Goal: Information Seeking & Learning: Learn about a topic

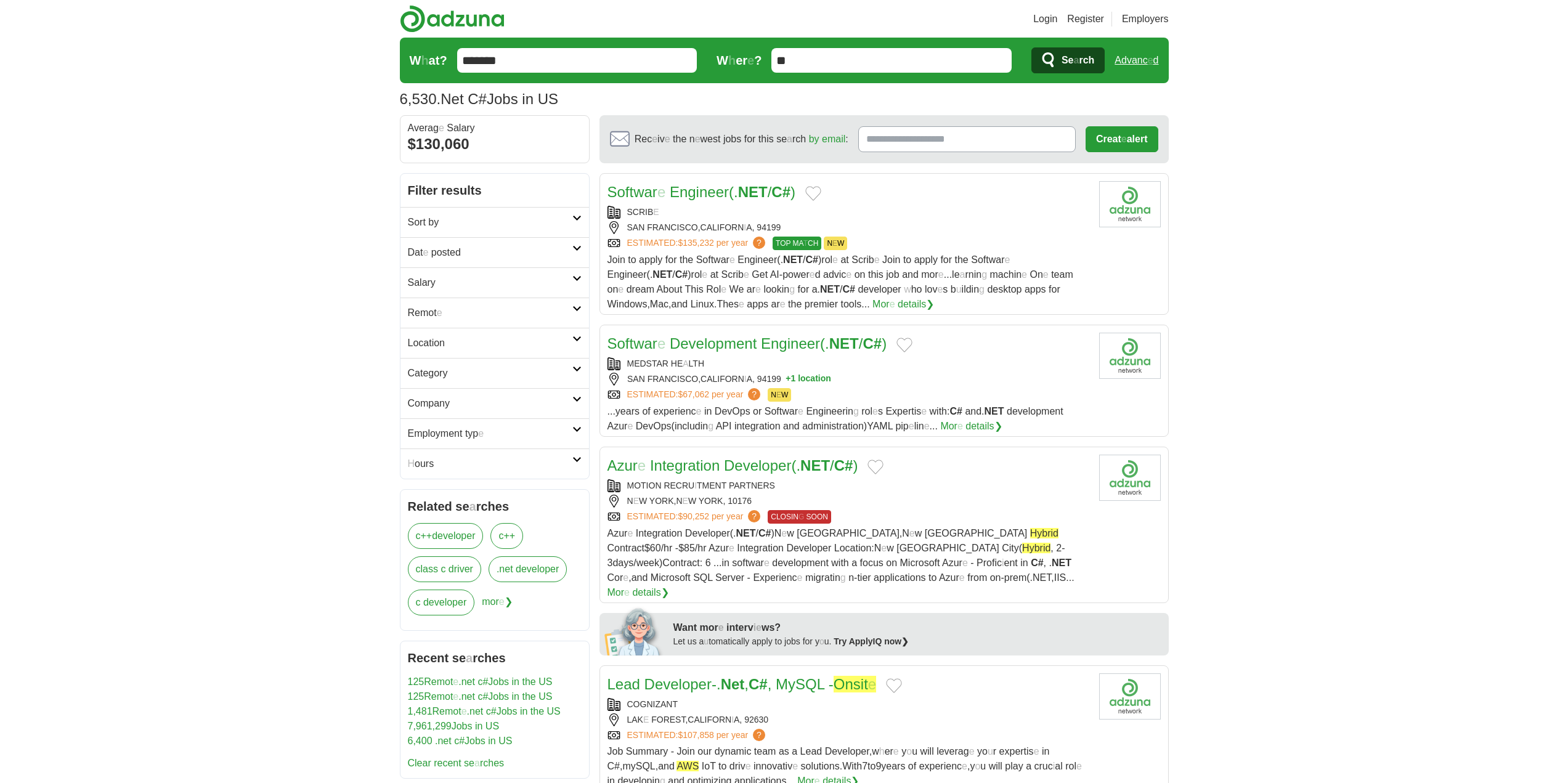
click at [493, 321] on link "Remot e" at bounding box center [495, 312] width 189 height 30
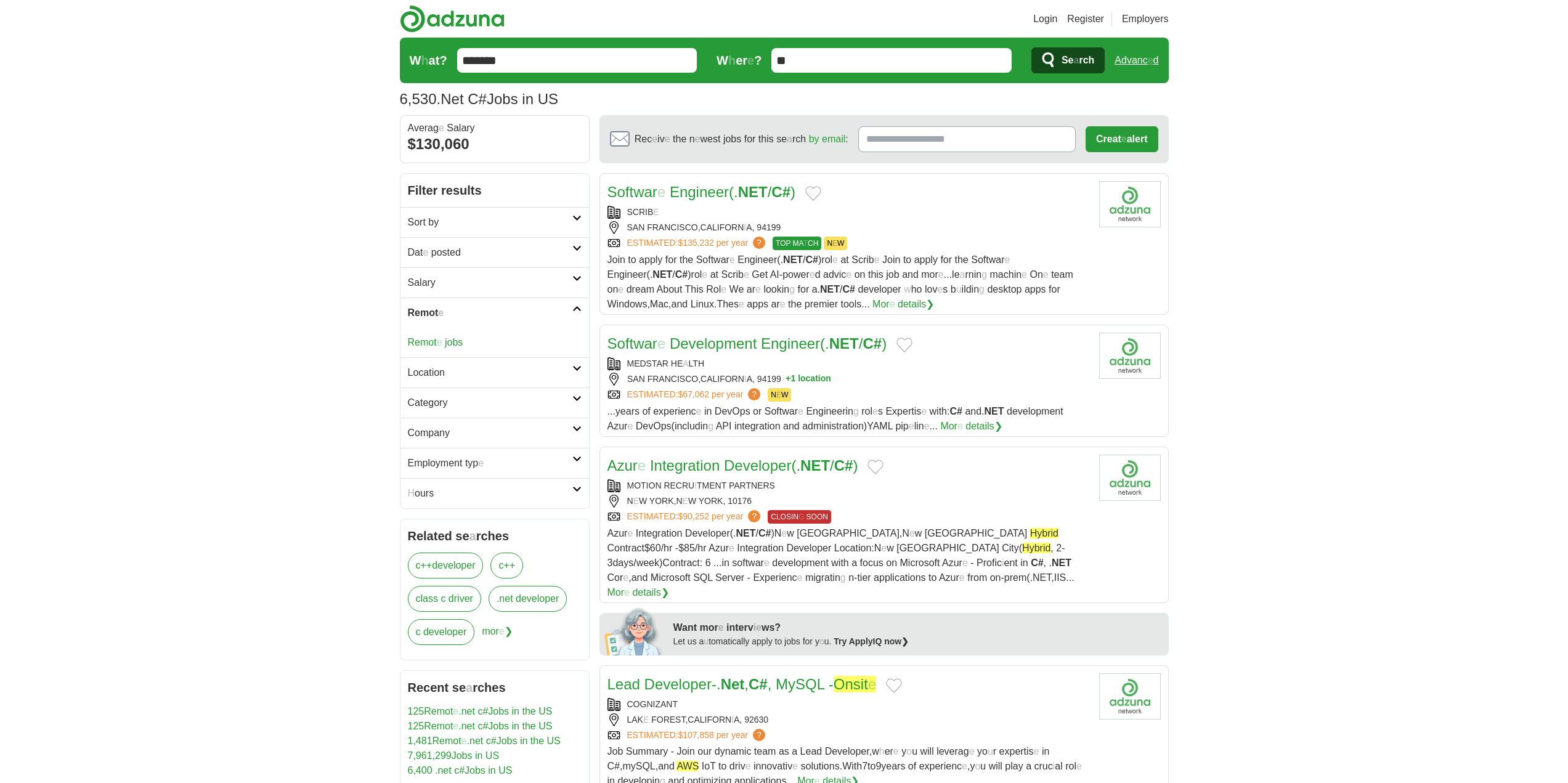
click at [434, 341] on readpronunciation-span "Remot" at bounding box center [422, 342] width 29 height 11
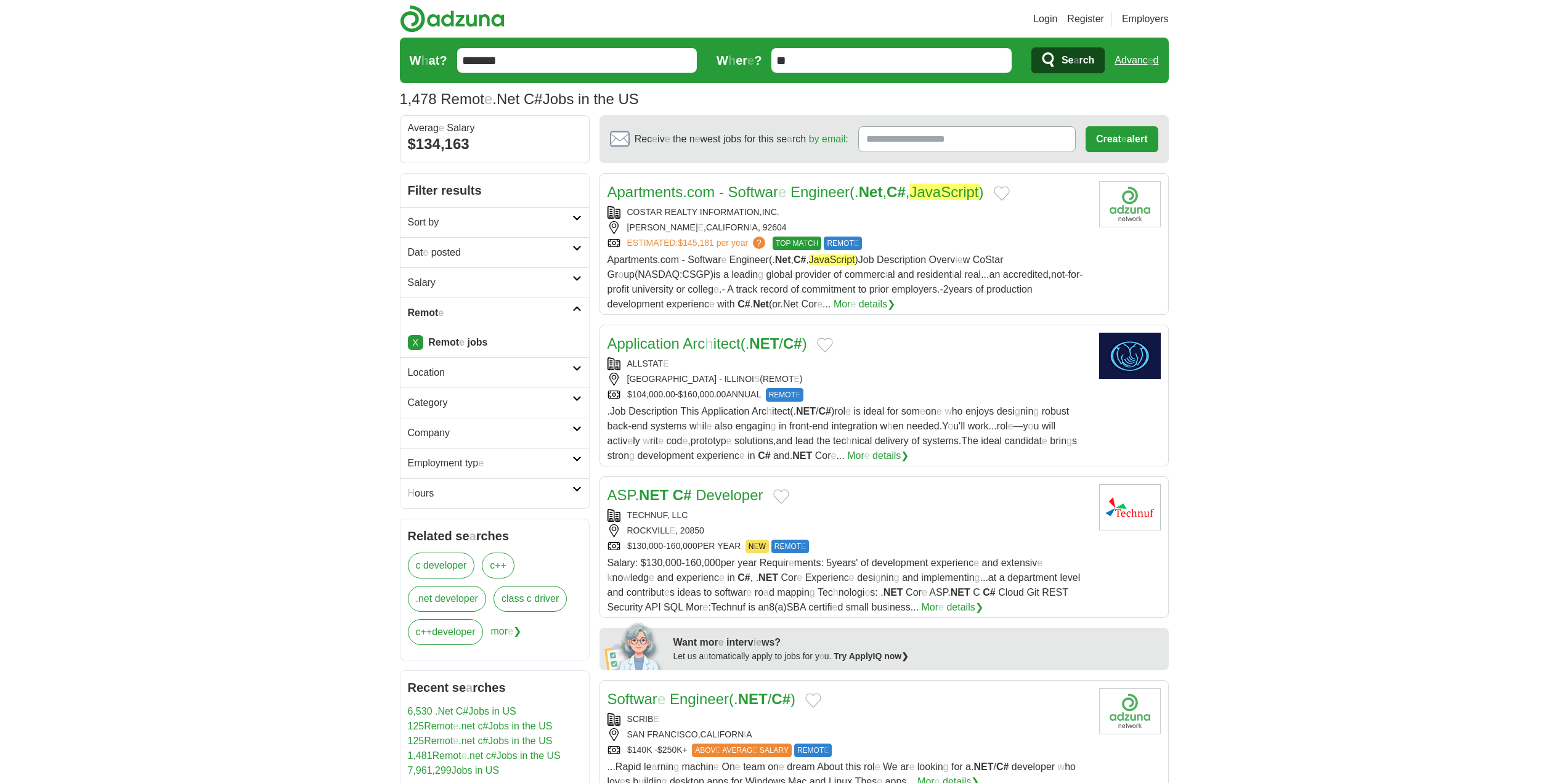
click at [472, 245] on h2 "Dat e posted" at bounding box center [490, 252] width 164 height 15
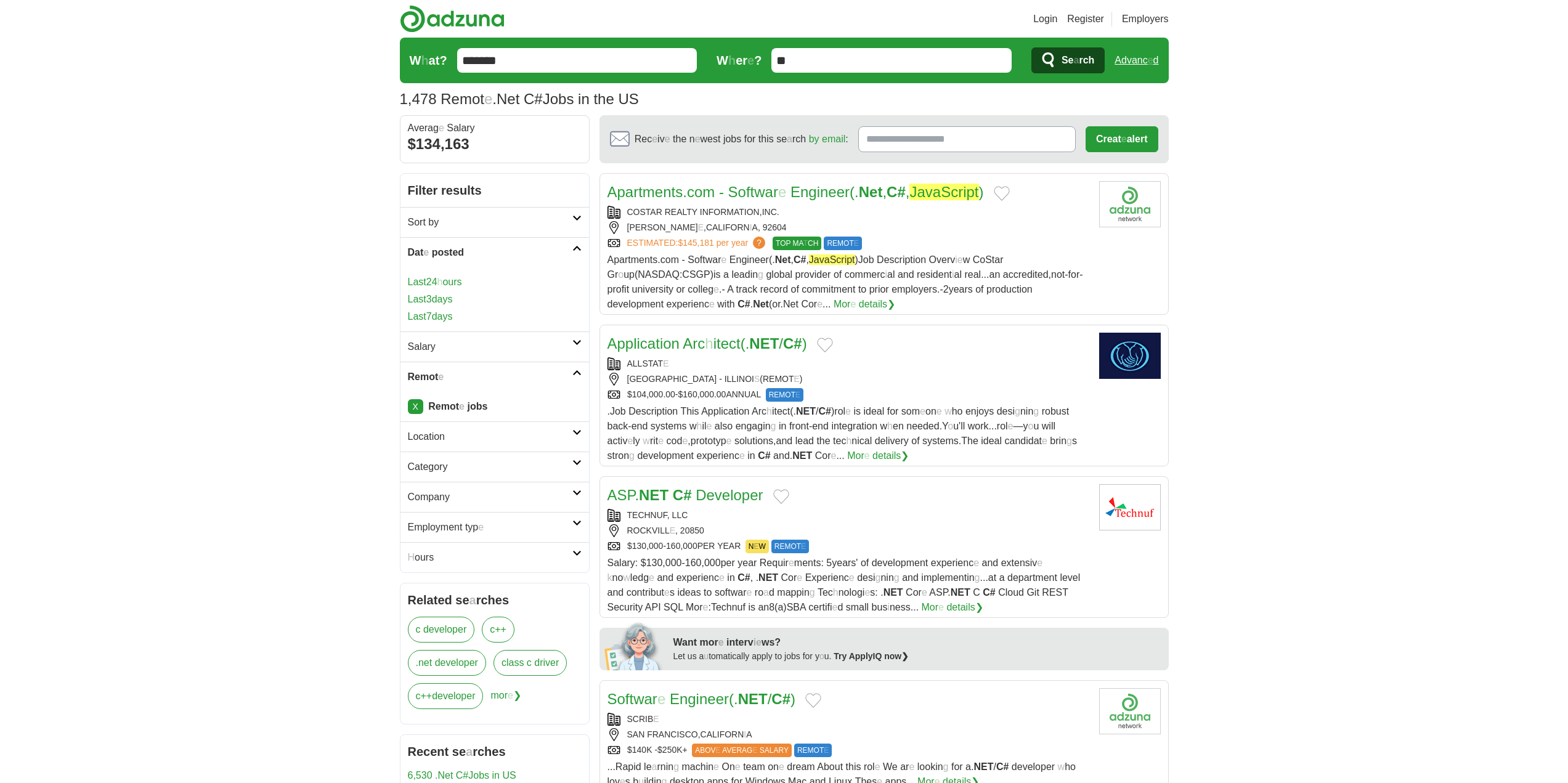
click at [440, 312] on readpronunciation-word "days" at bounding box center [442, 317] width 21 height 11
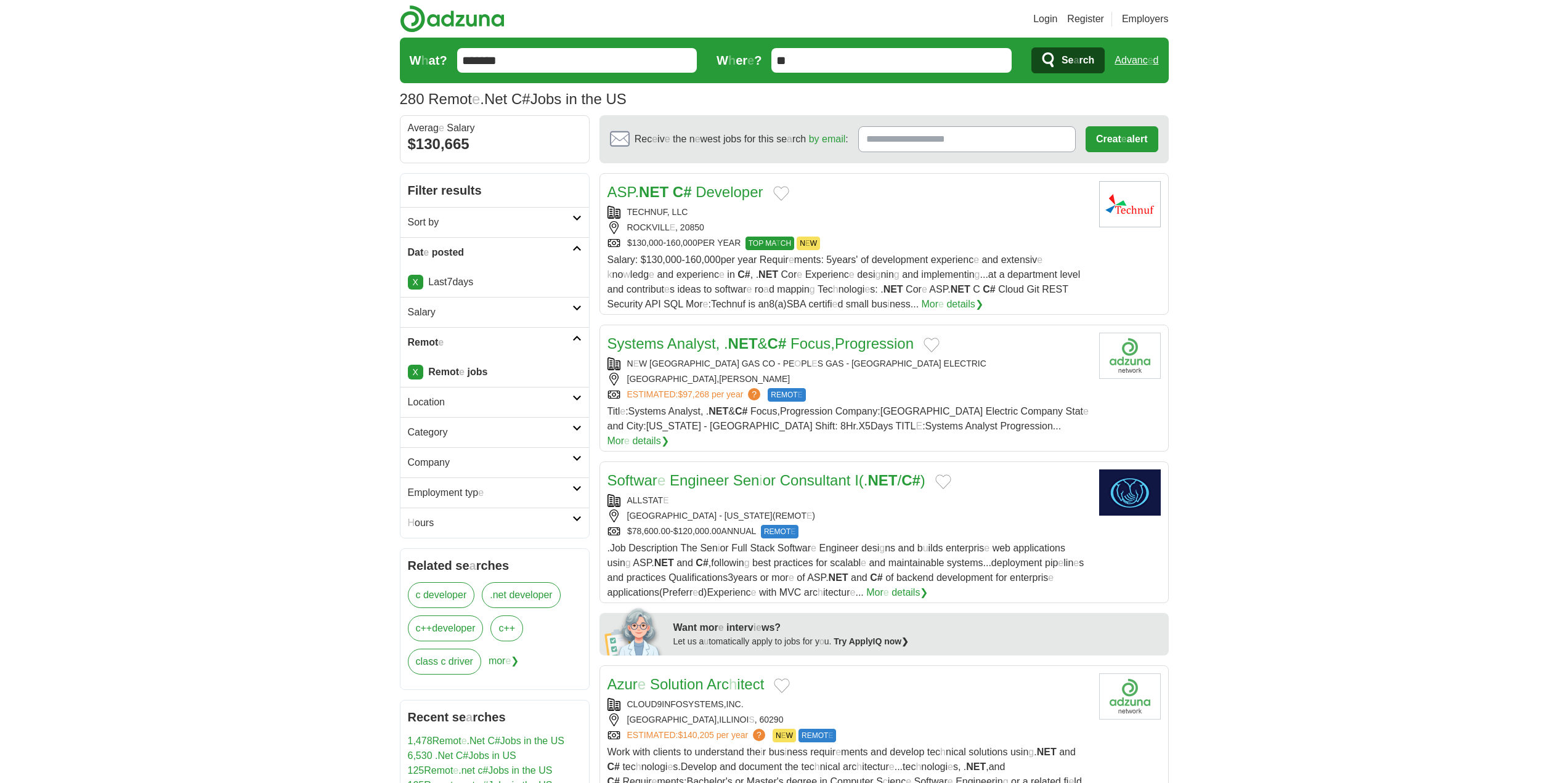
click at [782, 191] on button "Add to favorite jobs" at bounding box center [781, 193] width 16 height 15
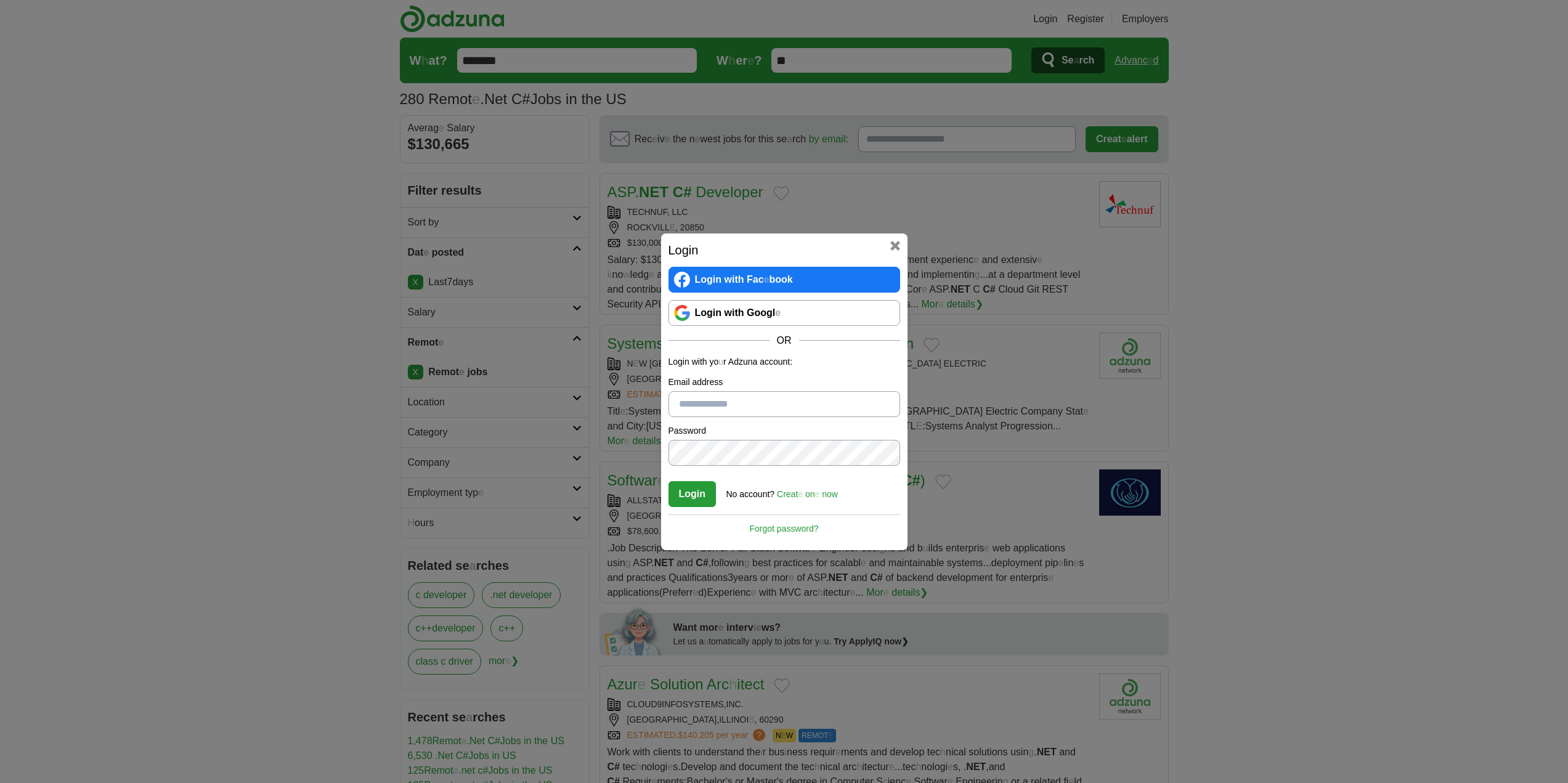
click at [752, 314] on readpronunciation-span "Googl" at bounding box center [761, 313] width 29 height 11
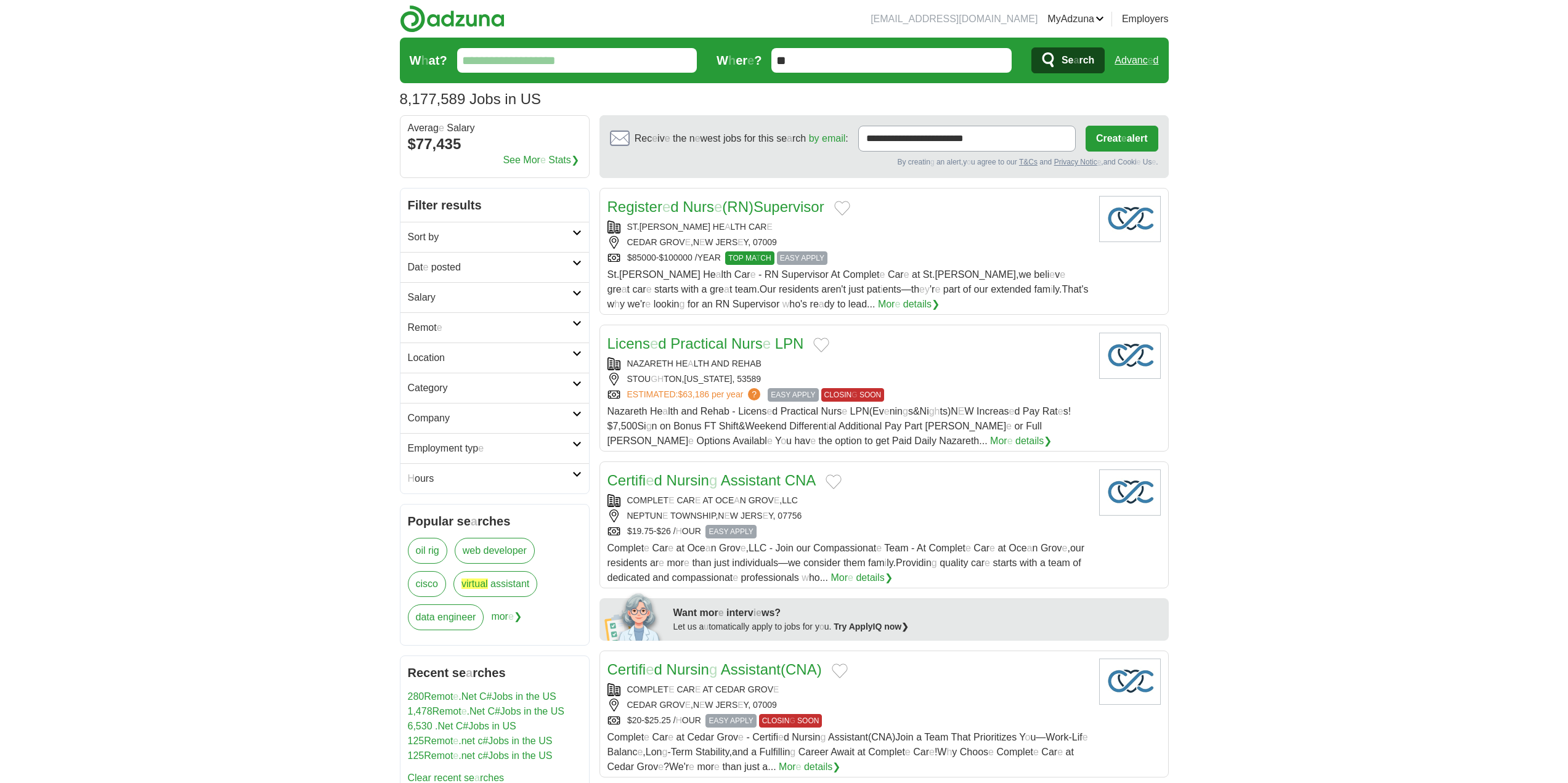
click at [536, 262] on h2 "Dat e posted" at bounding box center [490, 267] width 164 height 15
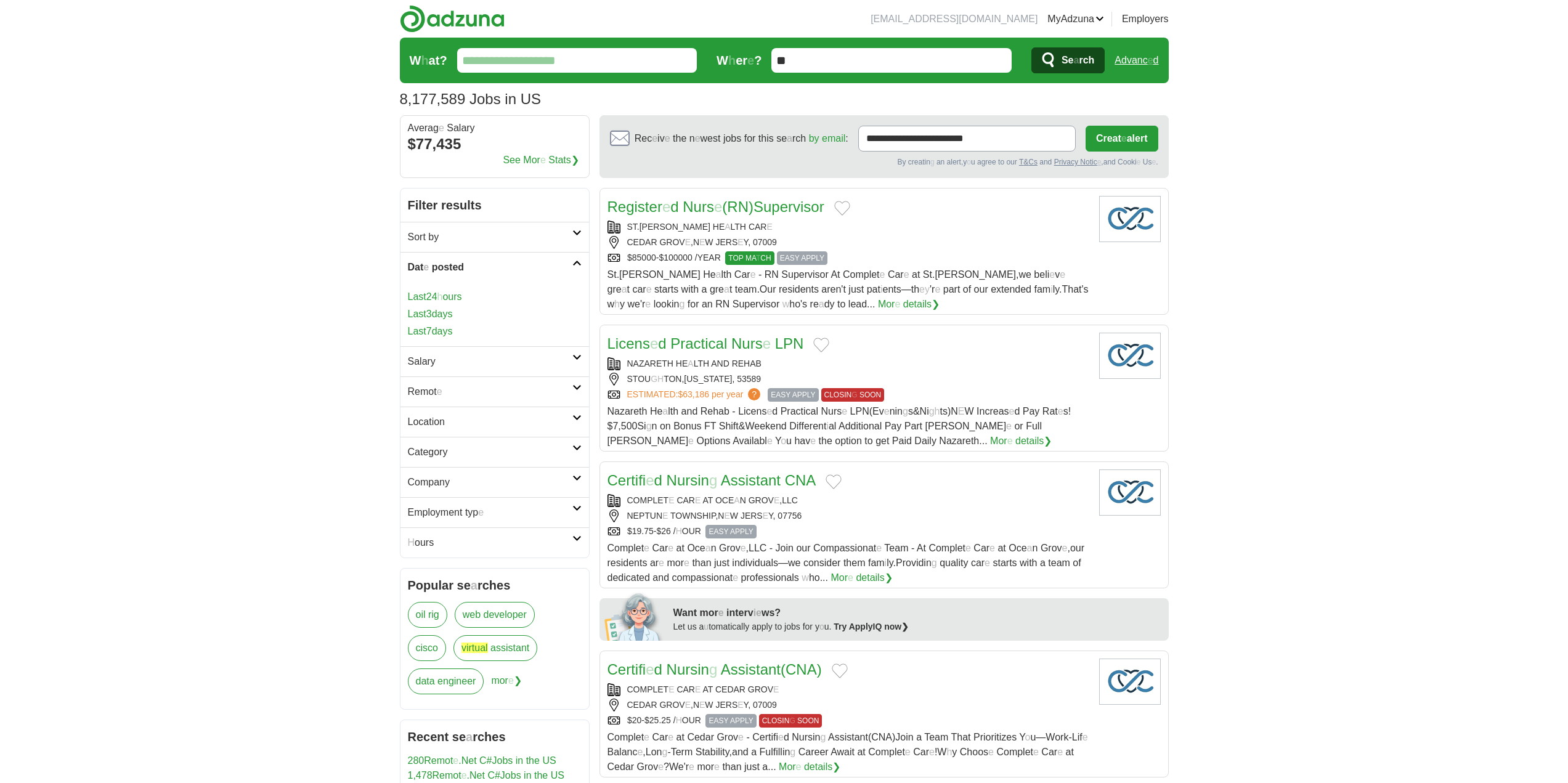
click at [442, 334] on readpronunciation-word "days" at bounding box center [442, 331] width 21 height 11
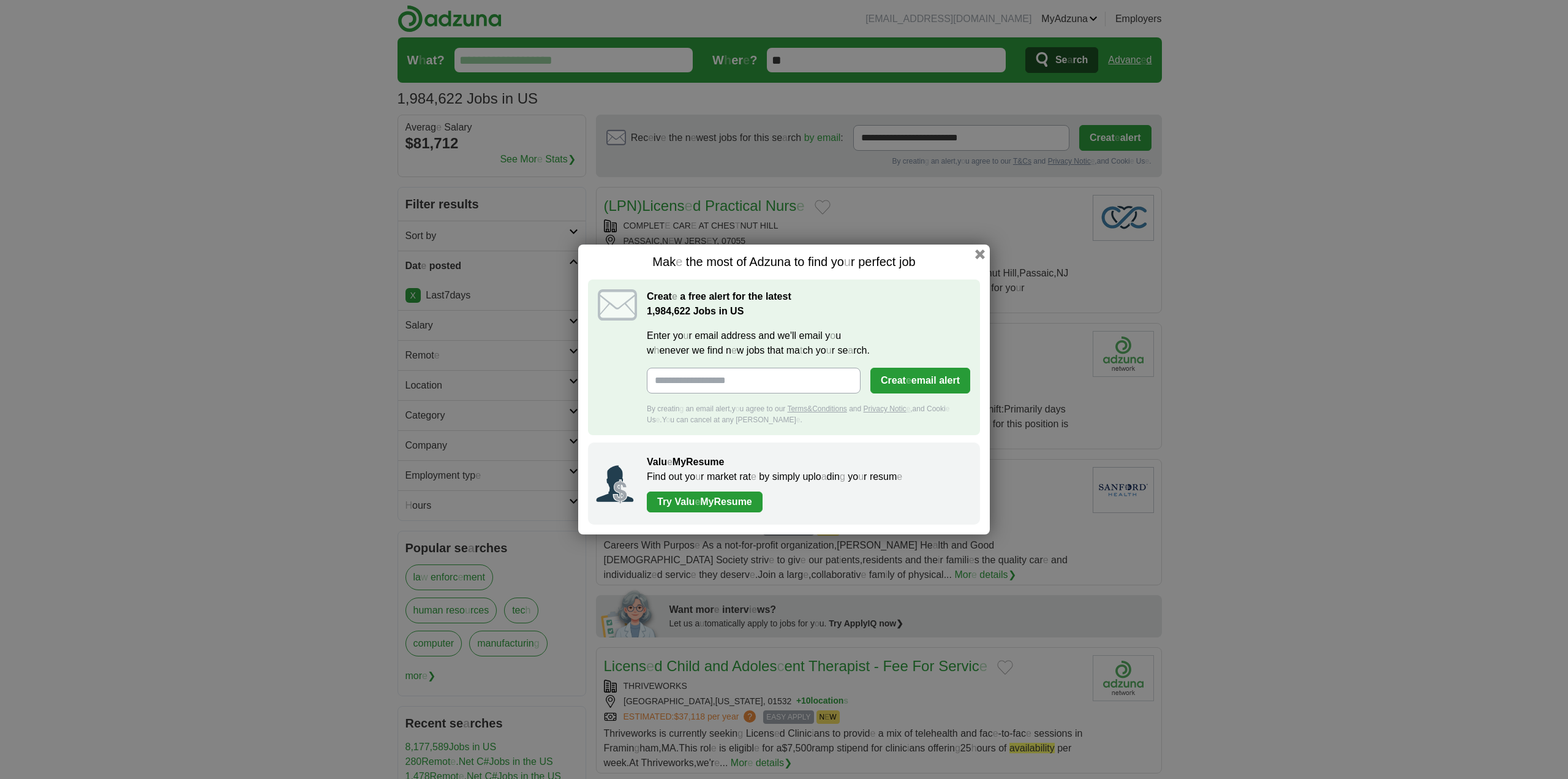
click at [976, 256] on button "button" at bounding box center [979, 254] width 10 height 10
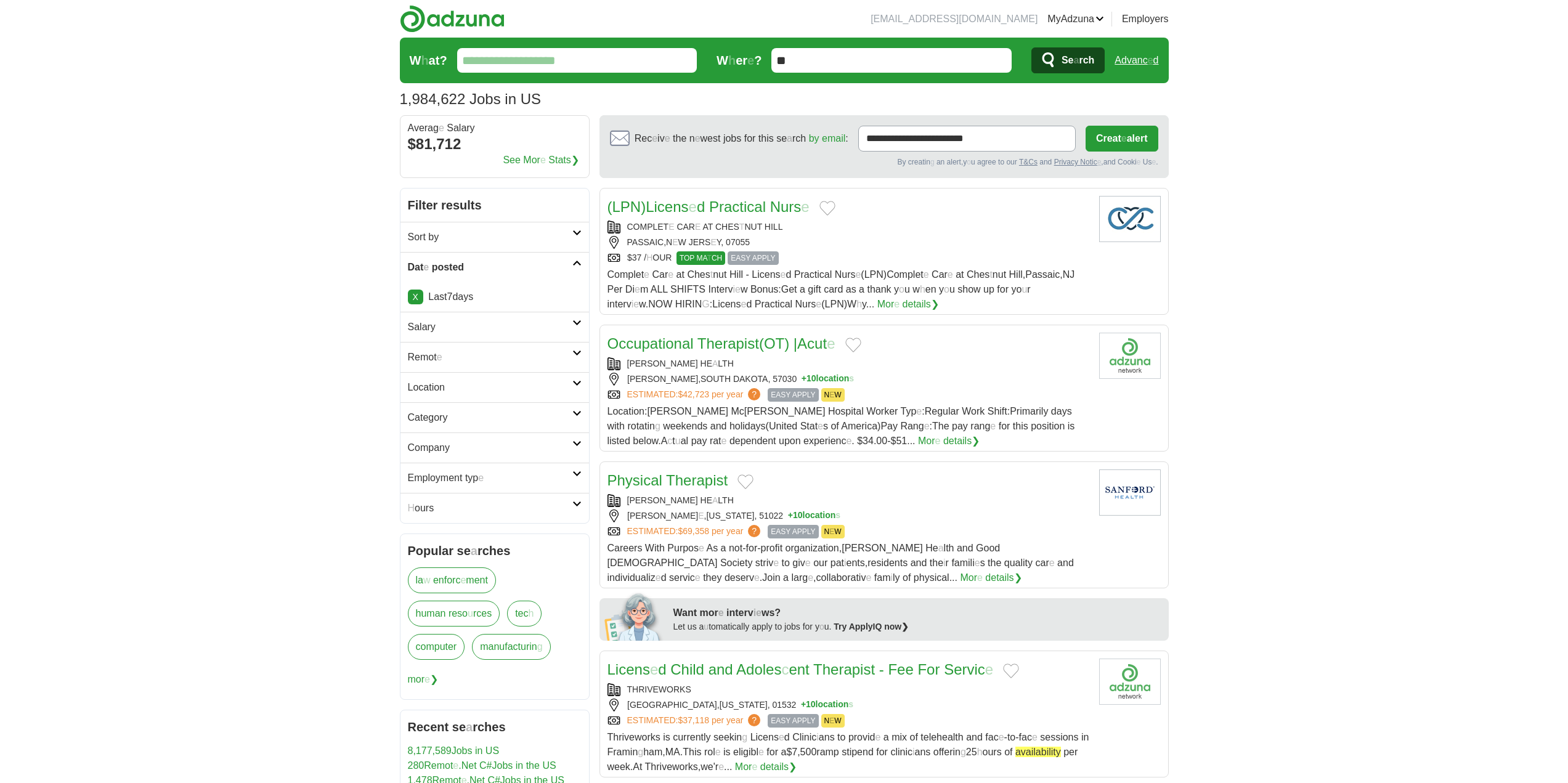
click at [497, 358] on h2 "Remot e" at bounding box center [490, 357] width 164 height 15
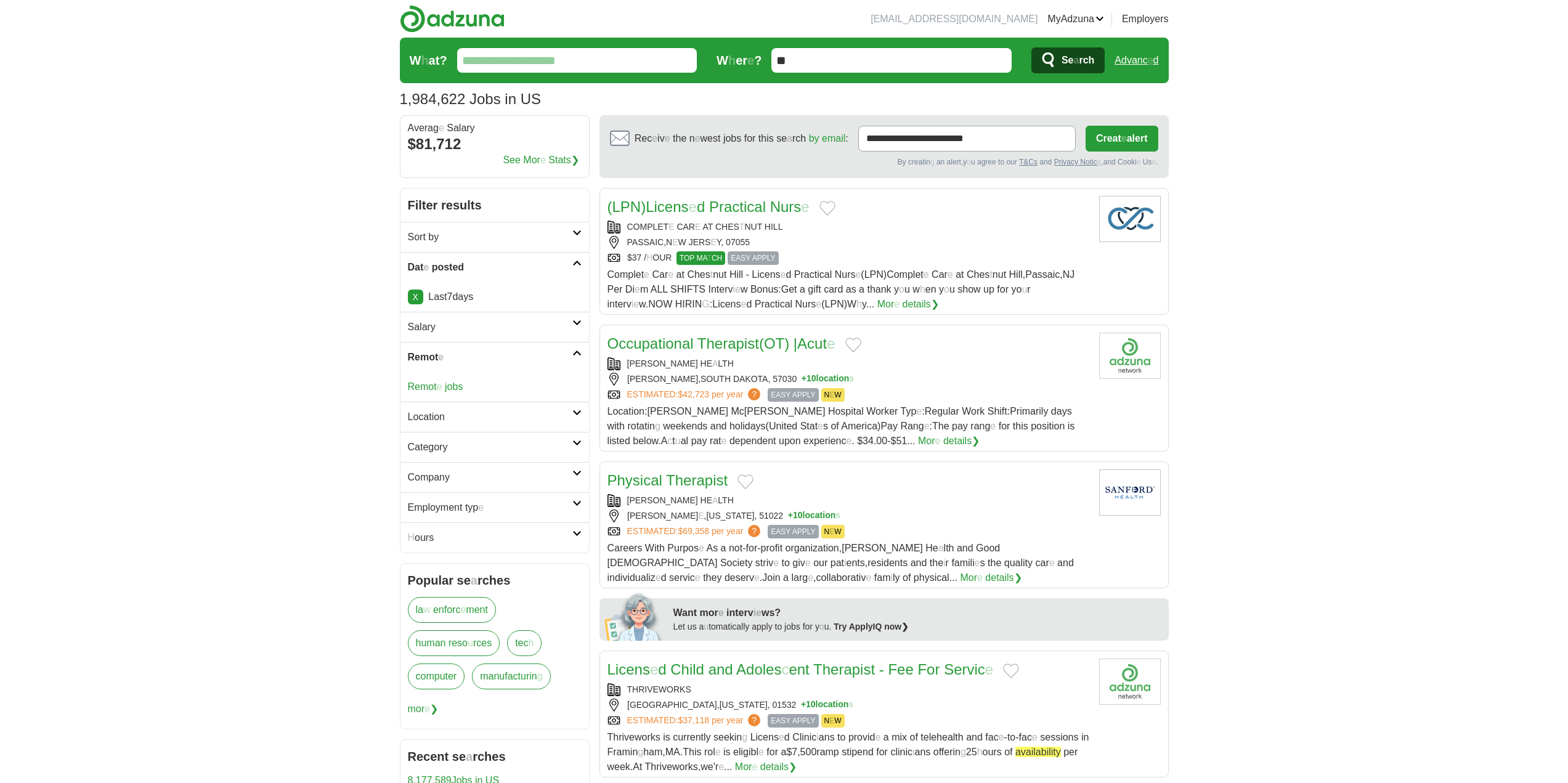
click at [465, 385] on div "Remot e jobs" at bounding box center [495, 387] width 189 height 29
click at [459, 385] on readpronunciation-word "jobs" at bounding box center [453, 387] width 18 height 11
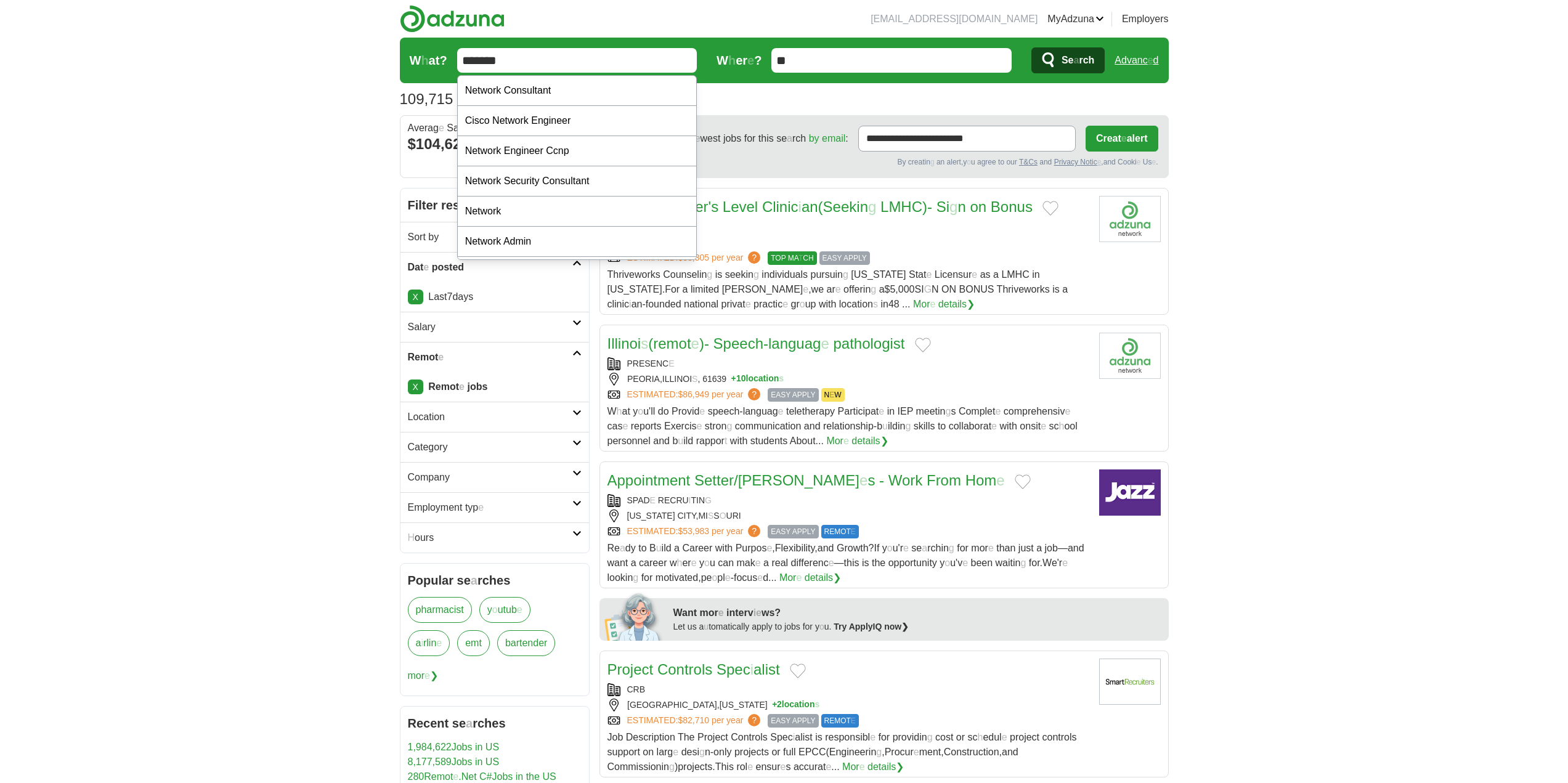
type input "*******"
click at [1031, 48] on button "Se a rch" at bounding box center [1068, 61] width 73 height 26
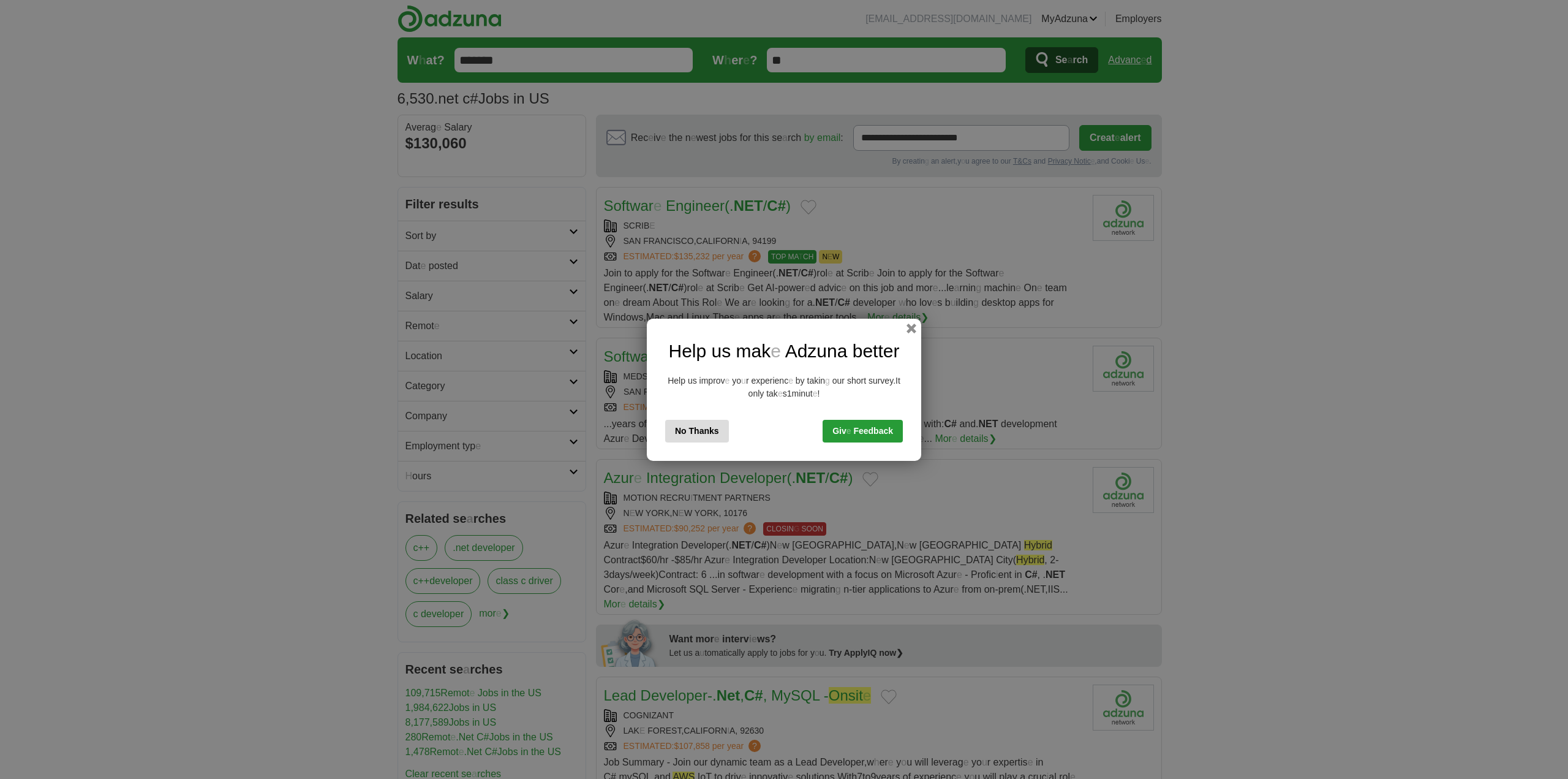
click at [706, 429] on button "No Thanks" at bounding box center [697, 432] width 64 height 23
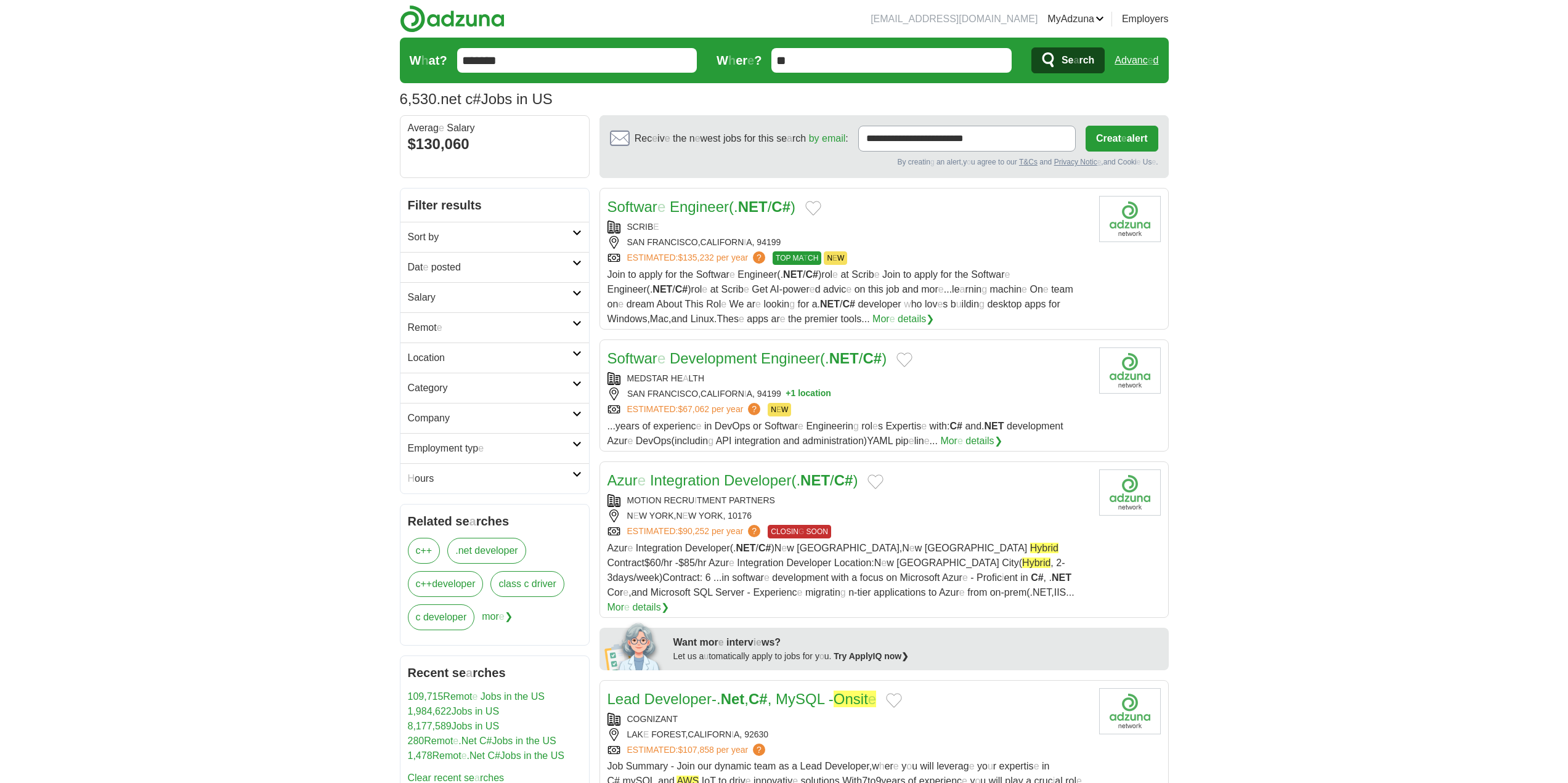
click at [468, 273] on h2 "Dat e posted" at bounding box center [490, 267] width 164 height 15
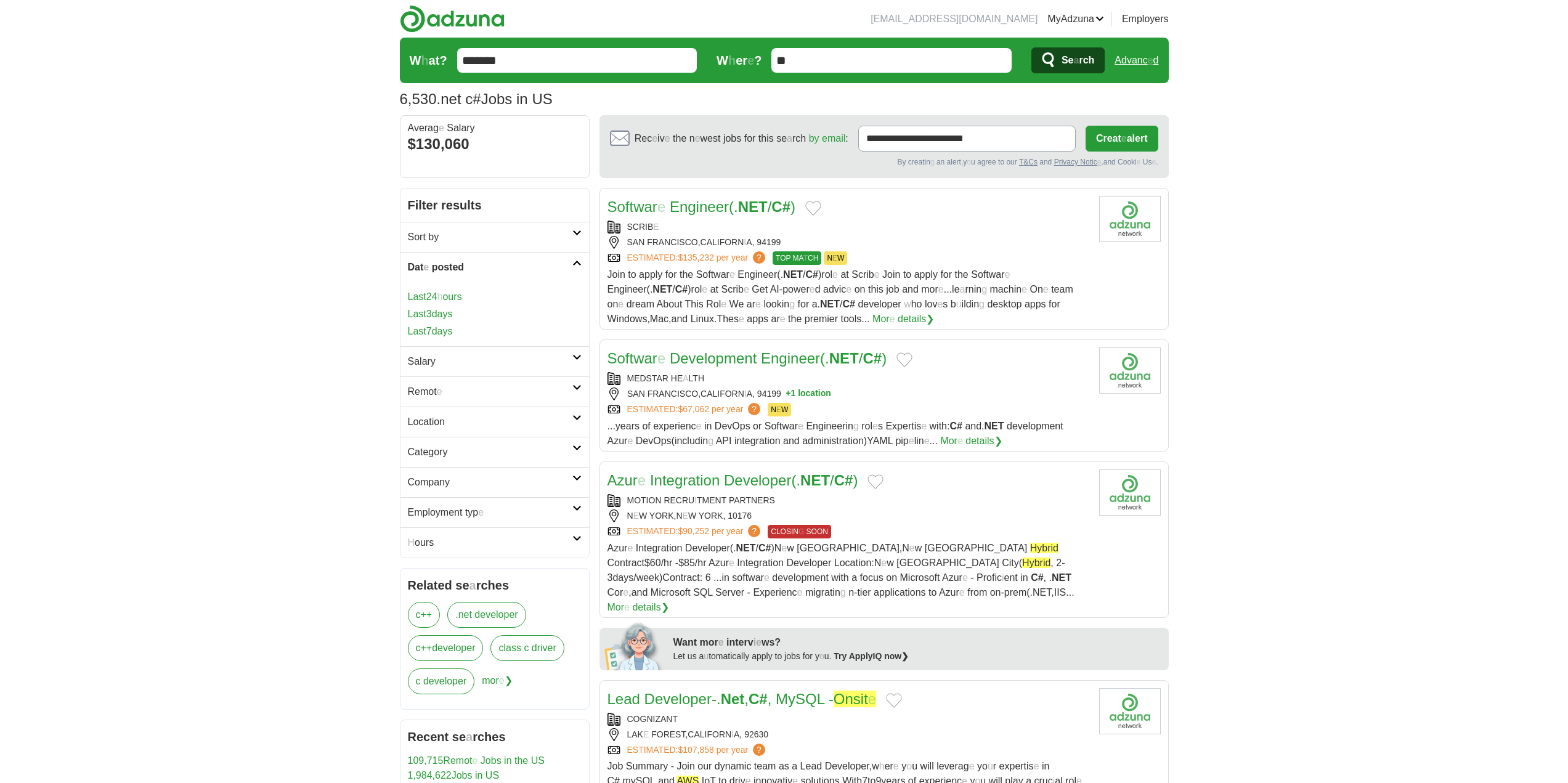
click at [451, 331] on readpronunciation-word "days" at bounding box center [442, 331] width 21 height 11
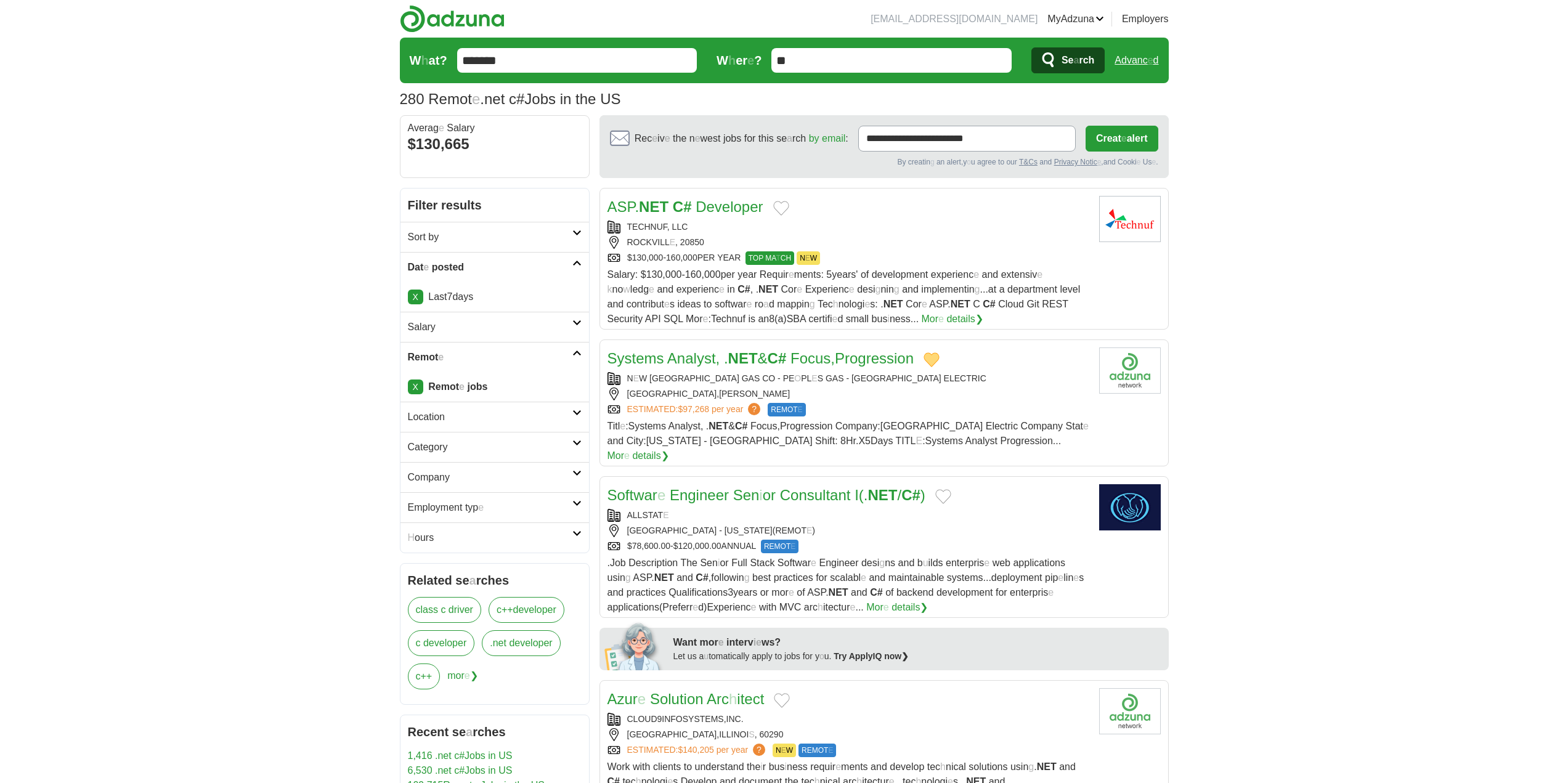
click at [779, 210] on button "Add to favorite jobs" at bounding box center [781, 208] width 16 height 15
click at [682, 210] on readpronunciation-word "C" at bounding box center [678, 207] width 11 height 17
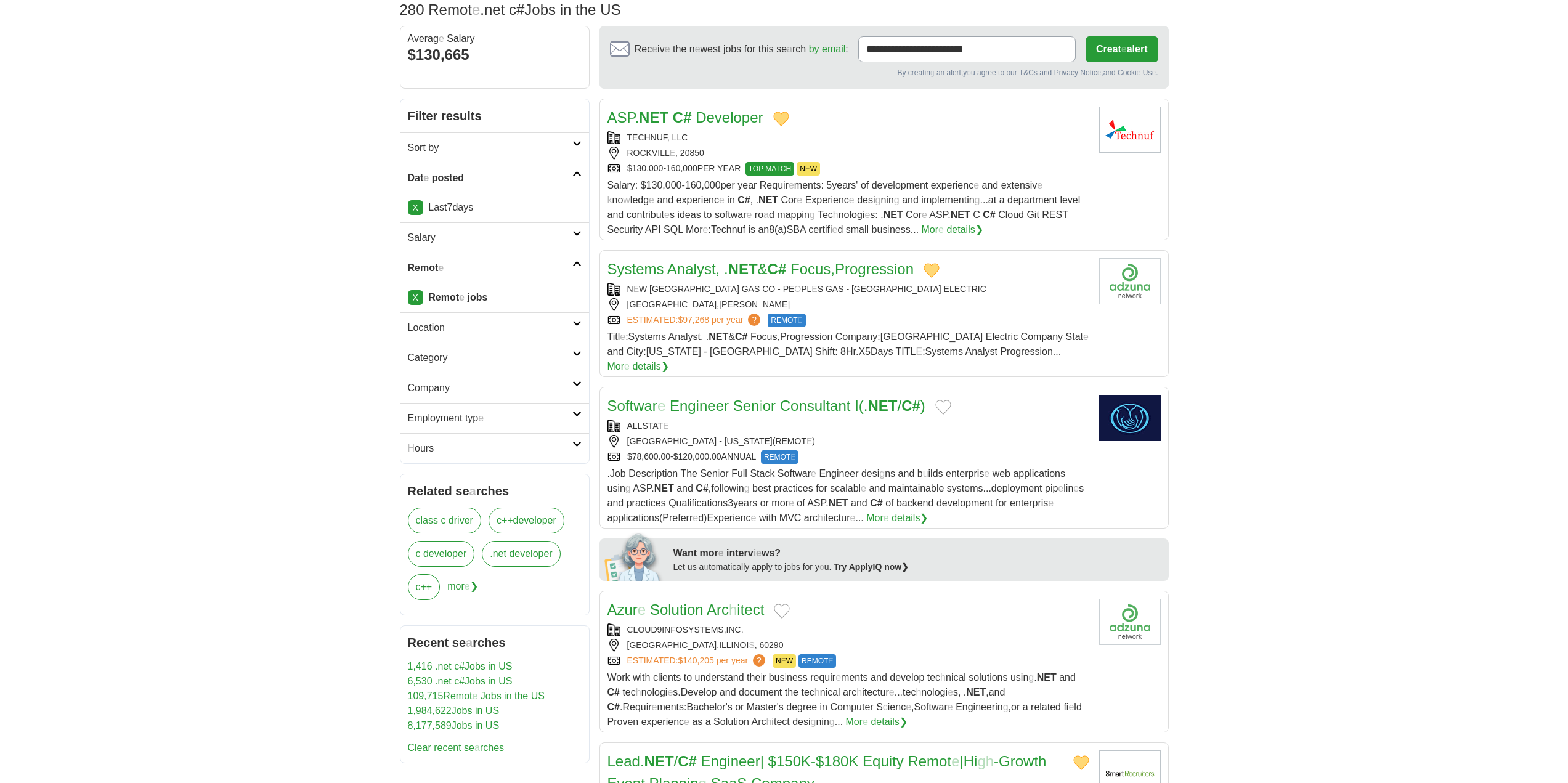
scroll to position [185, 0]
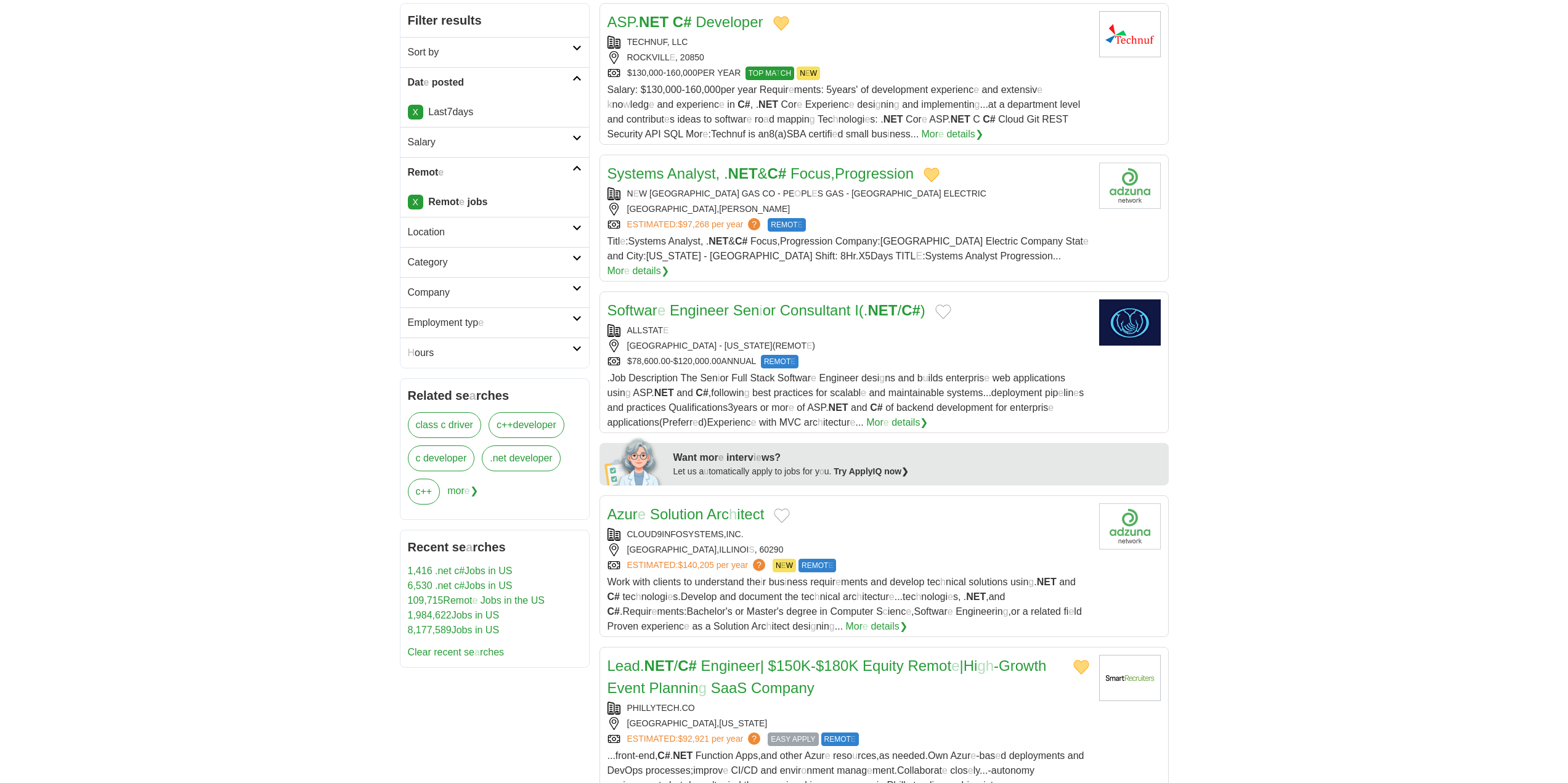
click at [786, 174] on readpronunciation-span "#" at bounding box center [782, 173] width 8 height 17
click at [951, 304] on button "Add to favorite jobs" at bounding box center [943, 311] width 16 height 15
click at [833, 302] on readpronunciation-word "Consultant" at bounding box center [816, 311] width 71 height 17
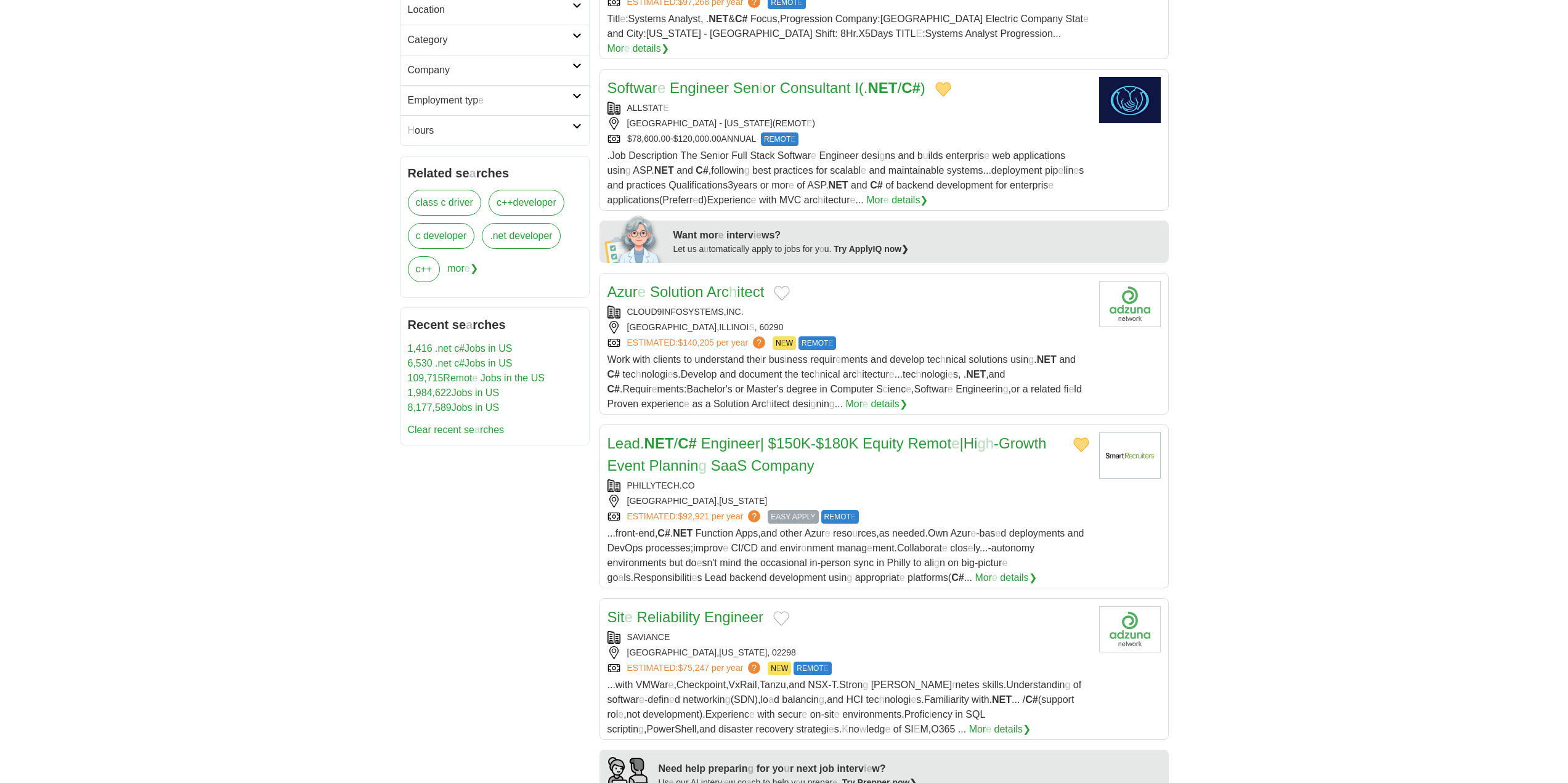
scroll to position [432, 0]
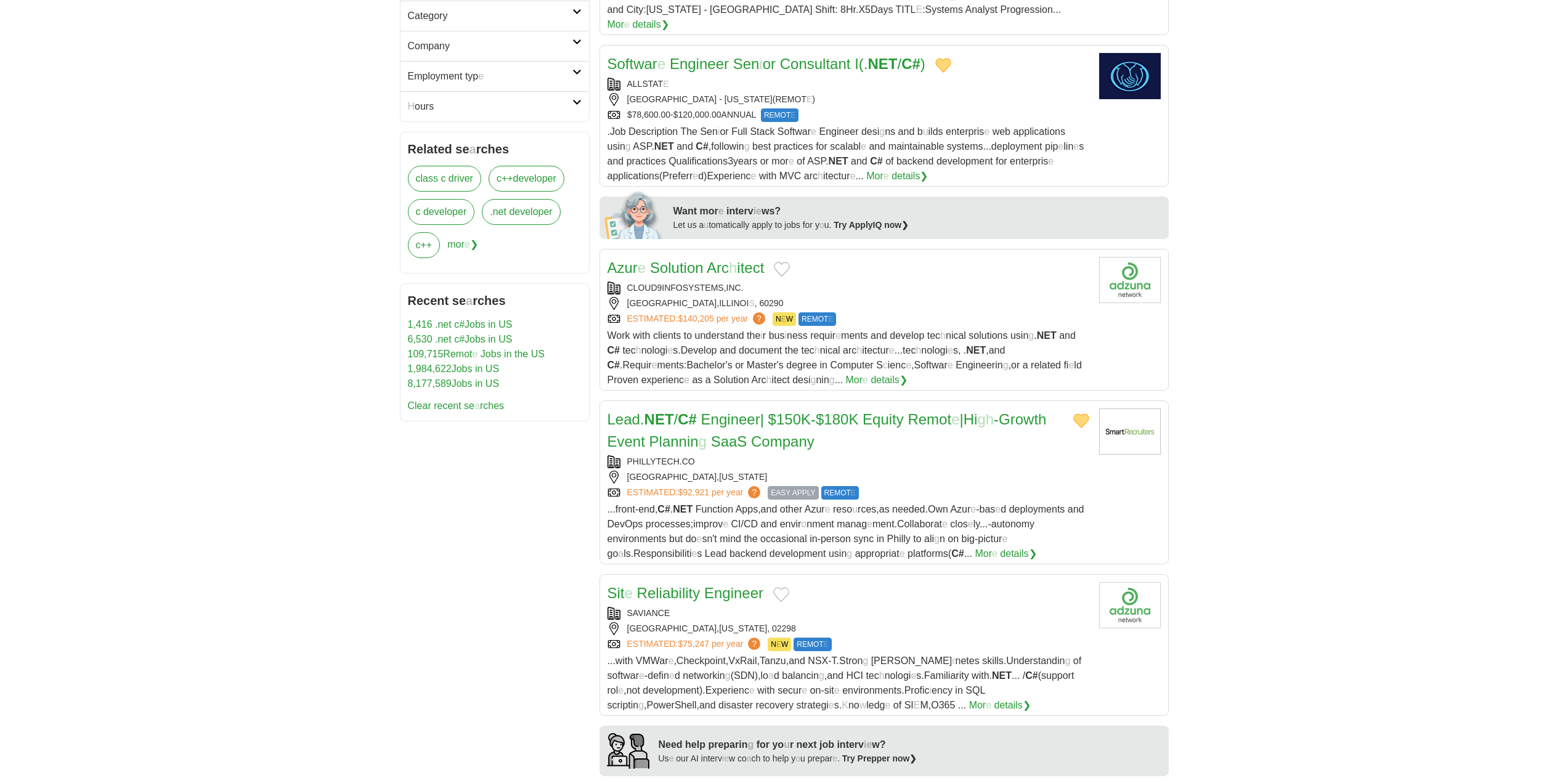
click at [777, 262] on button "Add to favorite jobs" at bounding box center [782, 269] width 16 height 15
click at [705, 260] on readpronunciation-span at bounding box center [705, 268] width 3 height 17
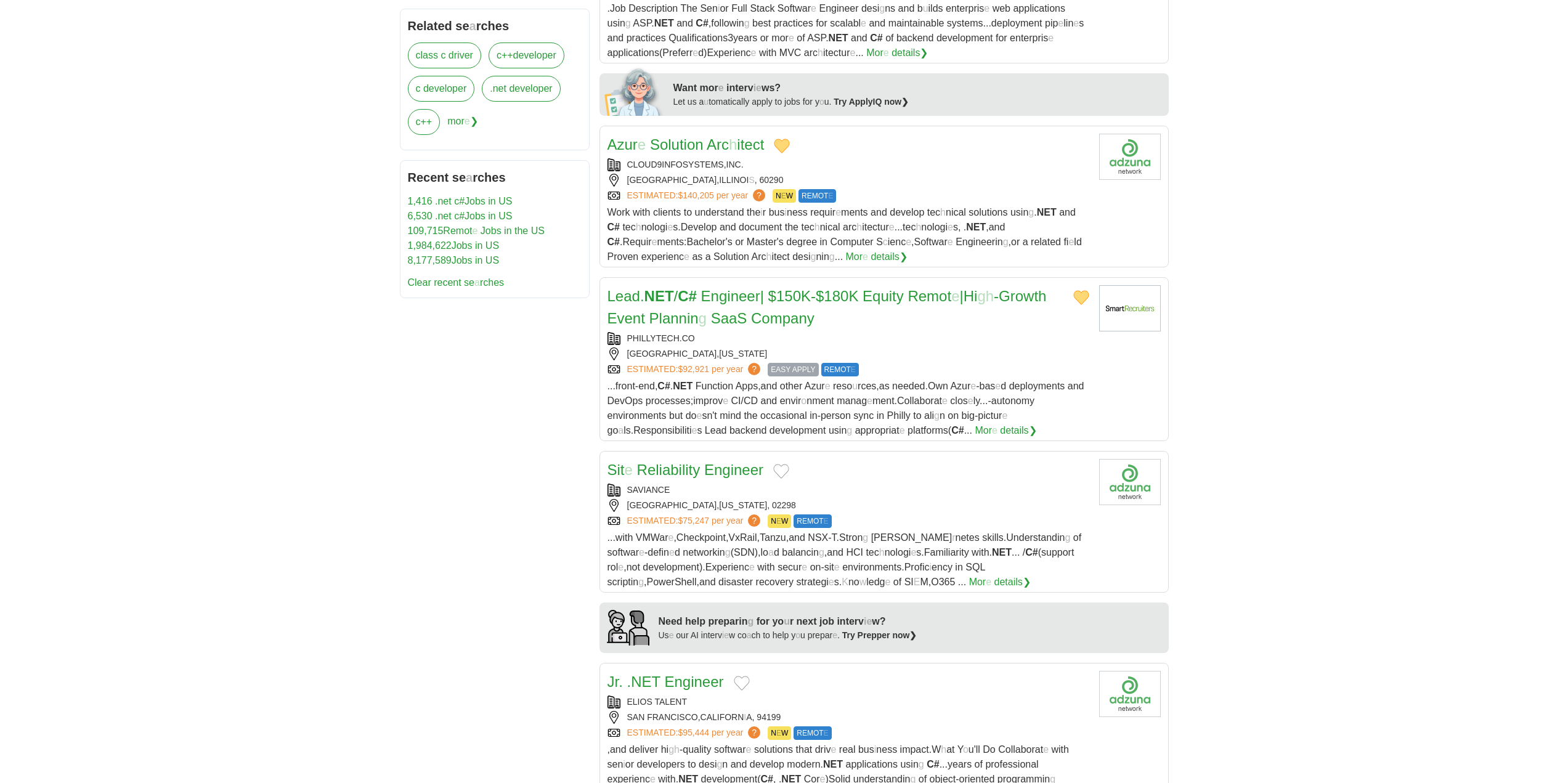
scroll to position [739, 0]
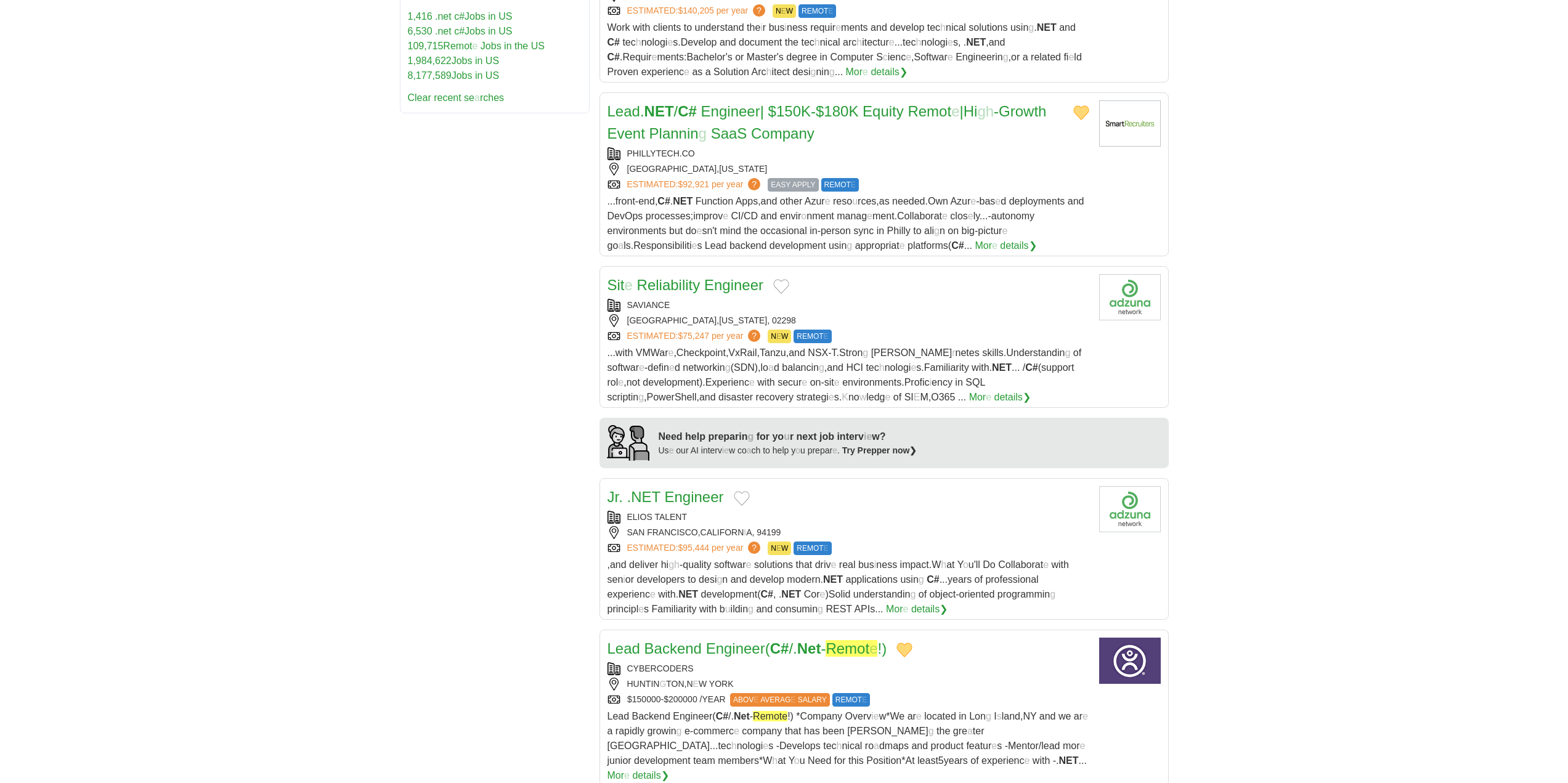
click at [782, 279] on button "Add to favorite jobs" at bounding box center [781, 286] width 16 height 15
click at [637, 277] on readpronunciation-word "Reliability" at bounding box center [668, 285] width 63 height 17
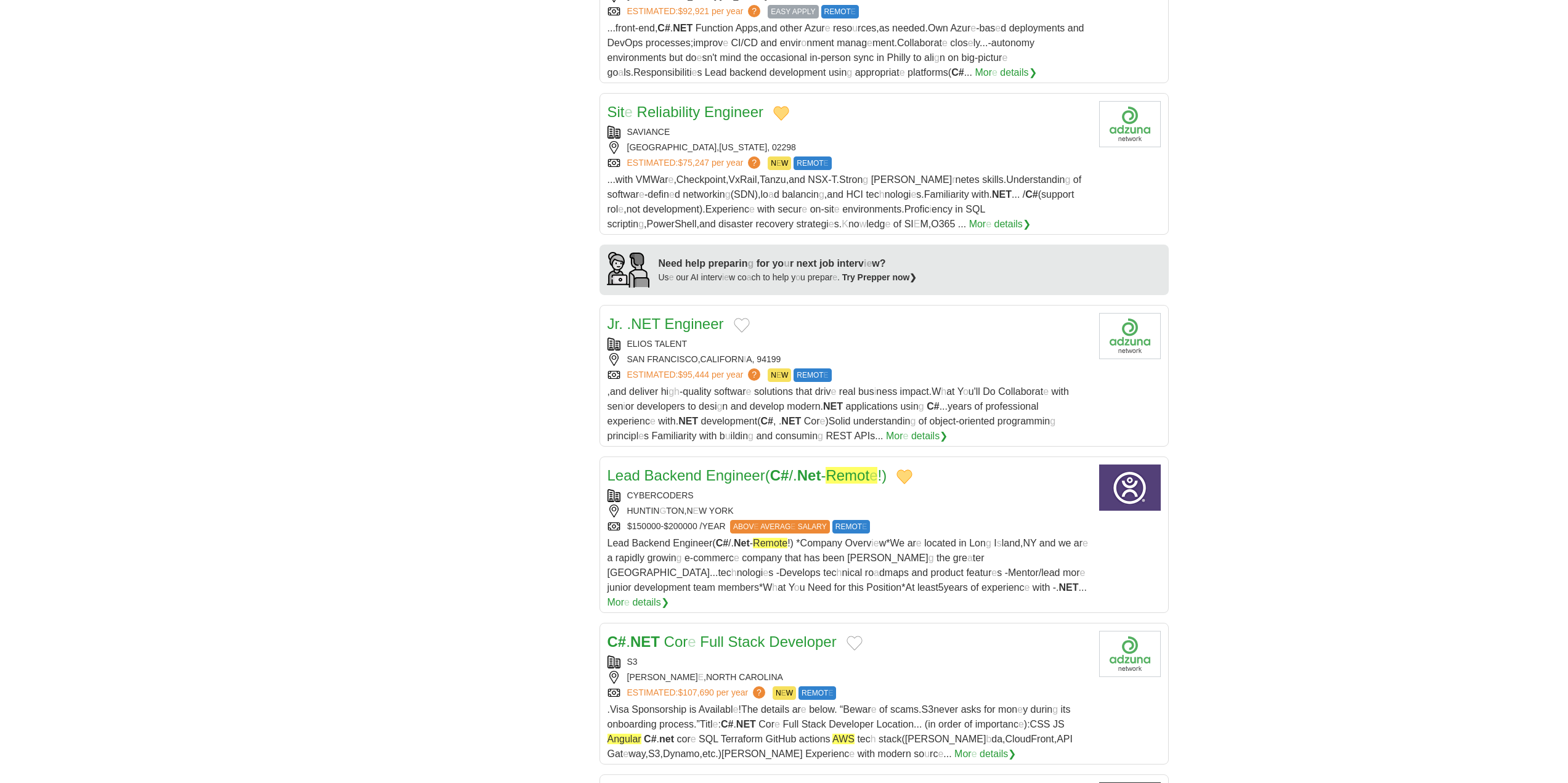
scroll to position [924, 0]
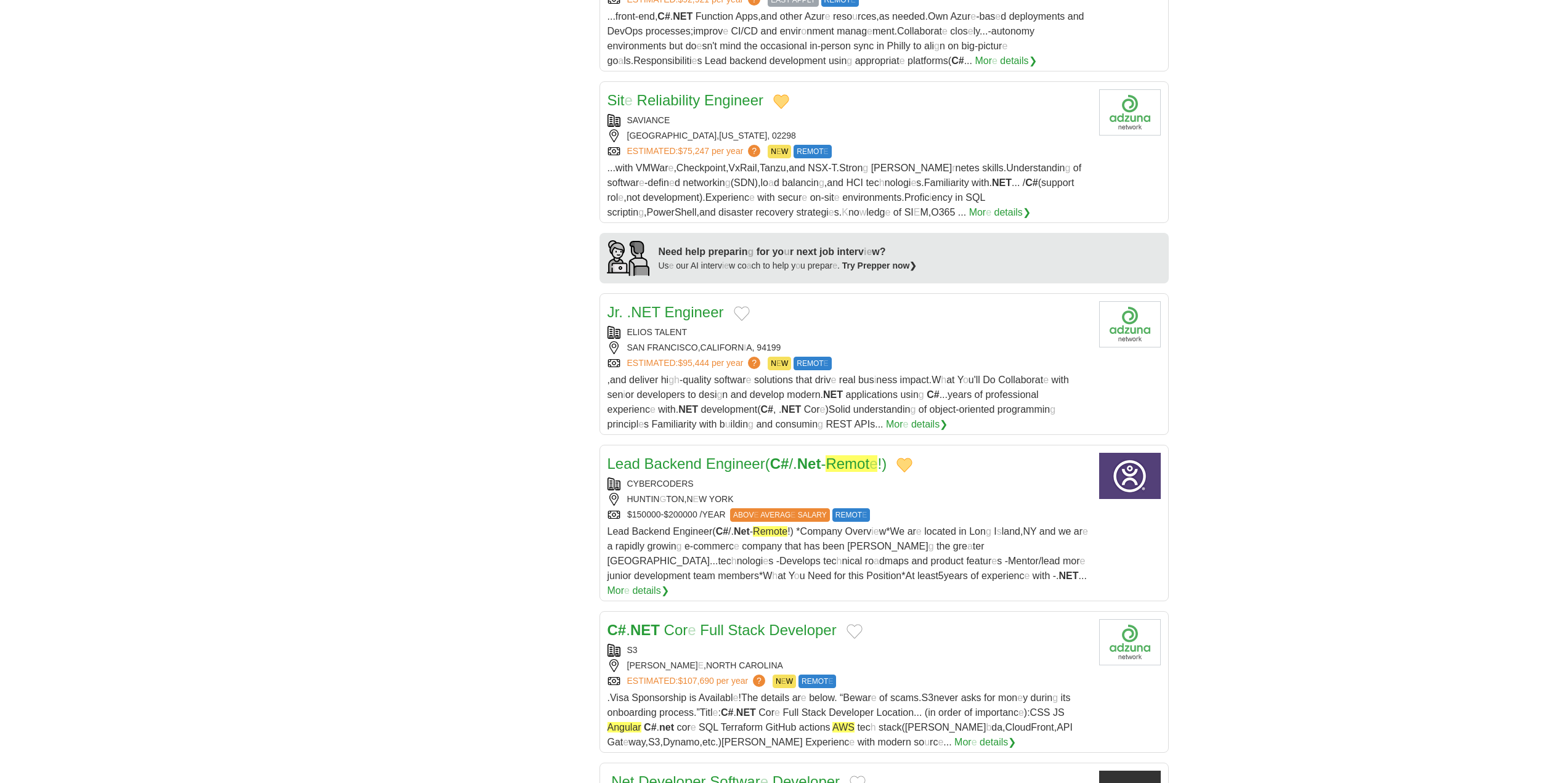
click at [745, 306] on button "Add to favorite jobs" at bounding box center [742, 313] width 16 height 15
click at [648, 304] on readpronunciation-word "NET" at bounding box center [645, 312] width 29 height 17
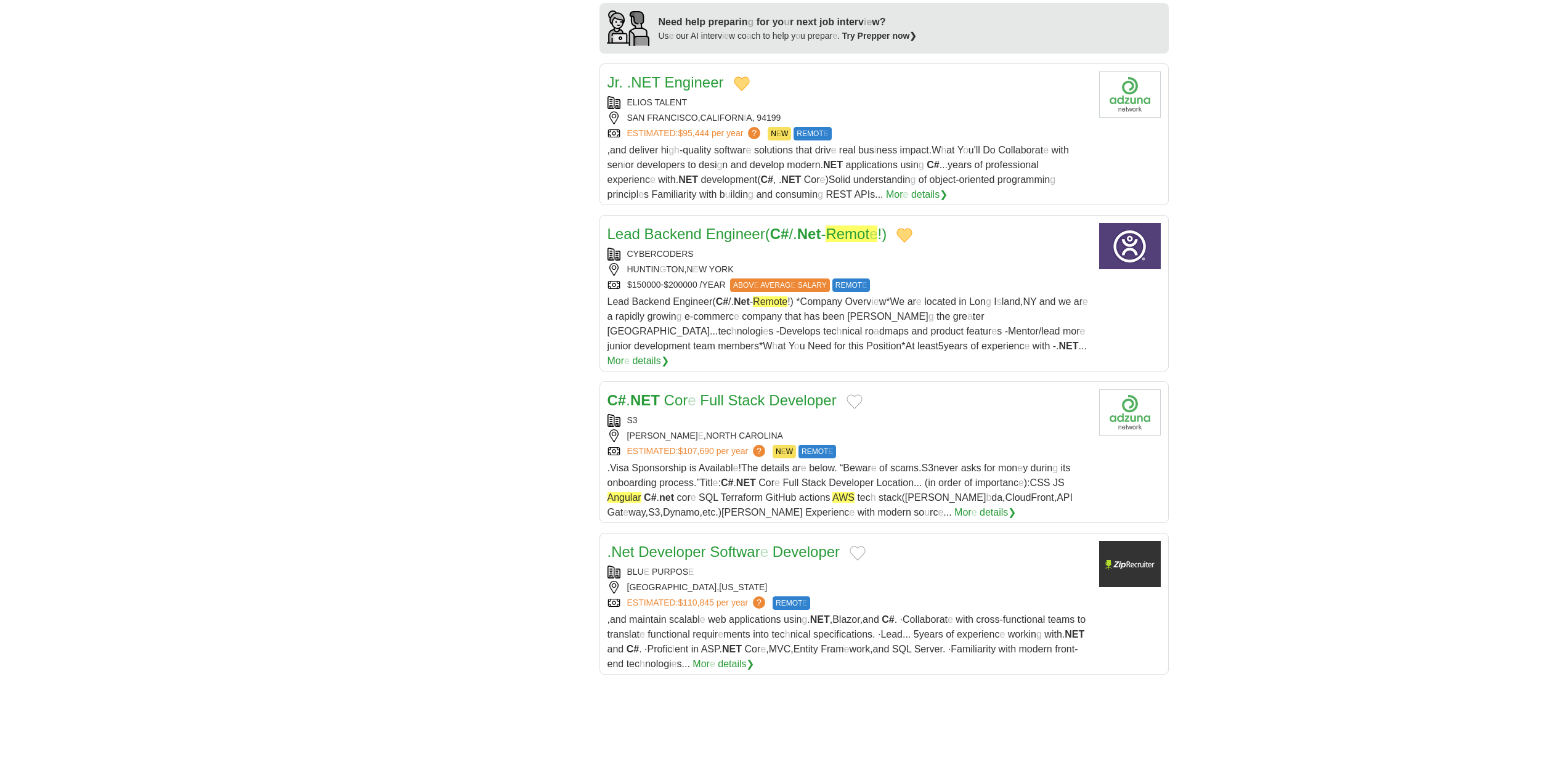
scroll to position [1171, 0]
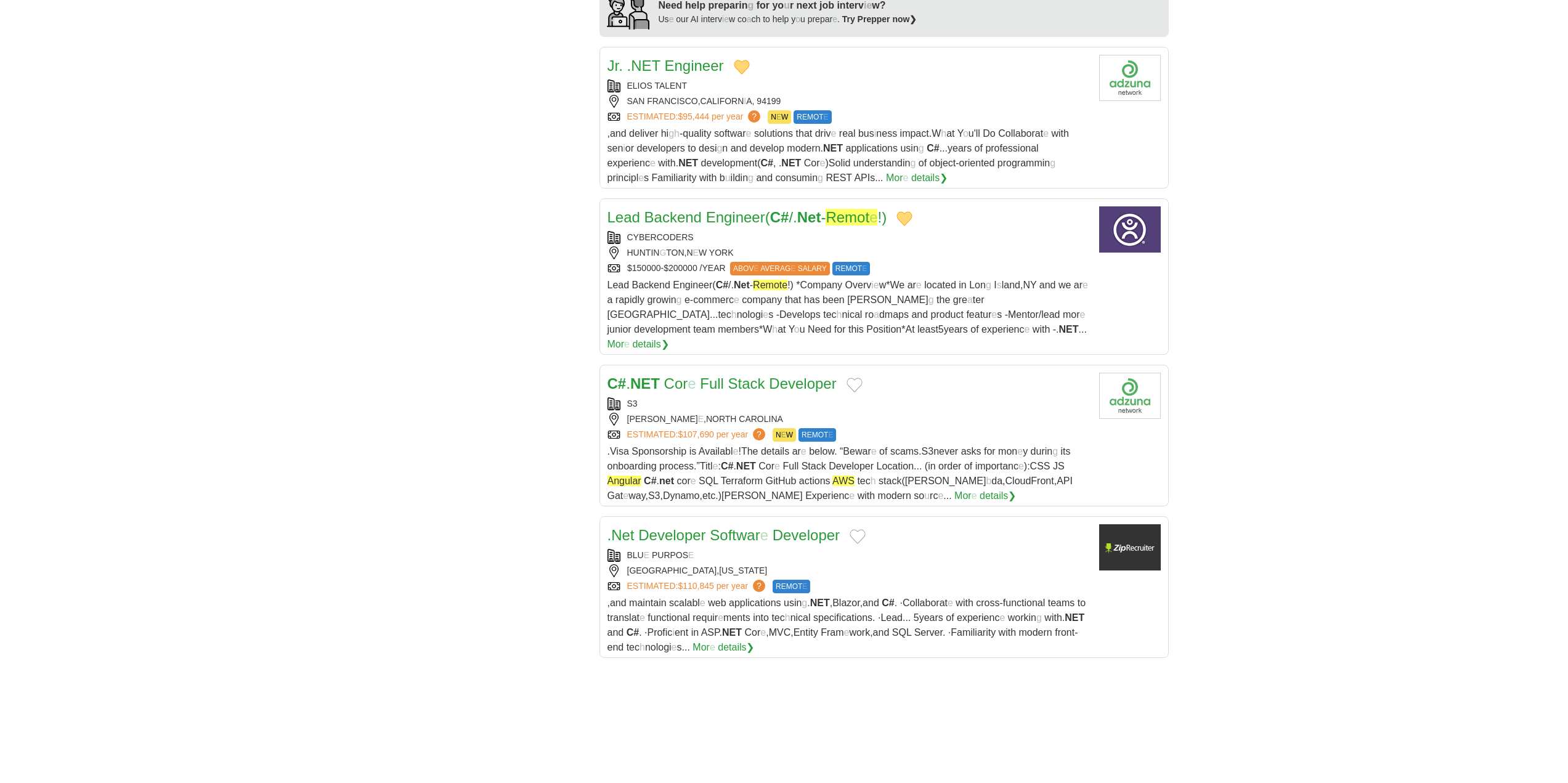
click at [857, 378] on button "Add to favorite jobs" at bounding box center [854, 385] width 16 height 15
click at [723, 375] on readpronunciation-word "Full" at bounding box center [712, 384] width 24 height 17
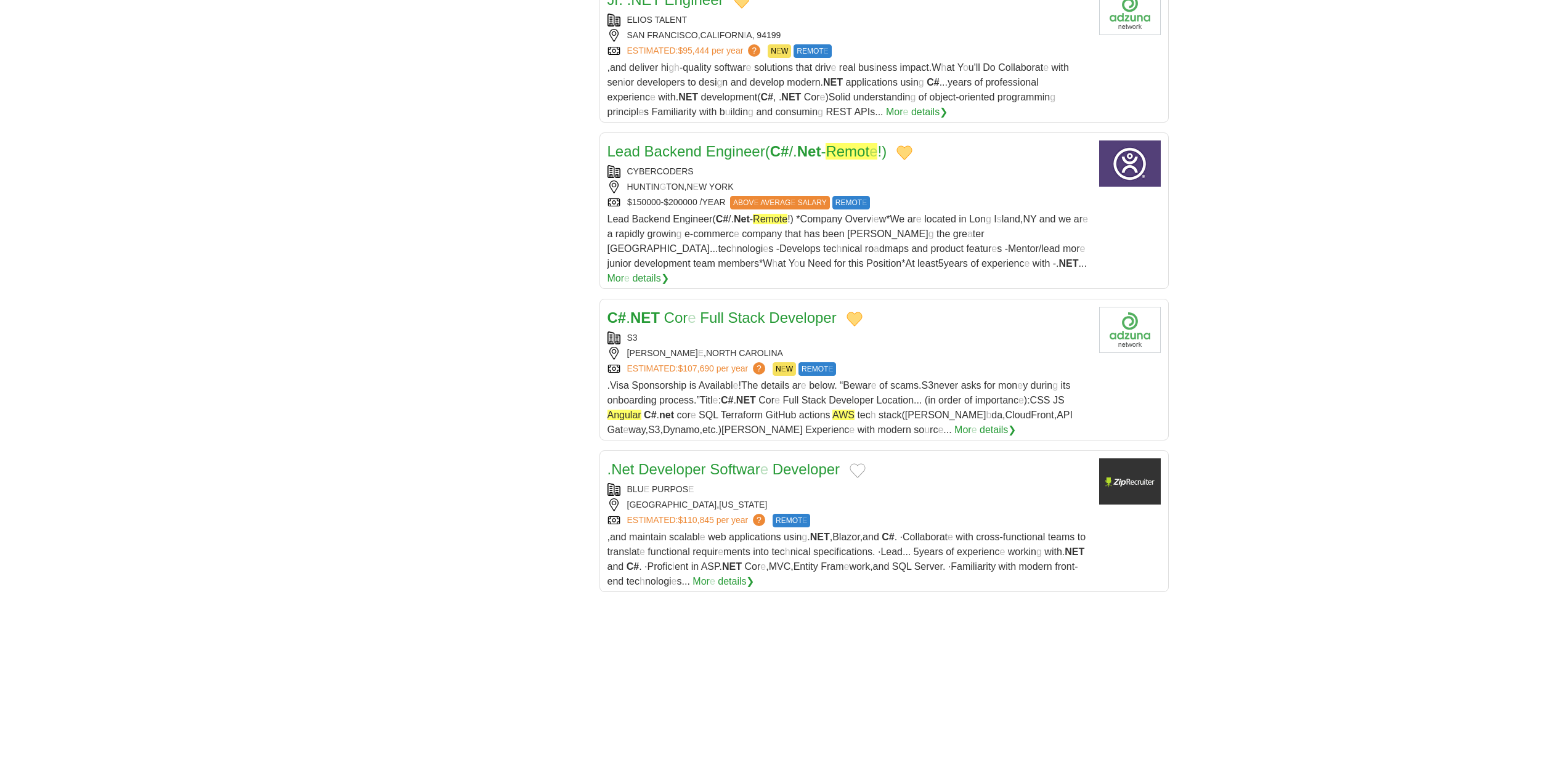
scroll to position [1355, 0]
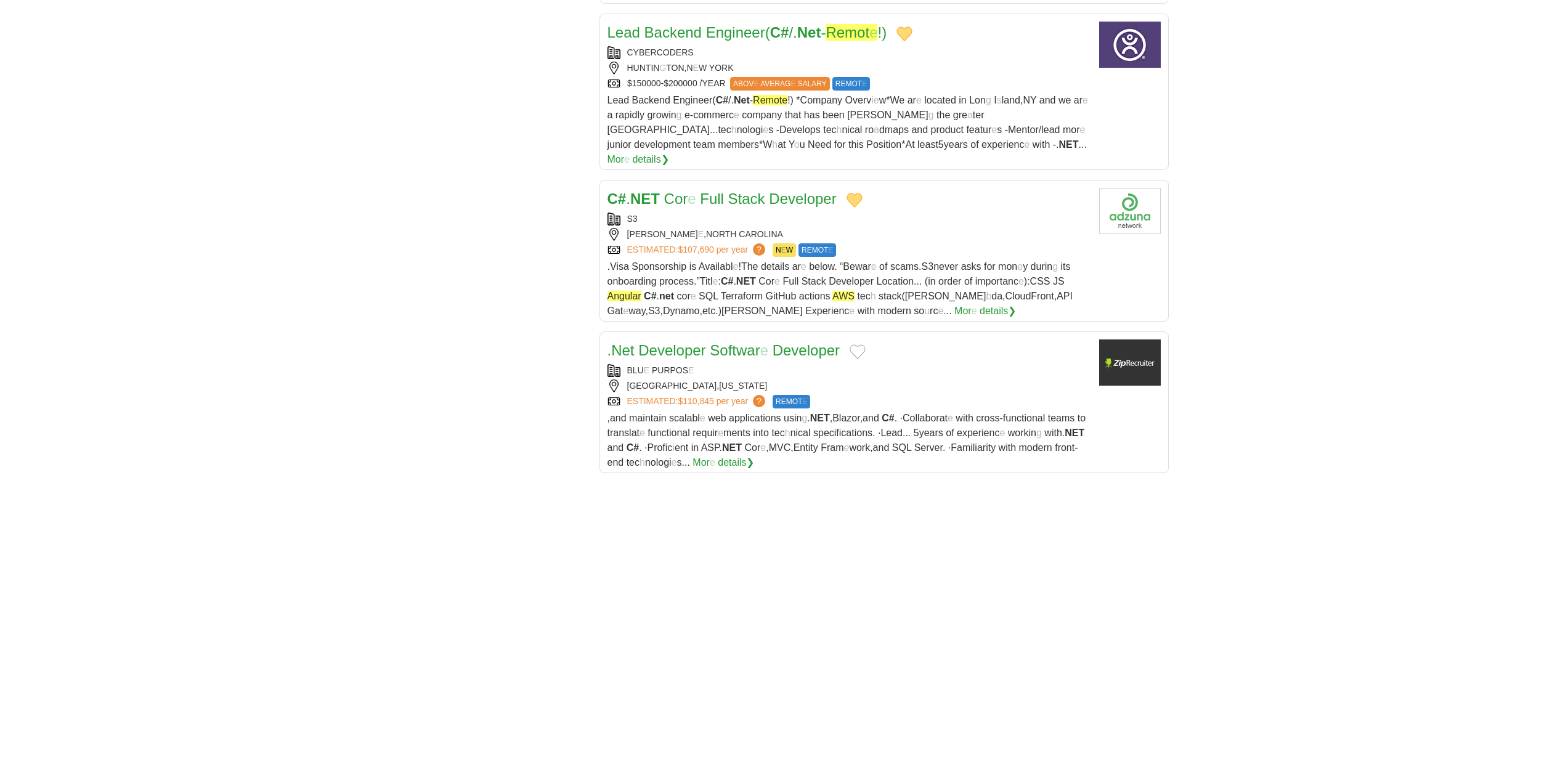
click at [860, 344] on button "Add to favorite jobs" at bounding box center [857, 351] width 16 height 15
click at [742, 342] on readpronunciation-span "Softwar" at bounding box center [735, 351] width 50 height 17
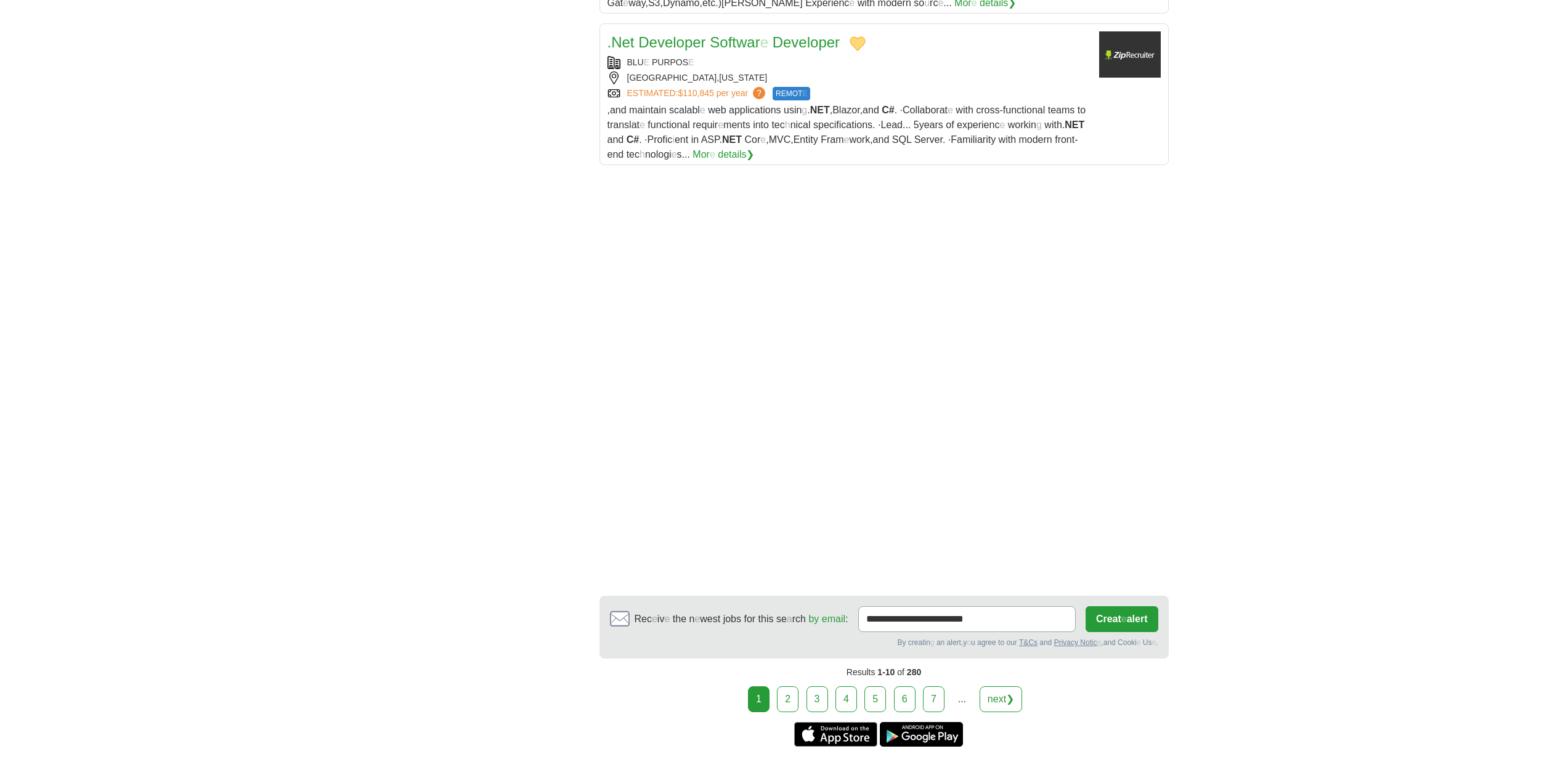
scroll to position [1811, 0]
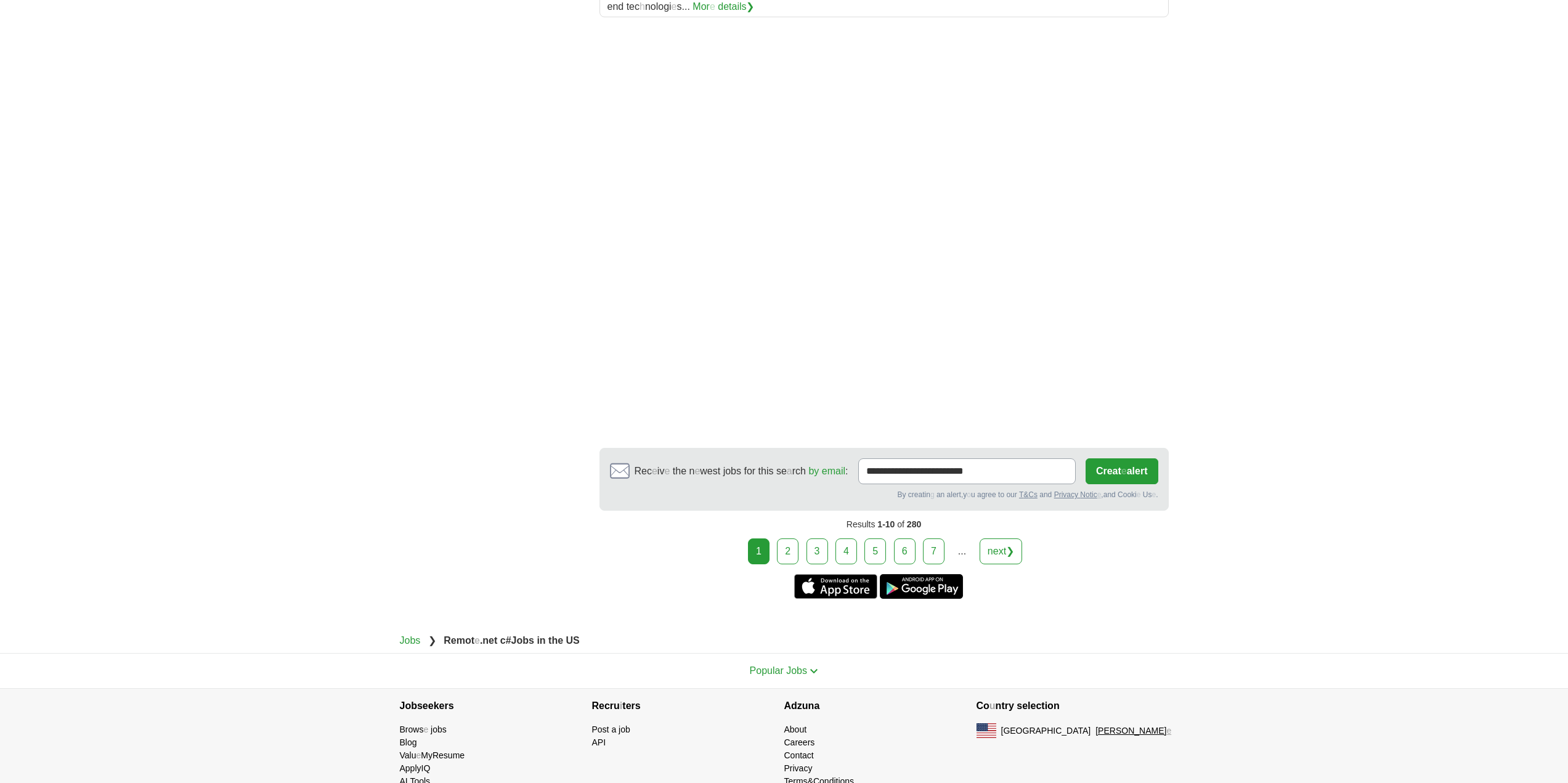
click at [791, 539] on link "2" at bounding box center [788, 552] width 22 height 26
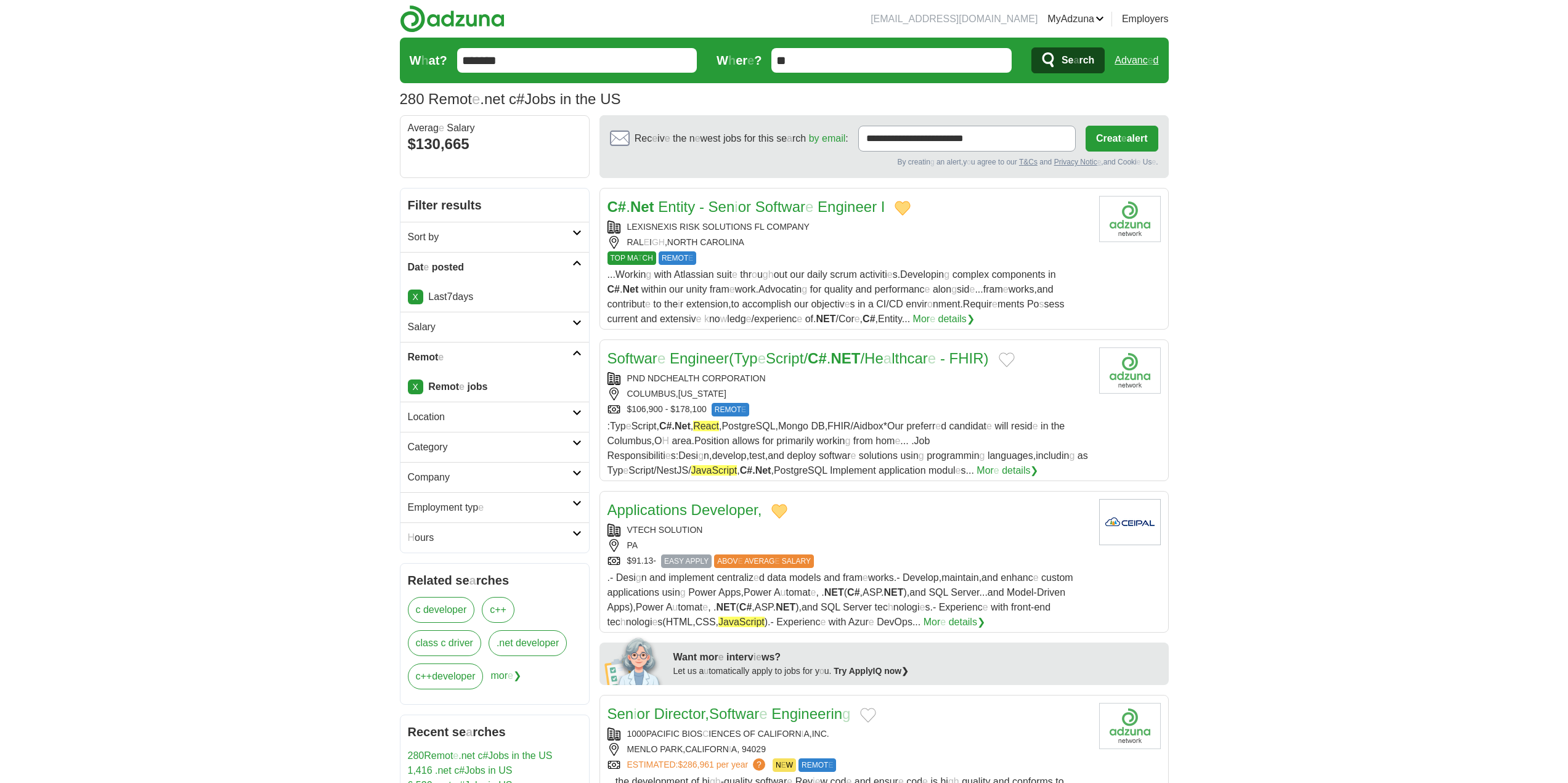
click at [1014, 364] on button "Add to favorite jobs" at bounding box center [1007, 359] width 16 height 15
click at [883, 363] on readpronunciation-span "He" at bounding box center [873, 358] width 19 height 17
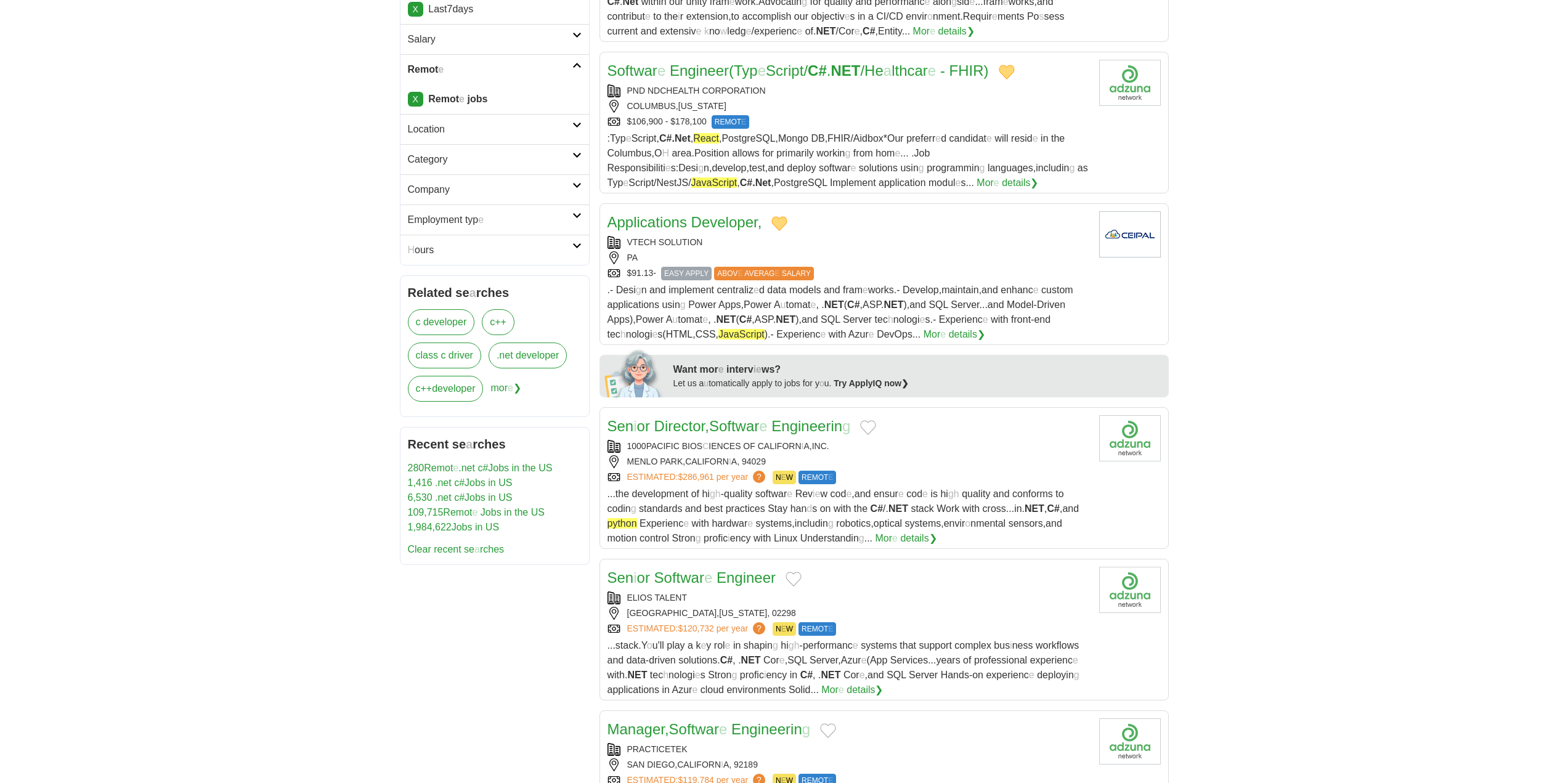
scroll to position [308, 0]
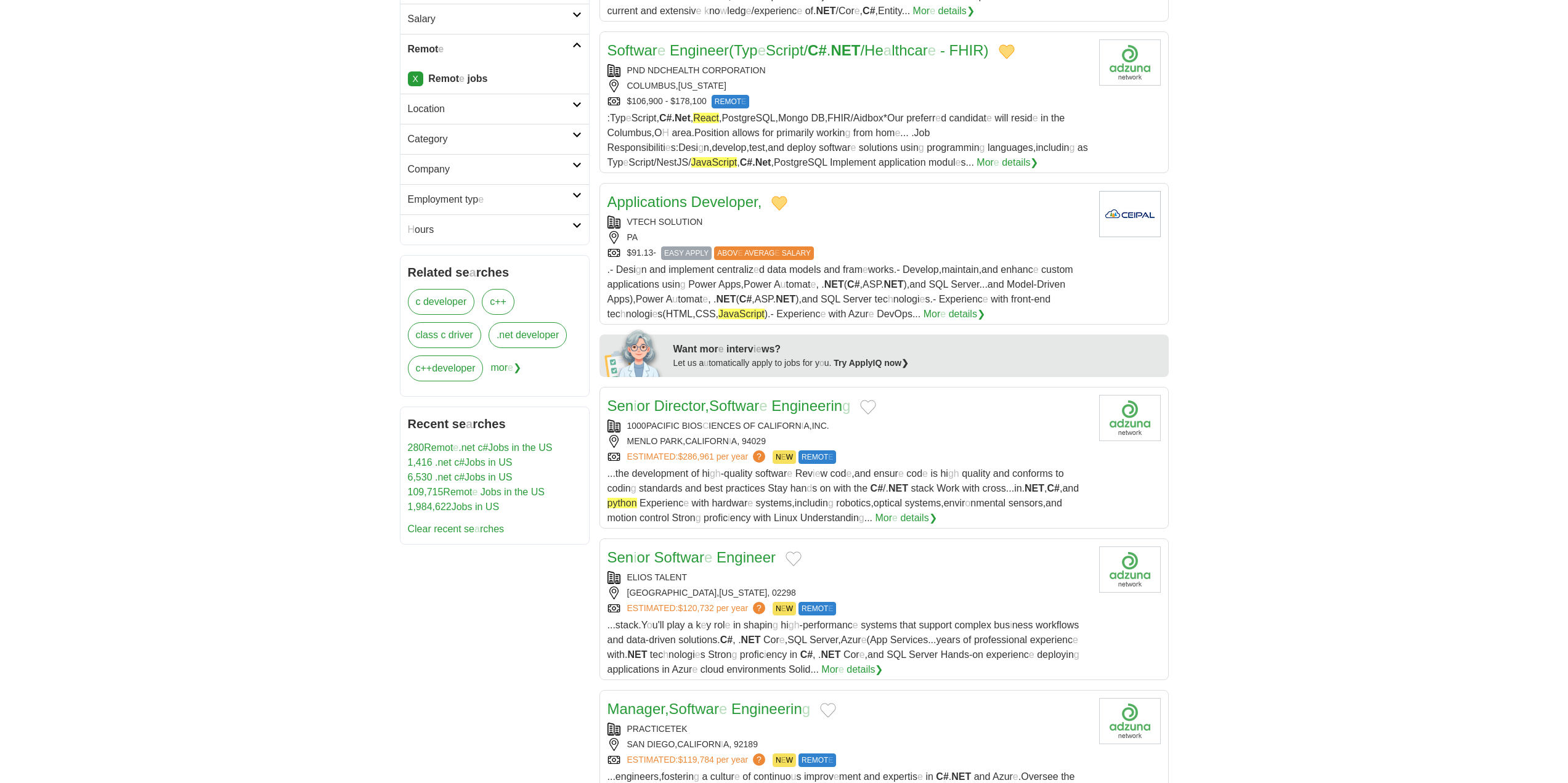
click at [876, 407] on button "Add to favorite jobs" at bounding box center [868, 407] width 16 height 15
click at [738, 407] on readpronunciation-span "Softwar" at bounding box center [734, 406] width 50 height 17
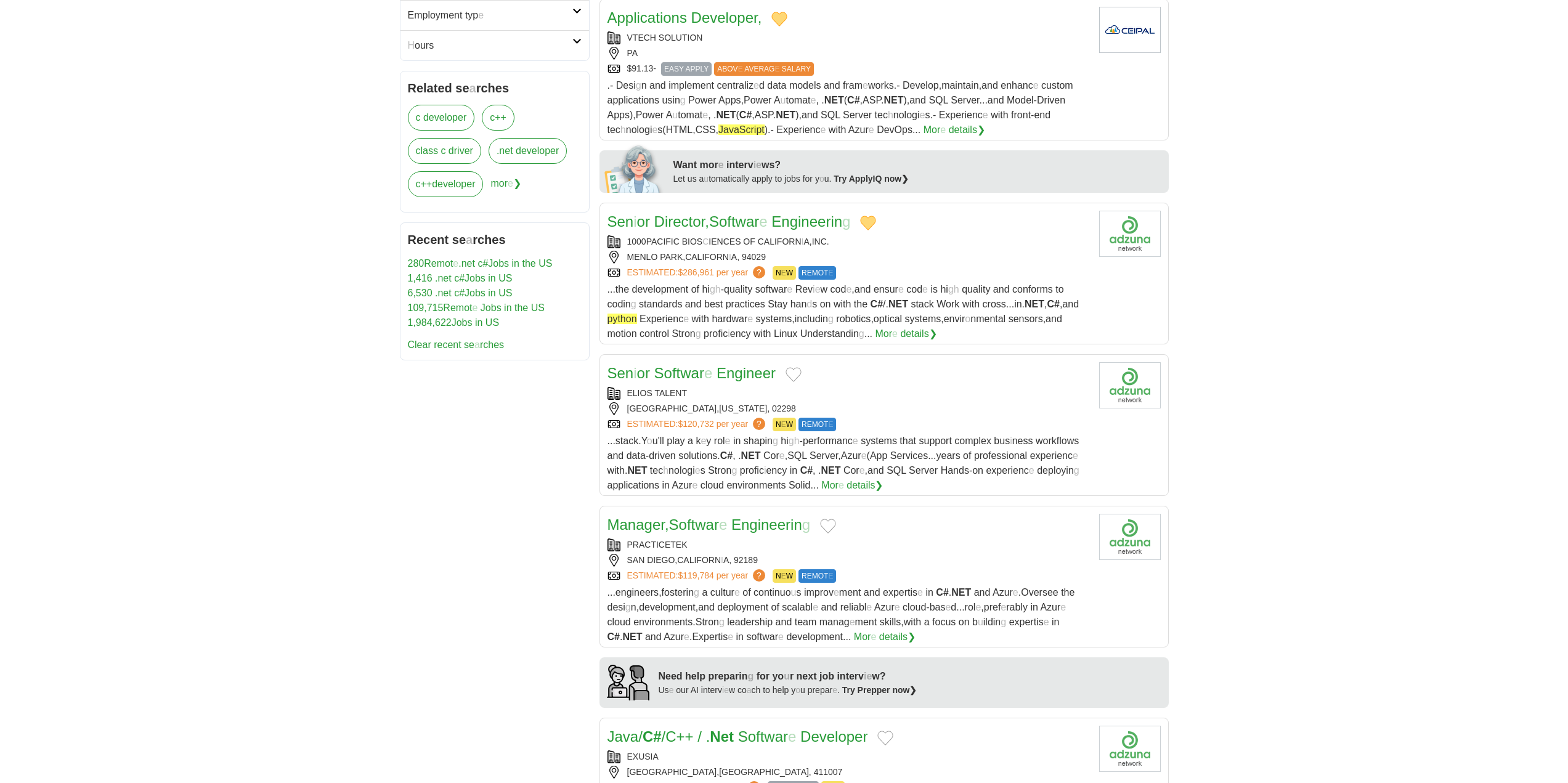
scroll to position [492, 0]
click at [793, 376] on button "Add to favorite jobs" at bounding box center [793, 374] width 16 height 15
click at [682, 376] on readpronunciation-span "Softwar" at bounding box center [679, 372] width 50 height 17
click at [829, 526] on button "Add to favorite jobs" at bounding box center [828, 525] width 16 height 15
click at [702, 520] on readpronunciation-span "Softwar" at bounding box center [694, 524] width 50 height 17
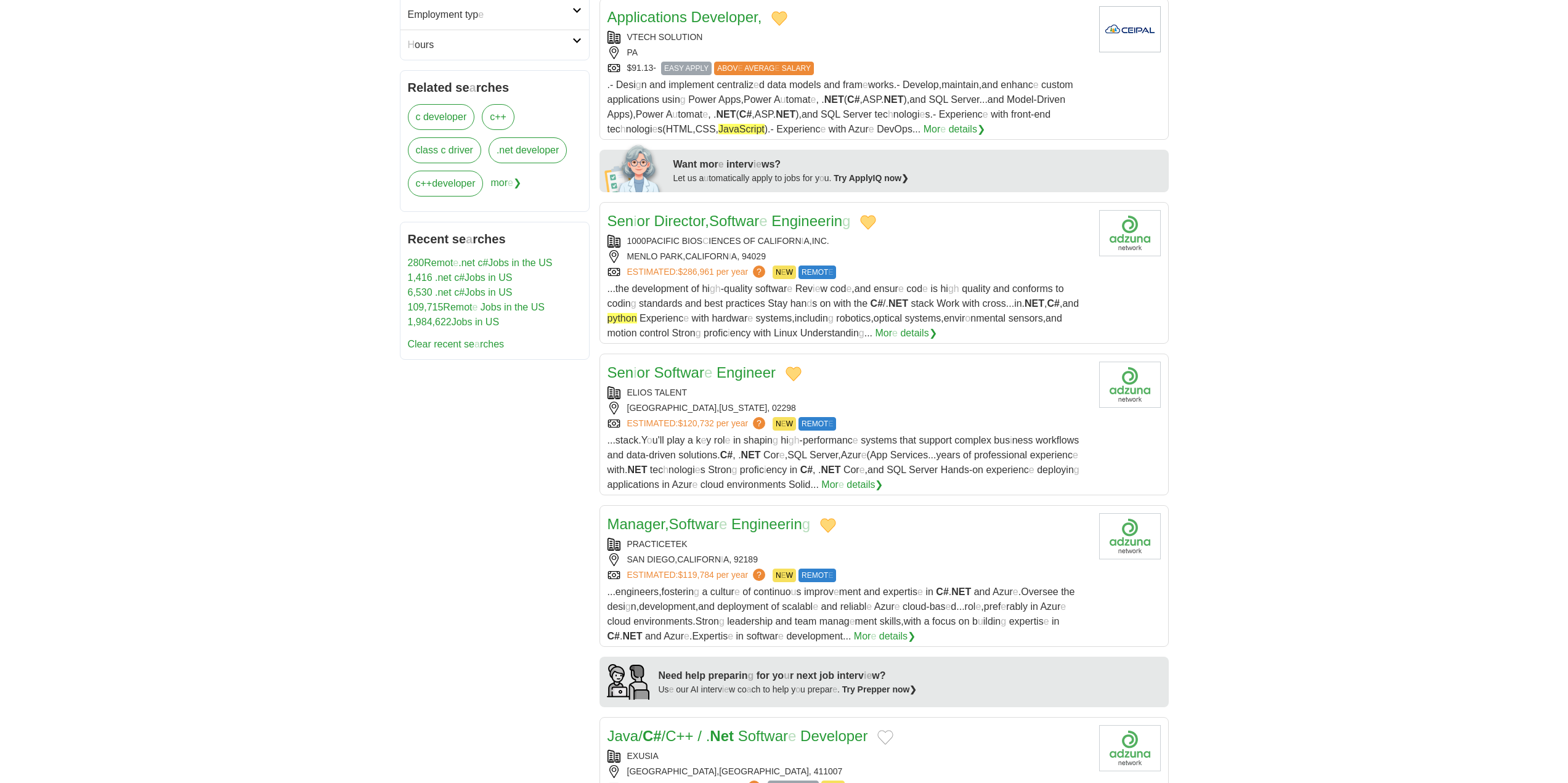
click at [893, 737] on button "Add to favorite jobs" at bounding box center [885, 737] width 16 height 15
click at [745, 739] on readpronunciation-text "Softwar e Developer" at bounding box center [800, 736] width 133 height 17
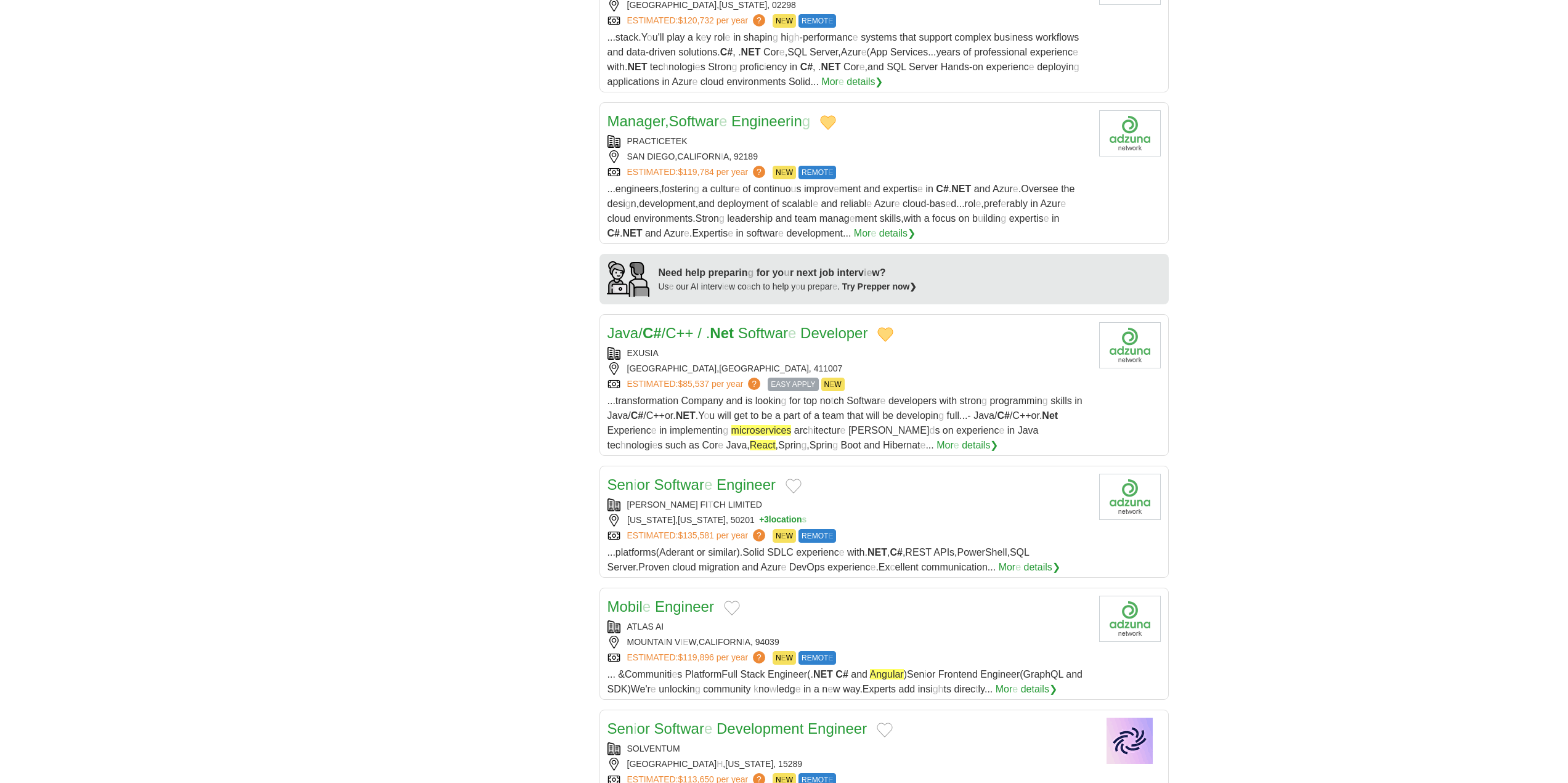
scroll to position [924, 0]
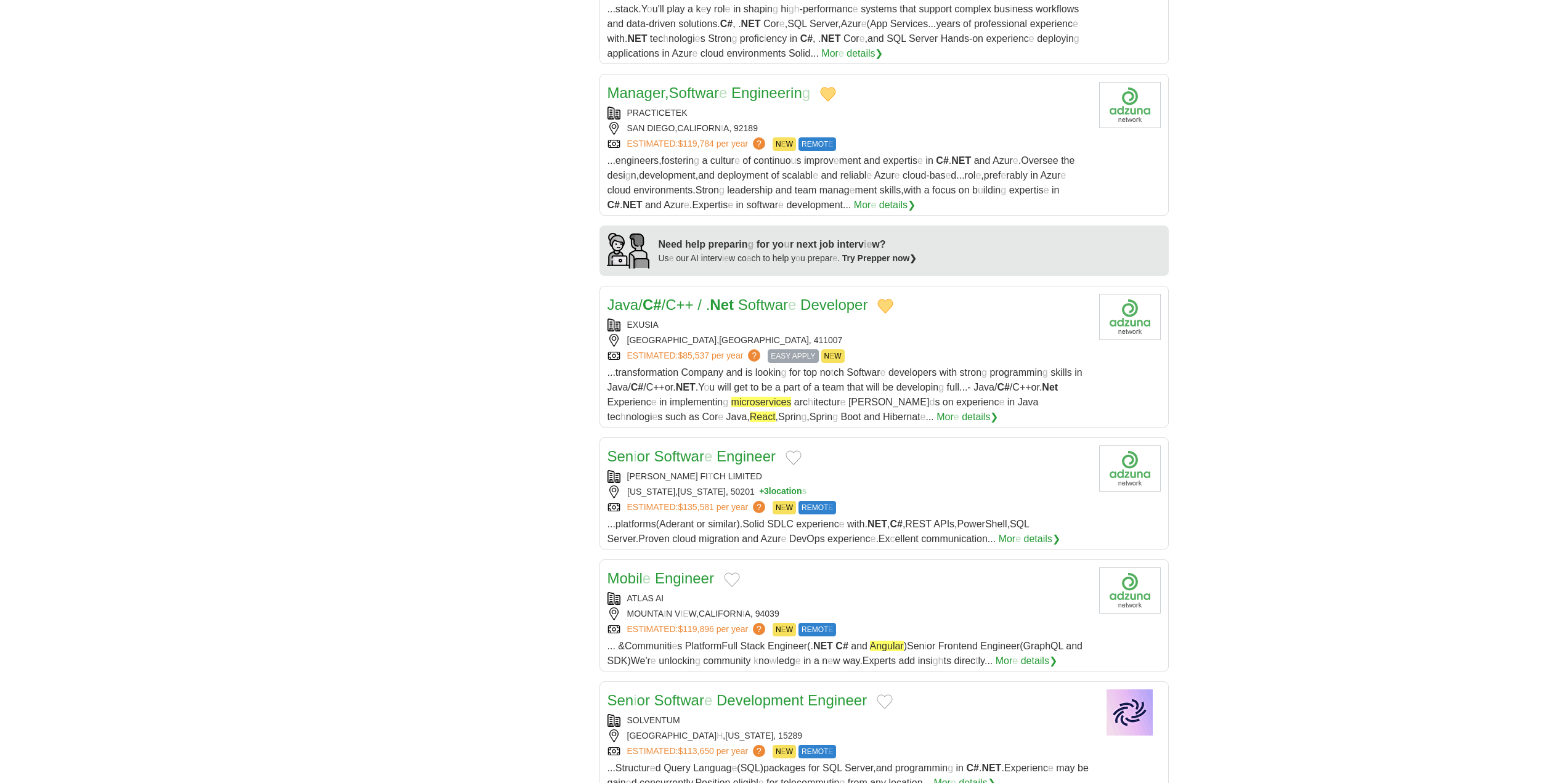
click at [798, 458] on button "Add to favorite jobs" at bounding box center [793, 457] width 16 height 15
click at [698, 460] on readpronunciation-span "Softwar" at bounding box center [679, 456] width 50 height 17
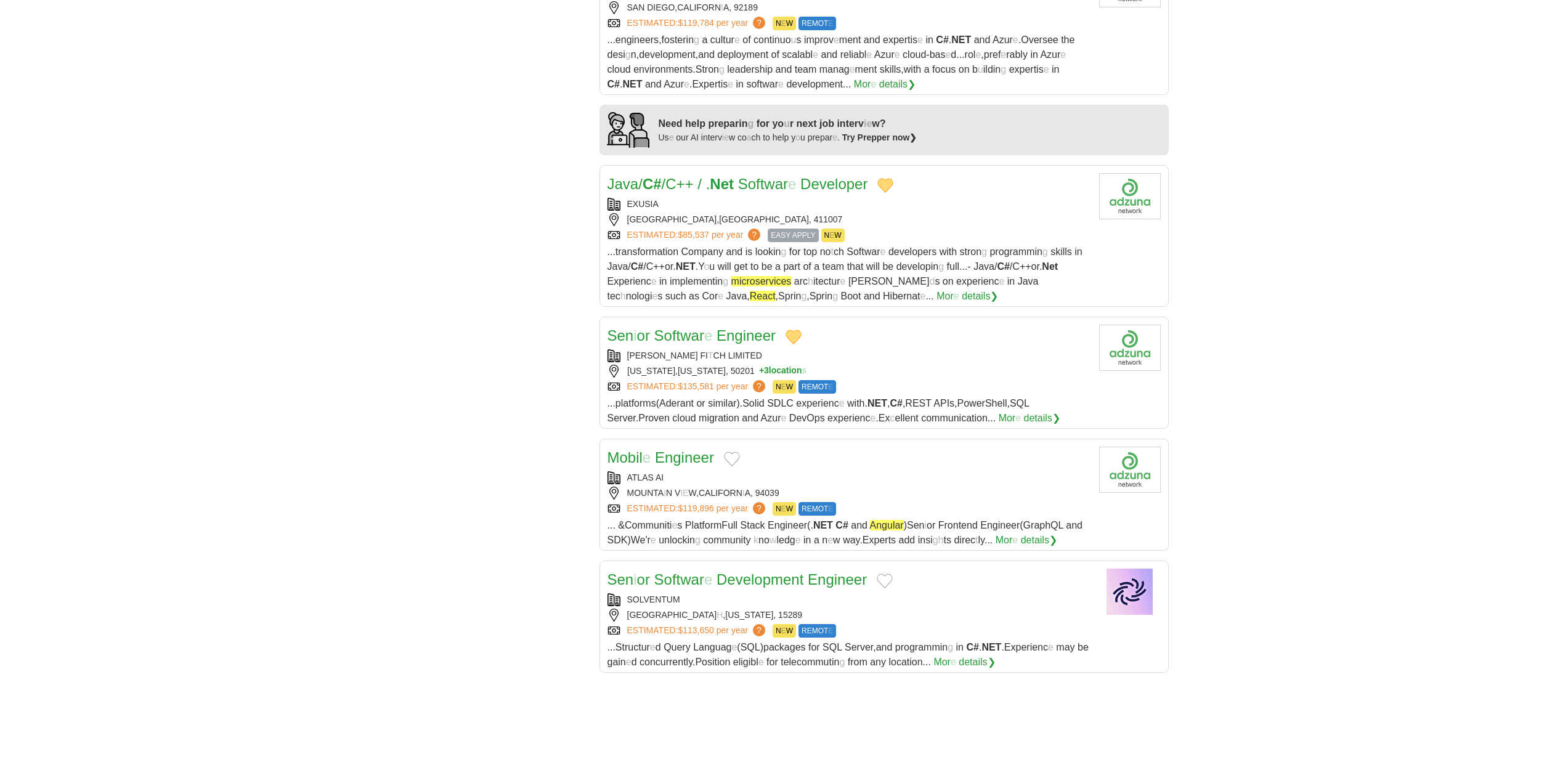
scroll to position [1047, 0]
click at [734, 457] on button "Add to favorite jobs" at bounding box center [732, 456] width 16 height 15
click at [640, 456] on readpronunciation-span "Mobil" at bounding box center [625, 455] width 35 height 17
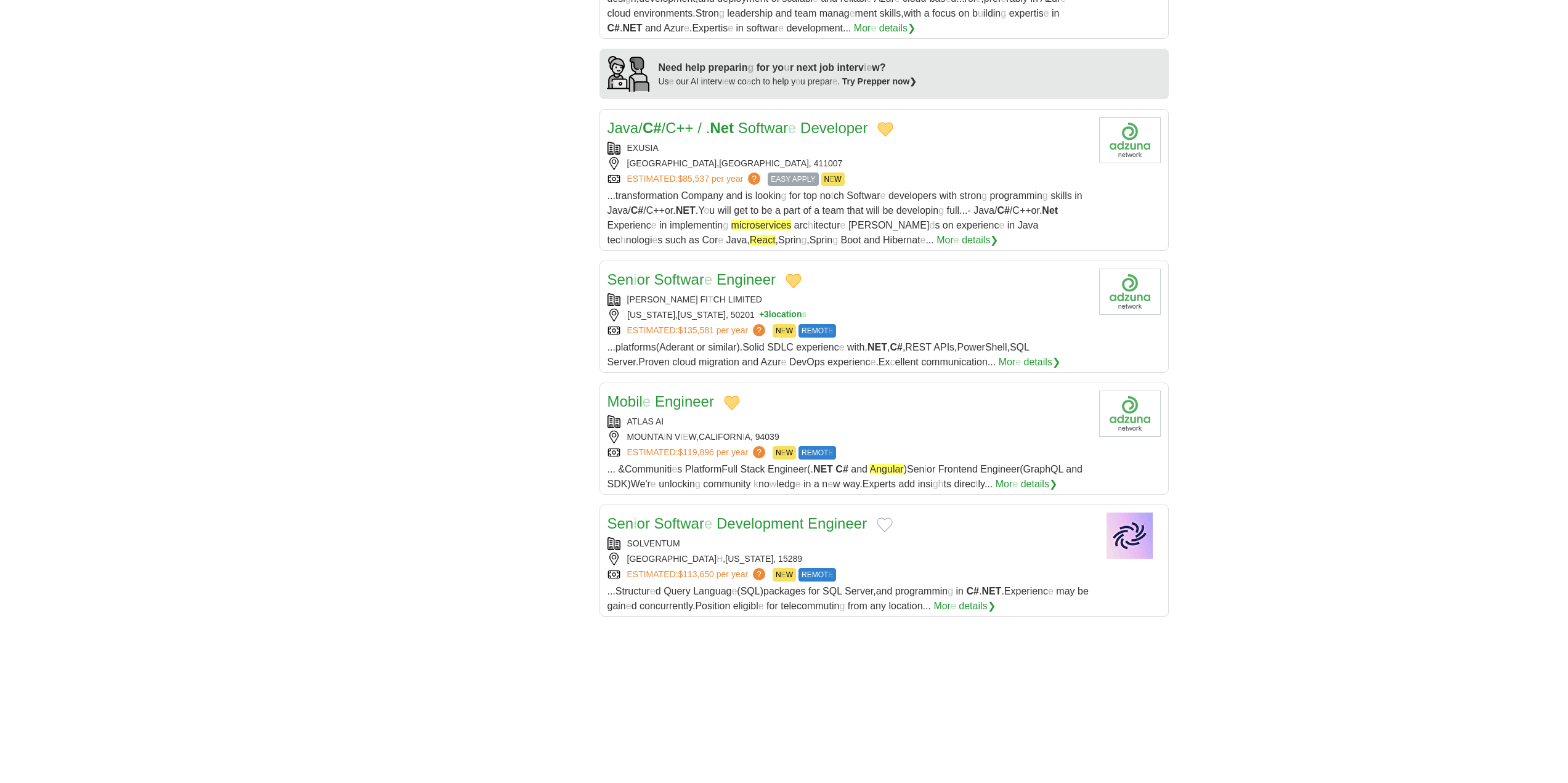
scroll to position [1171, 0]
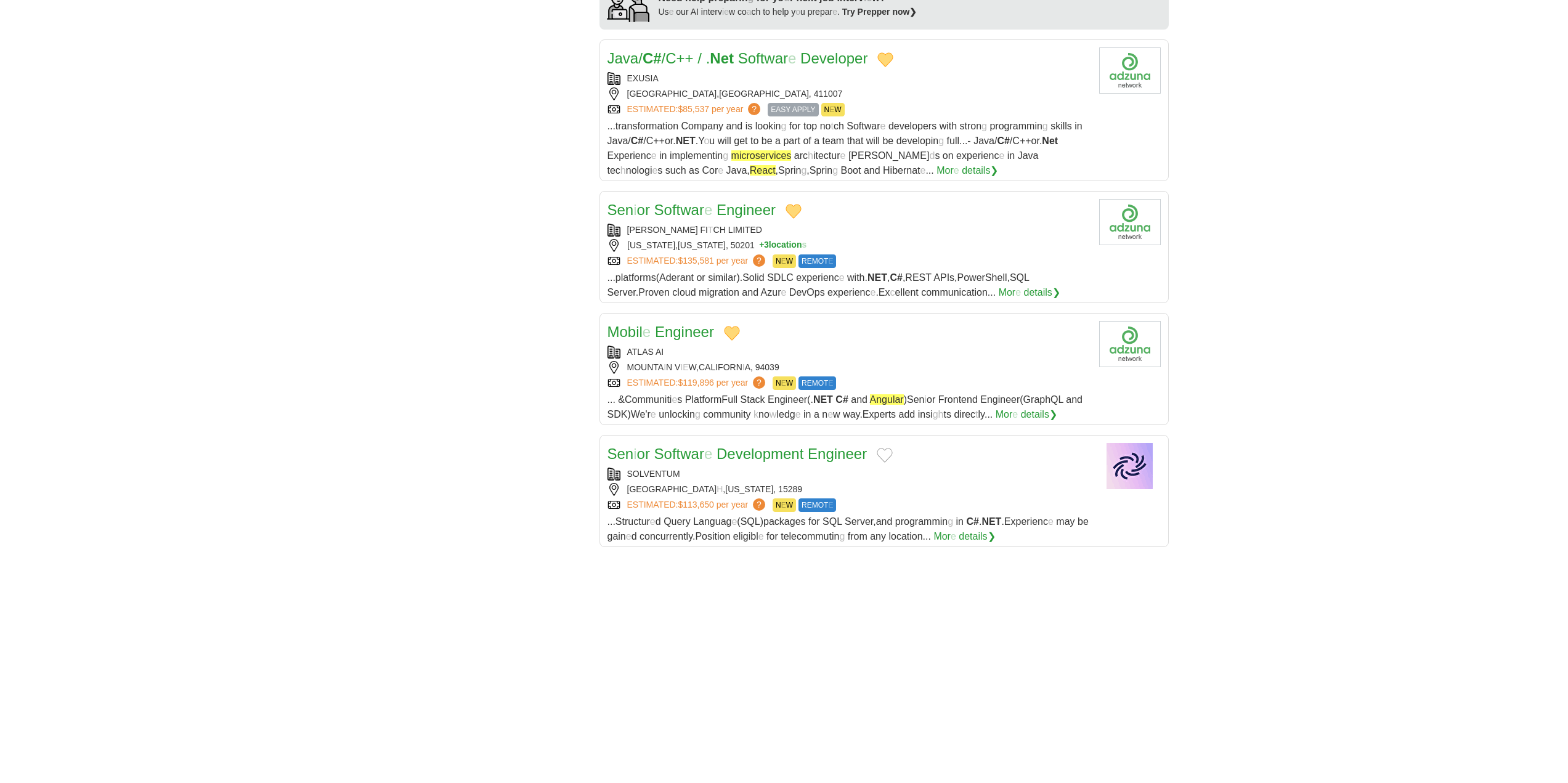
click at [883, 453] on button "Add to favorite jobs" at bounding box center [884, 455] width 16 height 15
click at [749, 455] on readpronunciation-word "Development" at bounding box center [760, 454] width 87 height 17
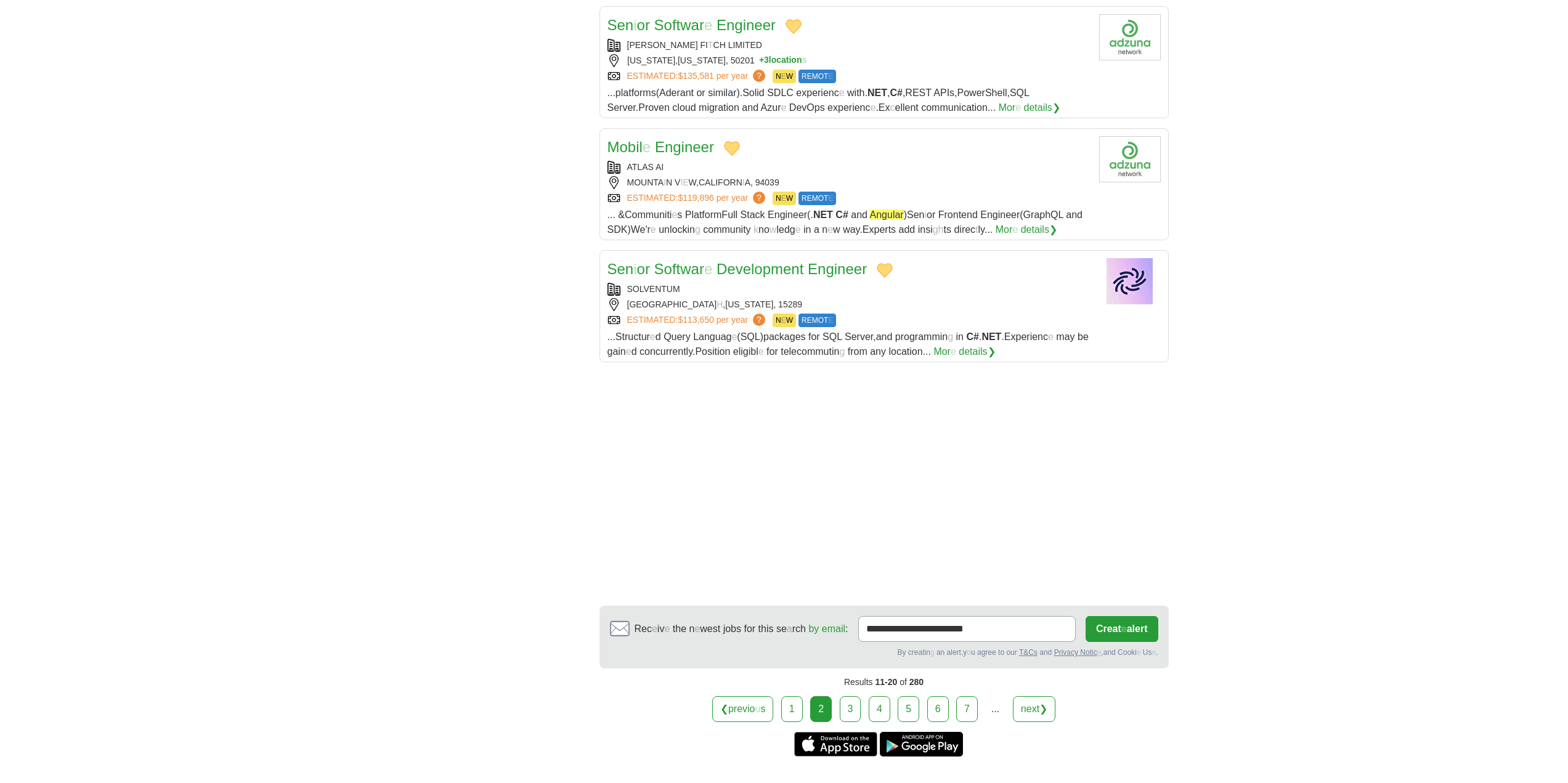
click at [856, 709] on link "3" at bounding box center [850, 709] width 22 height 26
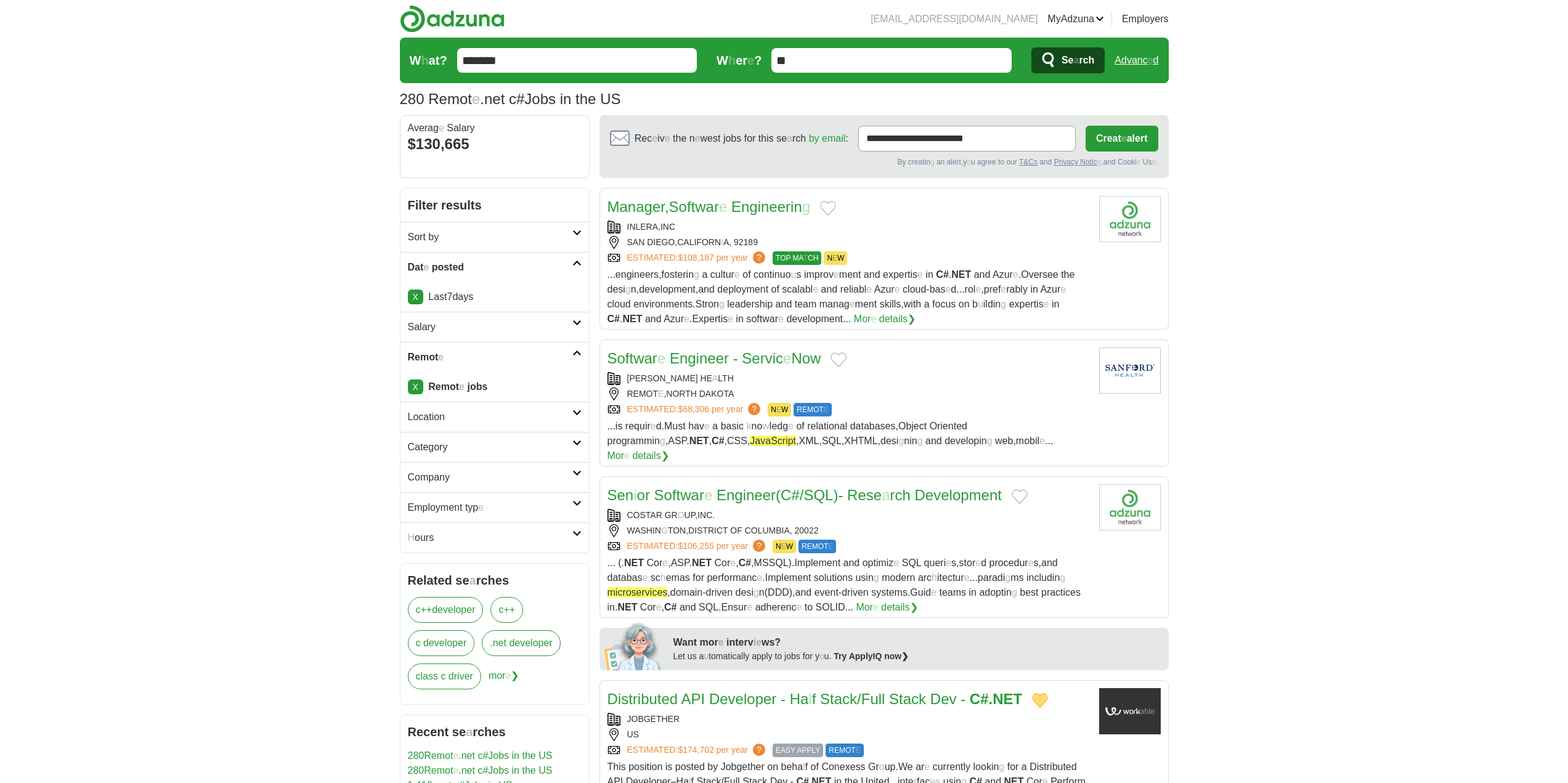
click at [833, 212] on button "Add to favorite jobs" at bounding box center [828, 208] width 16 height 15
click at [836, 357] on button "Add to favorite jobs" at bounding box center [838, 359] width 16 height 15
click at [708, 360] on readpronunciation-word "Engineer" at bounding box center [699, 358] width 59 height 17
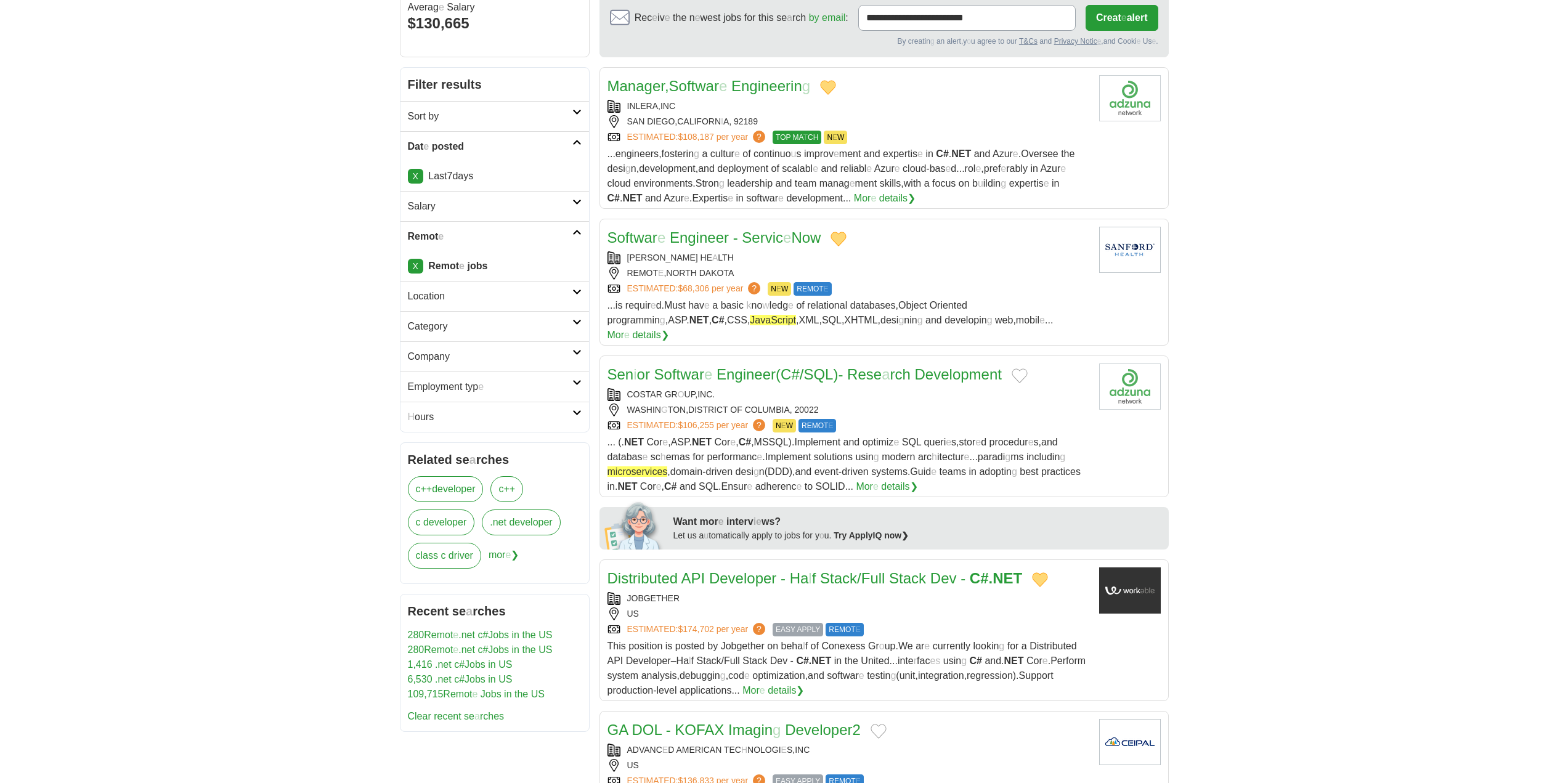
scroll to position [123, 0]
click at [1027, 366] on button "Add to favorite jobs" at bounding box center [1019, 373] width 16 height 15
click at [819, 364] on readpronunciation-word "SQL" at bounding box center [818, 372] width 29 height 17
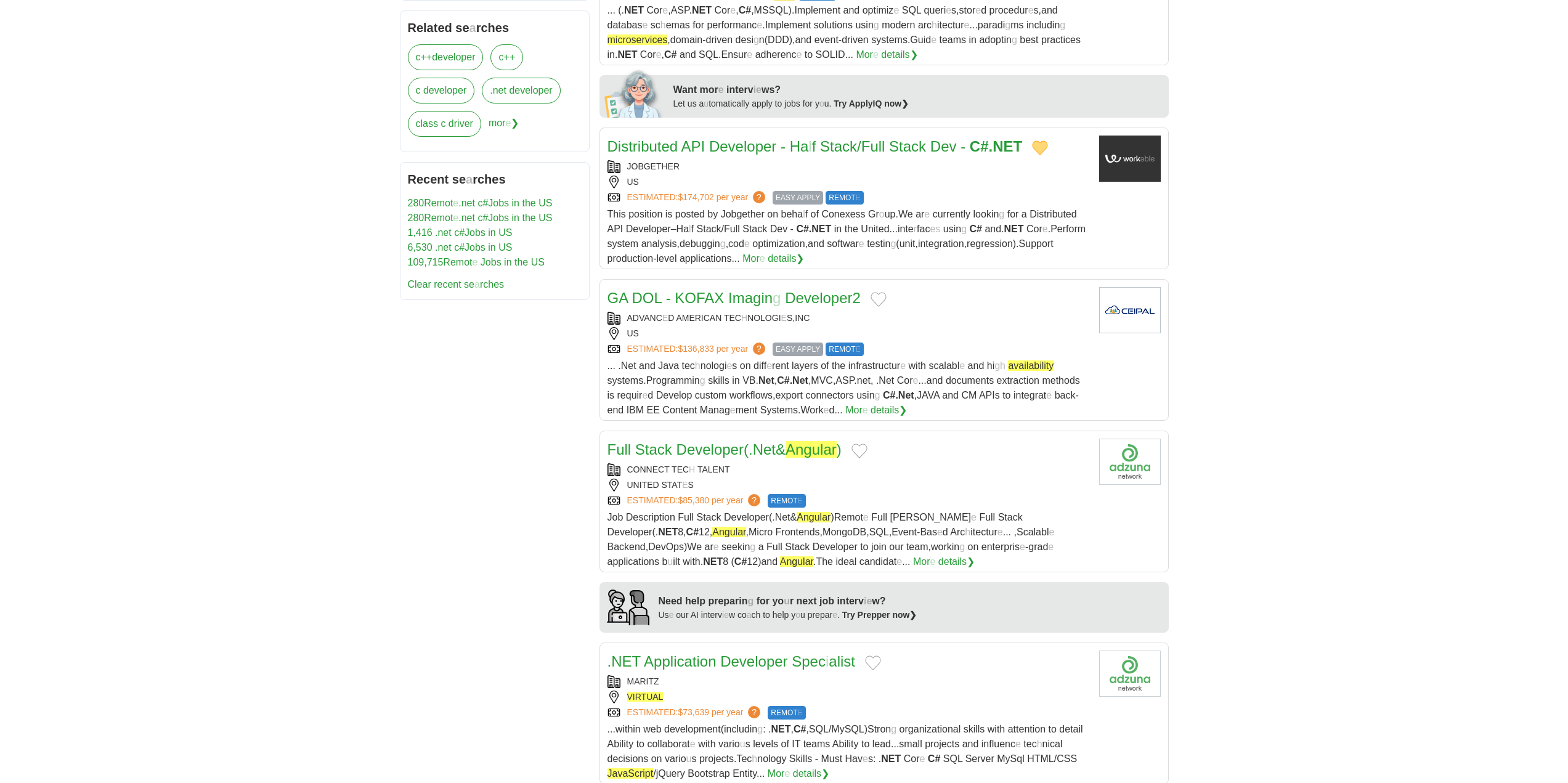
scroll to position [554, 0]
click at [887, 290] on button "Add to favorite jobs" at bounding box center [878, 297] width 16 height 15
click at [866, 442] on button "Add to favorite jobs" at bounding box center [860, 449] width 16 height 15
click at [774, 439] on readpronunciation-word "Net" at bounding box center [765, 448] width 23 height 17
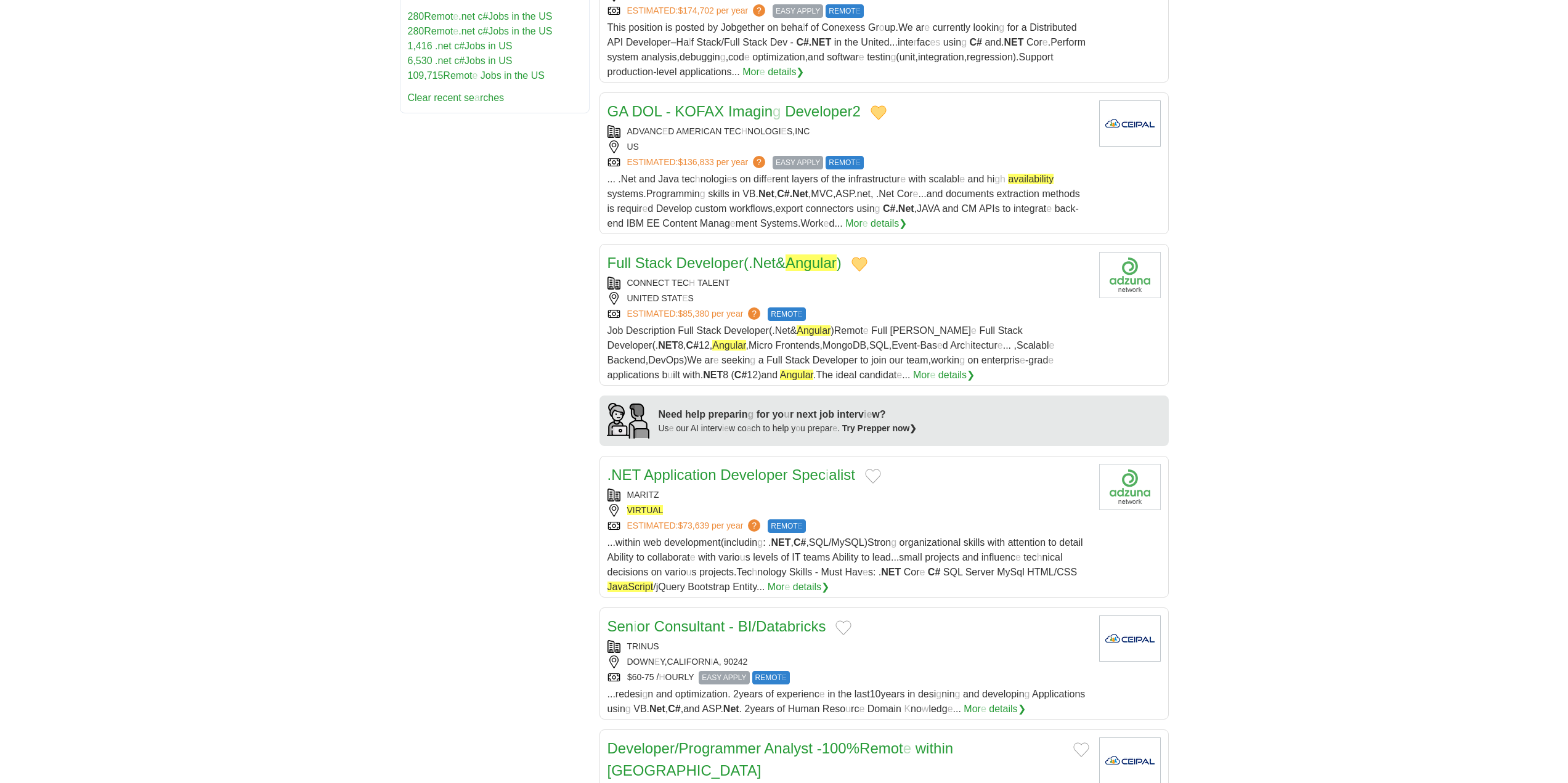
click at [878, 469] on button "Add to favorite jobs" at bounding box center [873, 476] width 16 height 15
click at [739, 466] on readpronunciation-word "Developer" at bounding box center [753, 475] width 67 height 17
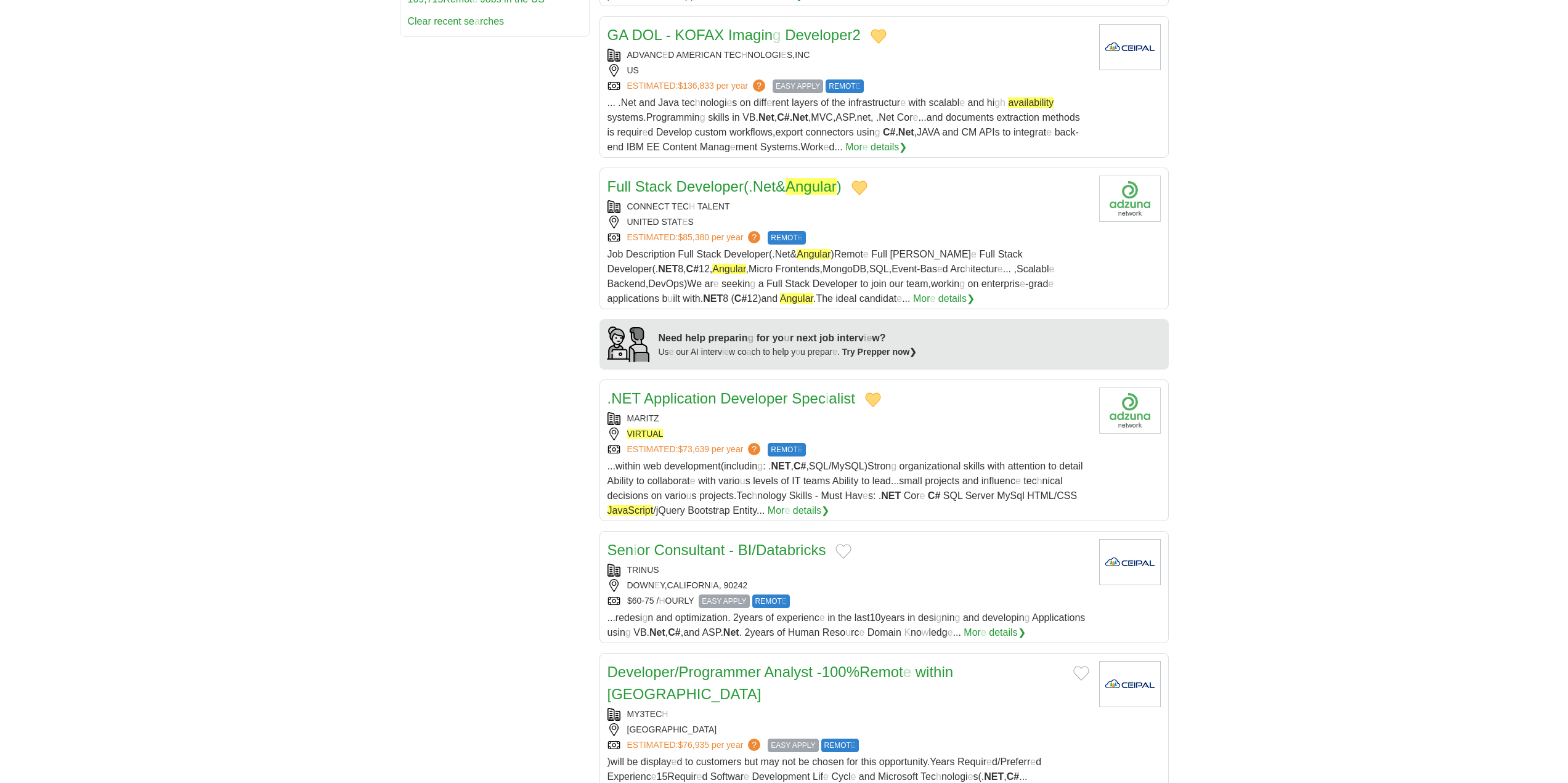
scroll to position [924, 0]
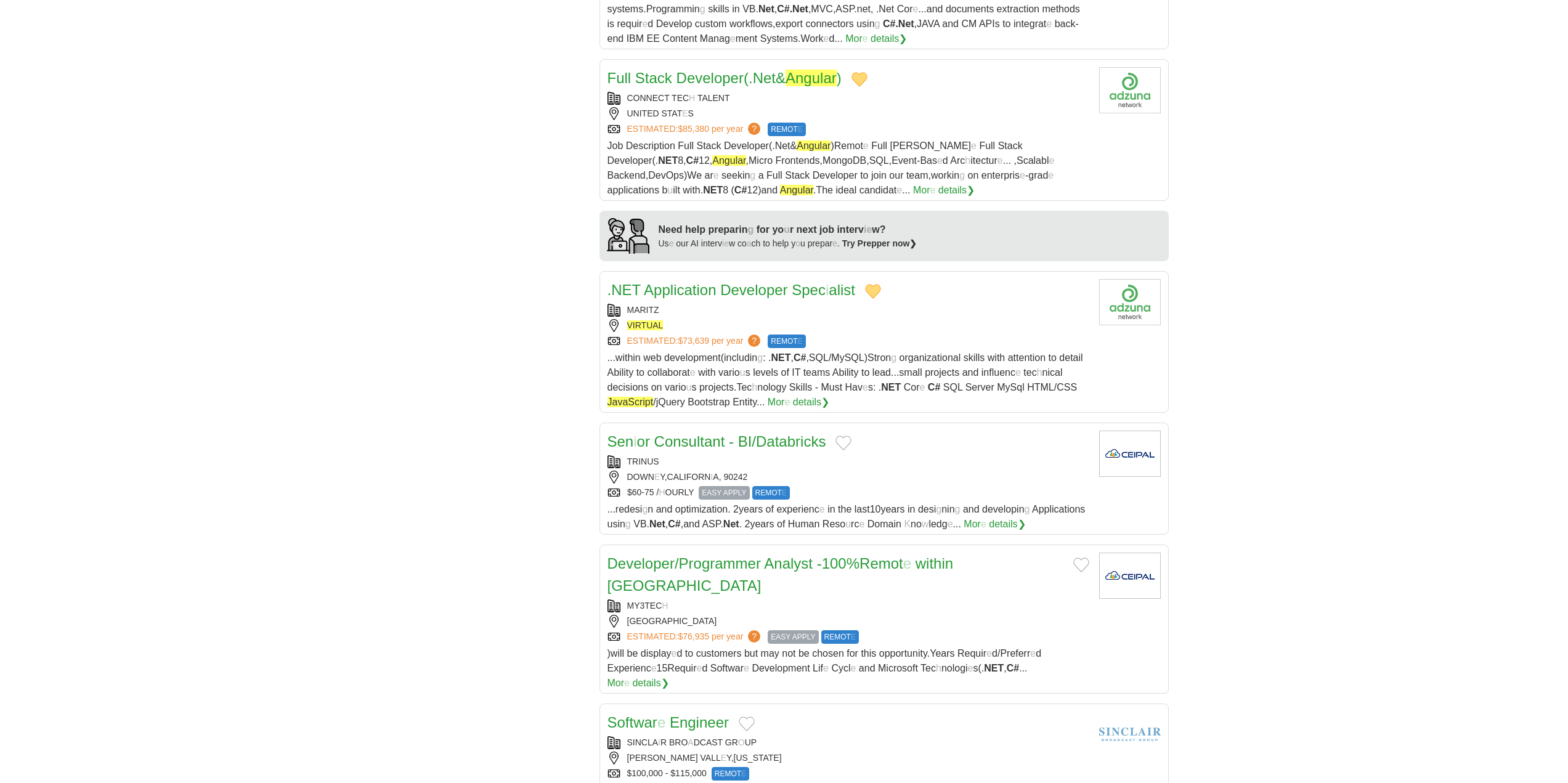
click at [842, 435] on button "Add to favorite jobs" at bounding box center [843, 442] width 16 height 15
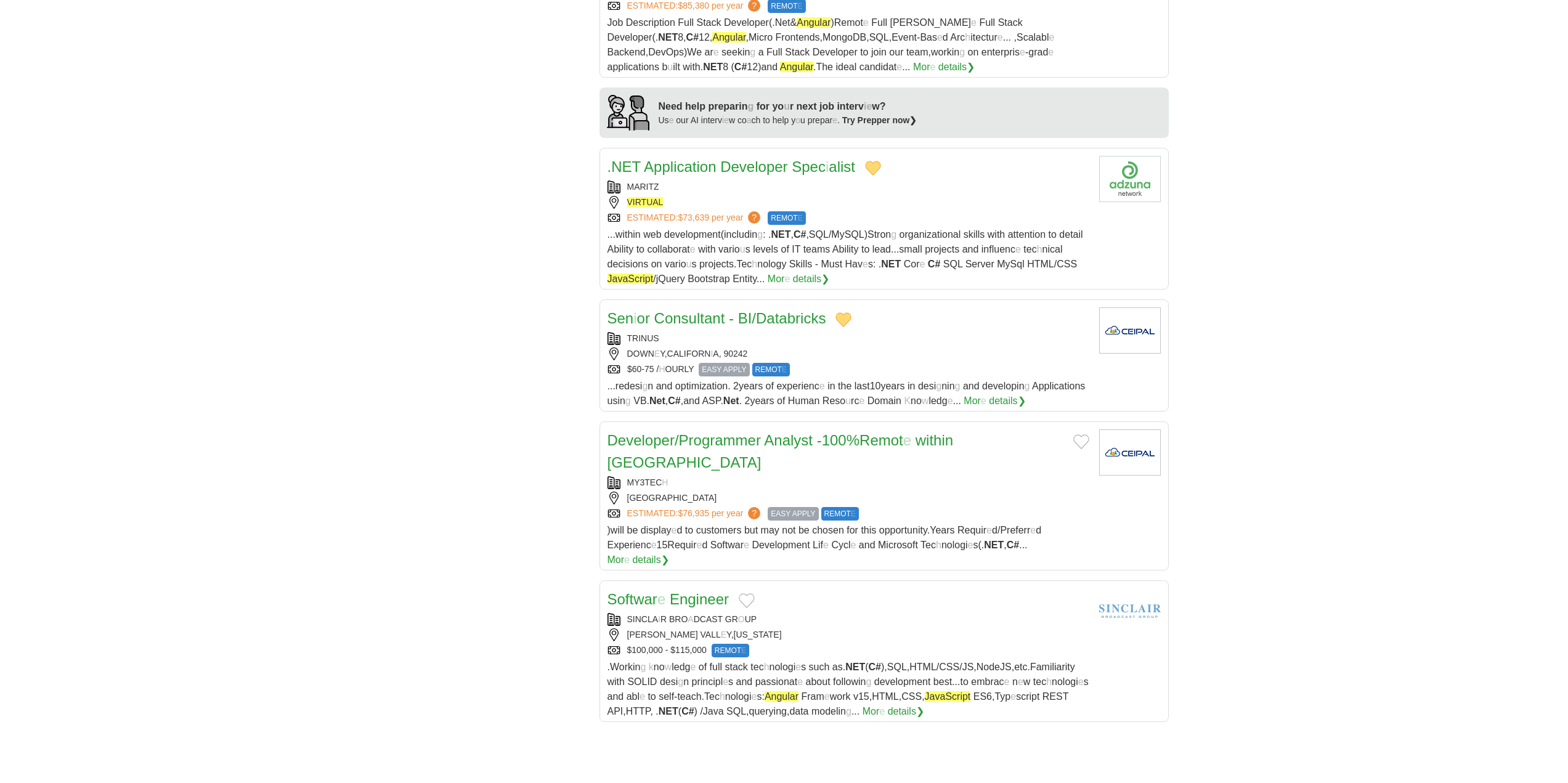
click at [1073, 434] on button "Add to favorite jobs" at bounding box center [1081, 441] width 16 height 15
click at [722, 432] on readpronunciation-word "Programmer" at bounding box center [720, 440] width 82 height 17
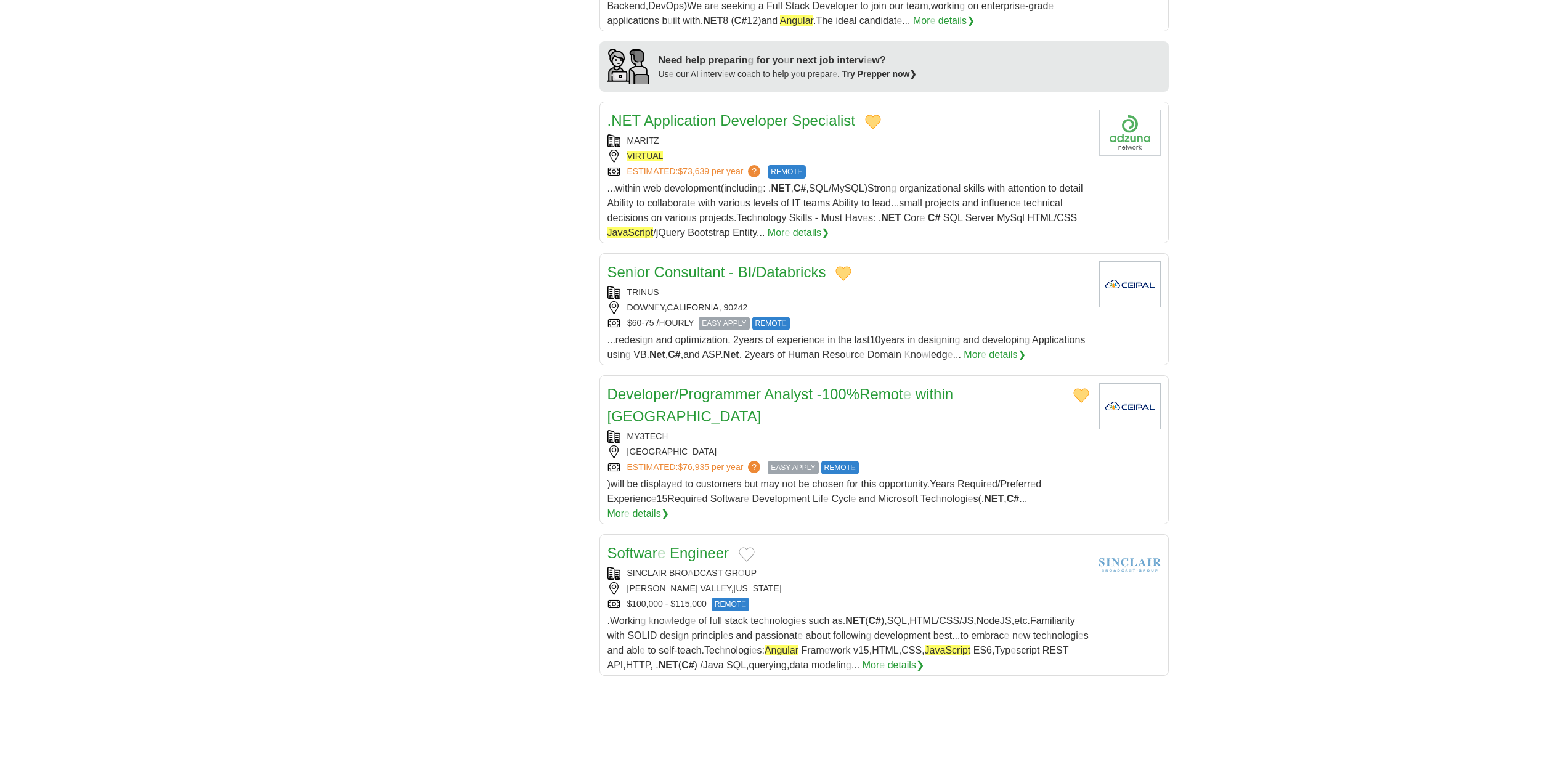
scroll to position [1171, 0]
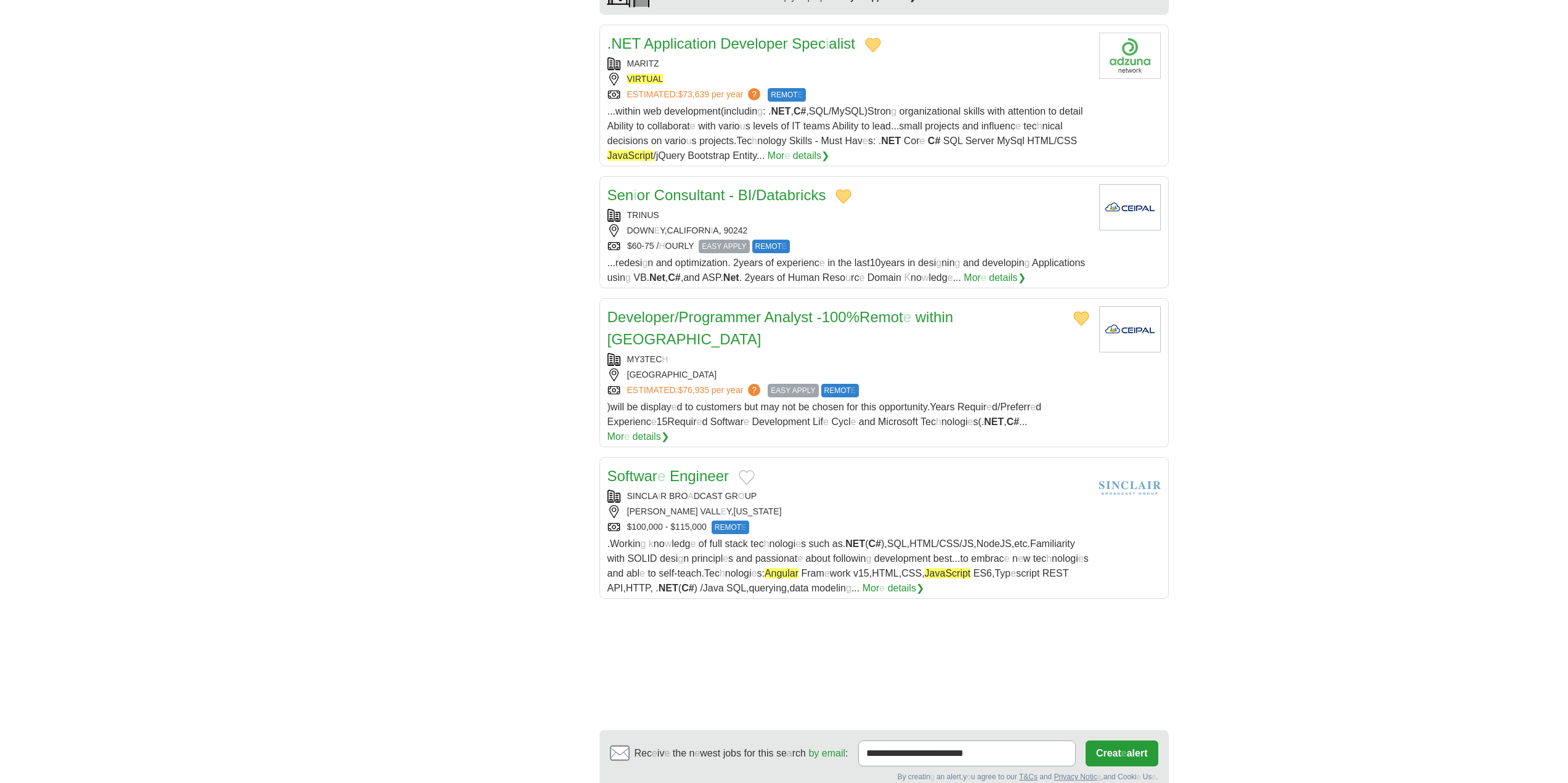
click at [751, 470] on button "Add to favorite jobs" at bounding box center [746, 477] width 16 height 15
click at [652, 468] on readpronunciation-span "Softwar" at bounding box center [632, 476] width 50 height 17
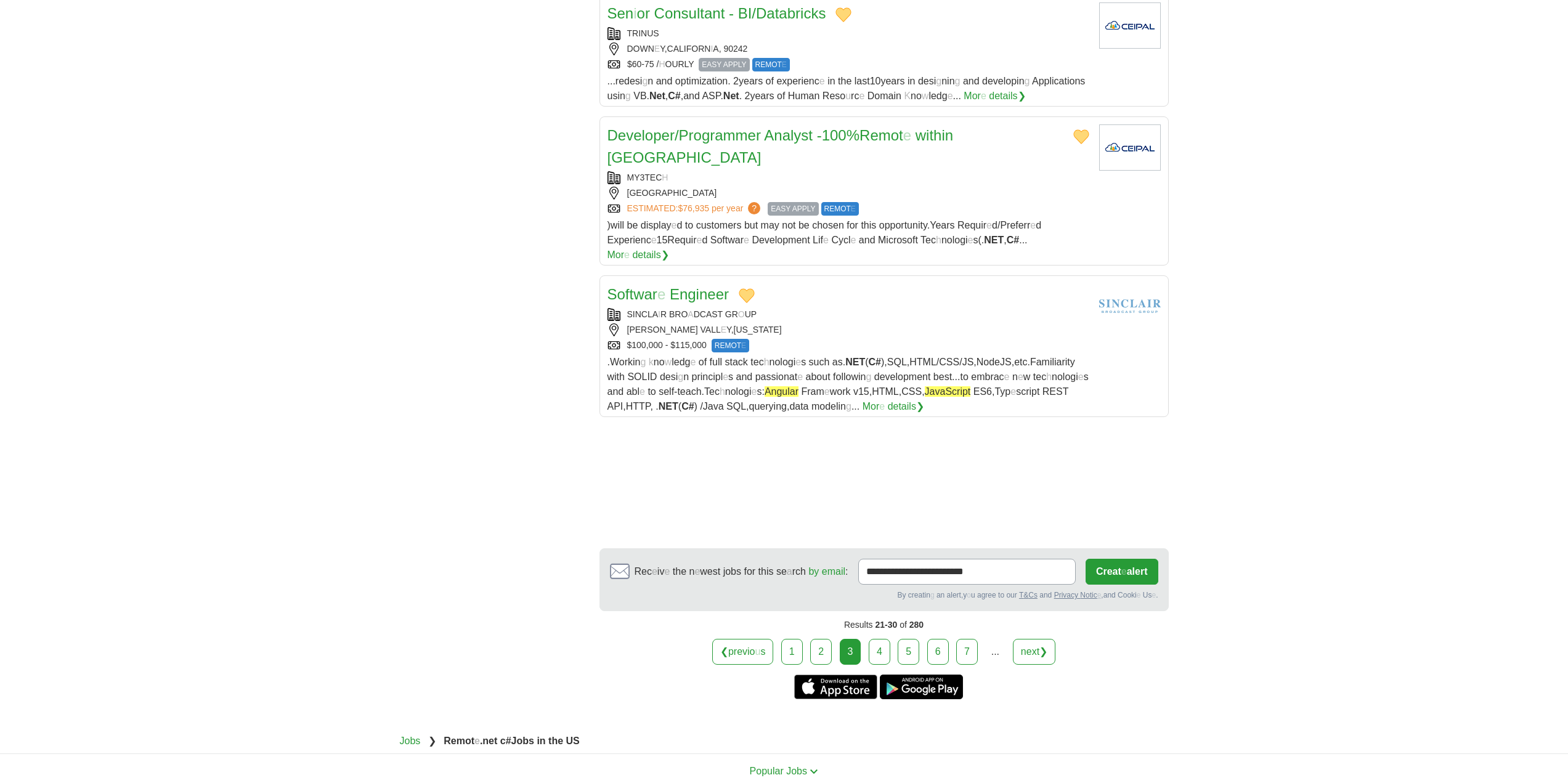
scroll to position [1355, 0]
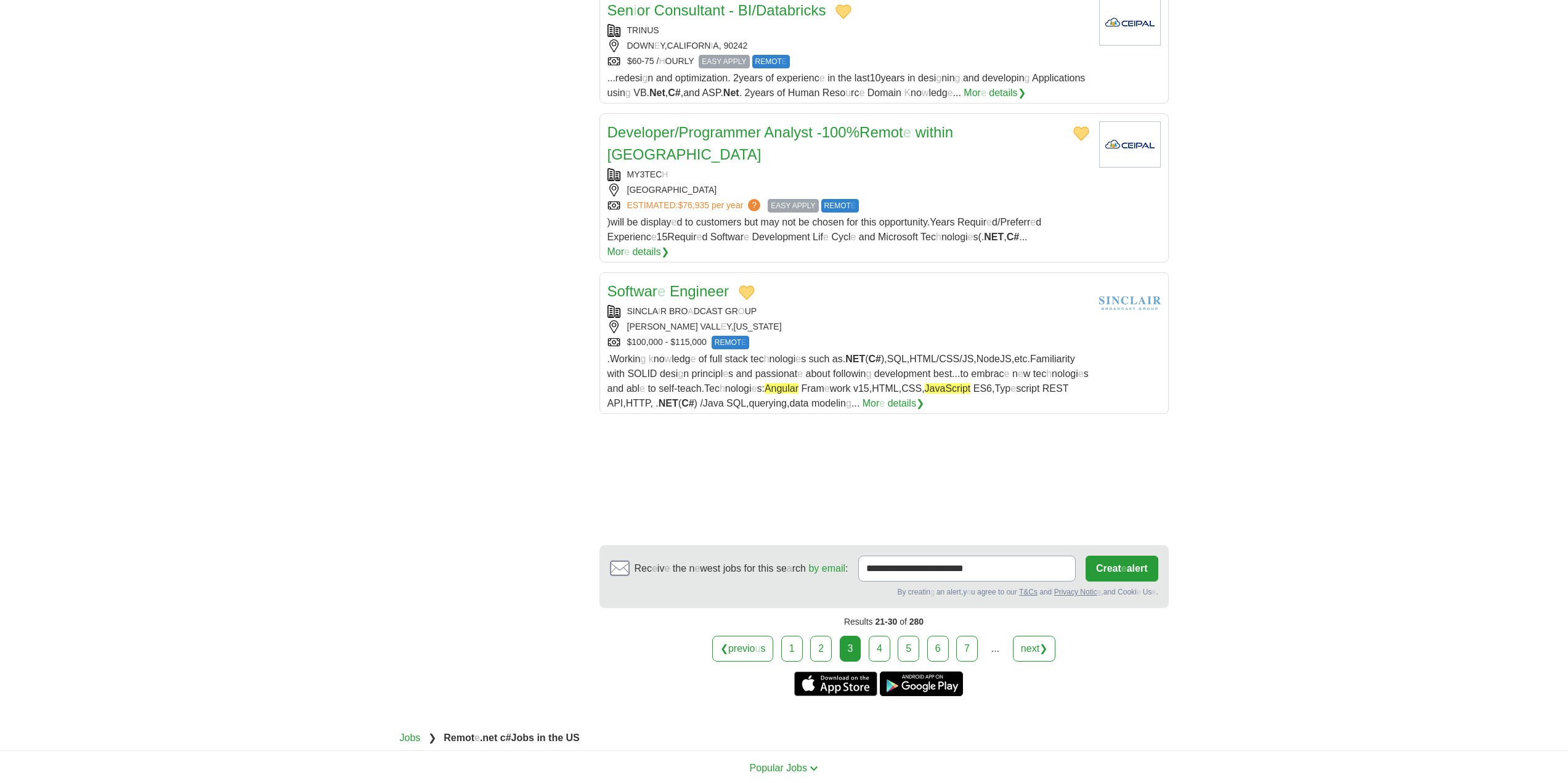
click at [878, 636] on link "4" at bounding box center [880, 649] width 22 height 26
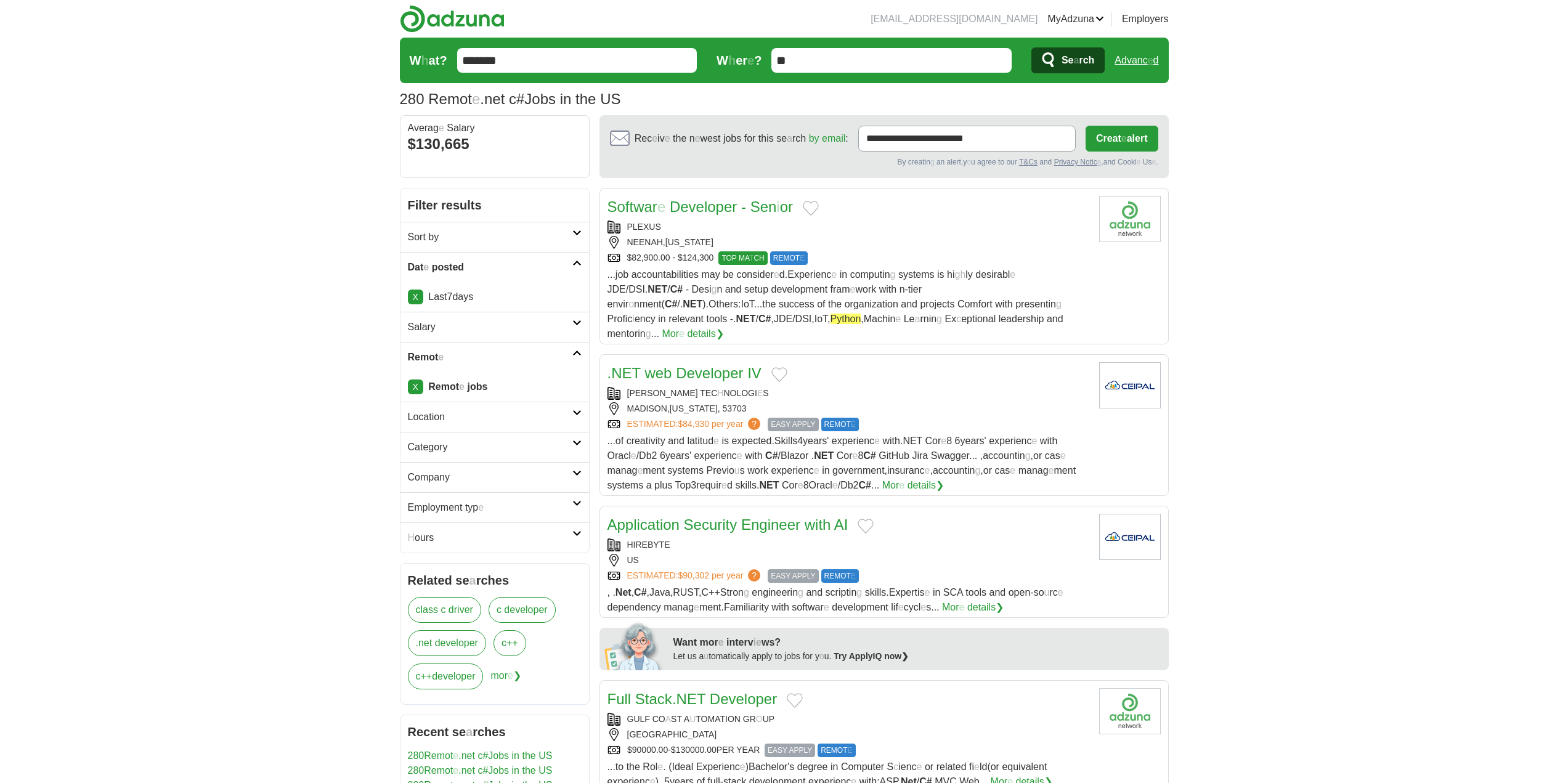
click at [814, 207] on button "Add to favorite jobs" at bounding box center [810, 208] width 16 height 15
click at [706, 208] on readpronunciation-word "Developer" at bounding box center [703, 207] width 67 height 17
click at [781, 367] on button "Add to favorite jobs" at bounding box center [779, 374] width 16 height 15
click at [705, 365] on readpronunciation-word "Developer" at bounding box center [709, 373] width 67 height 17
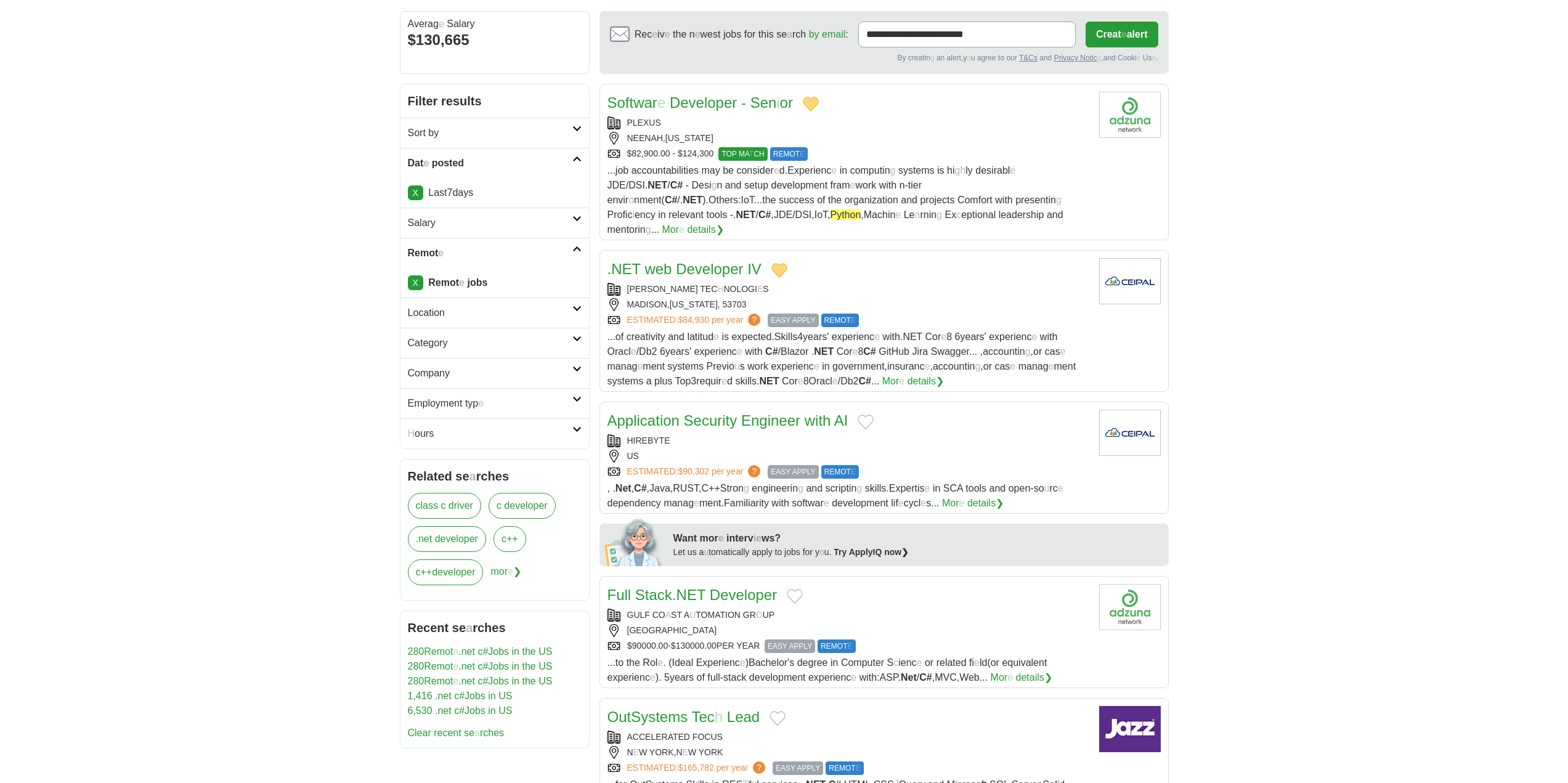
scroll to position [123, 0]
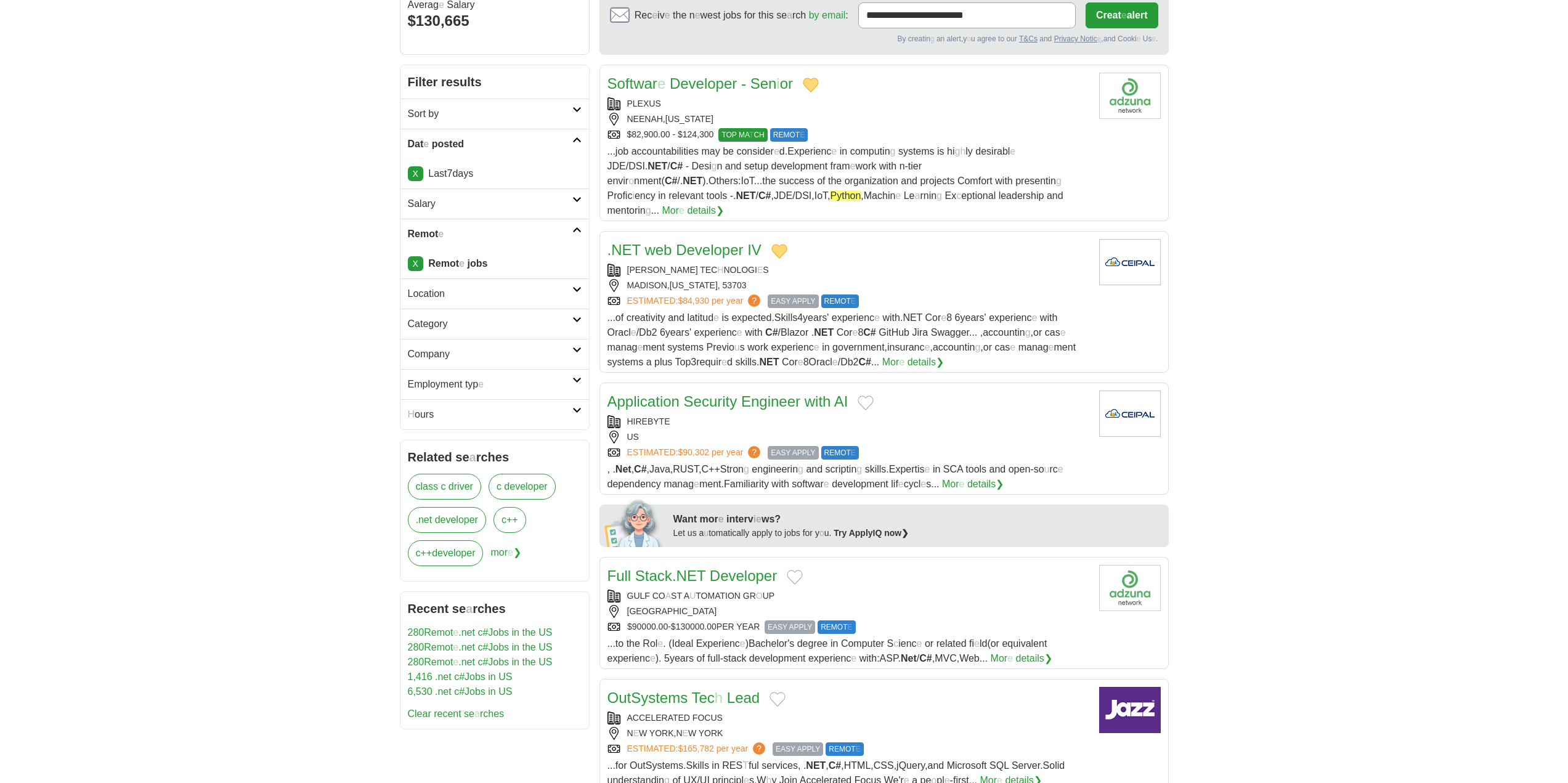
click at [865, 395] on button "Add to favorite jobs" at bounding box center [866, 402] width 16 height 15
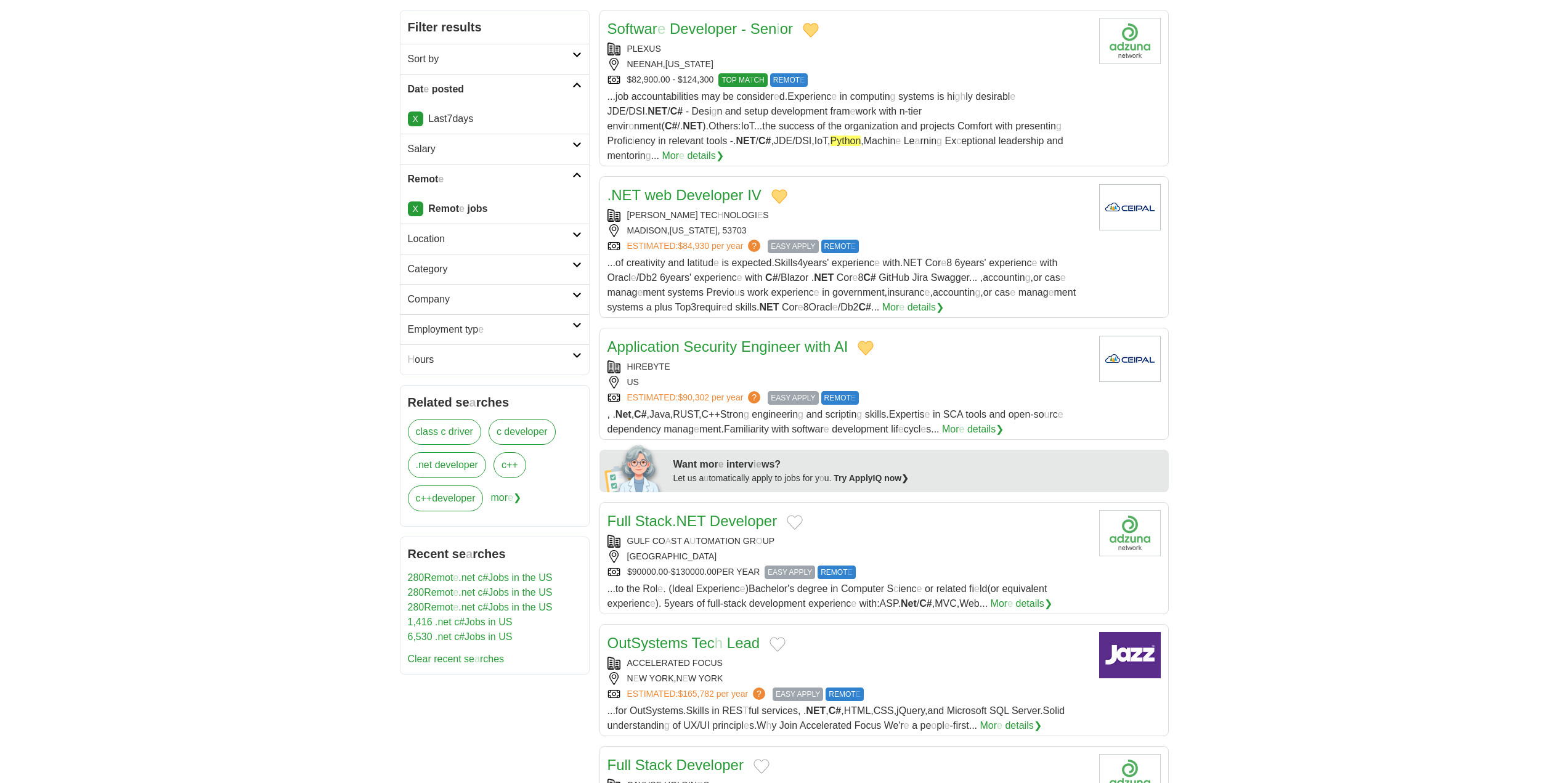
scroll to position [247, 0]
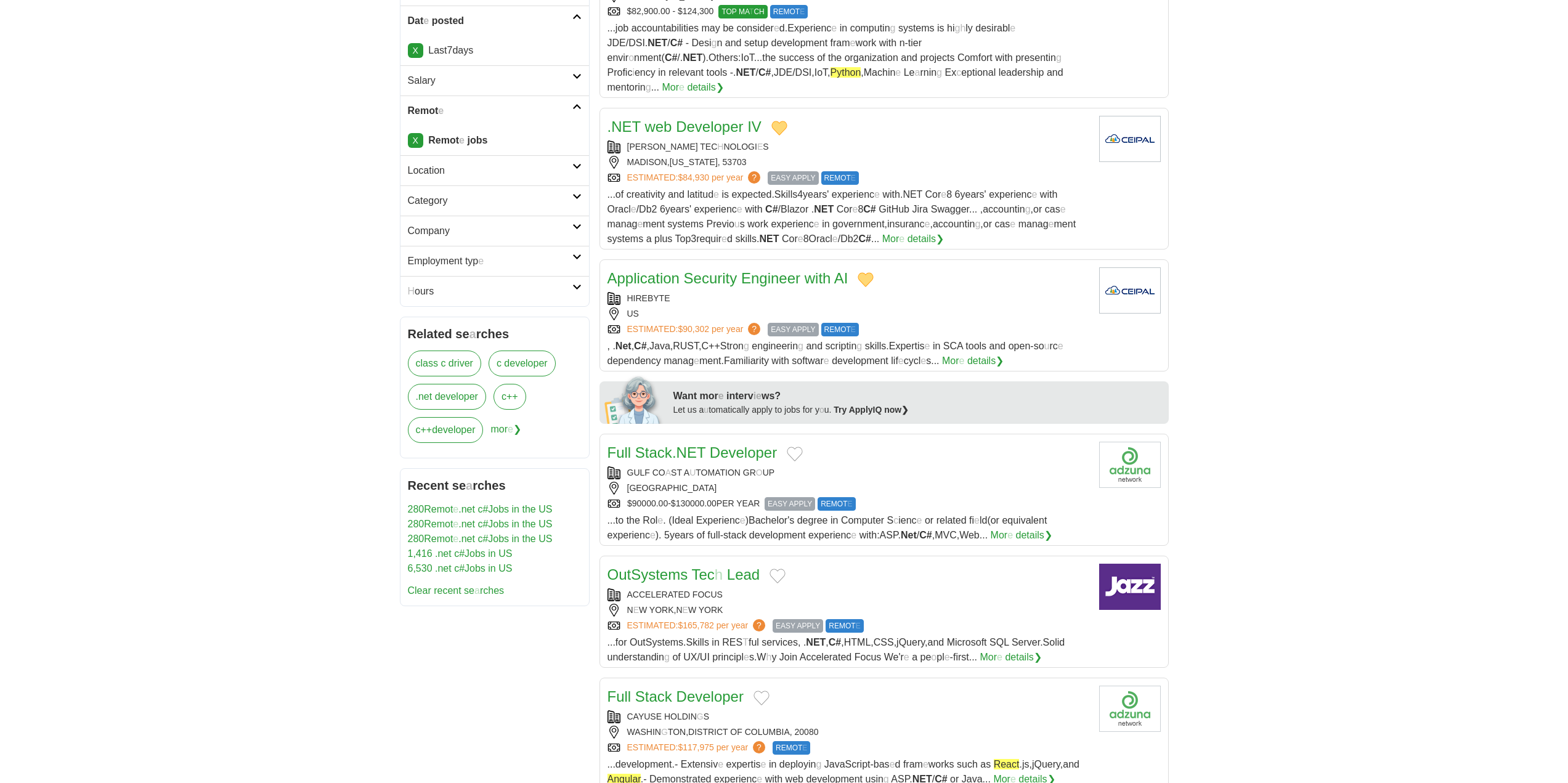
click at [799, 446] on button "Add to favorite jobs" at bounding box center [795, 453] width 16 height 15
click at [704, 444] on readpronunciation-word "NET" at bounding box center [691, 452] width 29 height 17
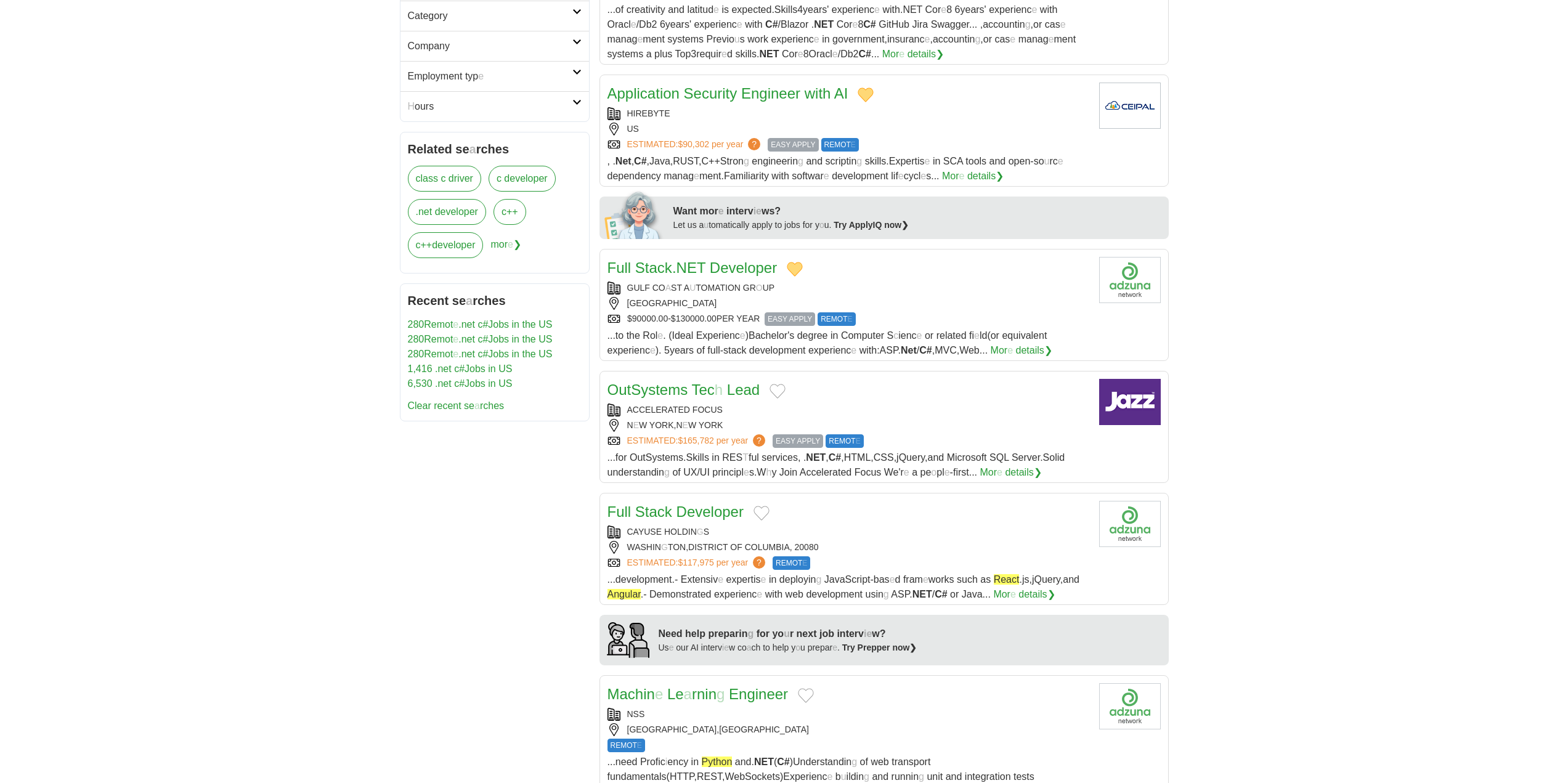
click at [781, 384] on button "Add to favorite jobs" at bounding box center [777, 391] width 16 height 15
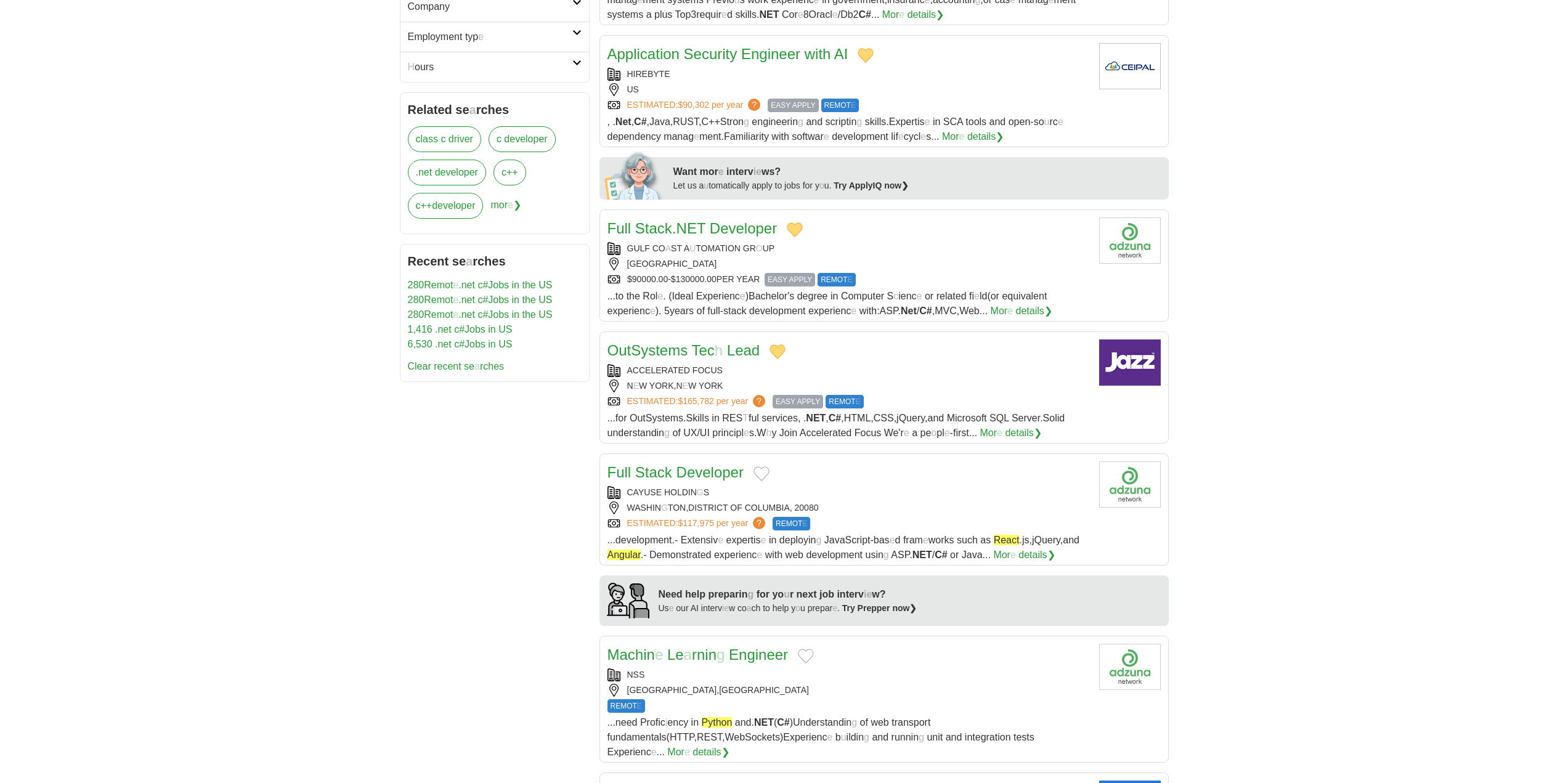
scroll to position [492, 0]
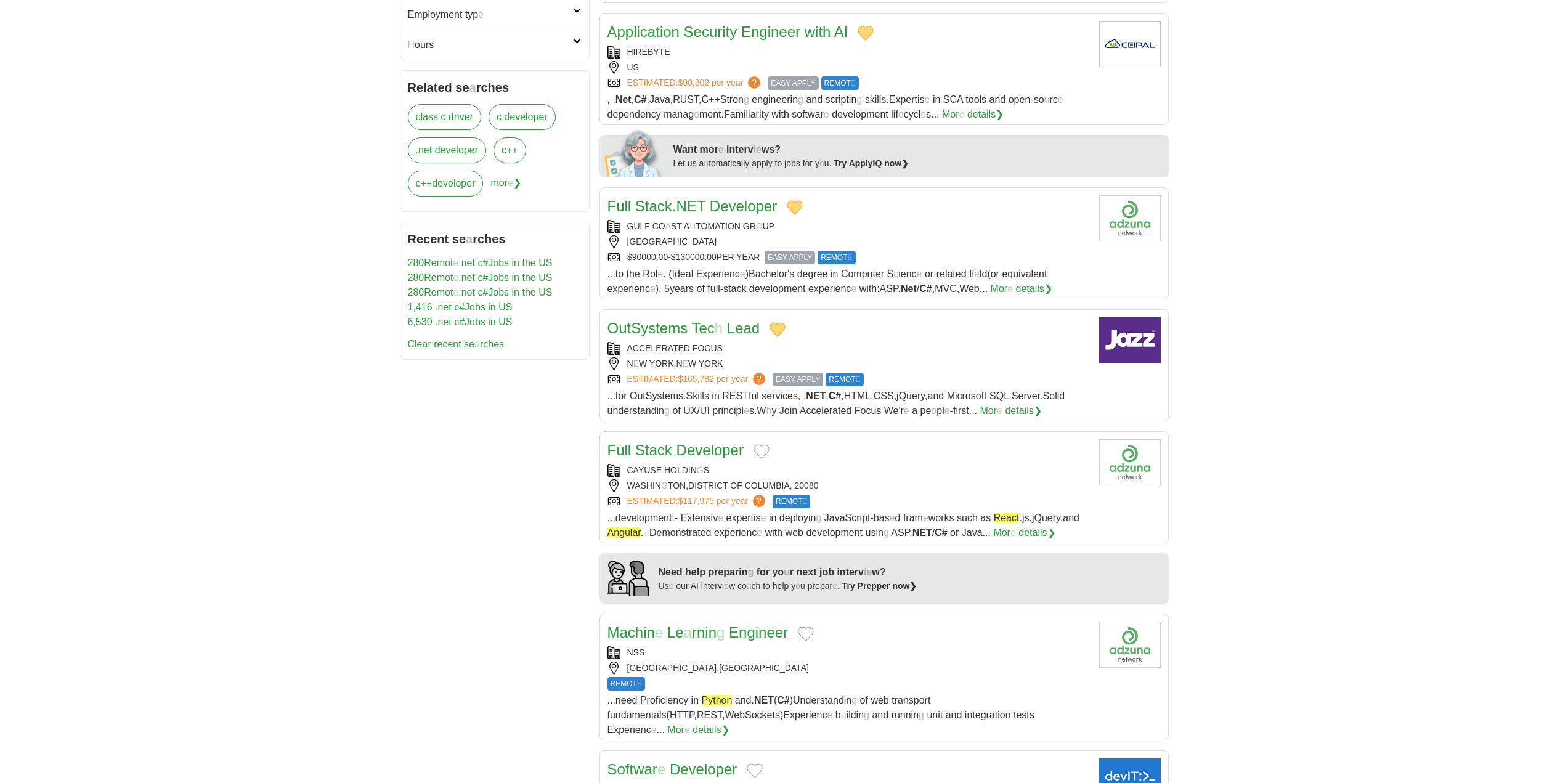
click at [760, 444] on button "Add to favorite jobs" at bounding box center [762, 451] width 16 height 15
click at [674, 442] on readpronunciation-span at bounding box center [675, 450] width 5 height 17
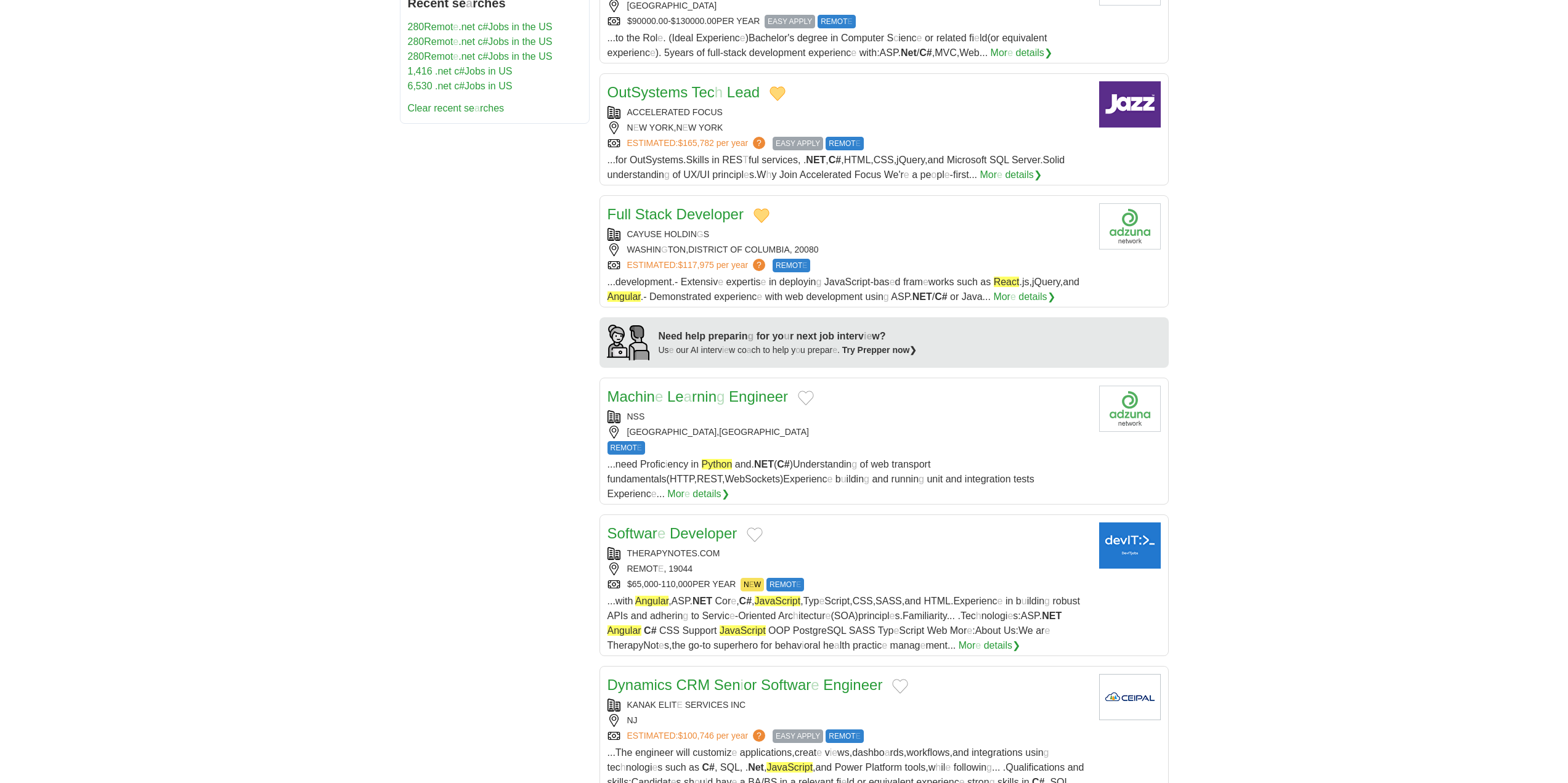
scroll to position [739, 0]
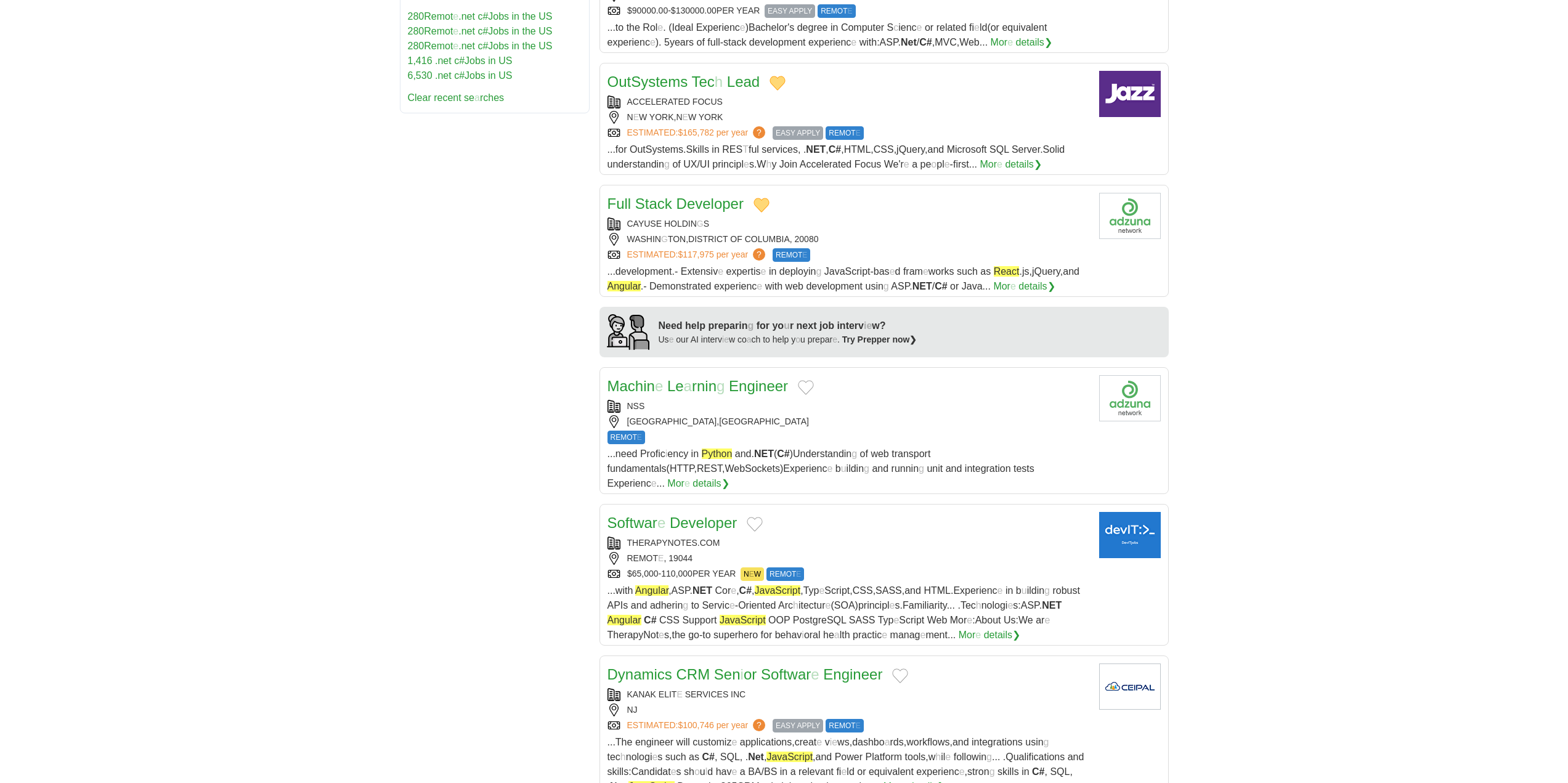
click at [806, 380] on button "Add to favorite jobs" at bounding box center [806, 387] width 16 height 15
click at [752, 517] on button "Add to favorite jobs" at bounding box center [755, 524] width 16 height 15
click at [677, 514] on readpronunciation-word "Developer" at bounding box center [703, 523] width 67 height 17
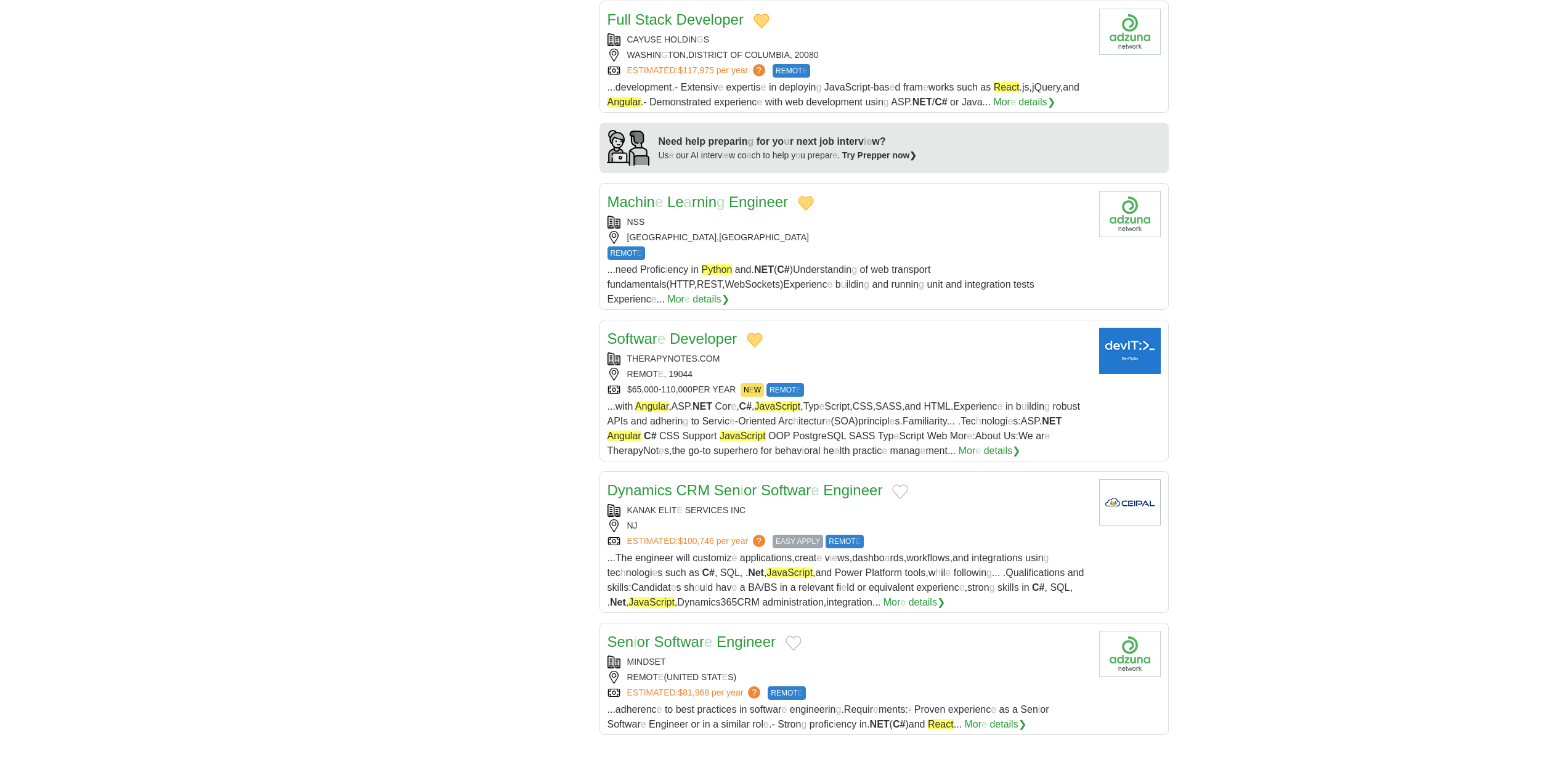
scroll to position [924, 0]
click at [900, 483] on button "Add to favorite jobs" at bounding box center [900, 490] width 16 height 15
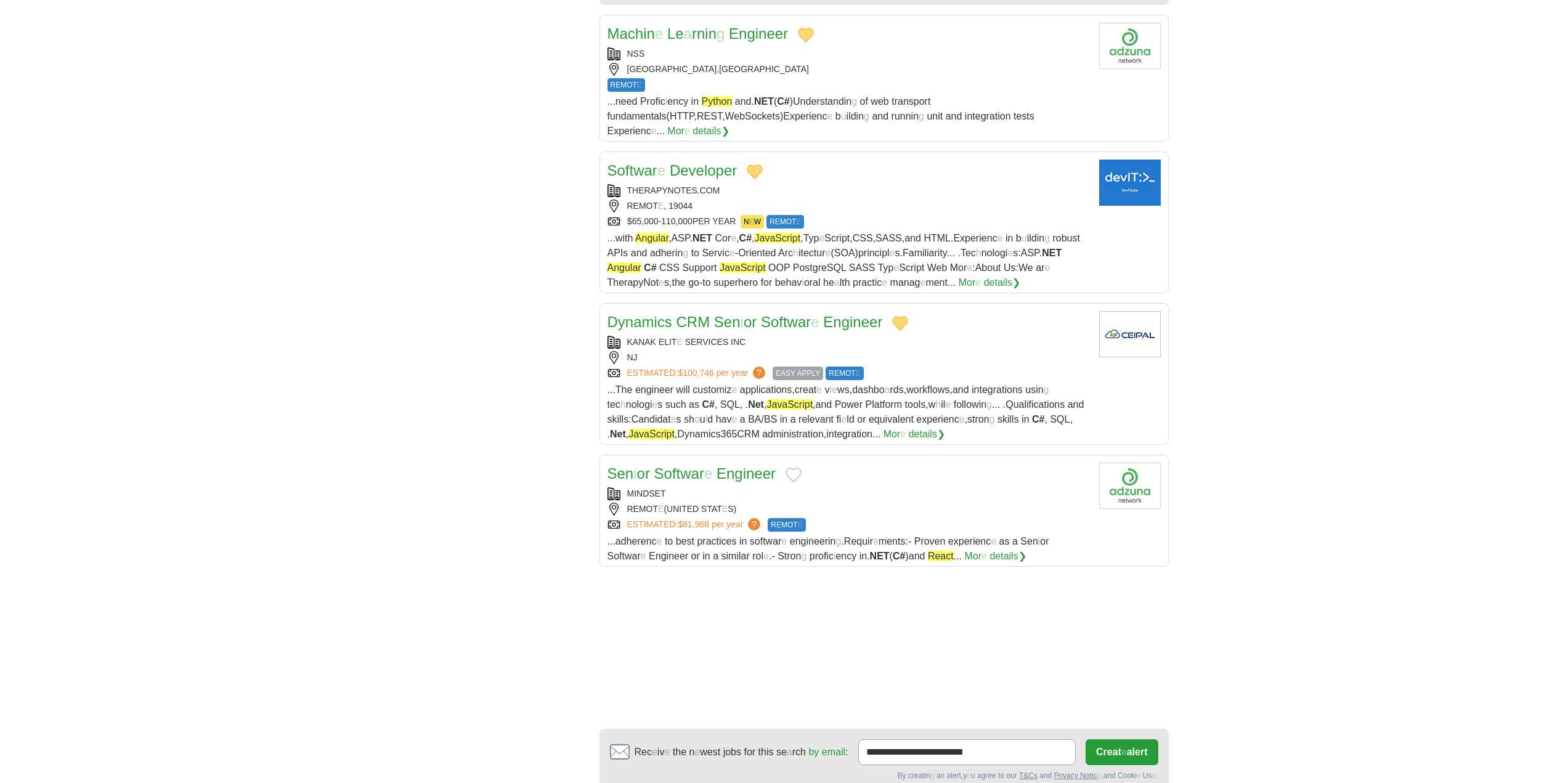
scroll to position [1109, 0]
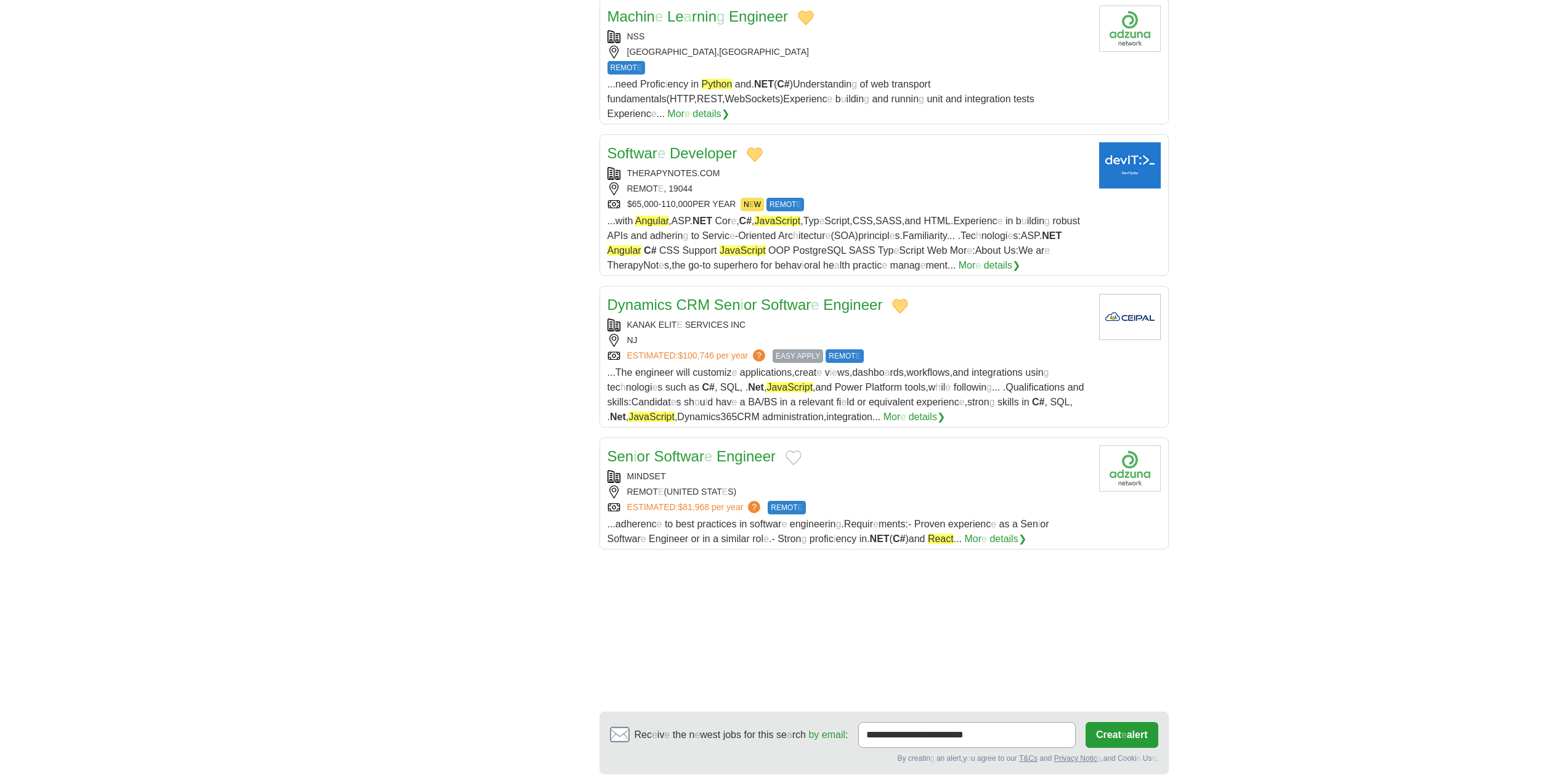
click at [794, 450] on button "Add to favorite jobs" at bounding box center [793, 457] width 16 height 15
click at [677, 448] on readpronunciation-span "Softwar" at bounding box center [679, 456] width 50 height 17
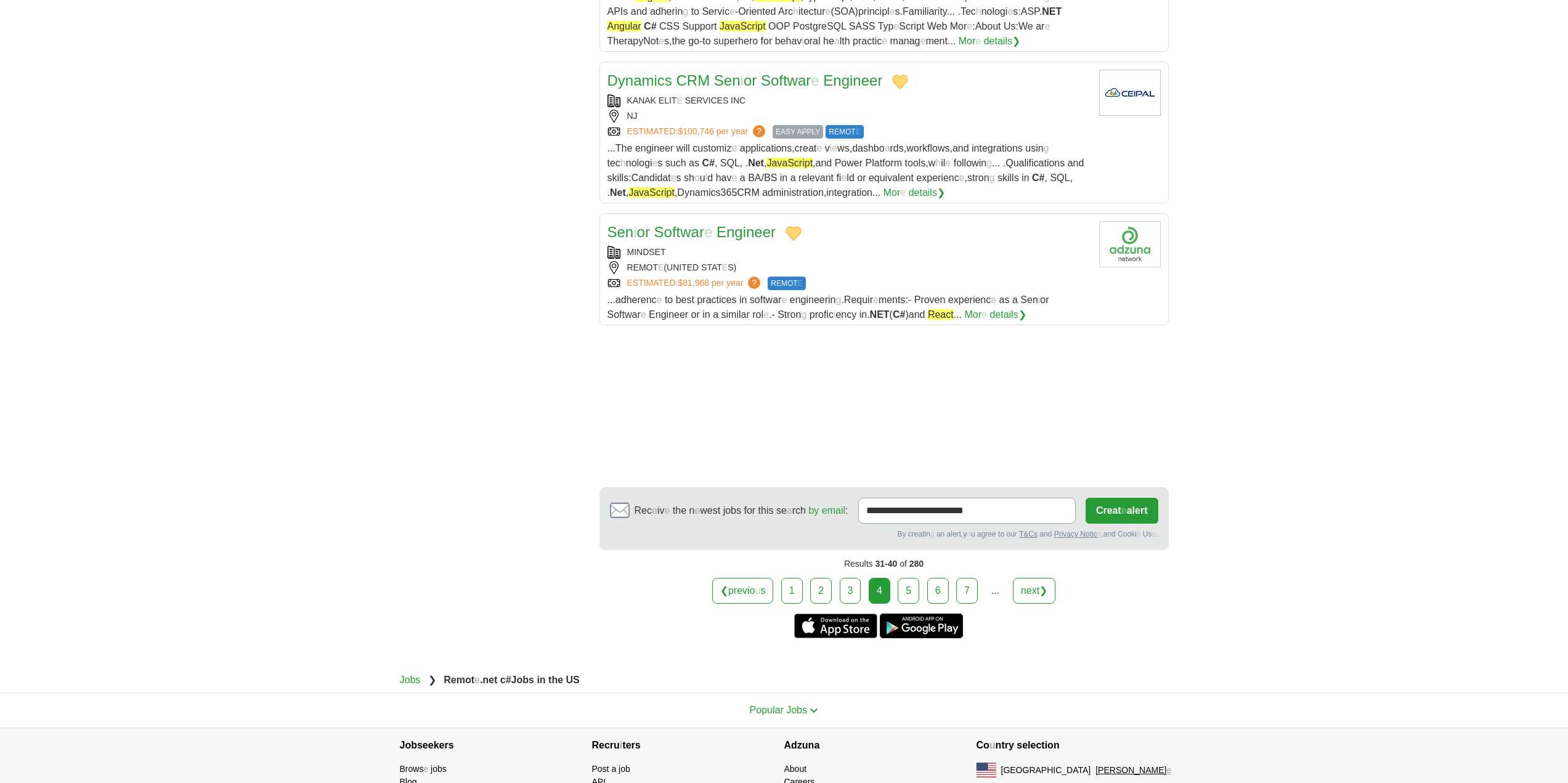
scroll to position [1373, 0]
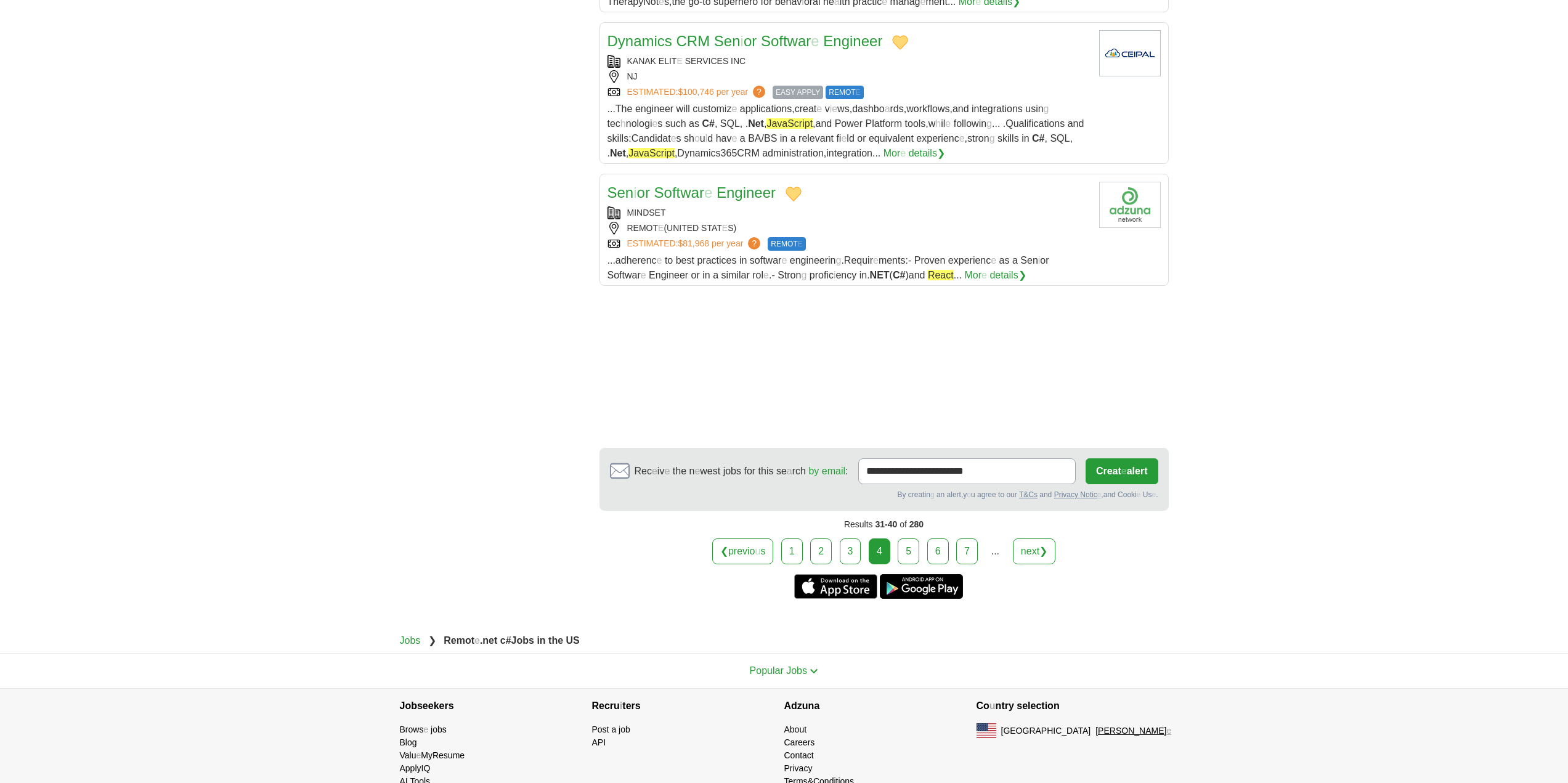
click at [916, 539] on link "5" at bounding box center [909, 552] width 22 height 26
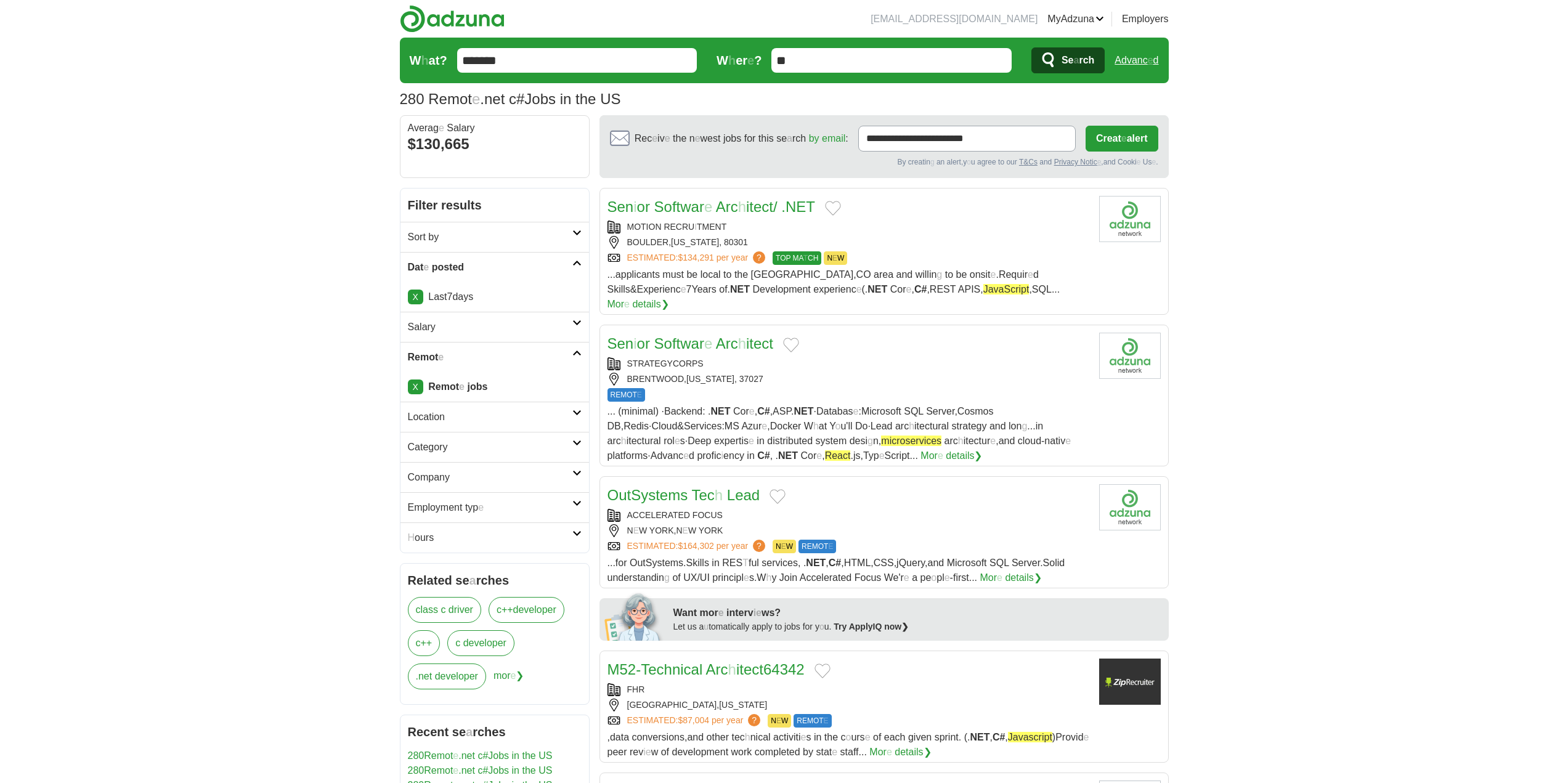
click at [838, 211] on button "Add to favorite jobs" at bounding box center [833, 208] width 16 height 15
click at [691, 209] on readpronunciation-span "Softwar" at bounding box center [679, 207] width 50 height 17
click at [790, 338] on button "Add to favorite jobs" at bounding box center [791, 344] width 16 height 15
click at [708, 335] on readpronunciation-span "e" at bounding box center [708, 344] width 8 height 17
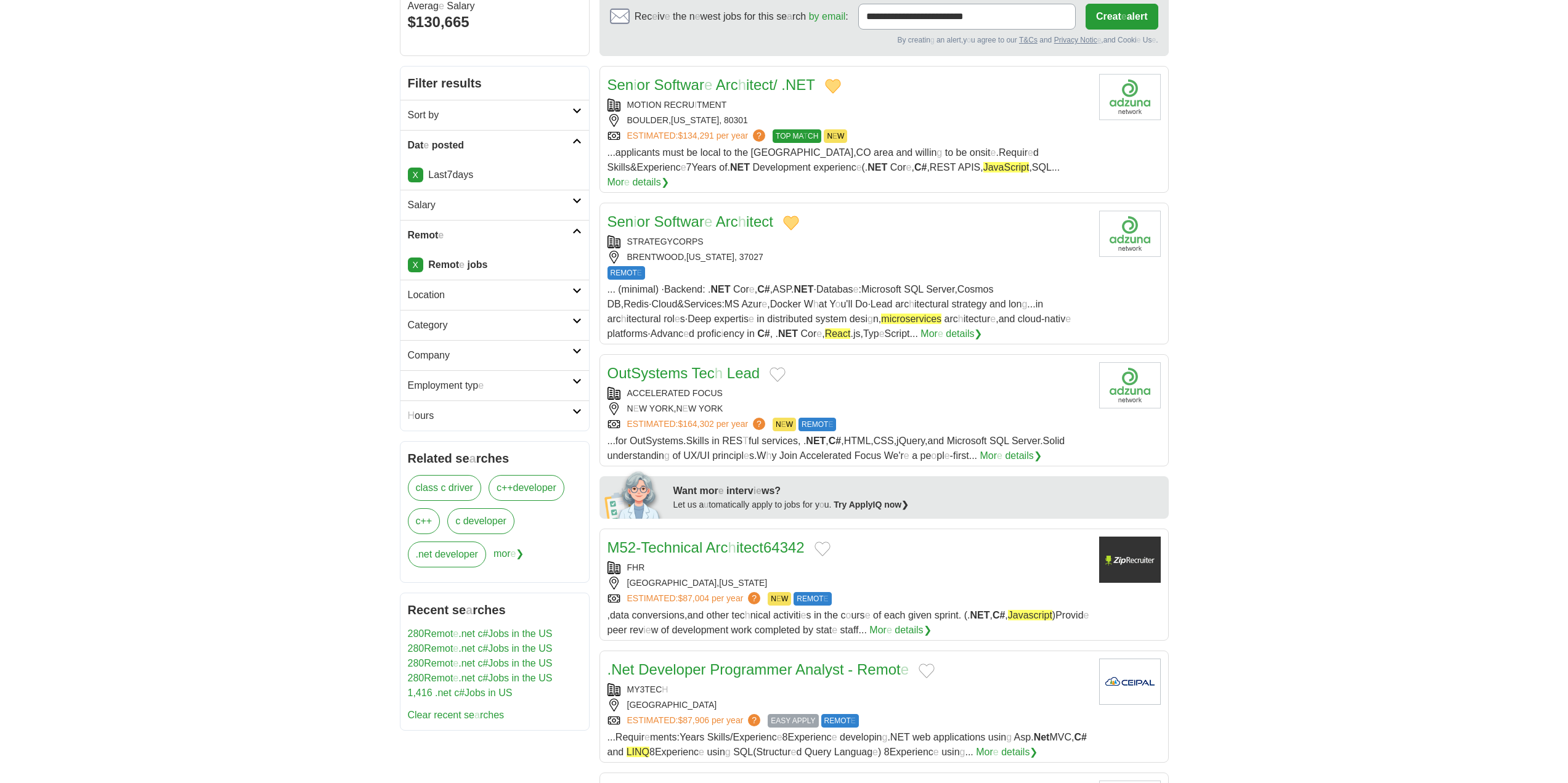
scroll to position [123, 0]
click at [779, 366] on button "Add to favorite jobs" at bounding box center [777, 373] width 16 height 15
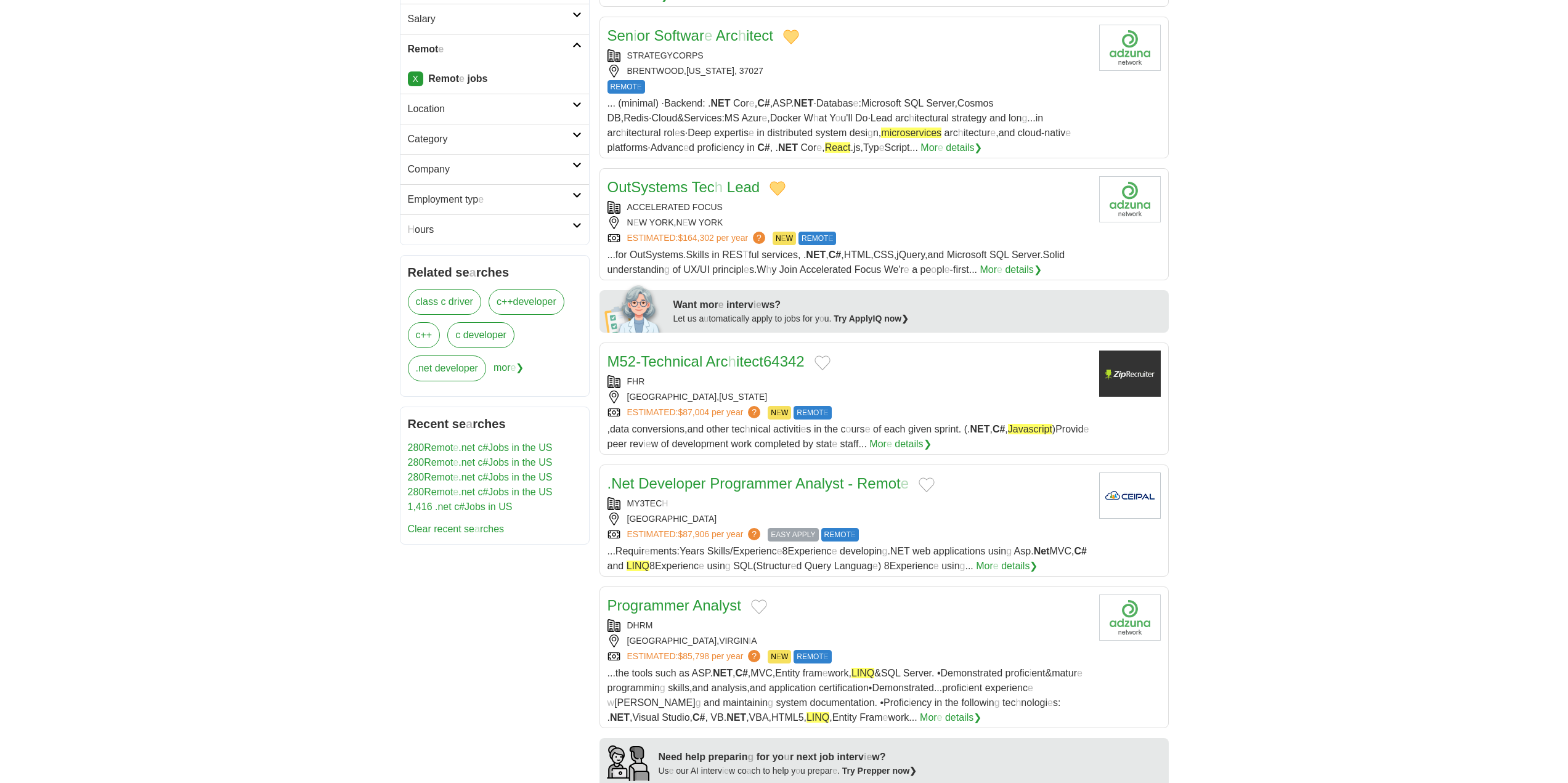
click at [821, 355] on button "Add to favorite jobs" at bounding box center [823, 362] width 16 height 15
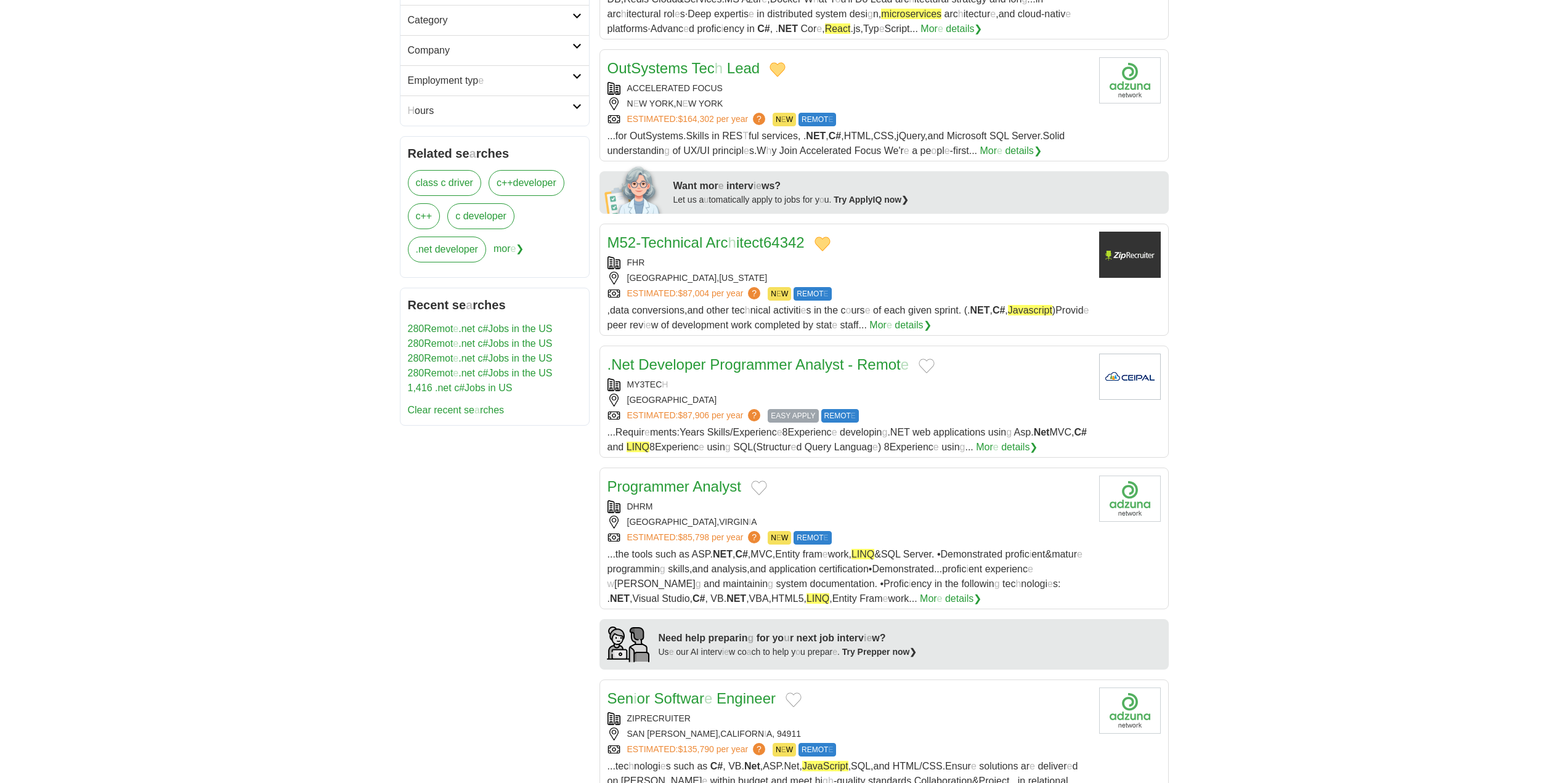
scroll to position [432, 0]
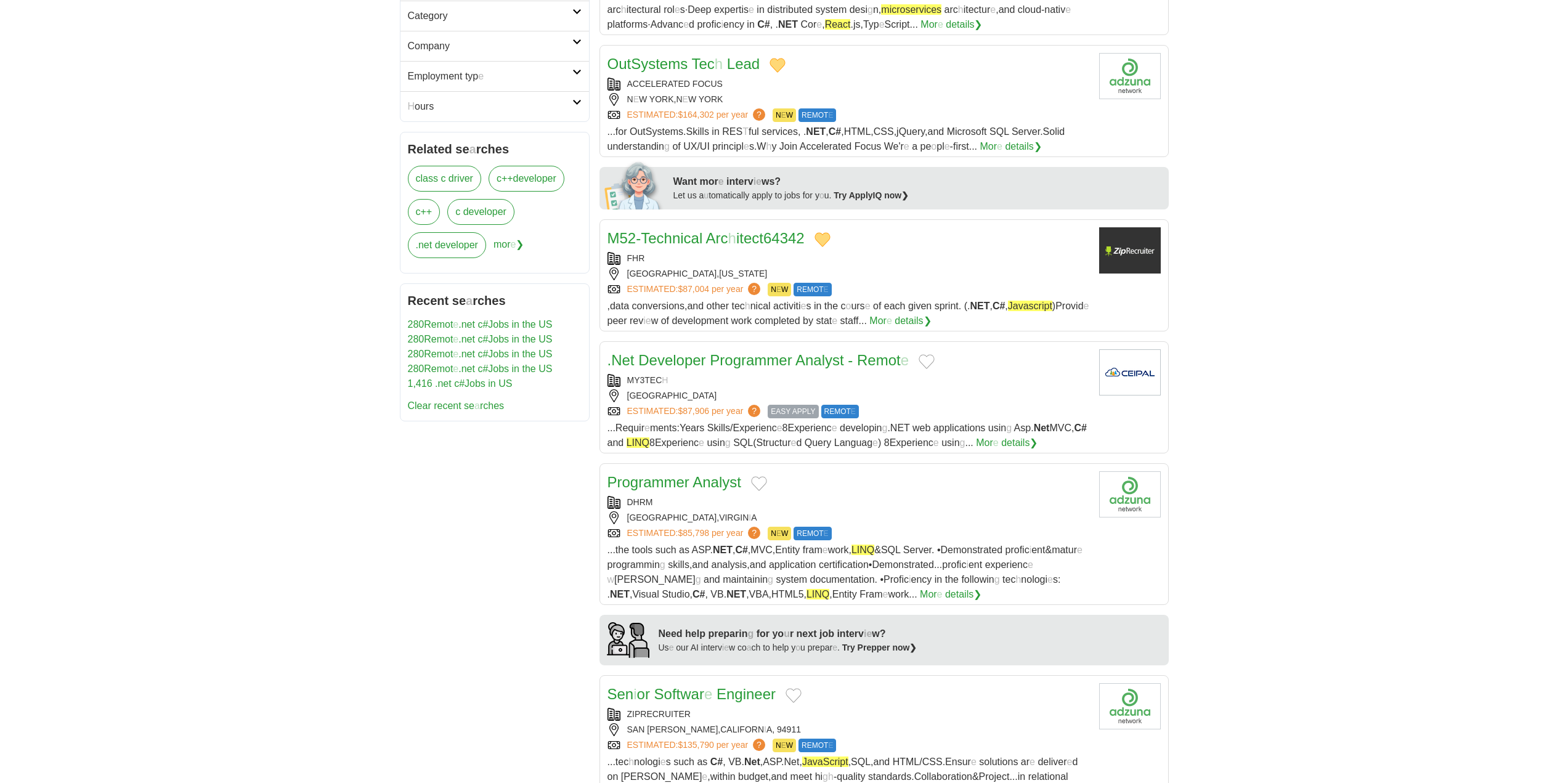
drag, startPoint x: 930, startPoint y: 347, endPoint x: 917, endPoint y: 348, distance: 13.0
click at [930, 355] on button "Add to favorite jobs" at bounding box center [927, 361] width 16 height 15
click at [718, 351] on readpronunciation-word "Programmer" at bounding box center [751, 360] width 82 height 17
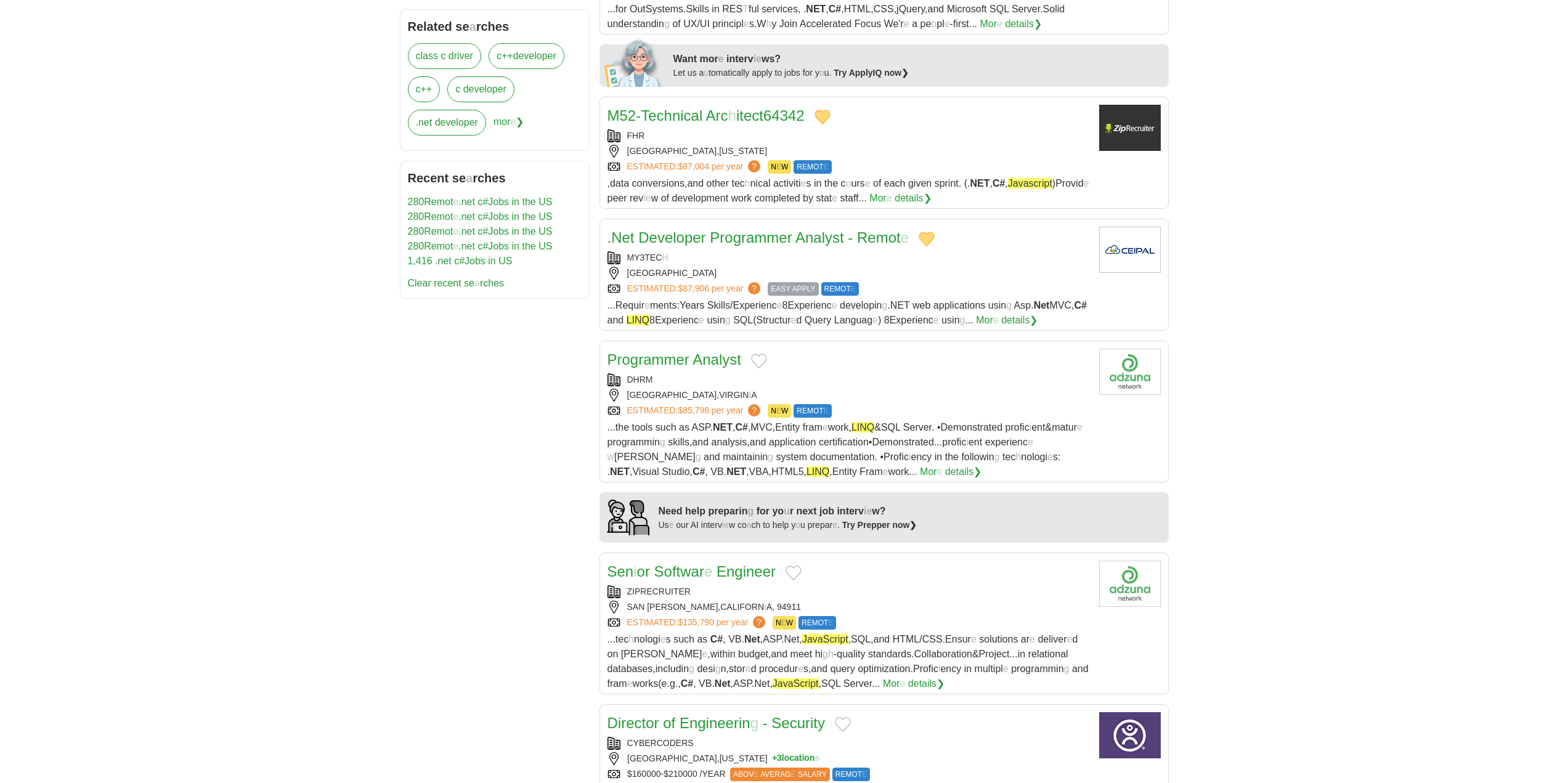
scroll to position [554, 0]
click at [760, 353] on button "Add to favorite jobs" at bounding box center [759, 360] width 16 height 15
click at [671, 351] on readpronunciation-word "Programmer" at bounding box center [648, 359] width 82 height 17
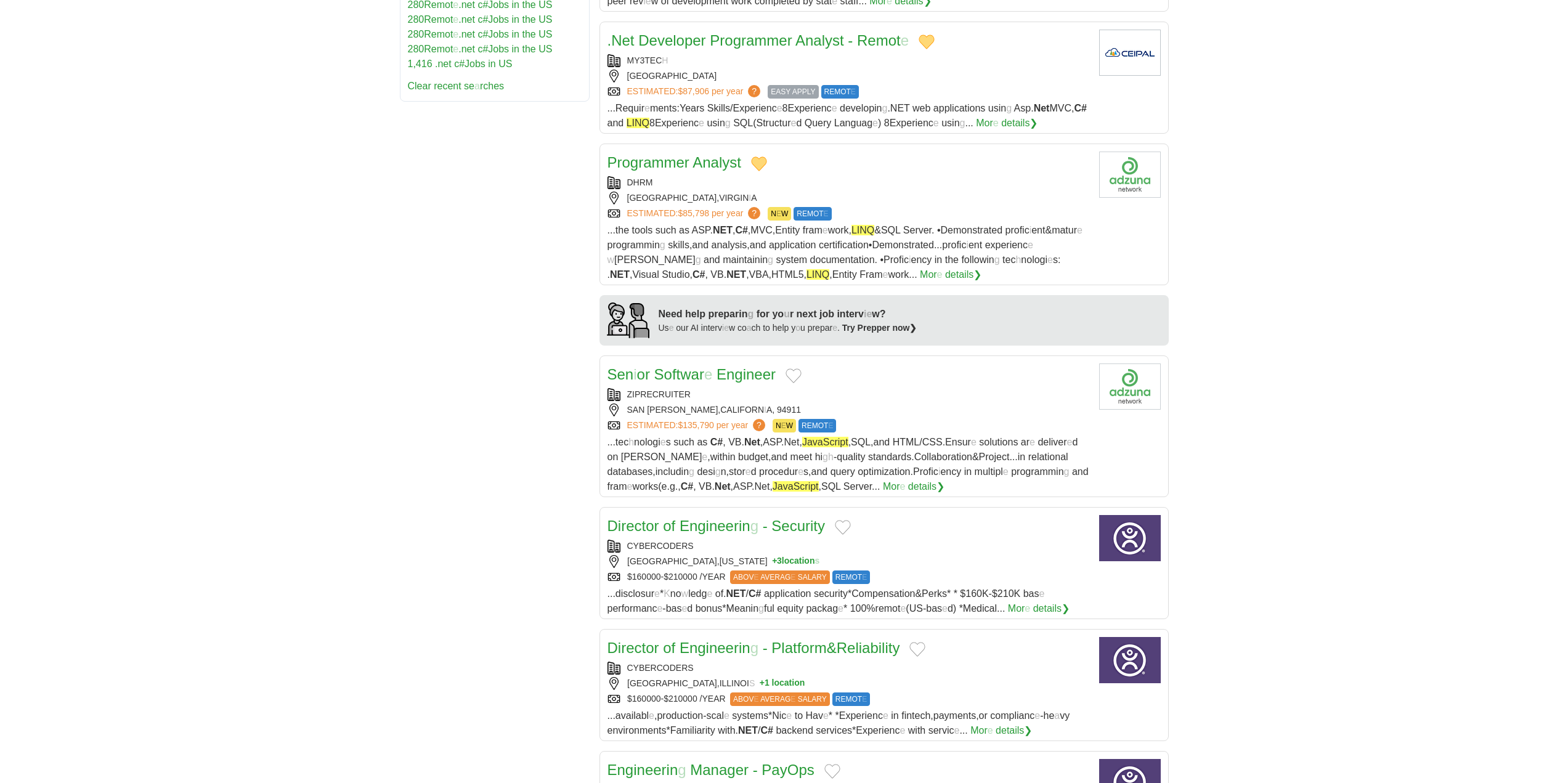
scroll to position [801, 0]
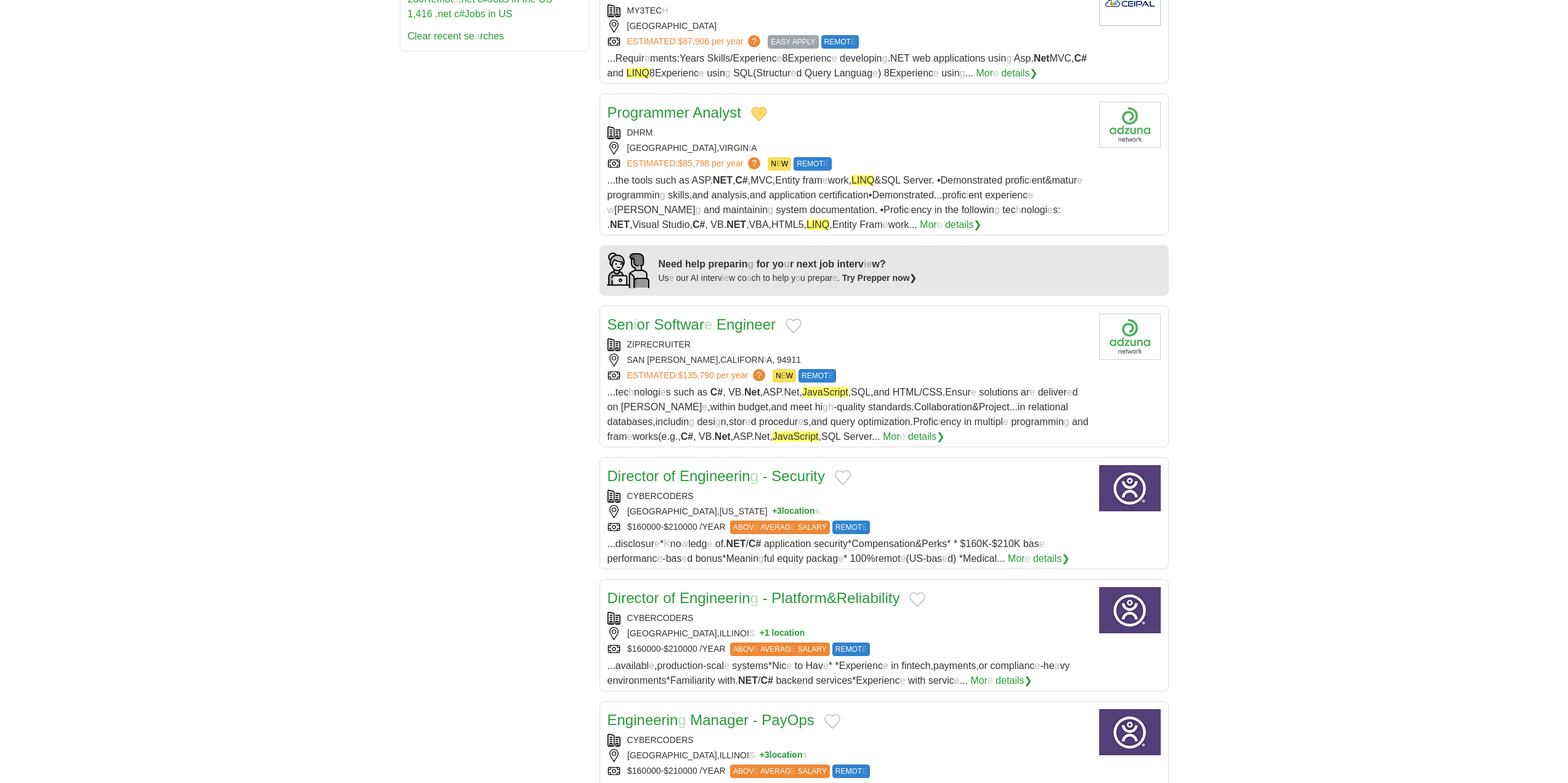
click at [796, 318] on button "Add to favorite jobs" at bounding box center [793, 325] width 16 height 15
click at [689, 316] on readpronunciation-span "Softwar" at bounding box center [679, 324] width 50 height 17
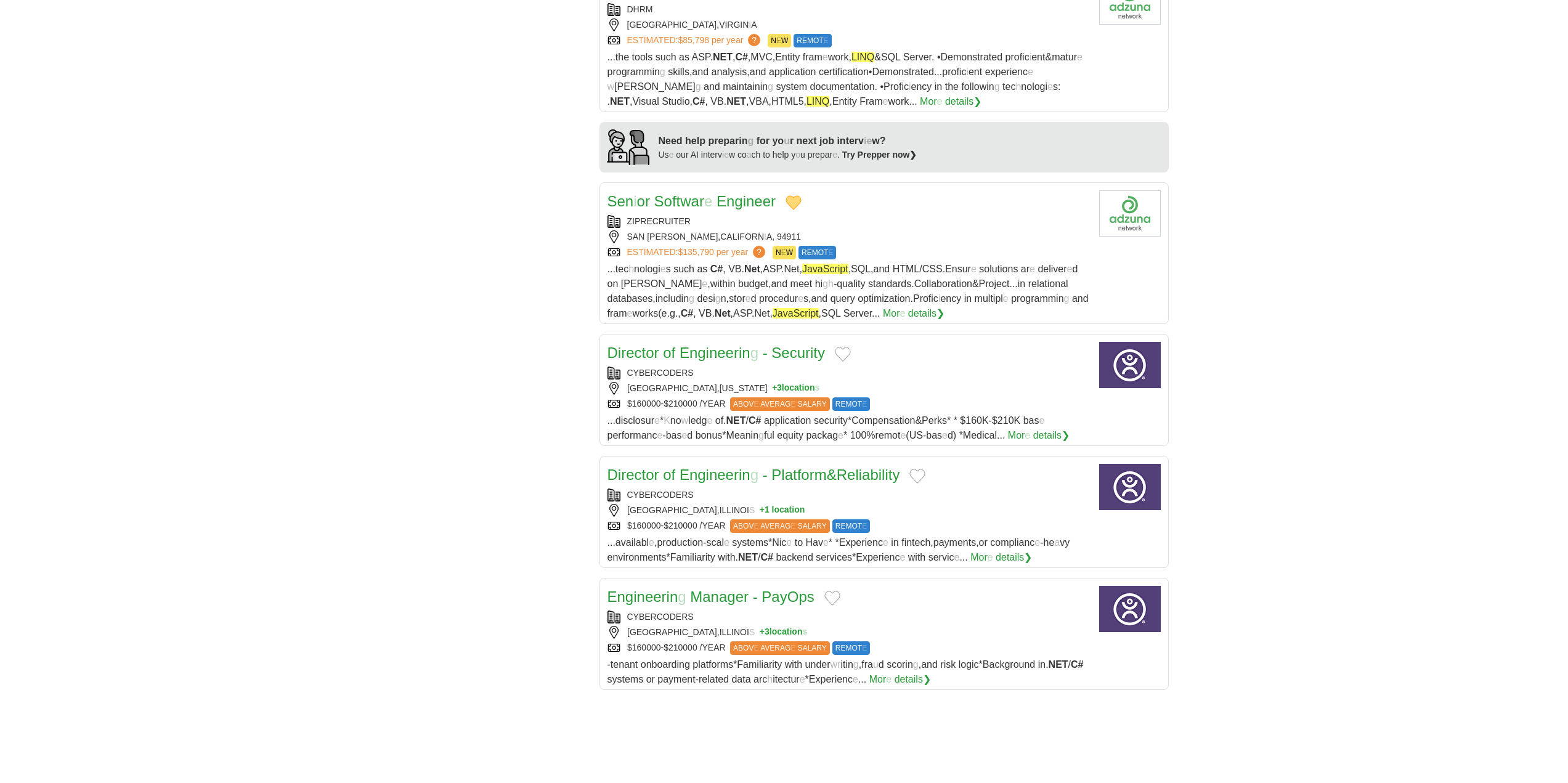
click at [843, 347] on button "Add to favorite jobs" at bounding box center [843, 354] width 16 height 15
click at [923, 469] on button "Add to favorite jobs" at bounding box center [917, 476] width 16 height 15
click at [829, 591] on button "Add to favorite jobs" at bounding box center [832, 598] width 16 height 15
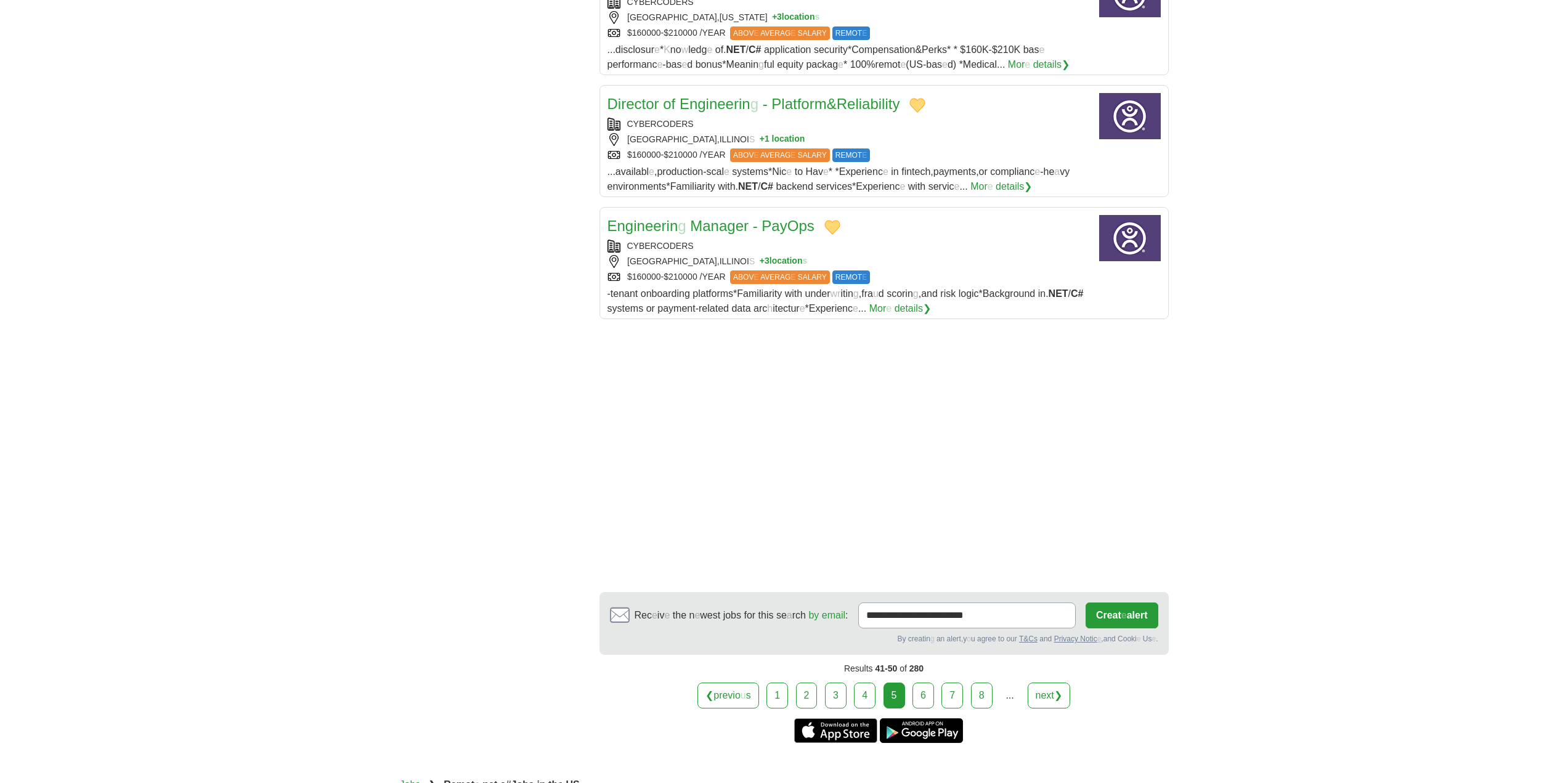
scroll to position [1416, 0]
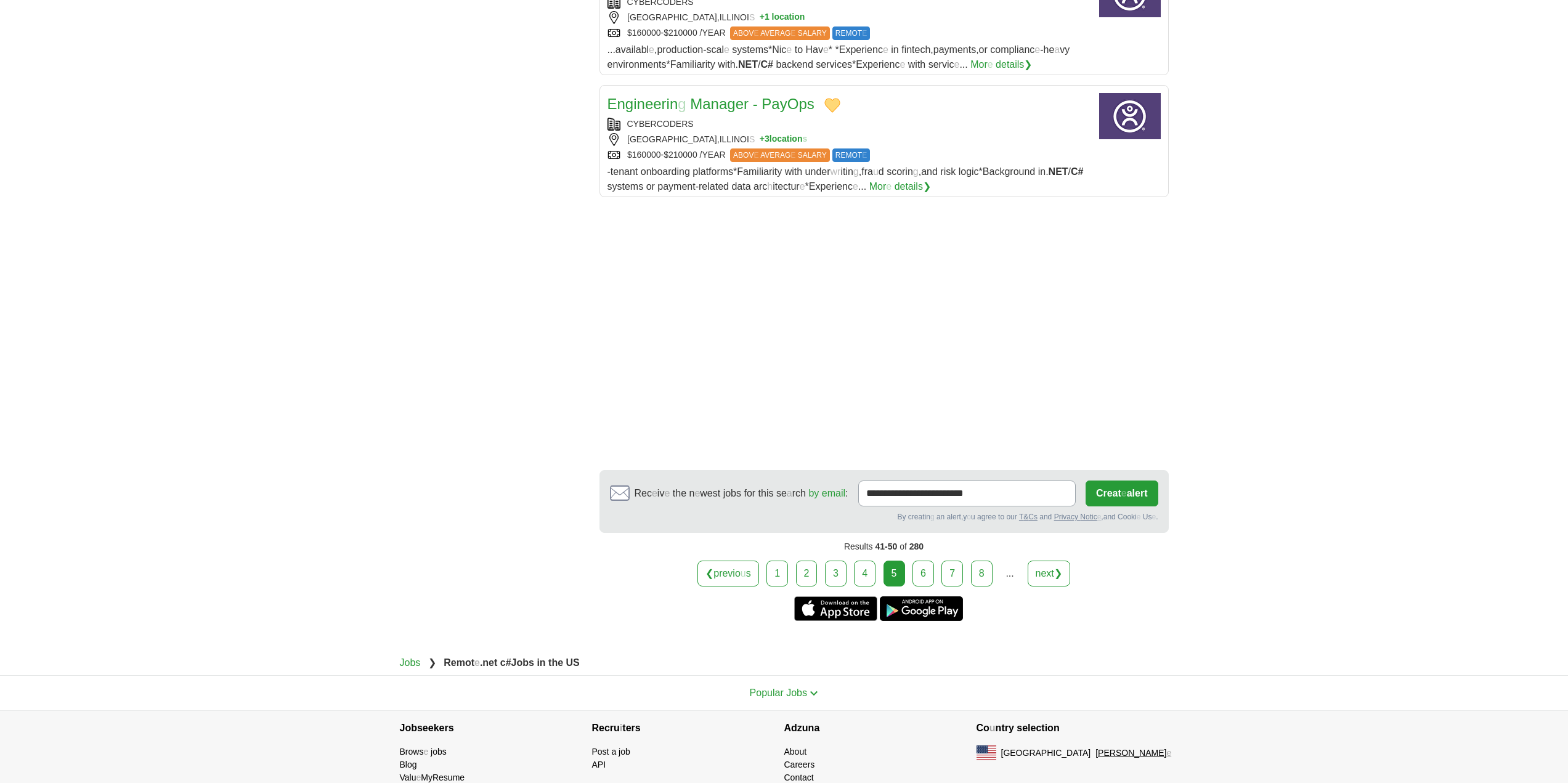
click at [914, 563] on link "6" at bounding box center [924, 573] width 22 height 26
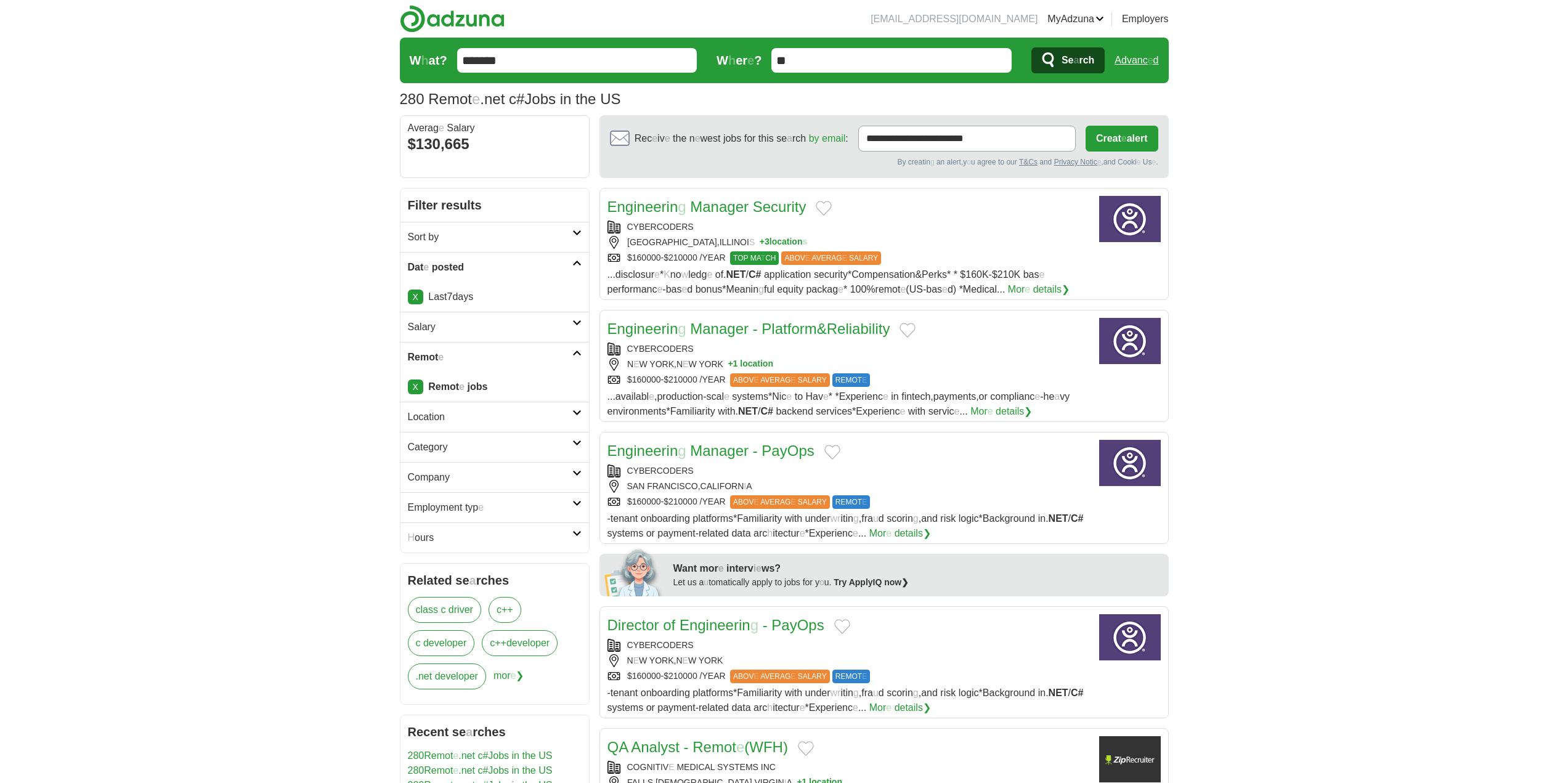
click at [826, 207] on button "Add to favorite jobs" at bounding box center [823, 208] width 16 height 15
click at [916, 329] on button "Add to favorite jobs" at bounding box center [907, 330] width 16 height 15
click at [834, 452] on button "Add to favorite jobs" at bounding box center [832, 452] width 16 height 15
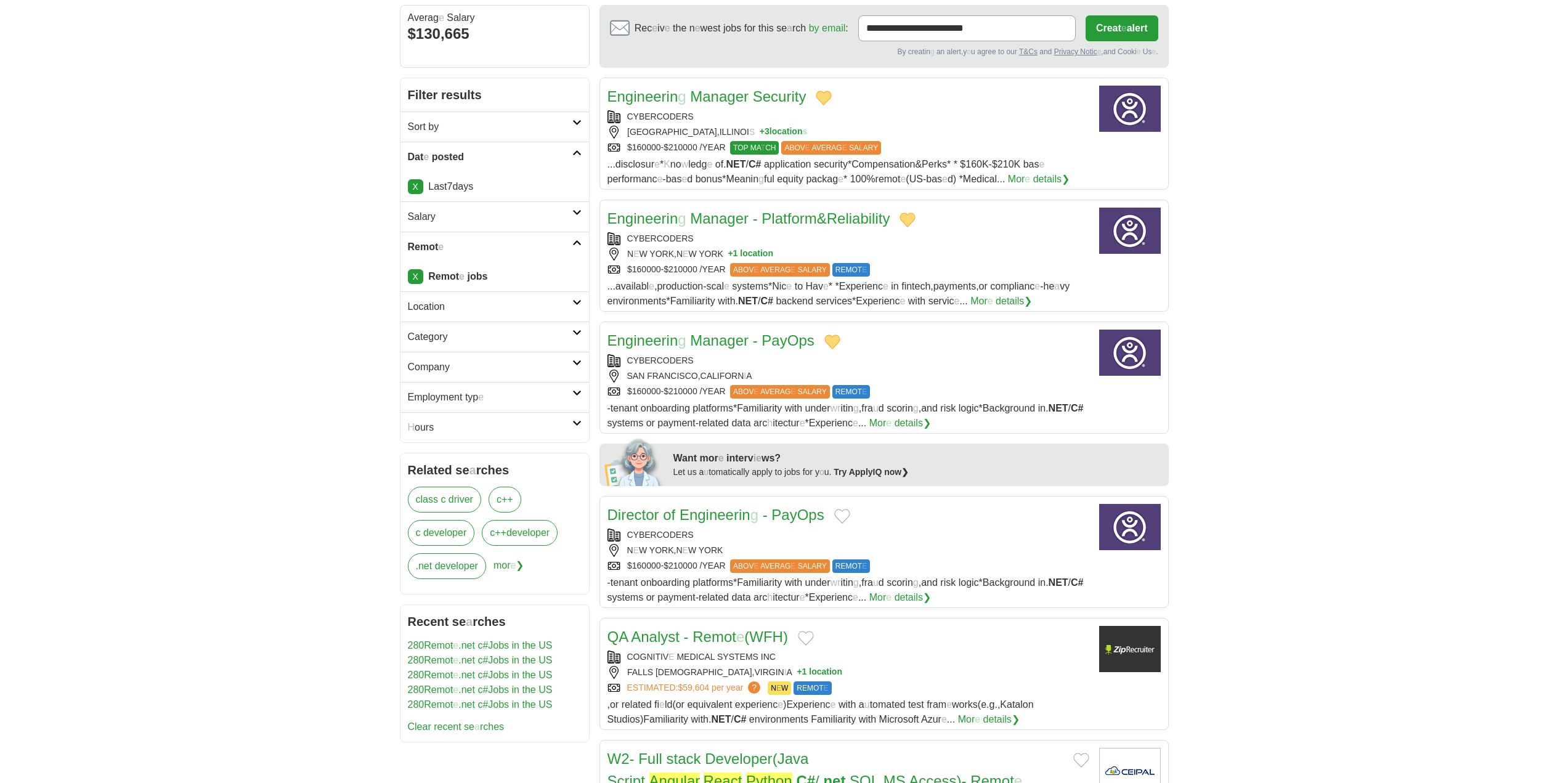
scroll to position [123, 0]
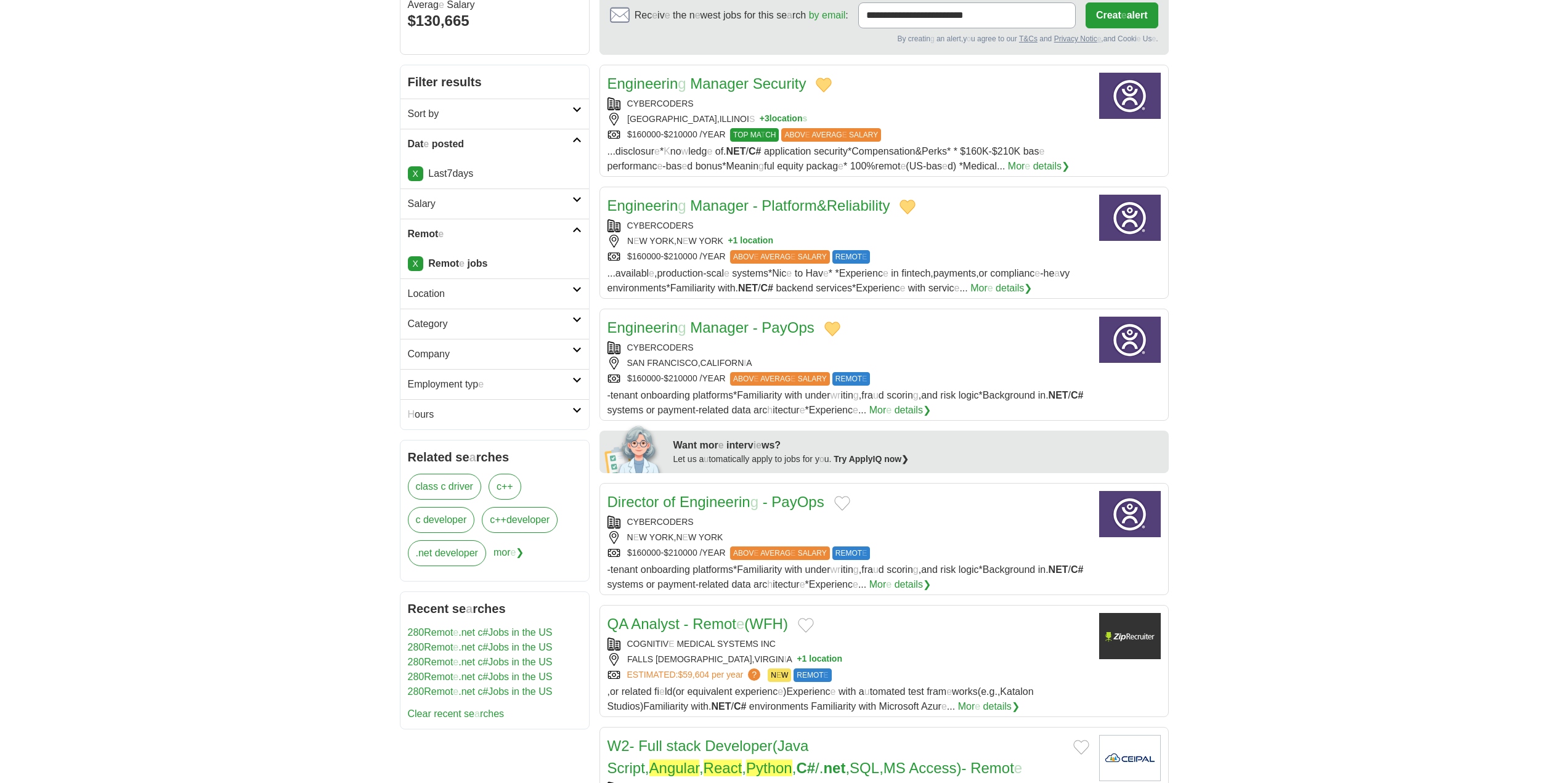
click at [846, 502] on button "Add to favorite jobs" at bounding box center [842, 502] width 16 height 15
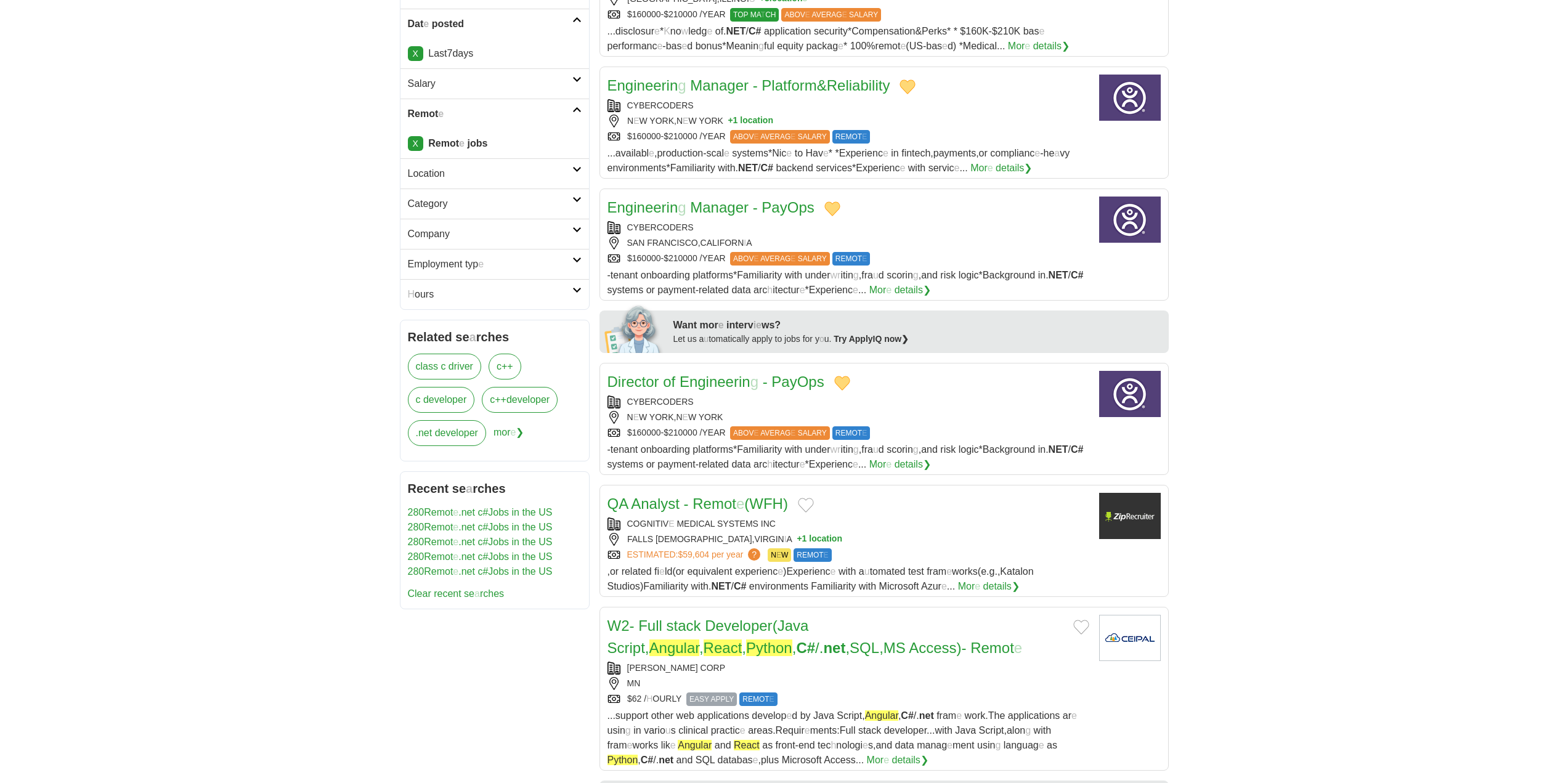
scroll to position [247, 0]
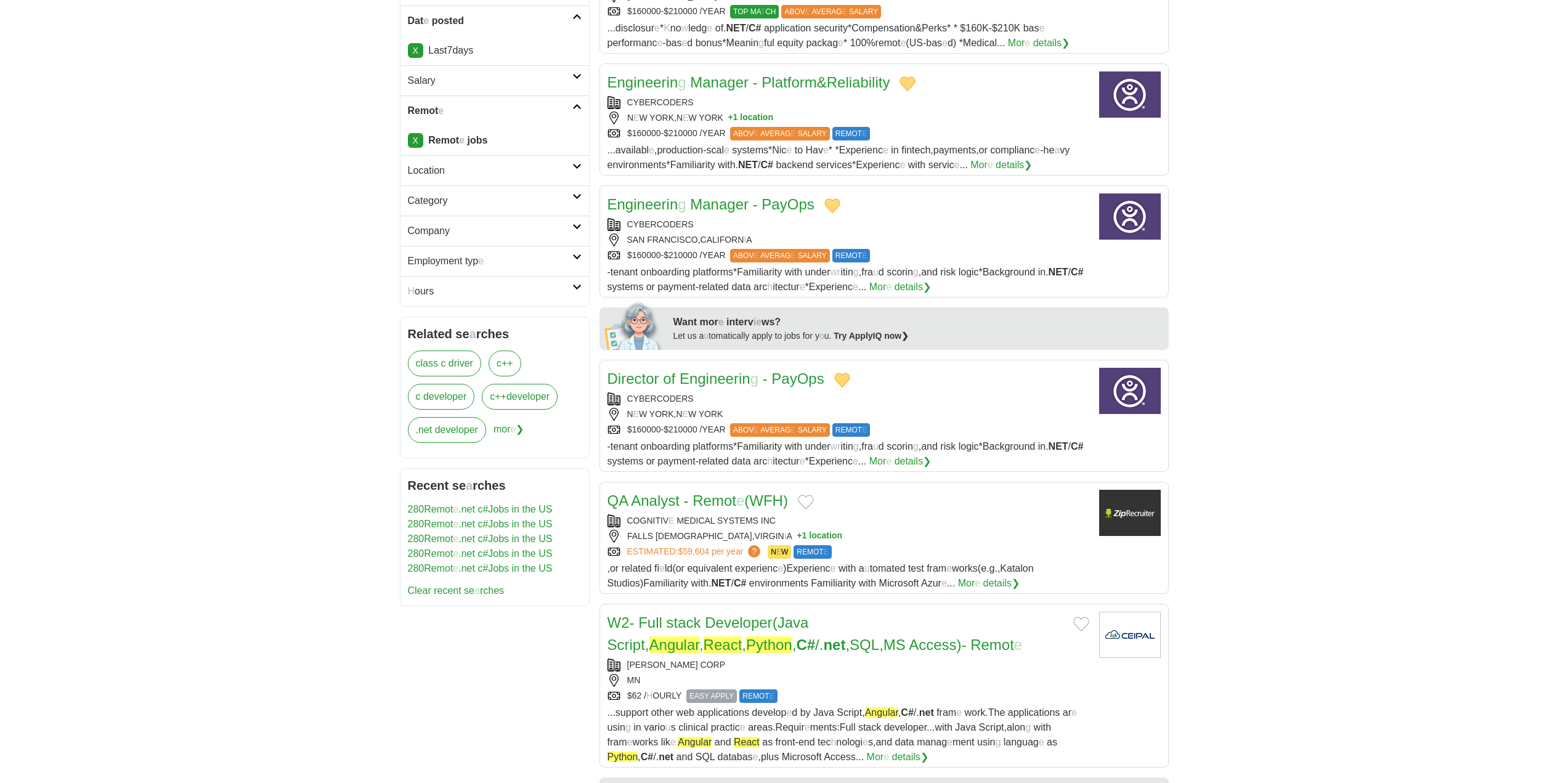
click at [809, 502] on button "Add to favorite jobs" at bounding box center [806, 502] width 16 height 15
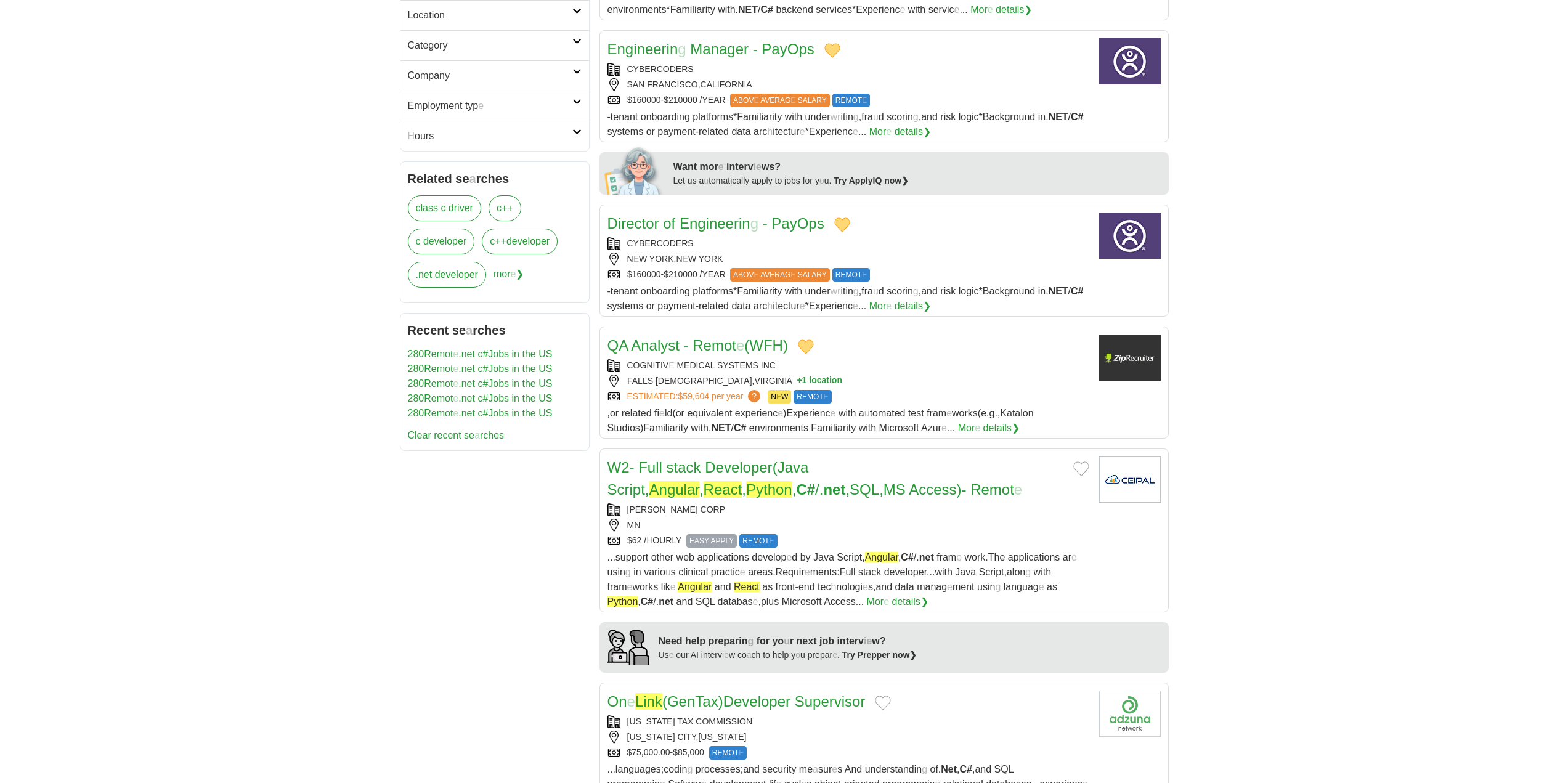
scroll to position [432, 0]
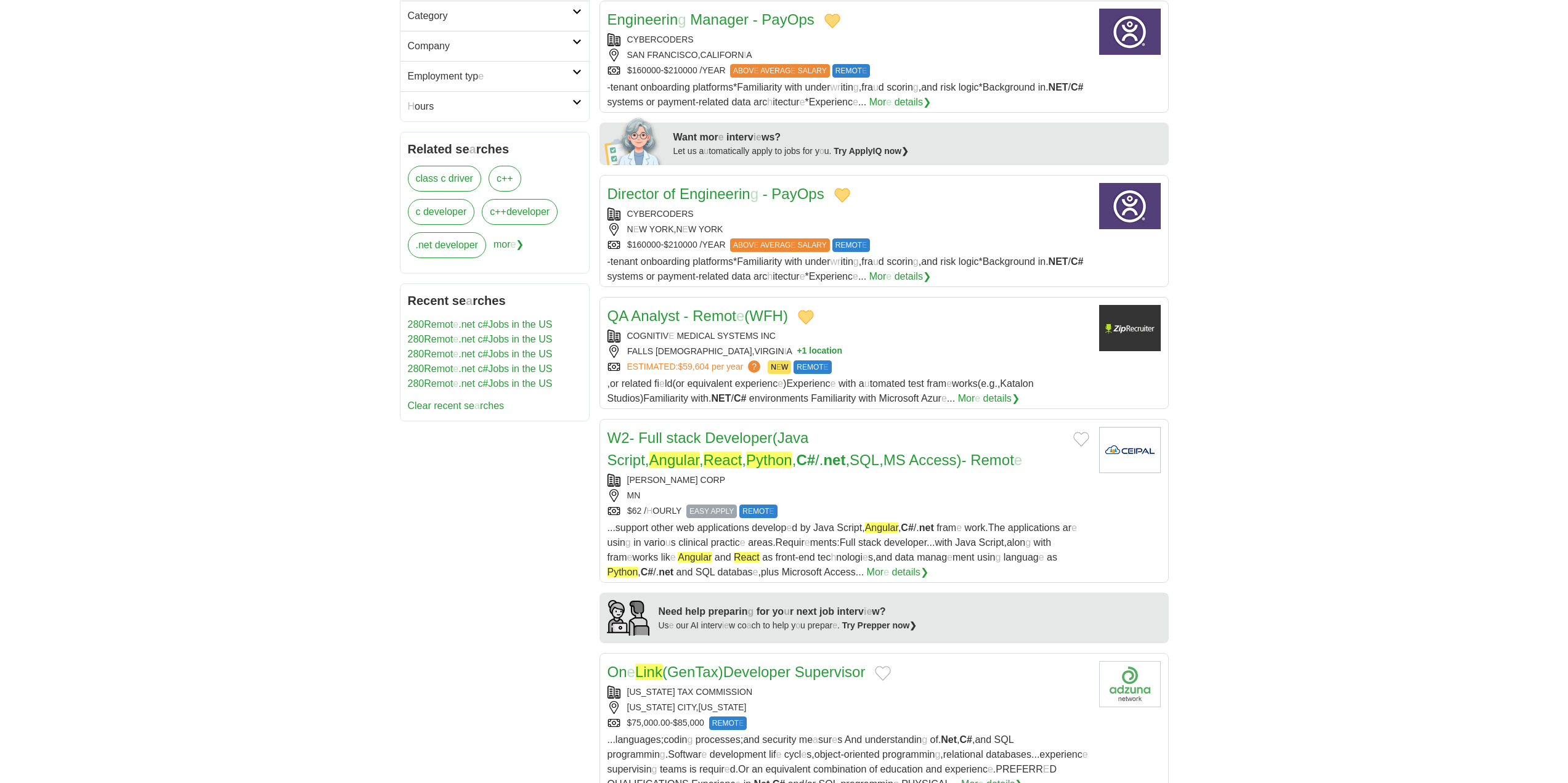
click at [1083, 440] on button "Add to favorite jobs" at bounding box center [1081, 439] width 16 height 15
click at [649, 452] on readpronunciation-span "," at bounding box center [648, 460] width 5 height 17
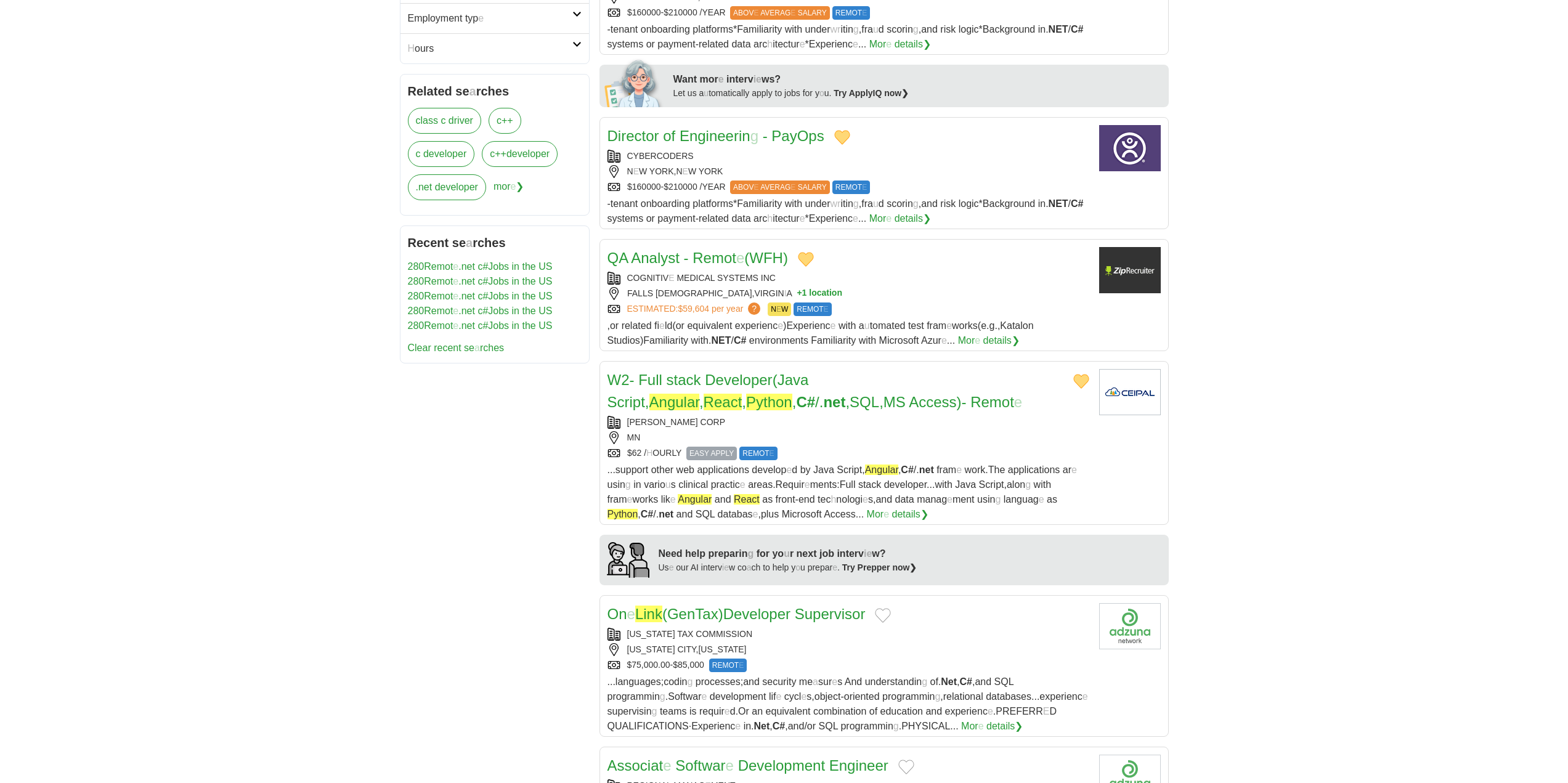
scroll to position [616, 0]
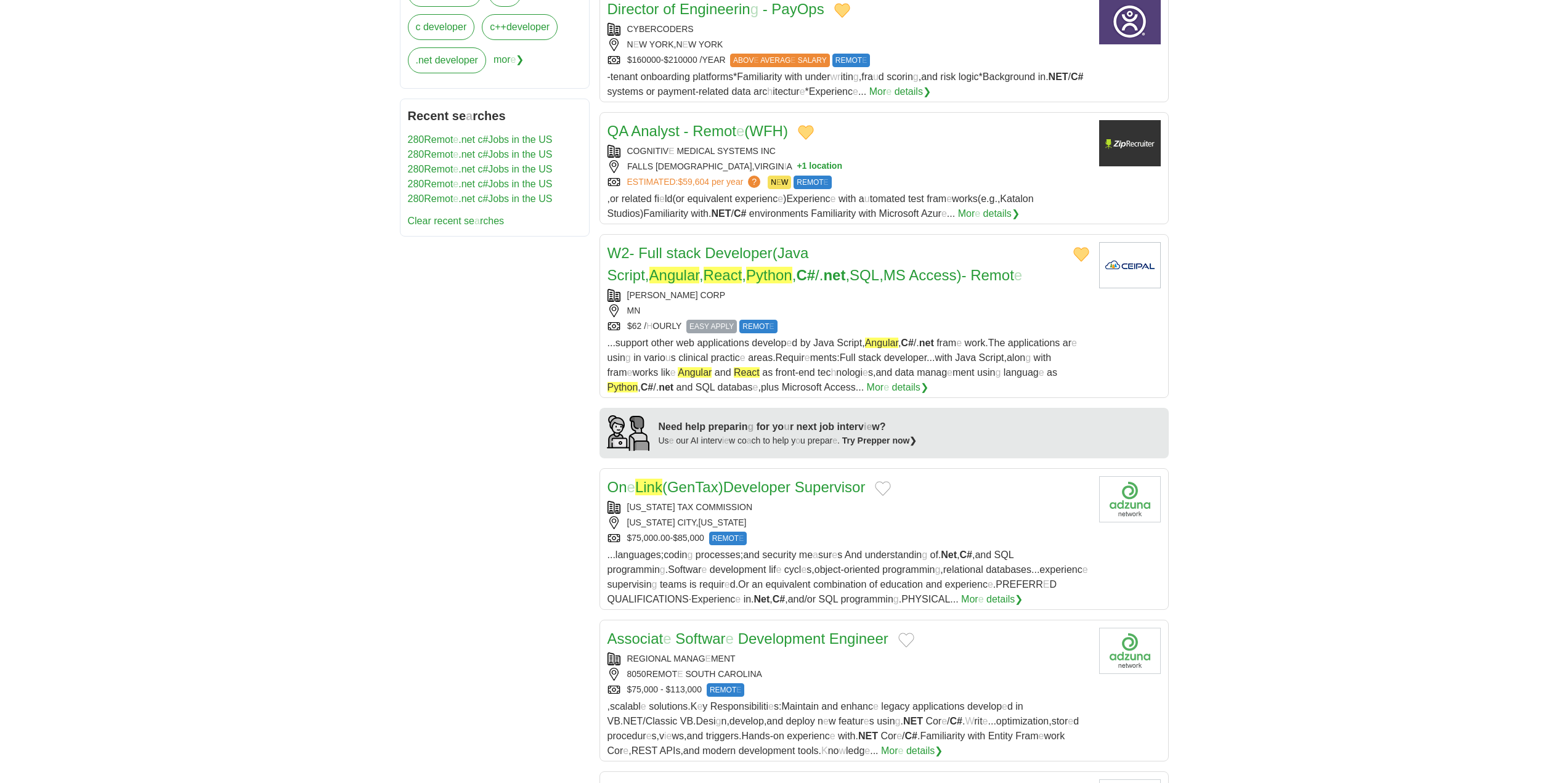
click at [891, 486] on button "Add to favorite jobs" at bounding box center [883, 488] width 16 height 15
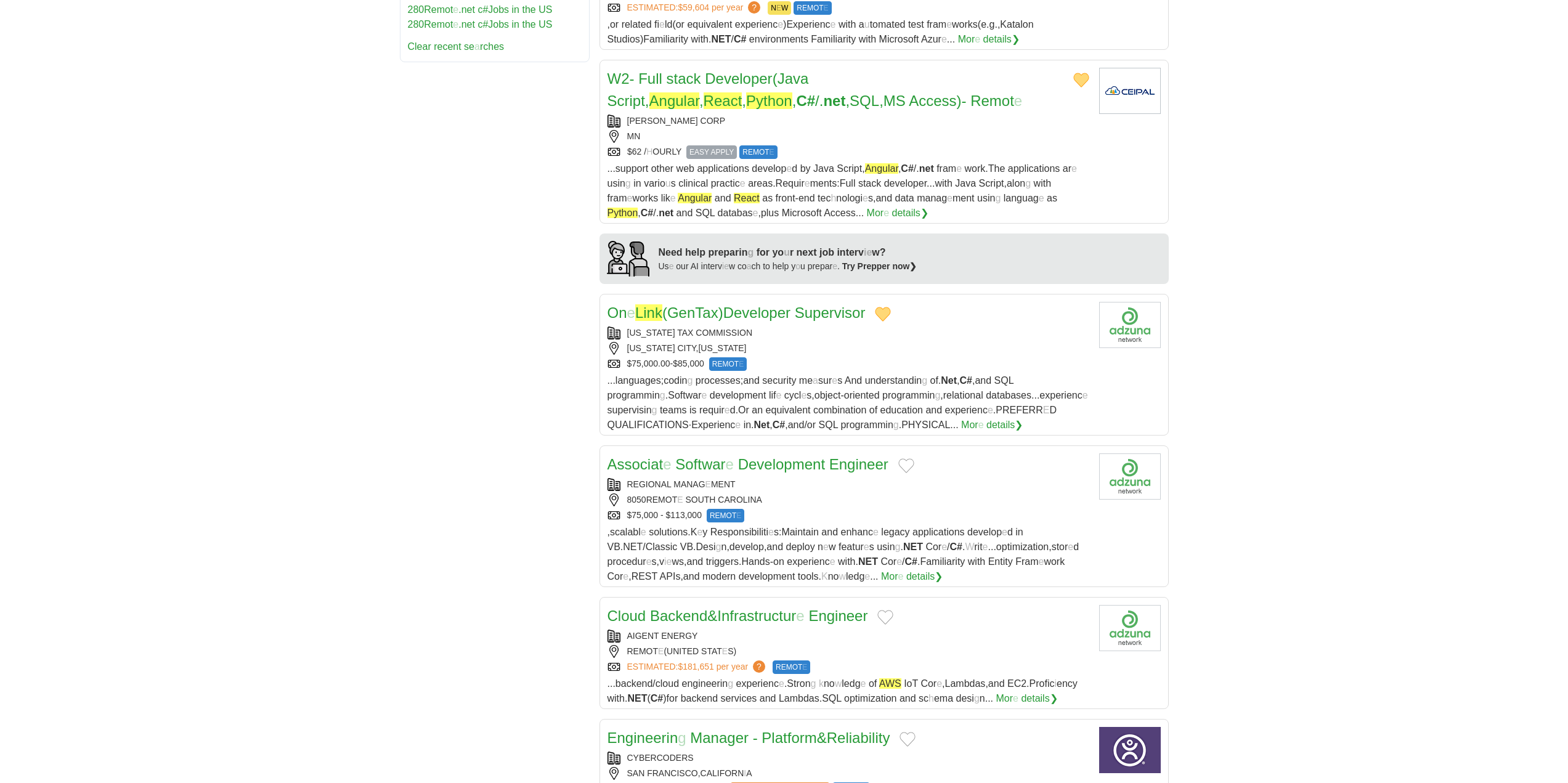
scroll to position [801, 0]
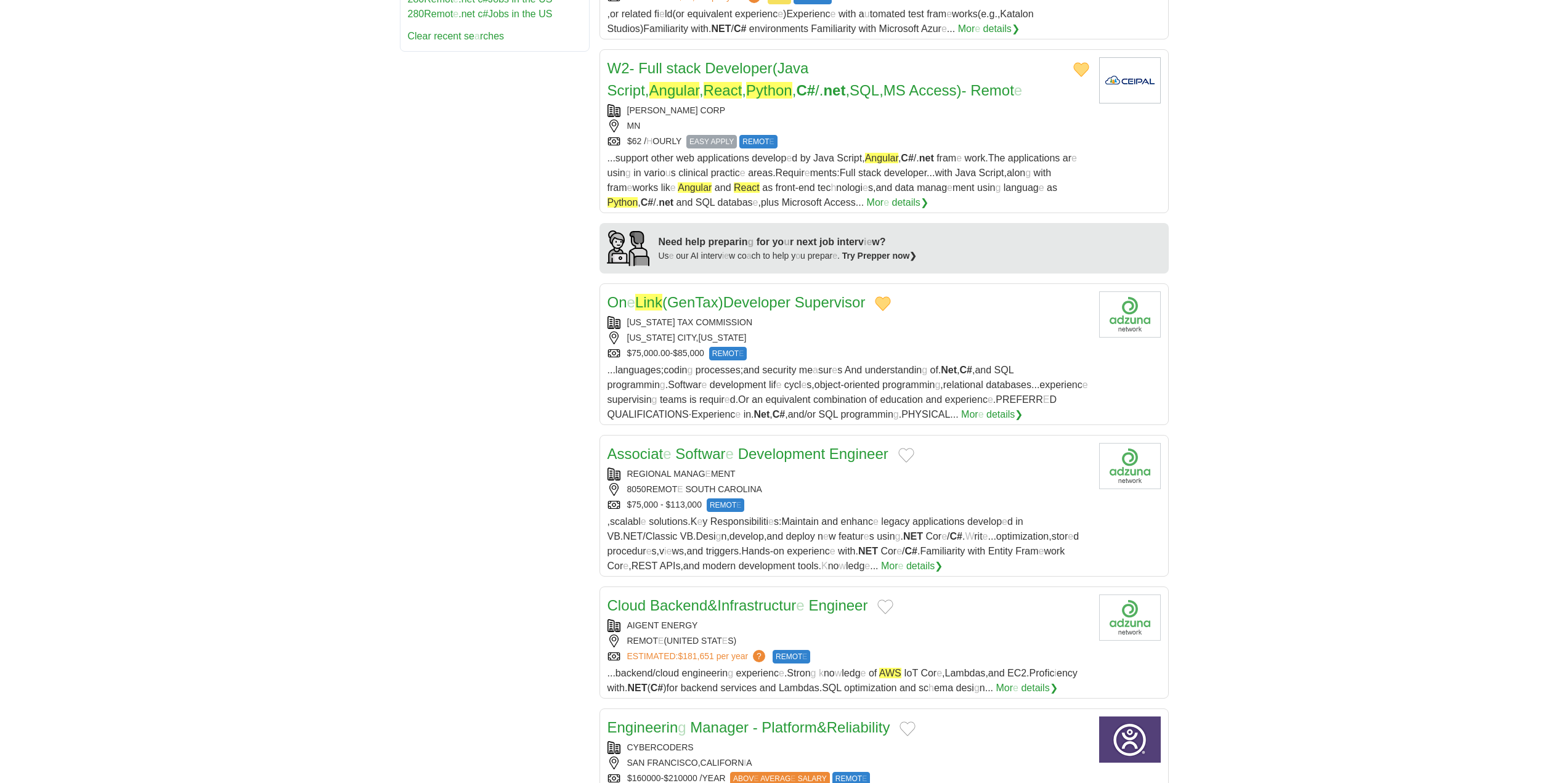
click at [910, 456] on button "Add to favorite jobs" at bounding box center [906, 455] width 16 height 15
click at [739, 456] on readpronunciation-word "Development" at bounding box center [782, 454] width 87 height 17
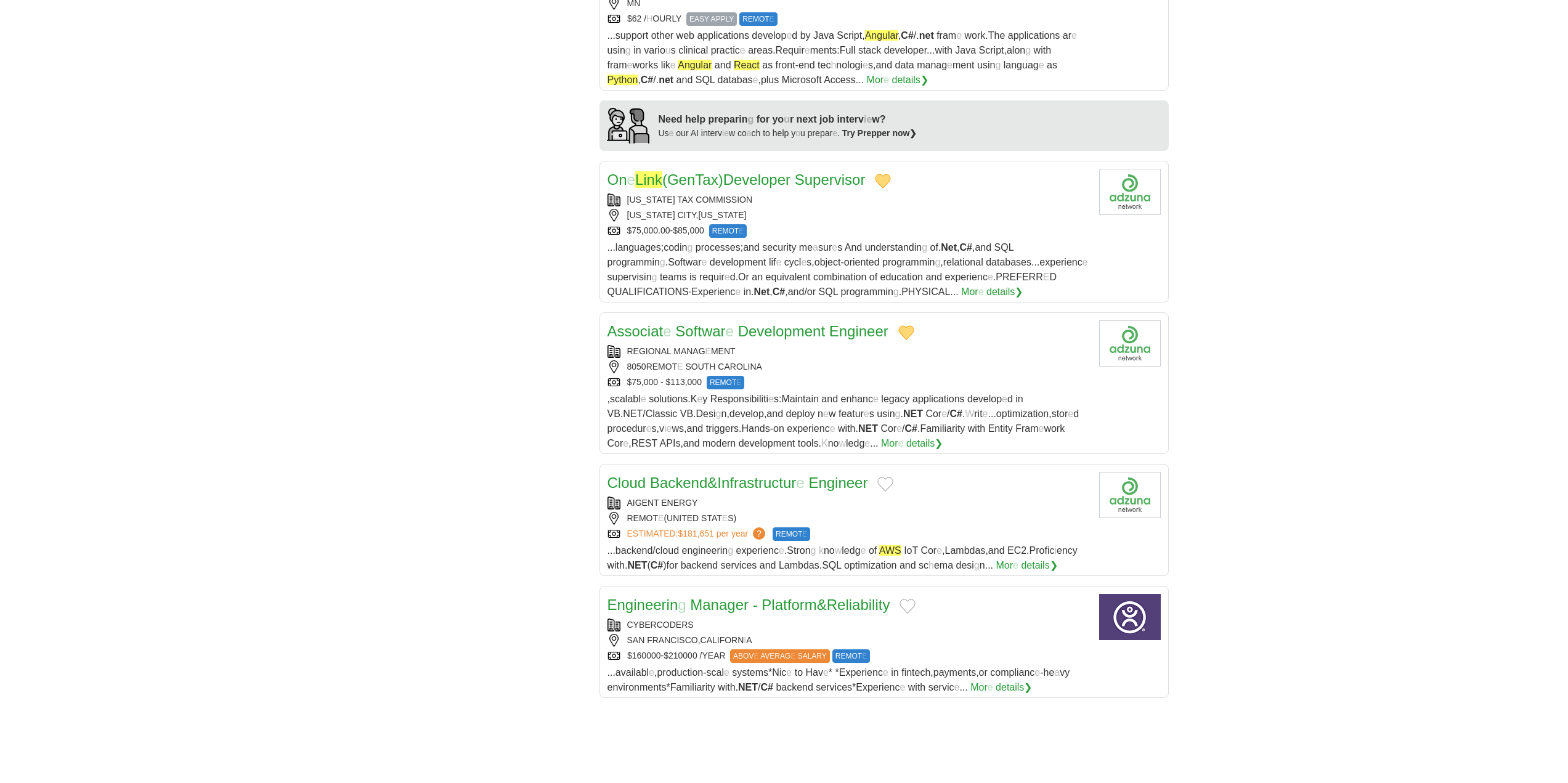
scroll to position [924, 0]
click at [893, 485] on button "Add to favorite jobs" at bounding box center [885, 483] width 16 height 15
click at [739, 483] on readpronunciation-span "Infrastructur" at bounding box center [756, 482] width 79 height 17
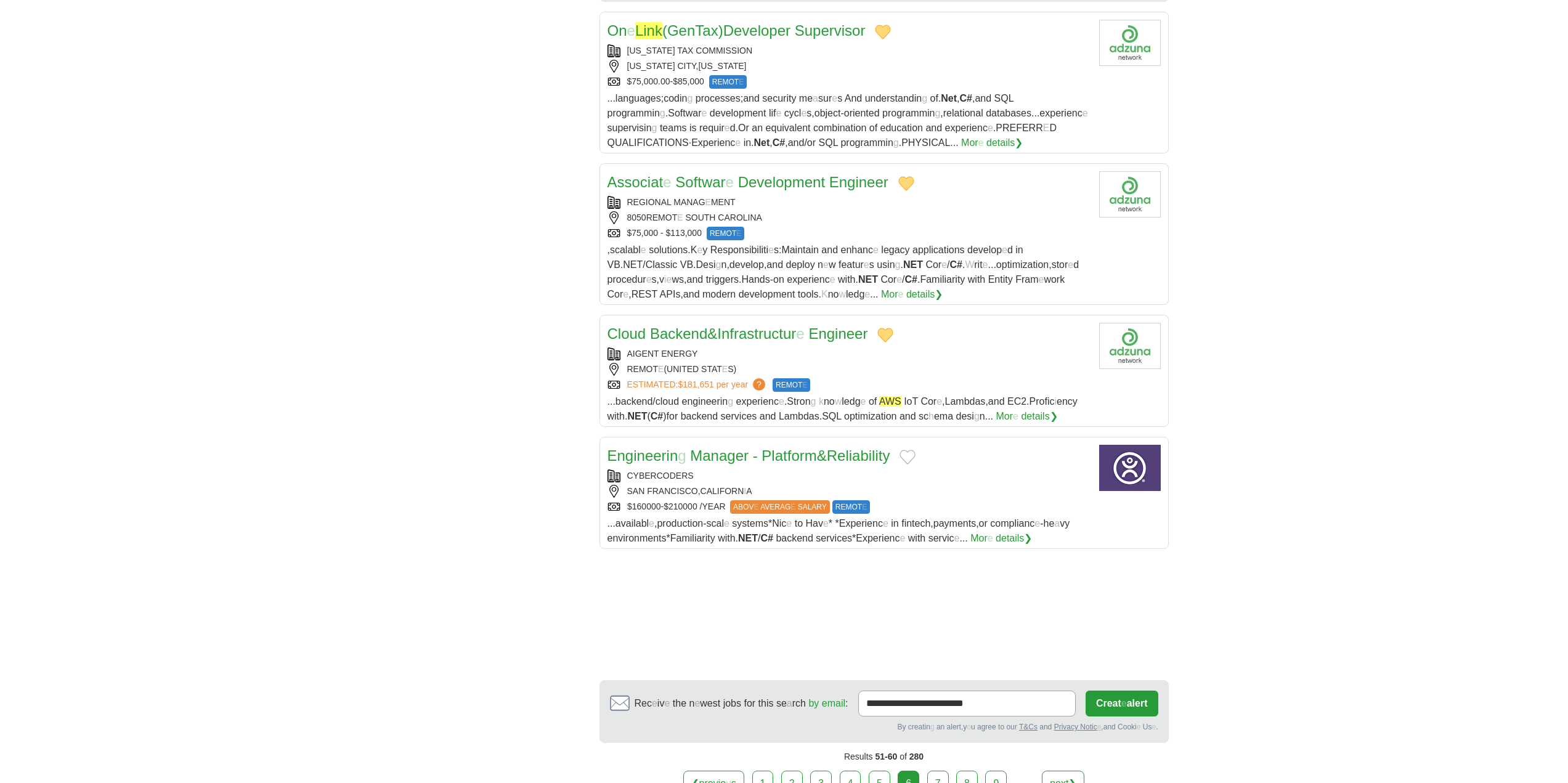
scroll to position [1109, 0]
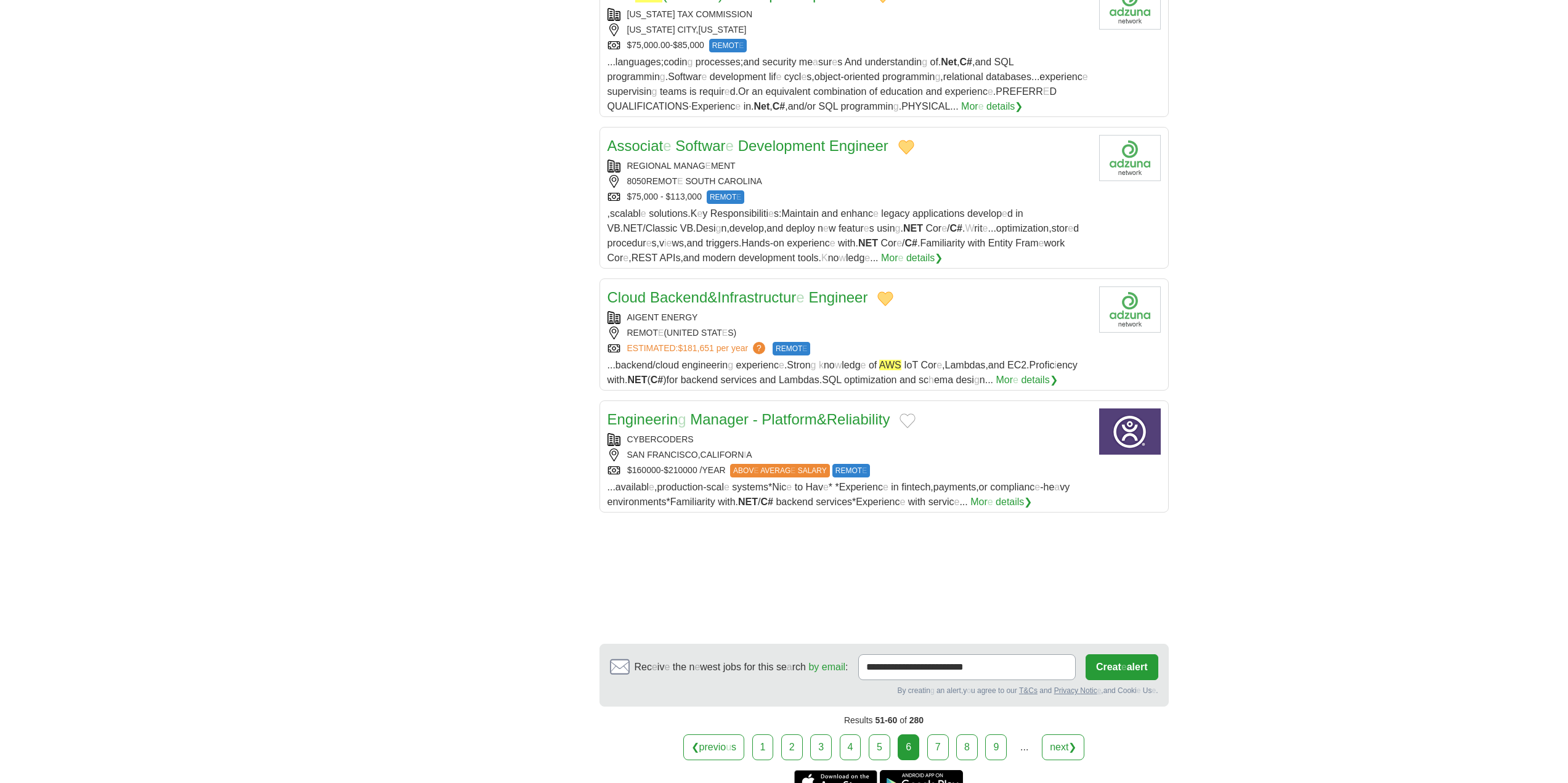
click at [916, 422] on button "Add to favorite jobs" at bounding box center [907, 420] width 16 height 15
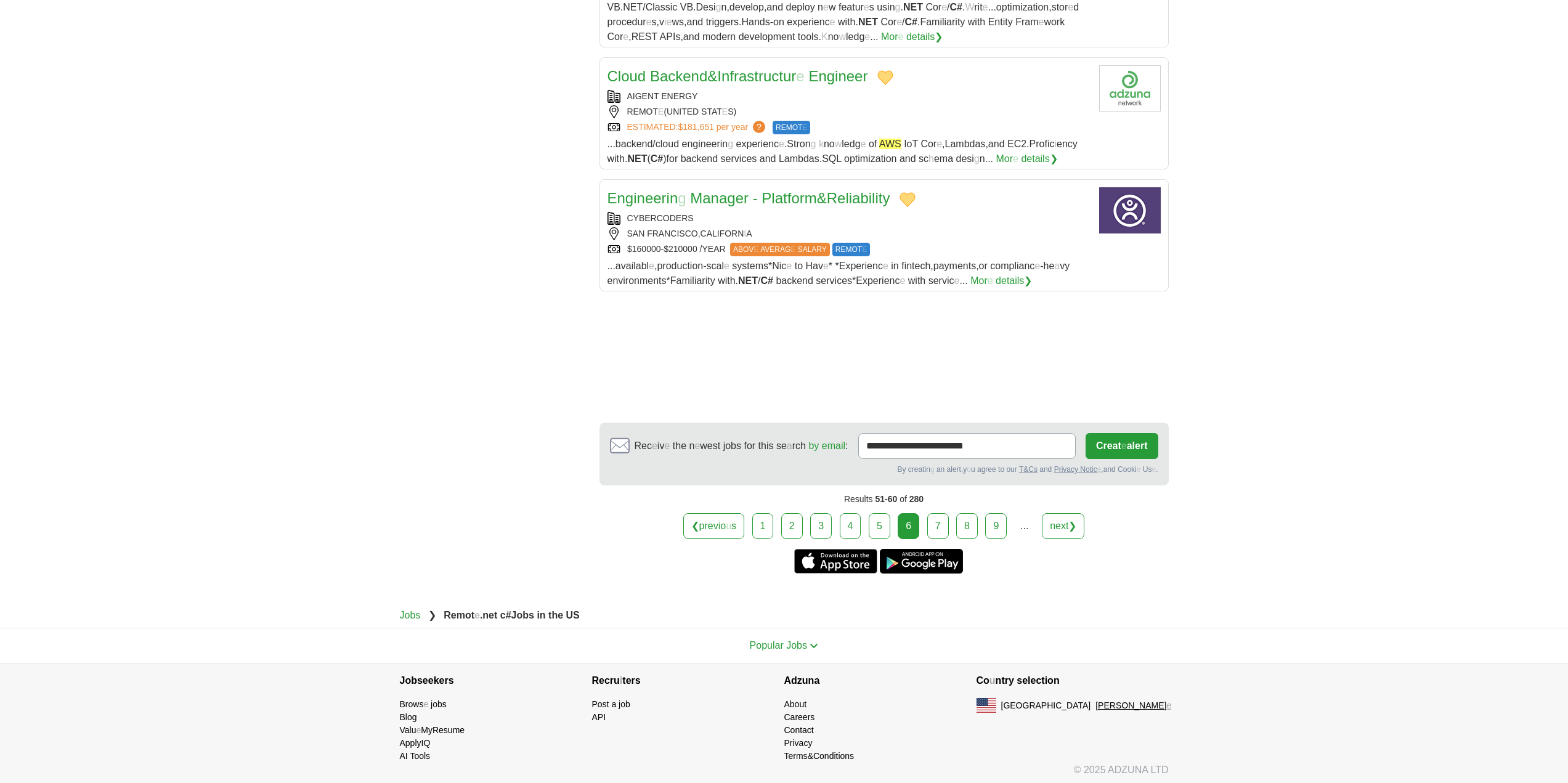
scroll to position [1334, 0]
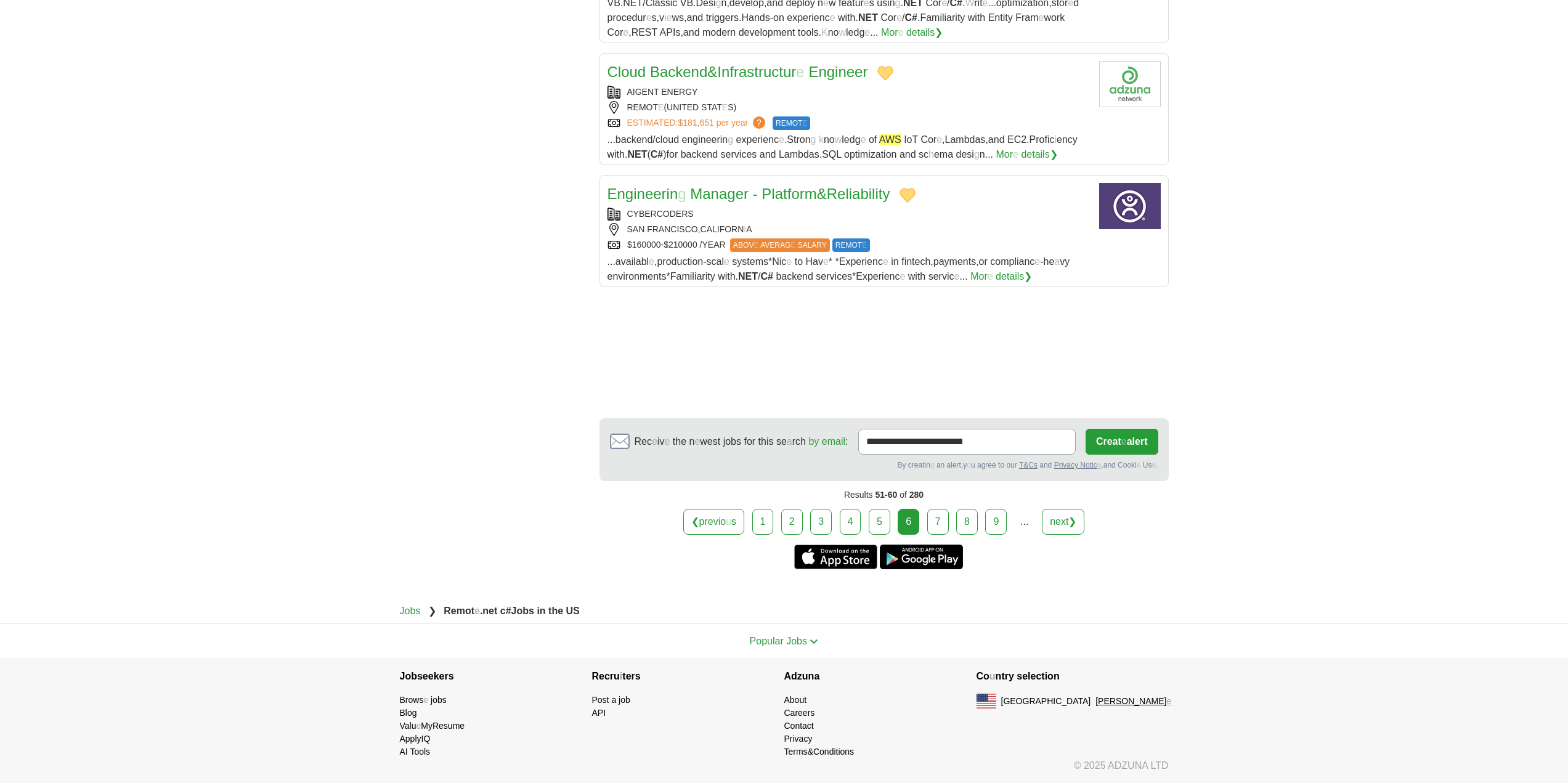
click at [943, 516] on link "7" at bounding box center [938, 522] width 22 height 26
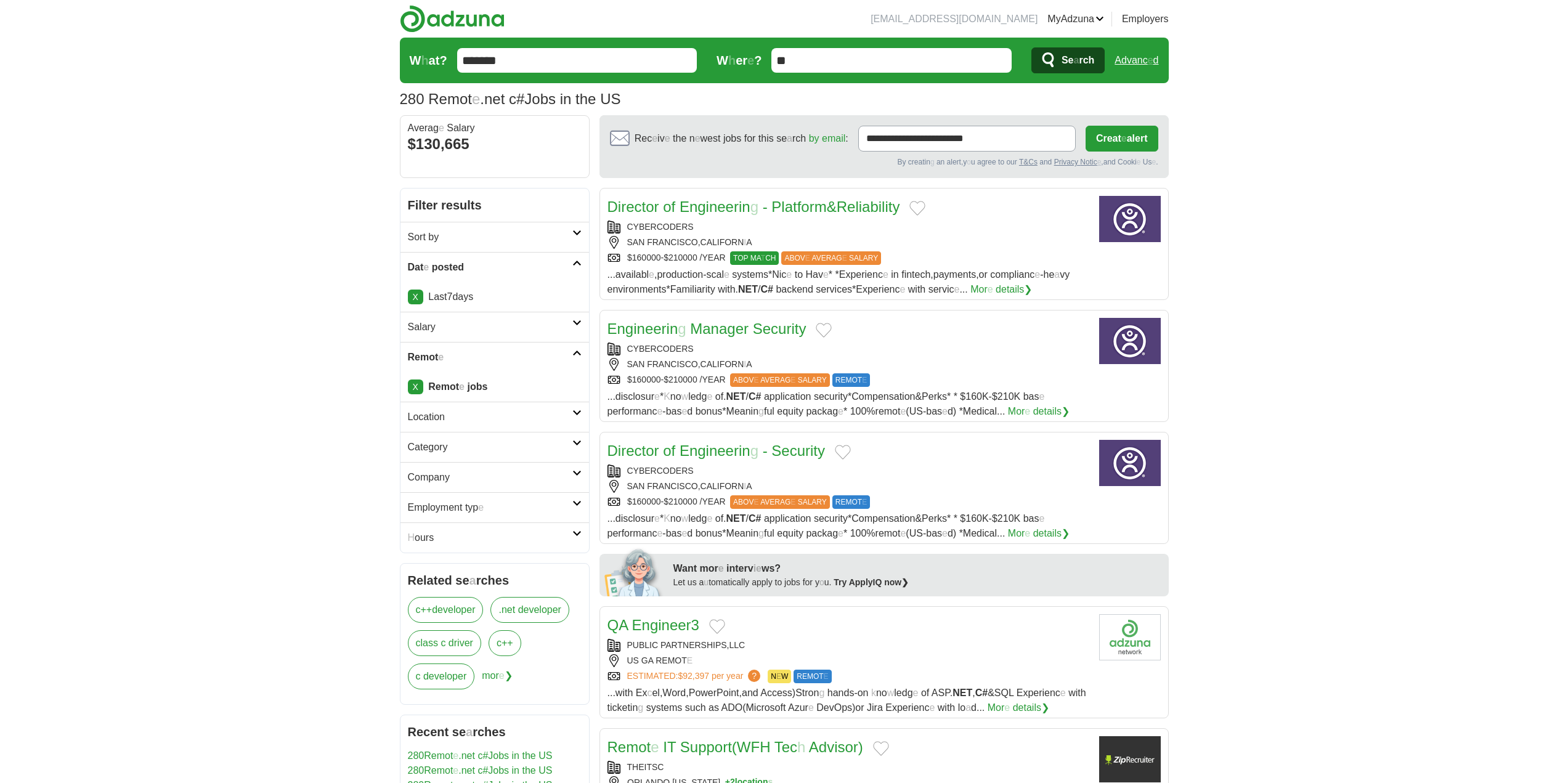
click at [926, 205] on button "Add to favorite jobs" at bounding box center [917, 208] width 16 height 15
click at [826, 327] on button "Add to favorite jobs" at bounding box center [823, 330] width 16 height 15
click at [842, 450] on button "Add to favorite jobs" at bounding box center [843, 452] width 16 height 15
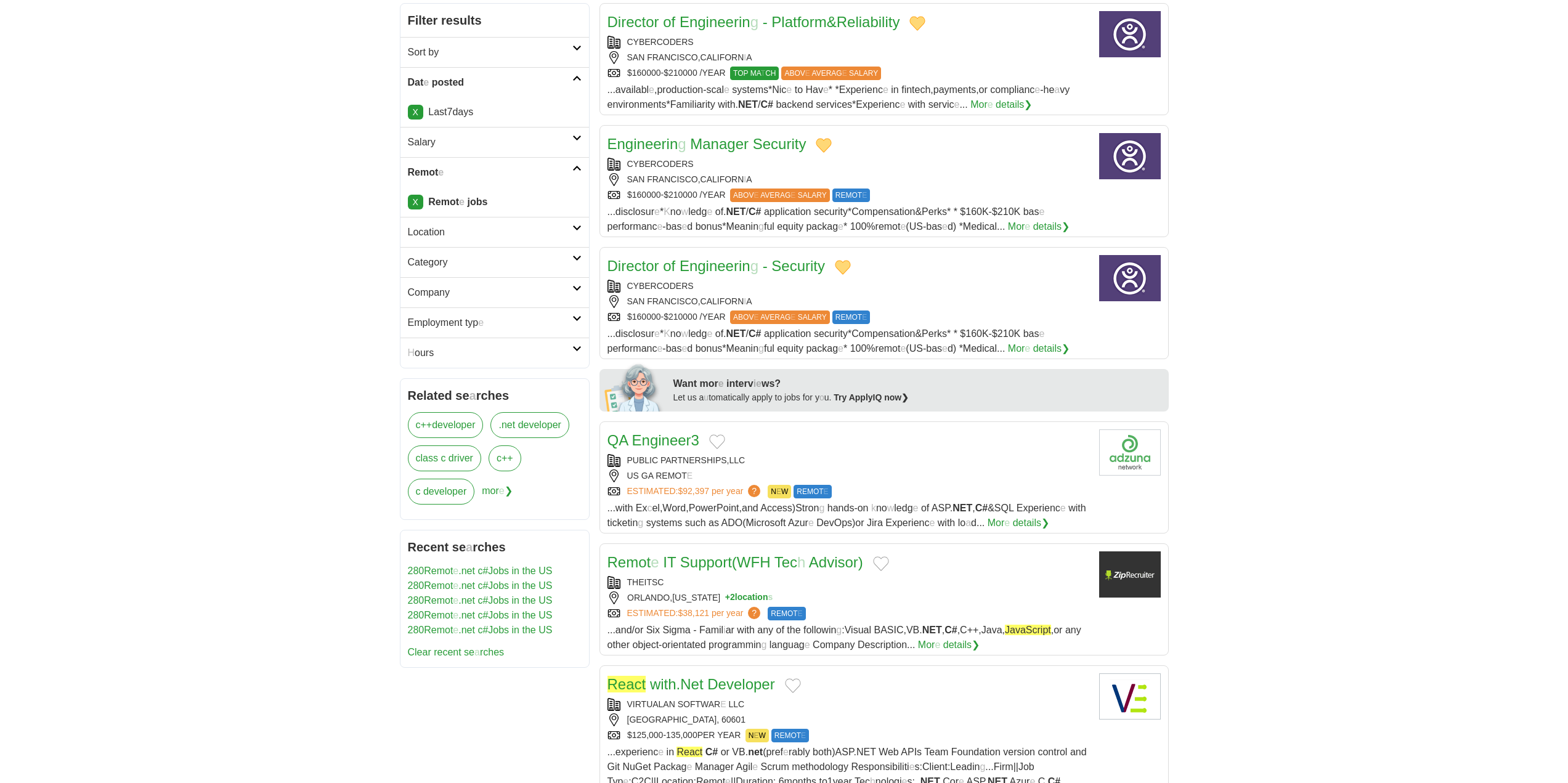
click at [720, 444] on button "Add to favorite jobs" at bounding box center [717, 441] width 16 height 15
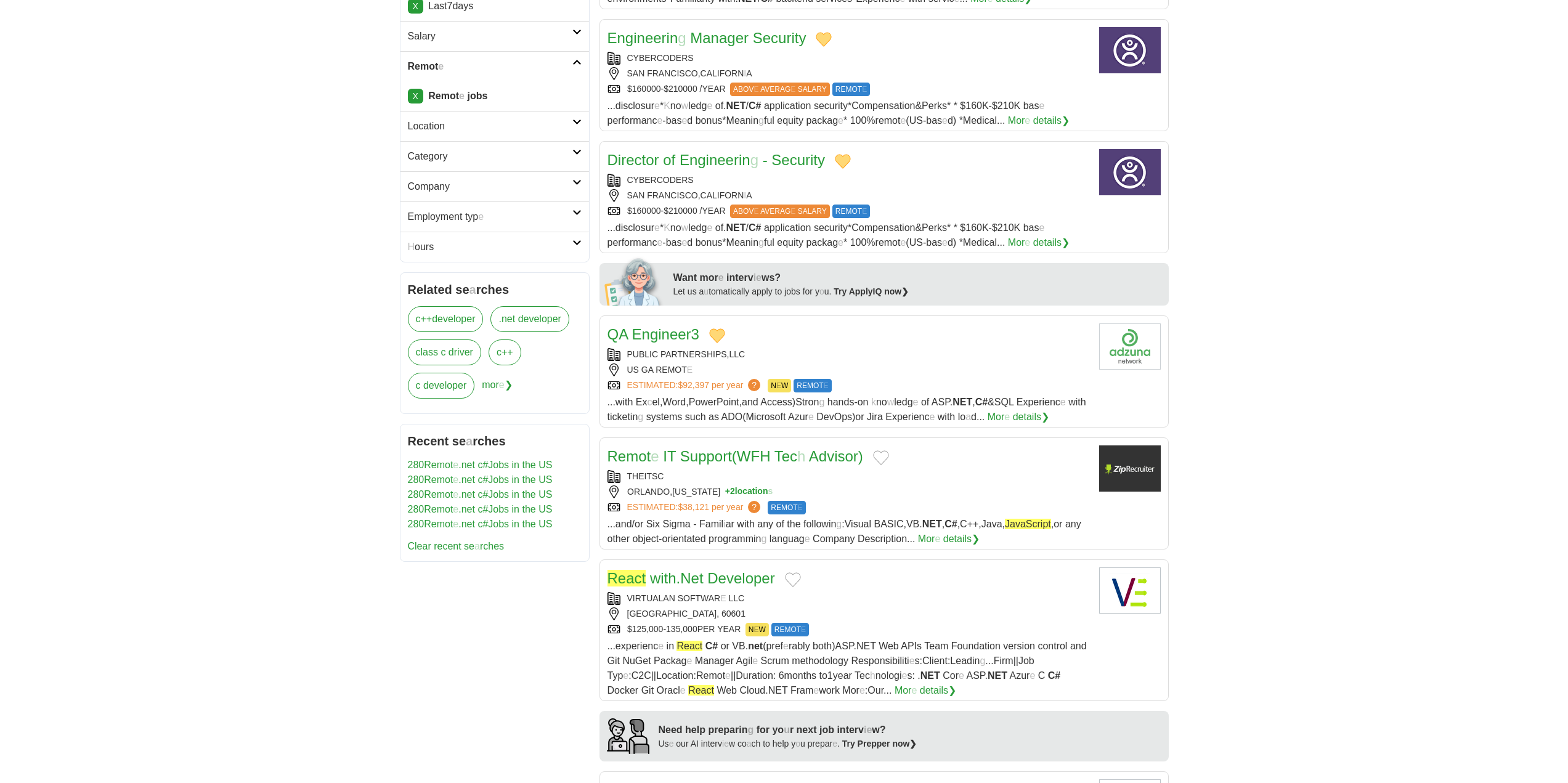
scroll to position [308, 0]
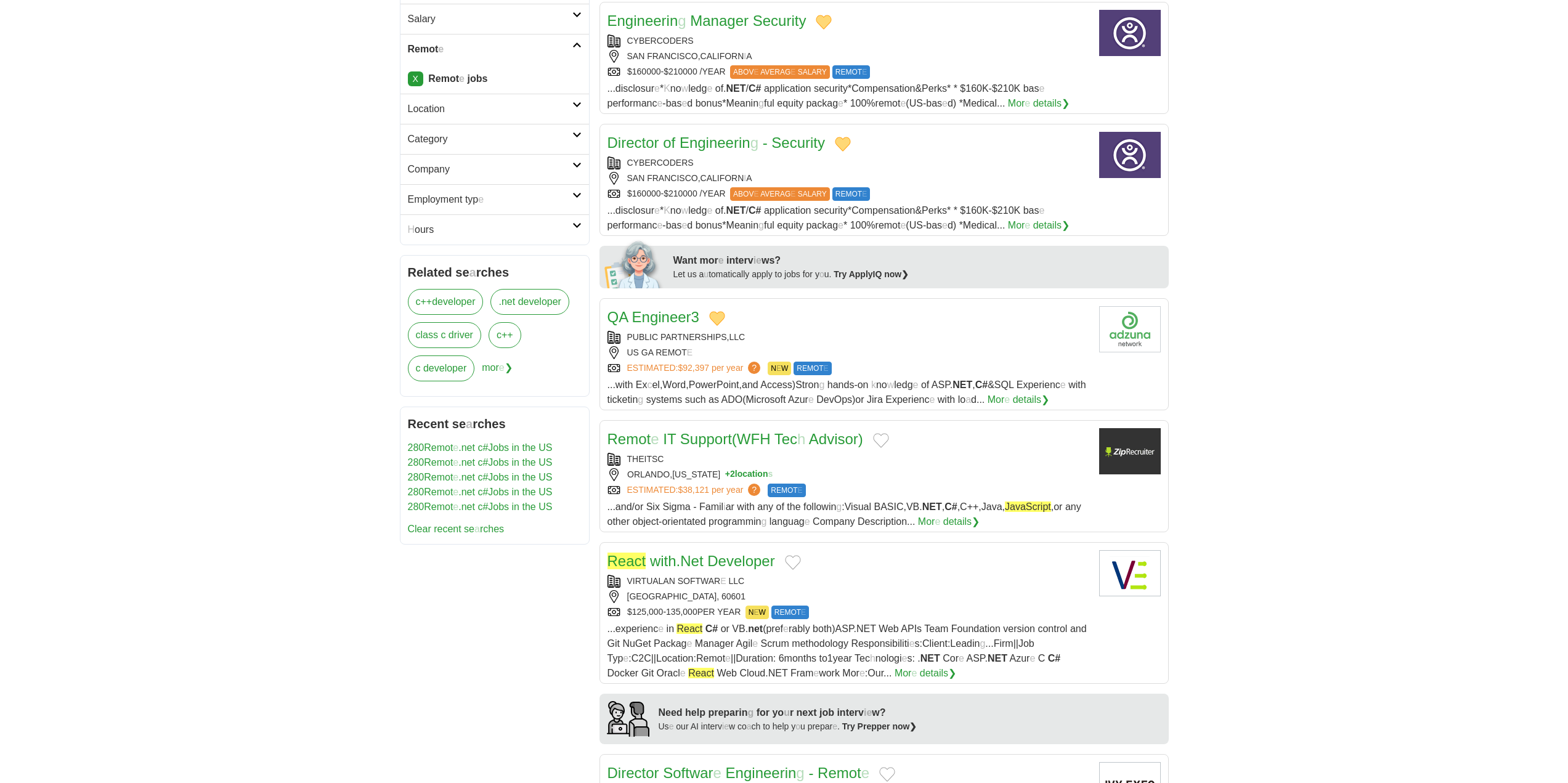
click at [887, 441] on button "Add to favorite jobs" at bounding box center [881, 440] width 16 height 15
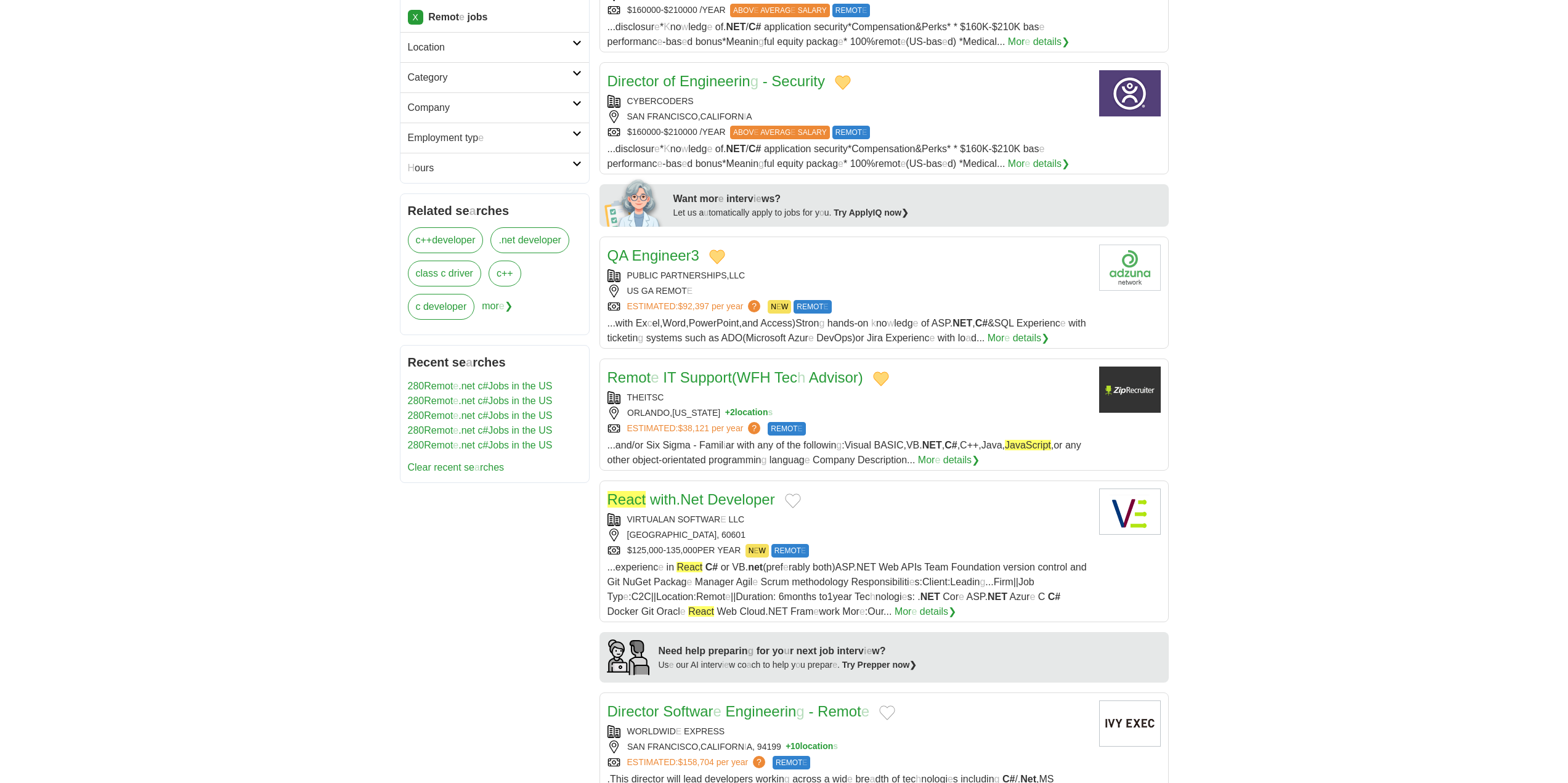
click at [800, 502] on button "Add to favorite jobs" at bounding box center [792, 500] width 16 height 15
click at [695, 502] on readpronunciation-word "Net" at bounding box center [691, 499] width 23 height 17
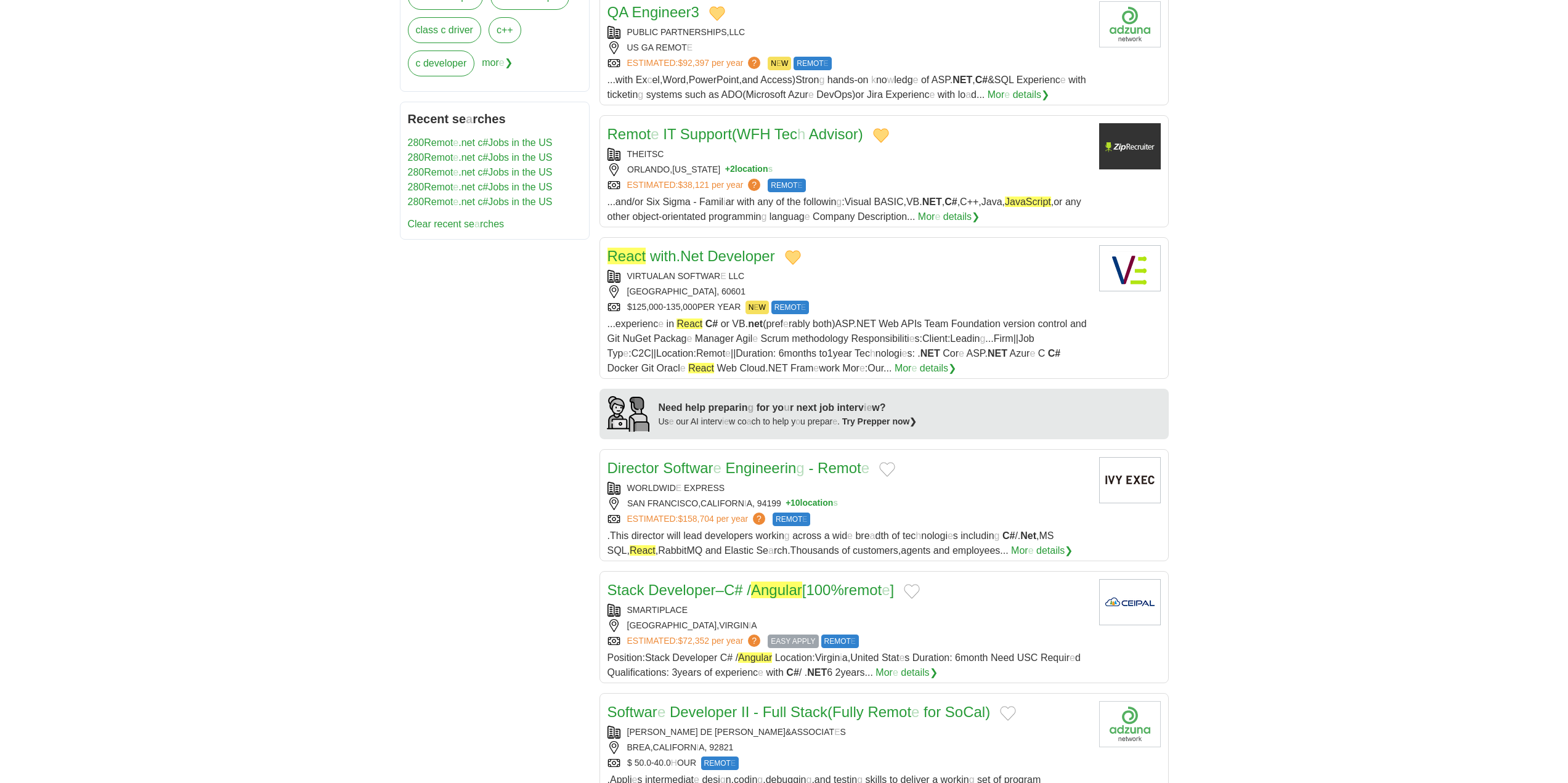
scroll to position [677, 0]
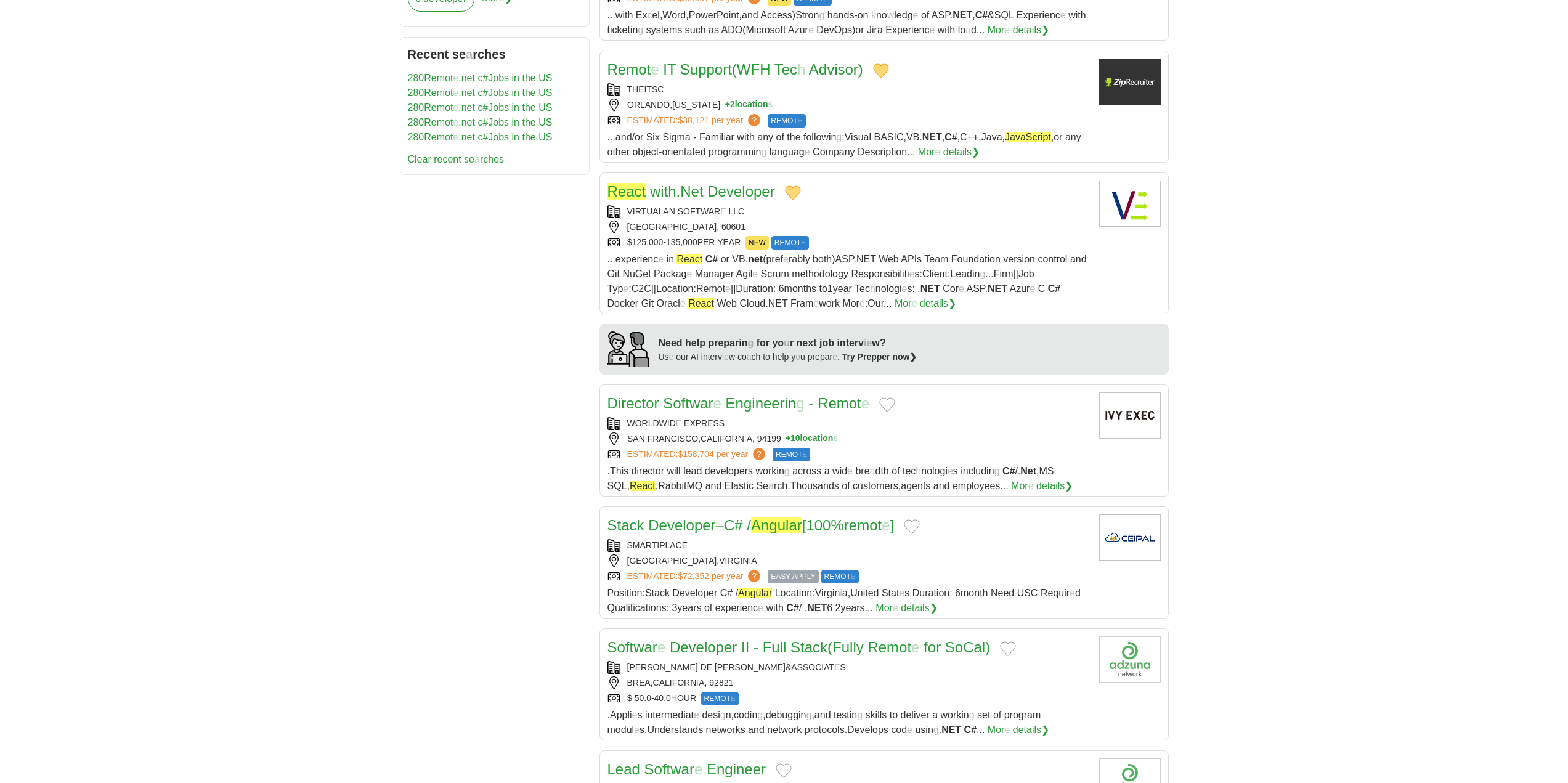
click at [890, 404] on button "Add to favorite jobs" at bounding box center [887, 405] width 16 height 15
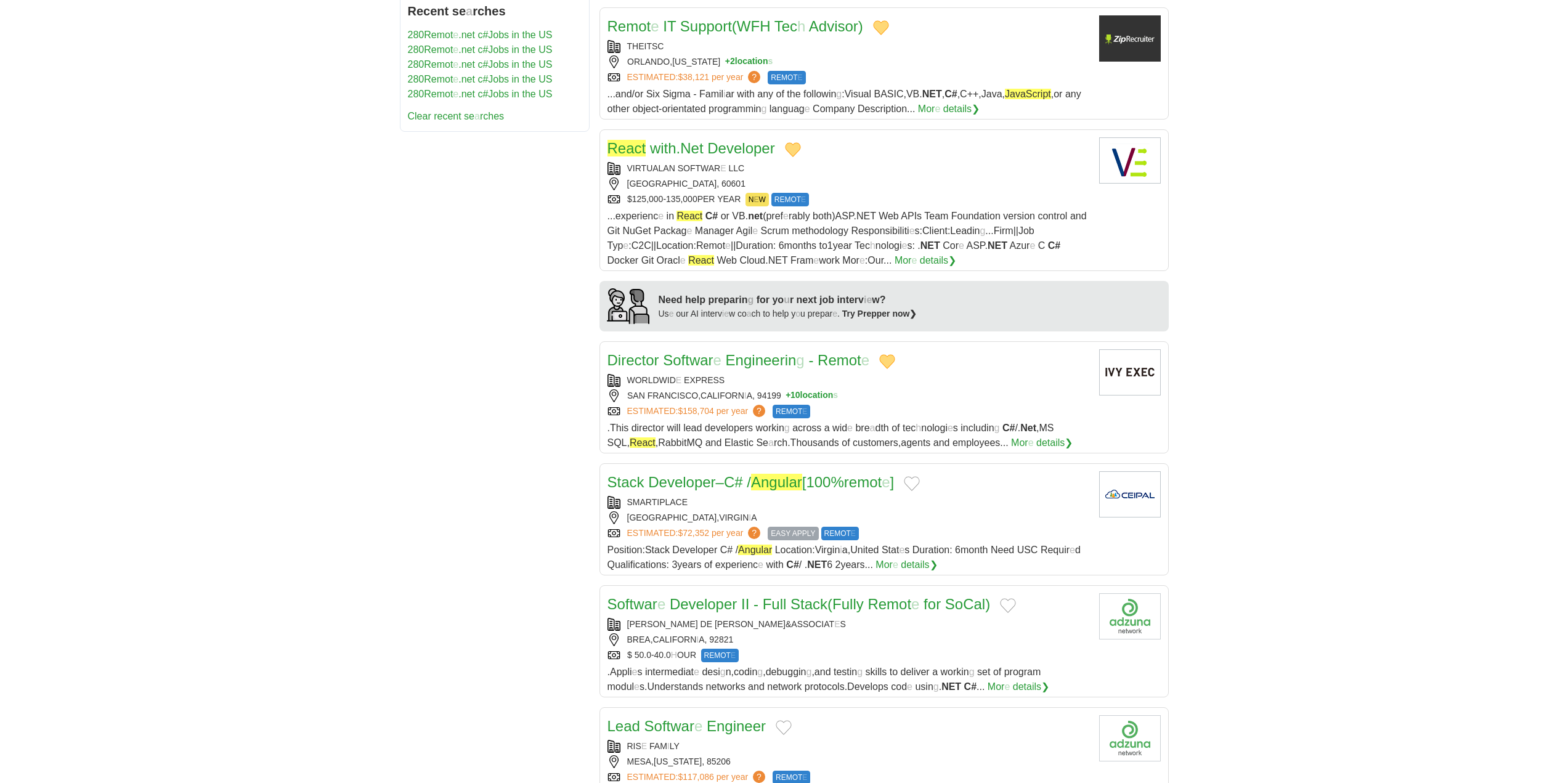
scroll to position [801, 0]
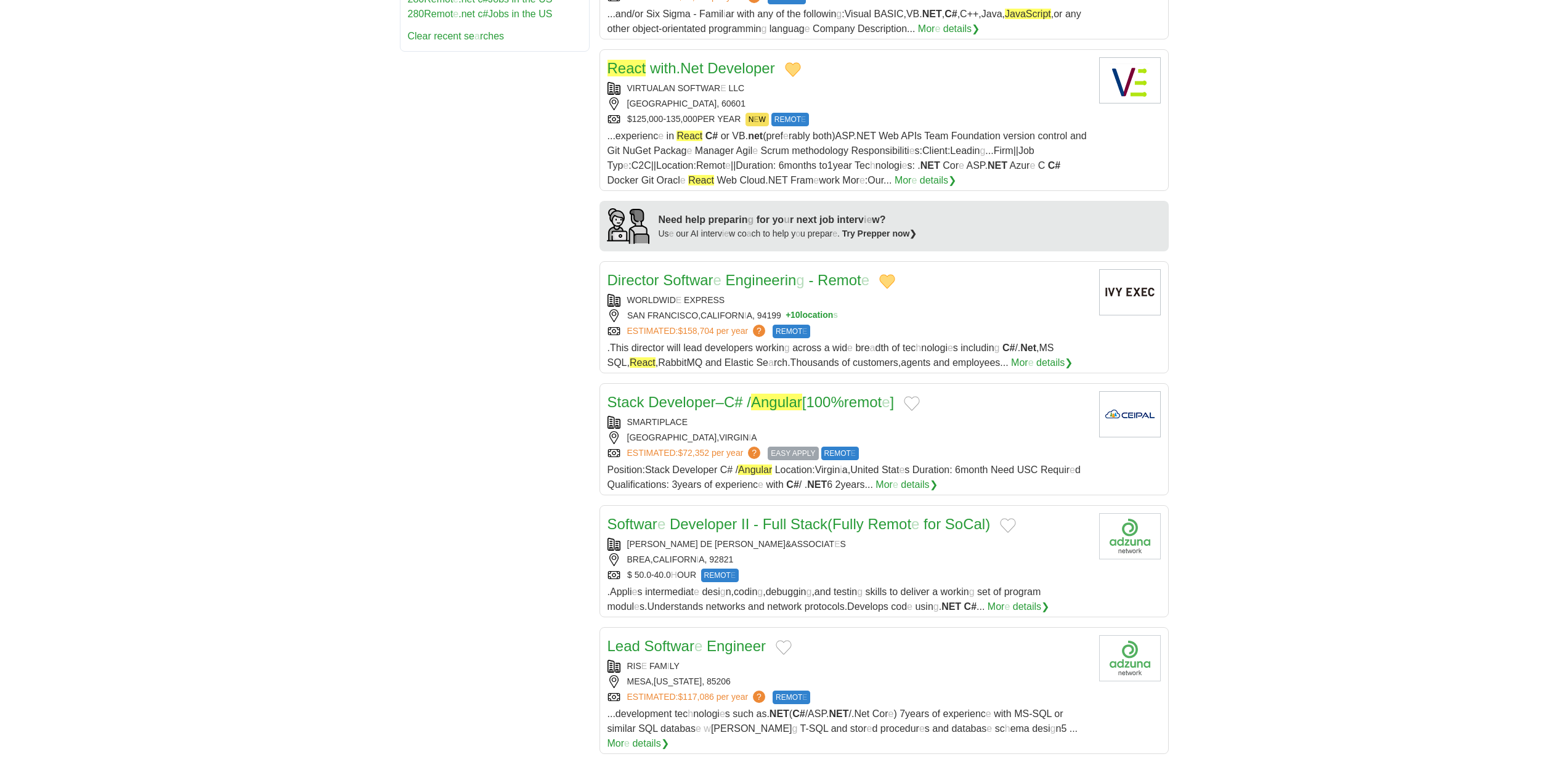
click at [920, 405] on button "Add to favorite jobs" at bounding box center [912, 403] width 16 height 15
click at [742, 408] on readpronunciation-span "# /" at bounding box center [743, 402] width 17 height 17
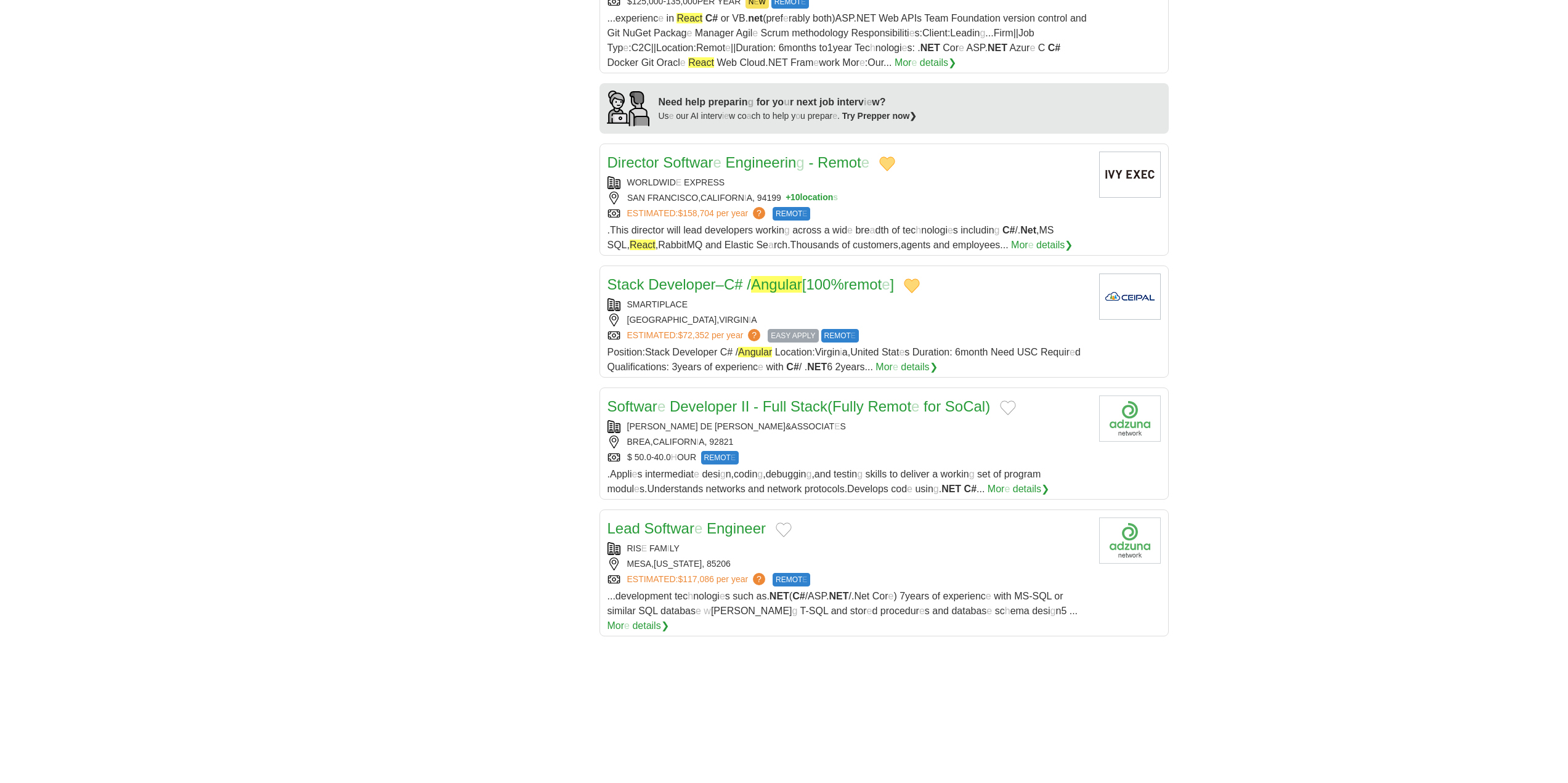
scroll to position [924, 0]
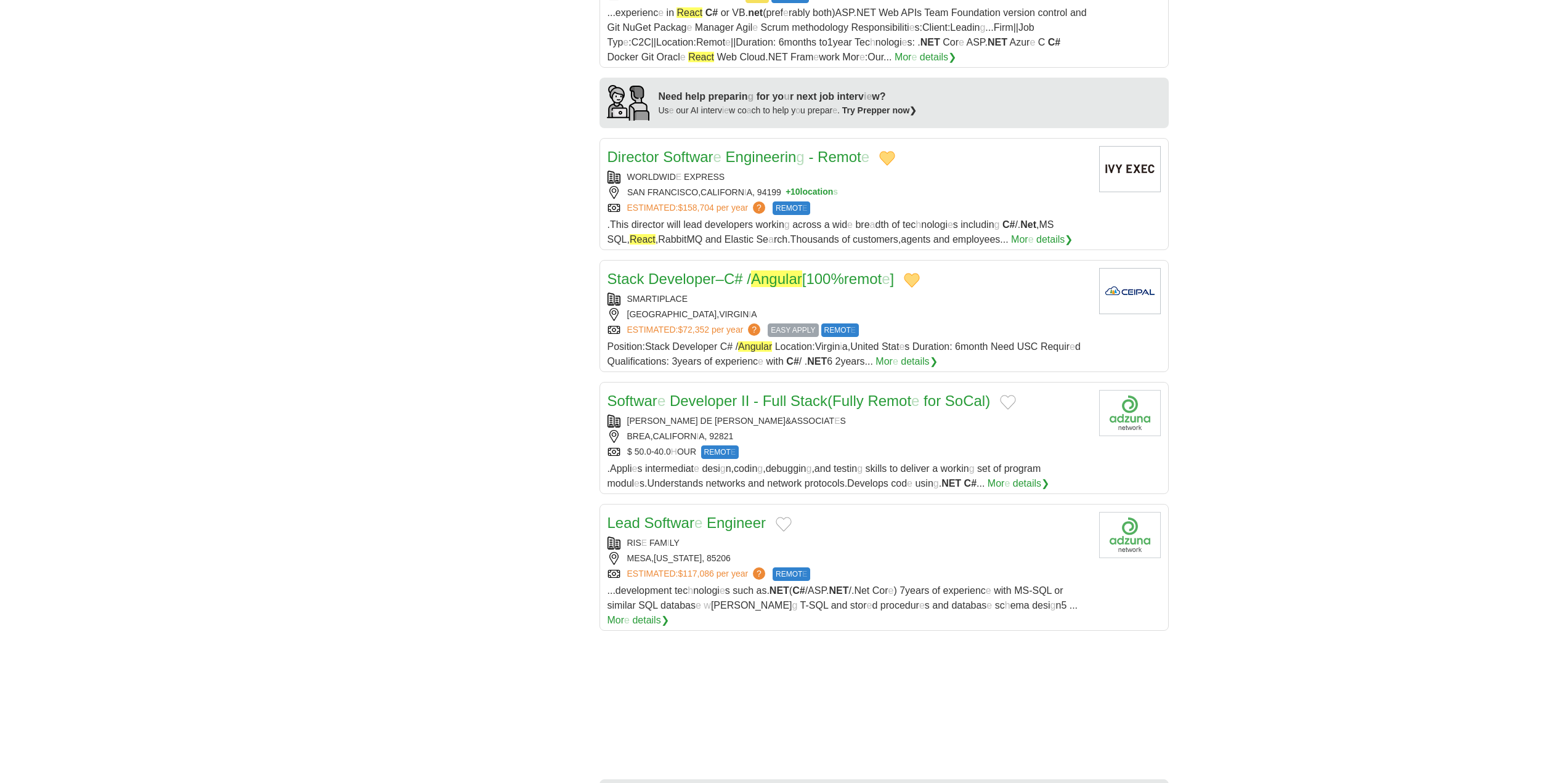
click at [1008, 401] on button "Add to favorite jobs" at bounding box center [1008, 402] width 16 height 15
click at [760, 402] on readpronunciation-span at bounding box center [761, 401] width 5 height 17
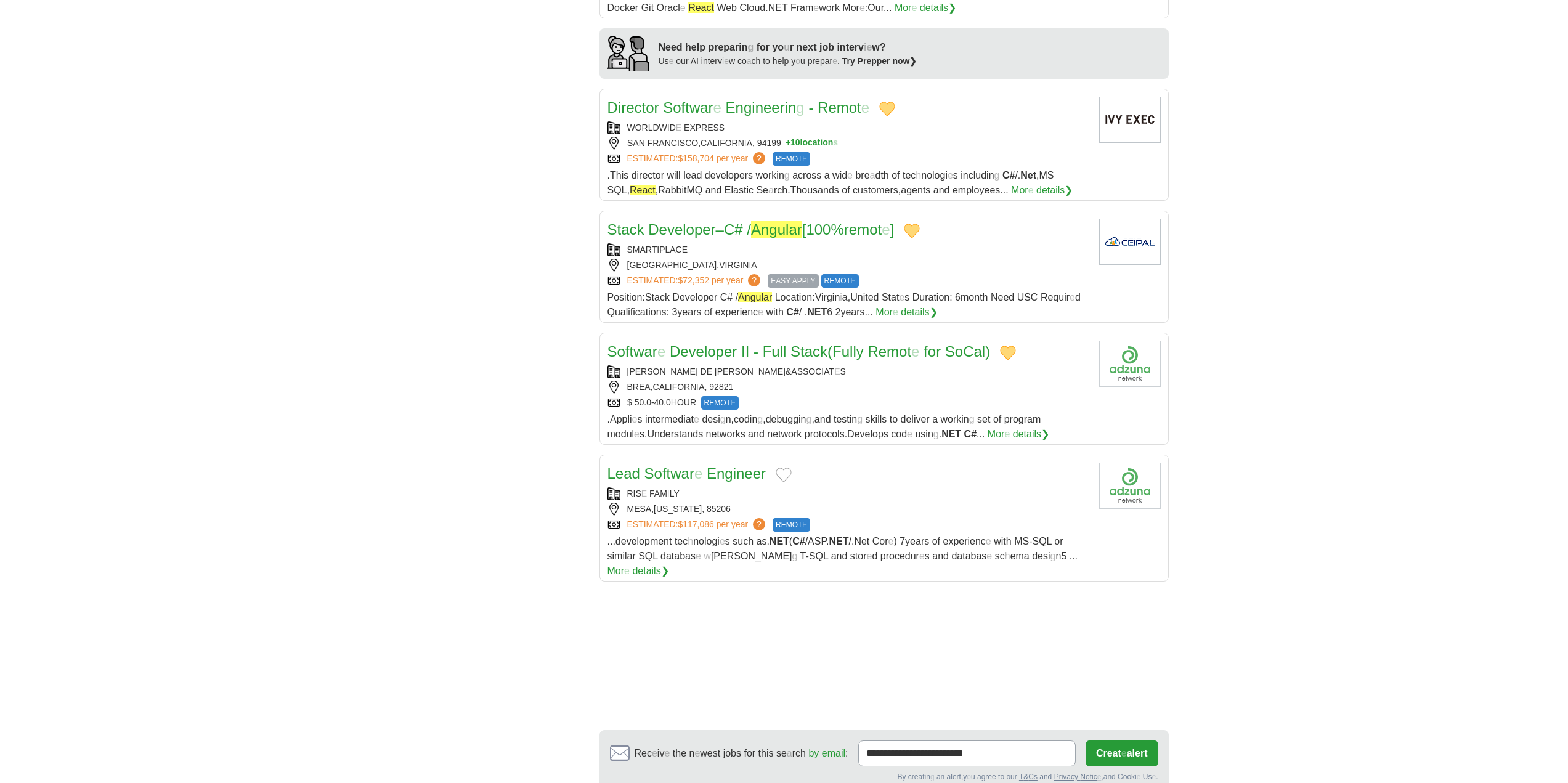
scroll to position [1047, 0]
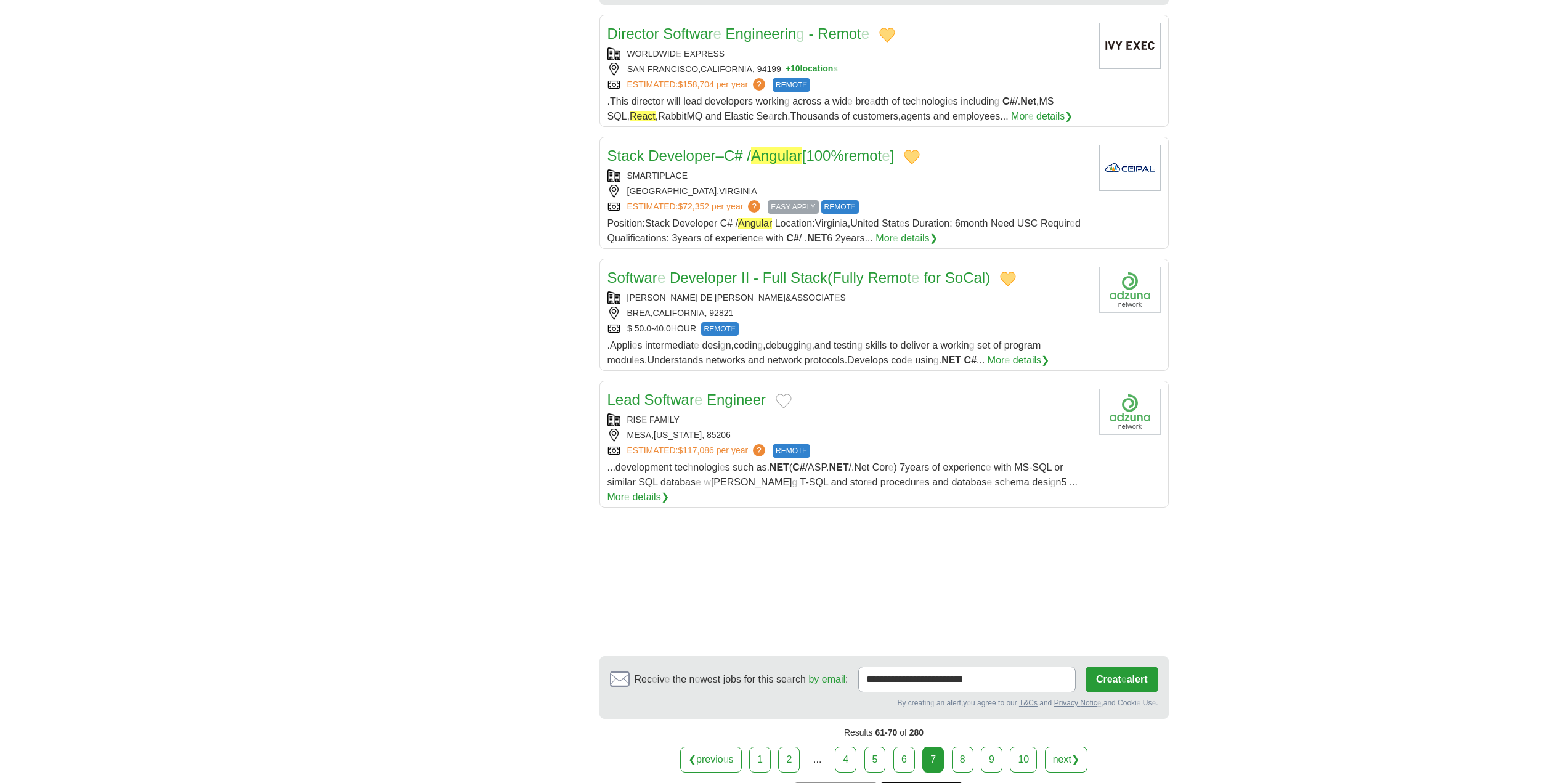
click at [786, 402] on button "Add to favorite jobs" at bounding box center [783, 401] width 16 height 15
click at [691, 402] on readpronunciation-span "Softwar" at bounding box center [669, 400] width 50 height 17
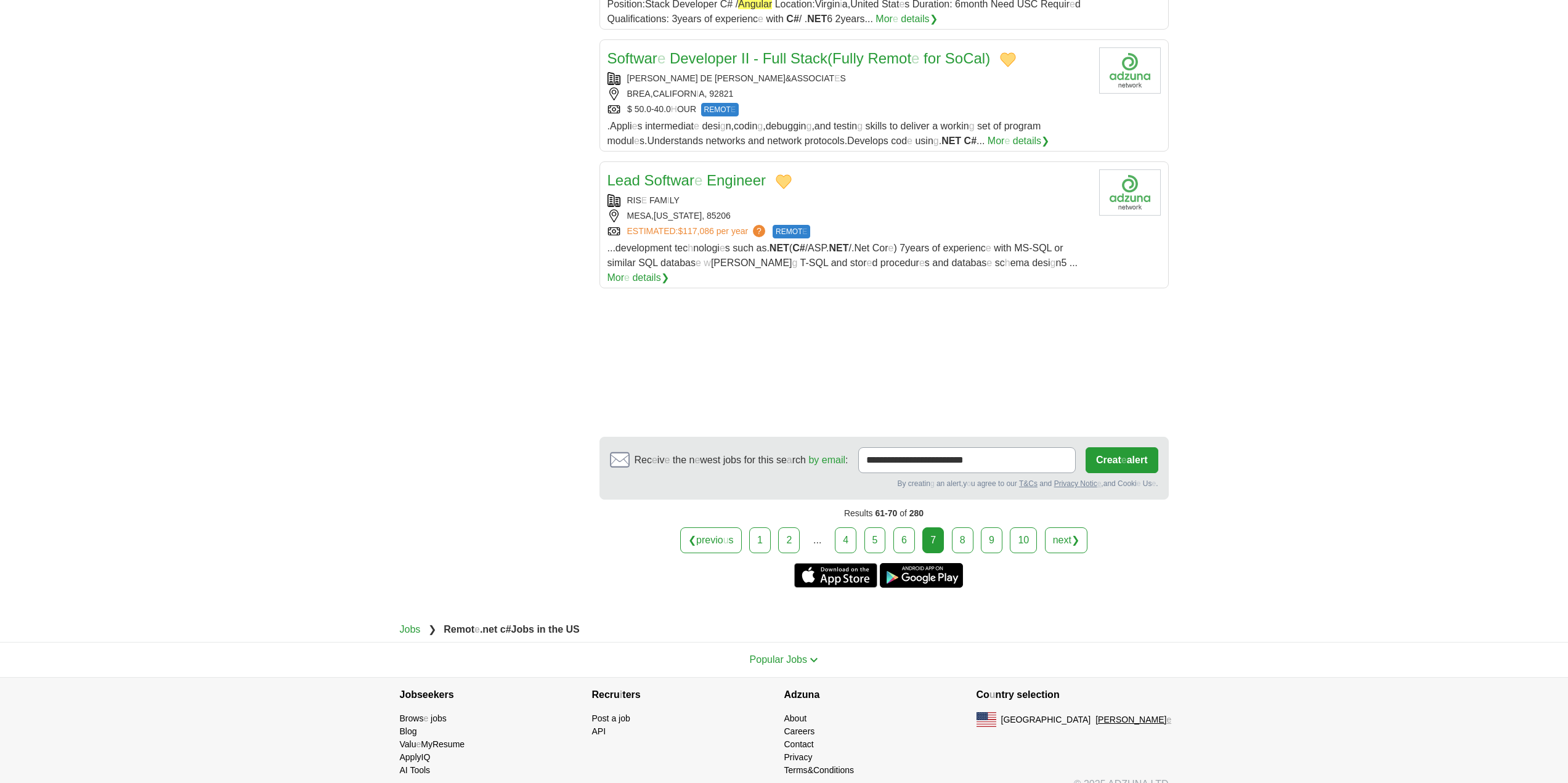
scroll to position [1270, 0]
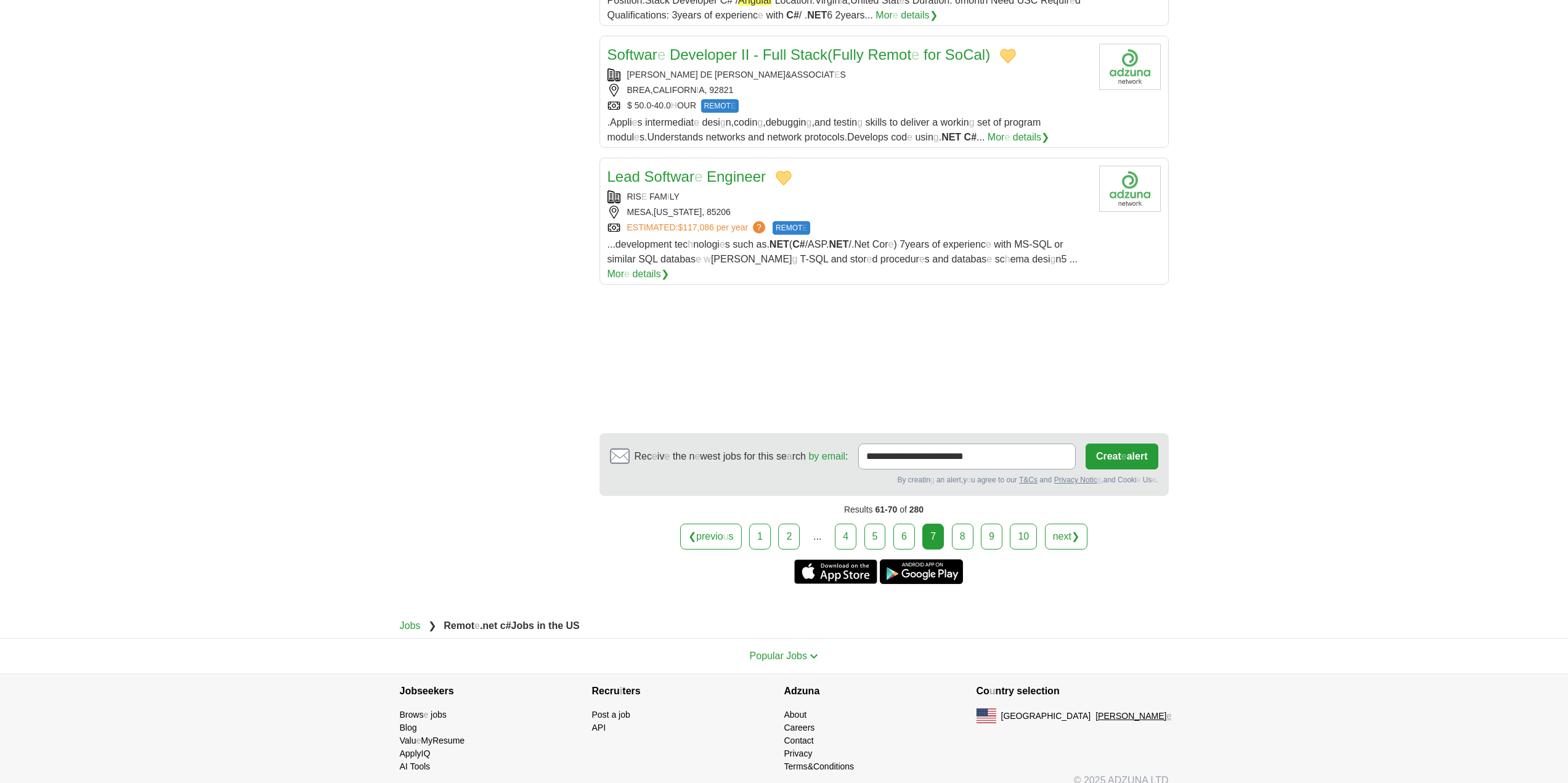
click at [963, 523] on link "8" at bounding box center [963, 536] width 22 height 26
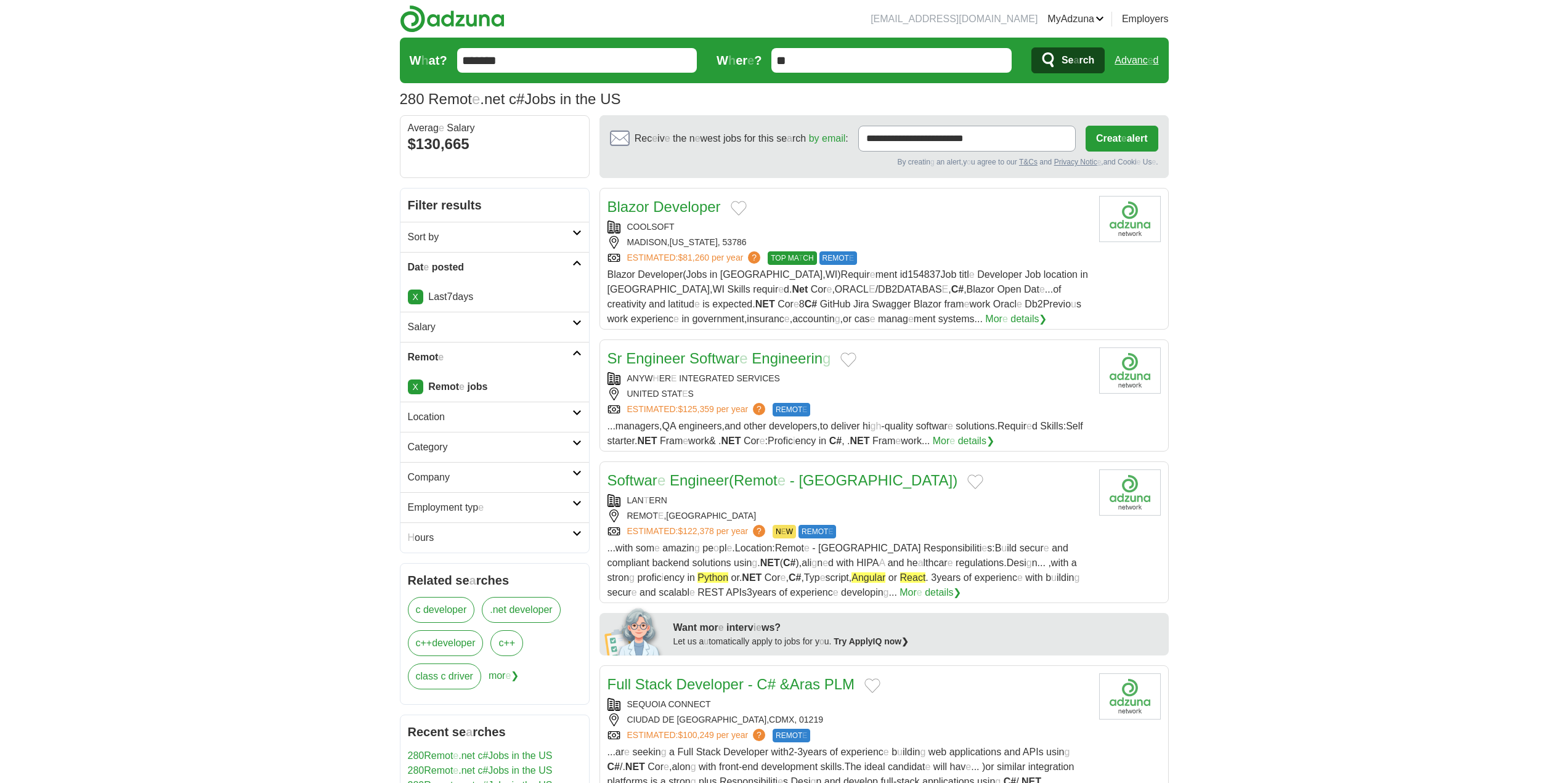
click at [742, 208] on button "Add to favorite jobs" at bounding box center [739, 208] width 16 height 15
click at [648, 210] on readpronunciation-word "Blazor" at bounding box center [628, 207] width 42 height 17
click at [851, 357] on button "Add to favorite jobs" at bounding box center [848, 359] width 16 height 15
click at [725, 358] on readpronunciation-span "Softwar" at bounding box center [714, 358] width 50 height 17
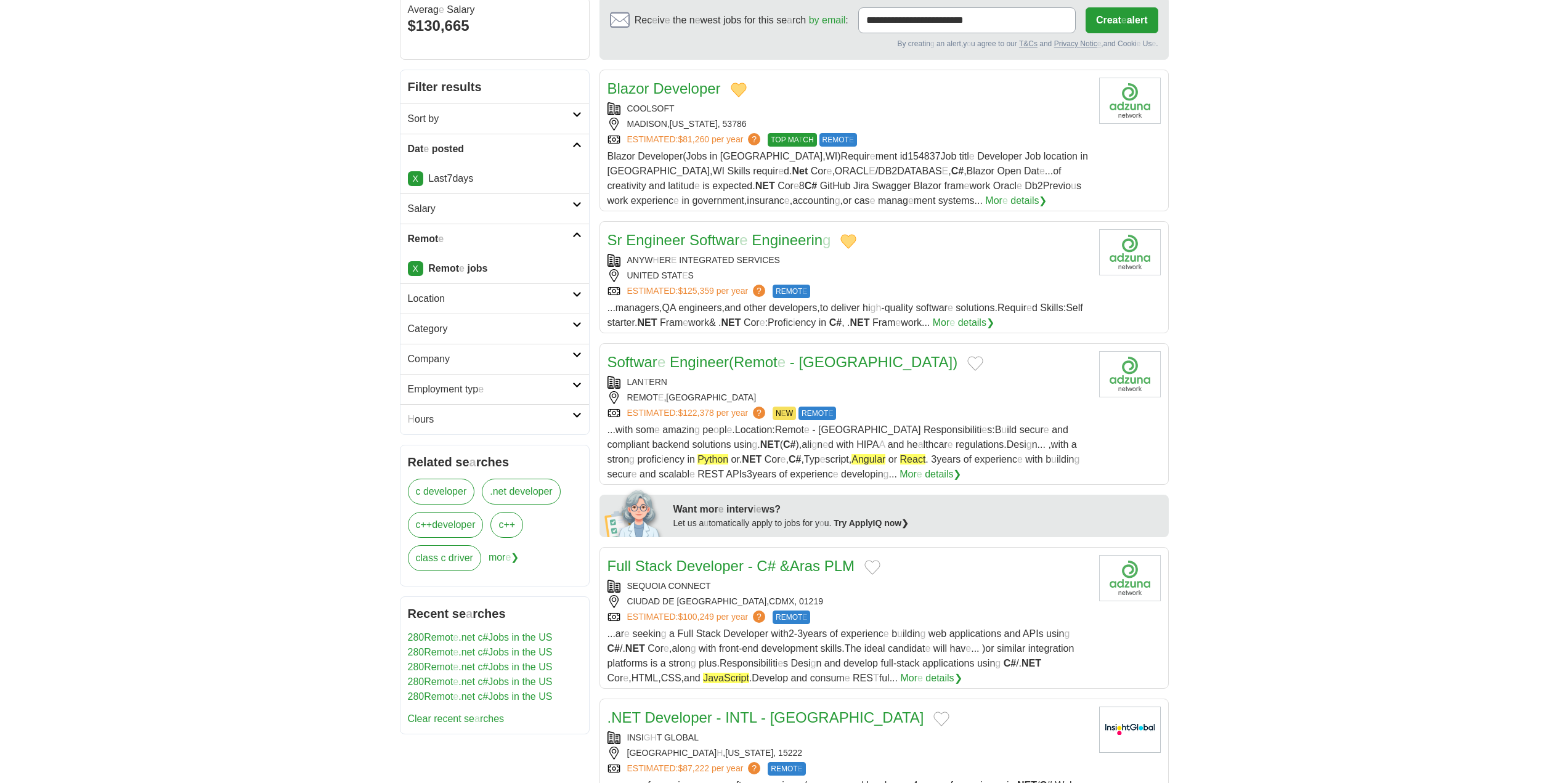
scroll to position [123, 0]
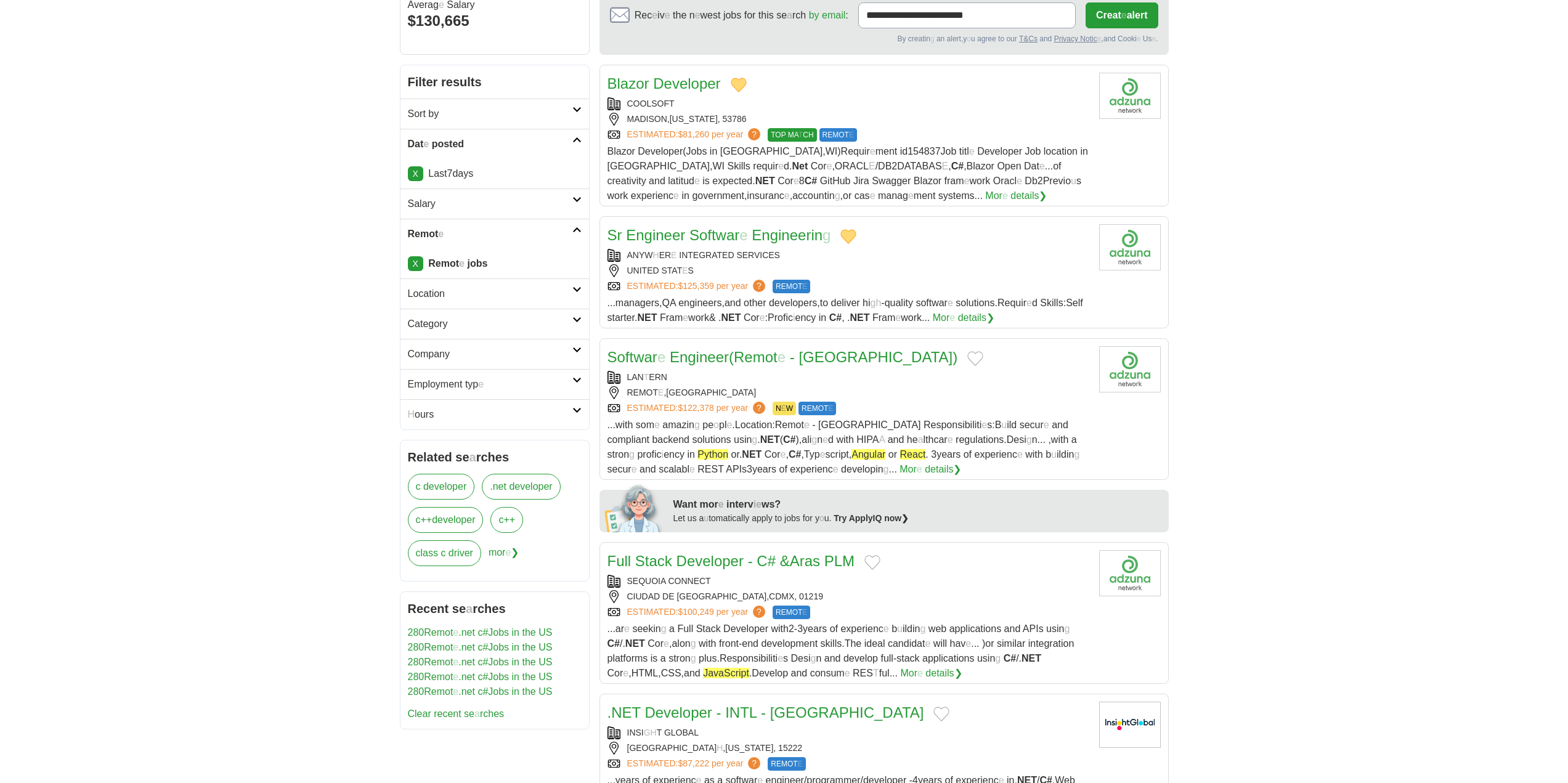
click at [967, 358] on button "Add to favorite jobs" at bounding box center [975, 358] width 16 height 15
click at [702, 350] on readpronunciation-word "Engineer" at bounding box center [699, 357] width 59 height 17
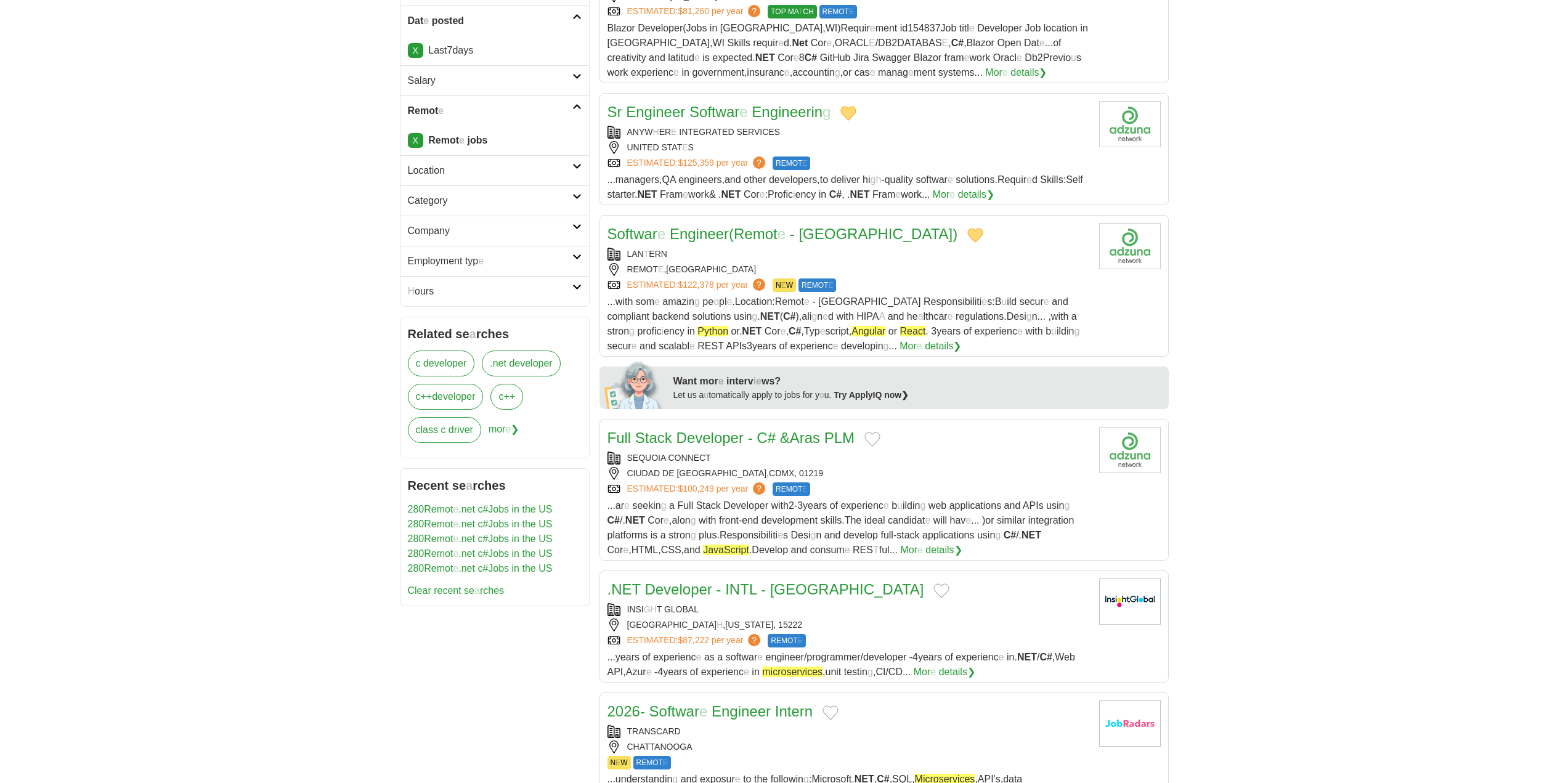
scroll to position [308, 0]
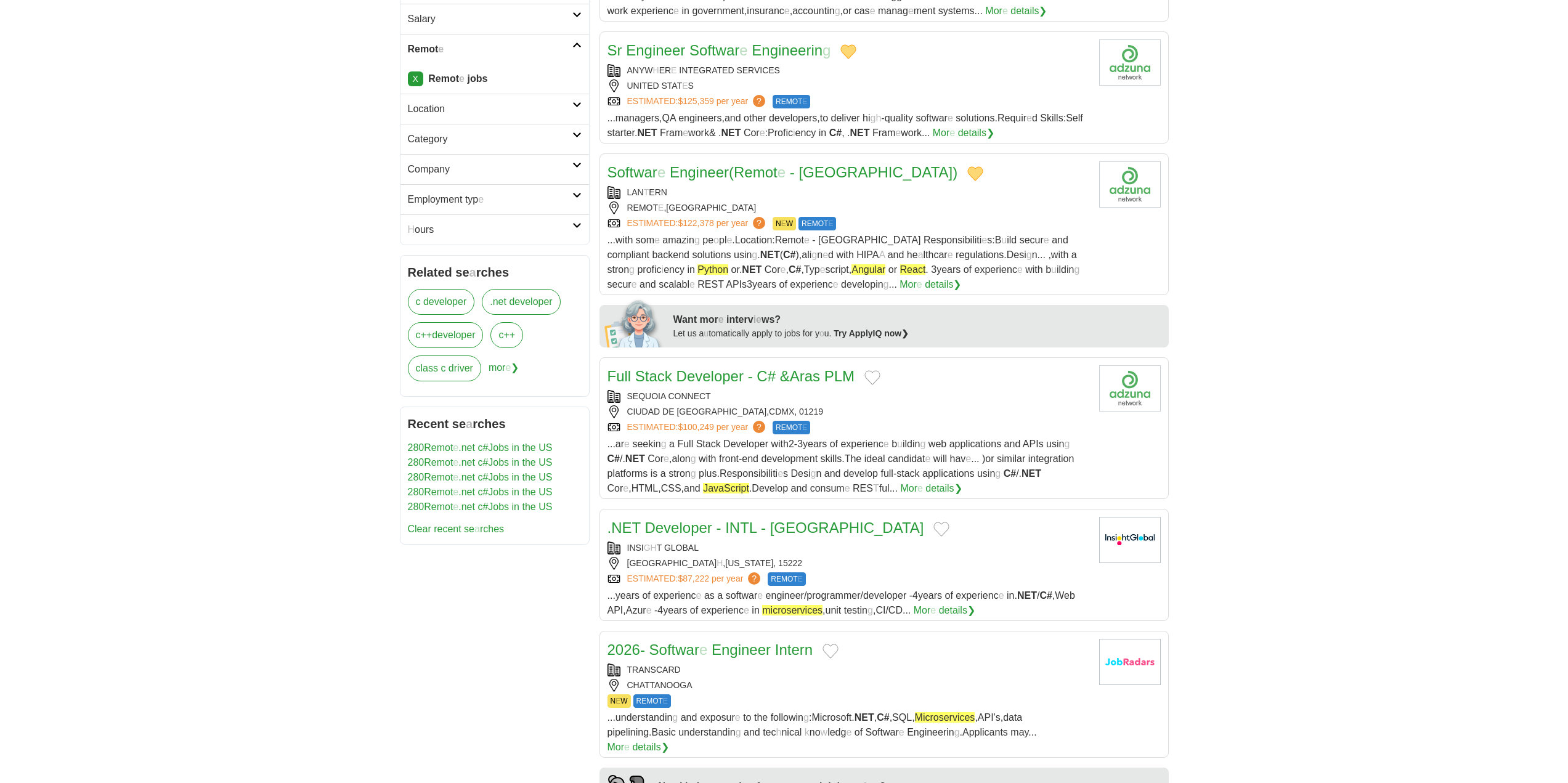
click at [934, 529] on button "Add to favorite jobs" at bounding box center [941, 529] width 16 height 15
click at [879, 376] on button "Add to favorite jobs" at bounding box center [872, 377] width 16 height 15
click at [725, 380] on readpronunciation-word "Developer" at bounding box center [710, 376] width 67 height 17
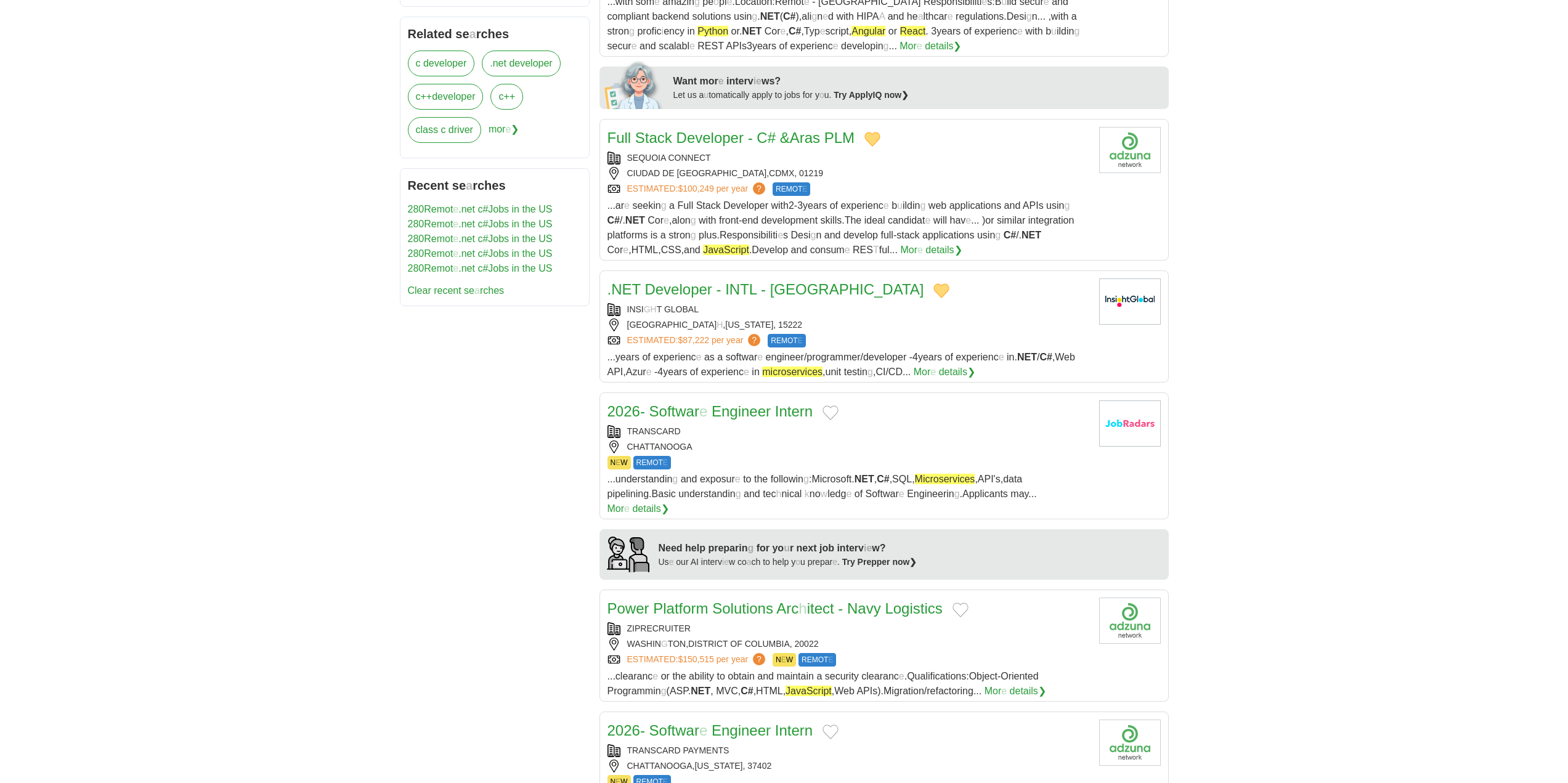
scroll to position [616, 0]
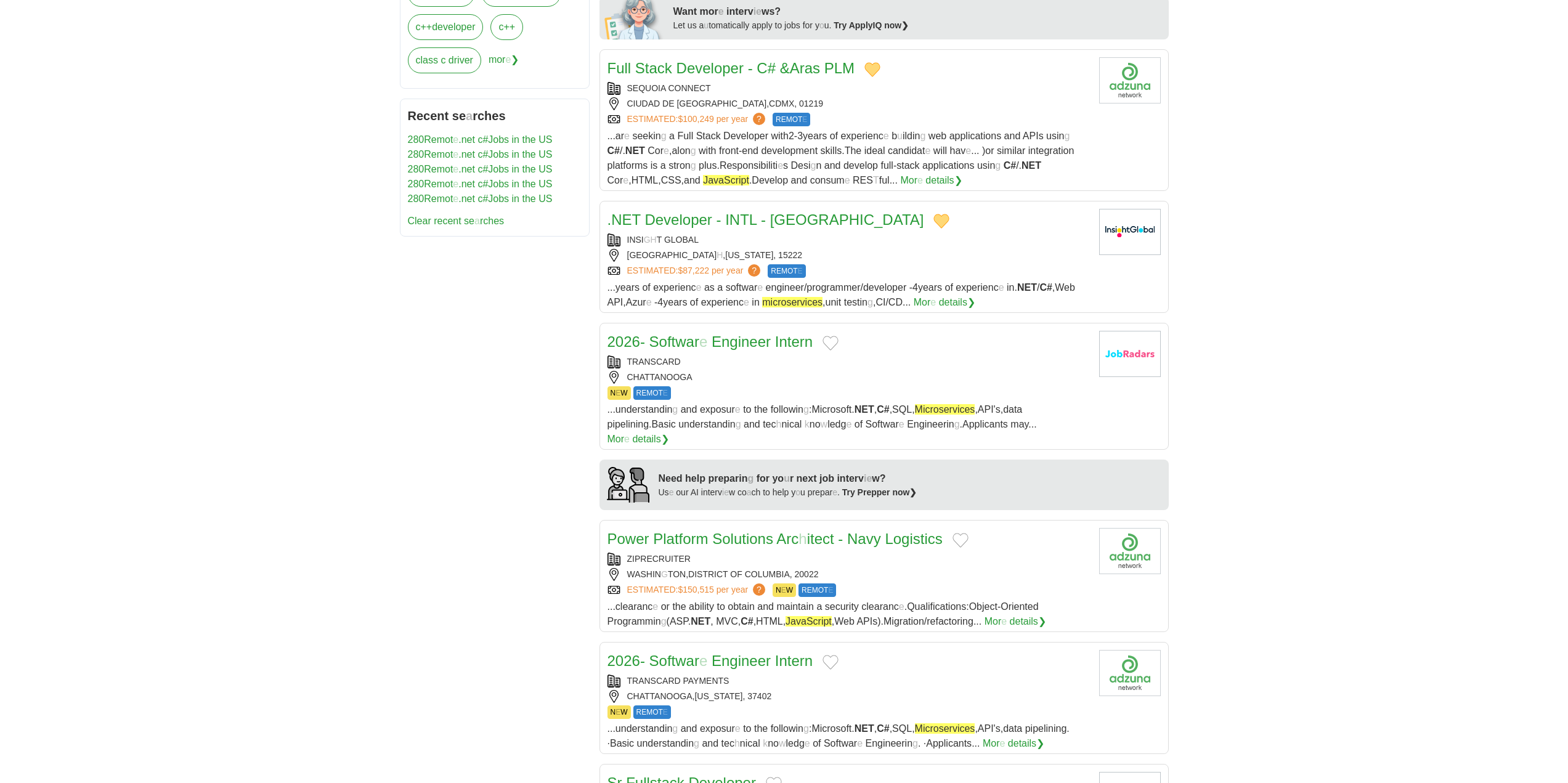
click at [835, 344] on button "Add to favorite jobs" at bounding box center [830, 343] width 16 height 15
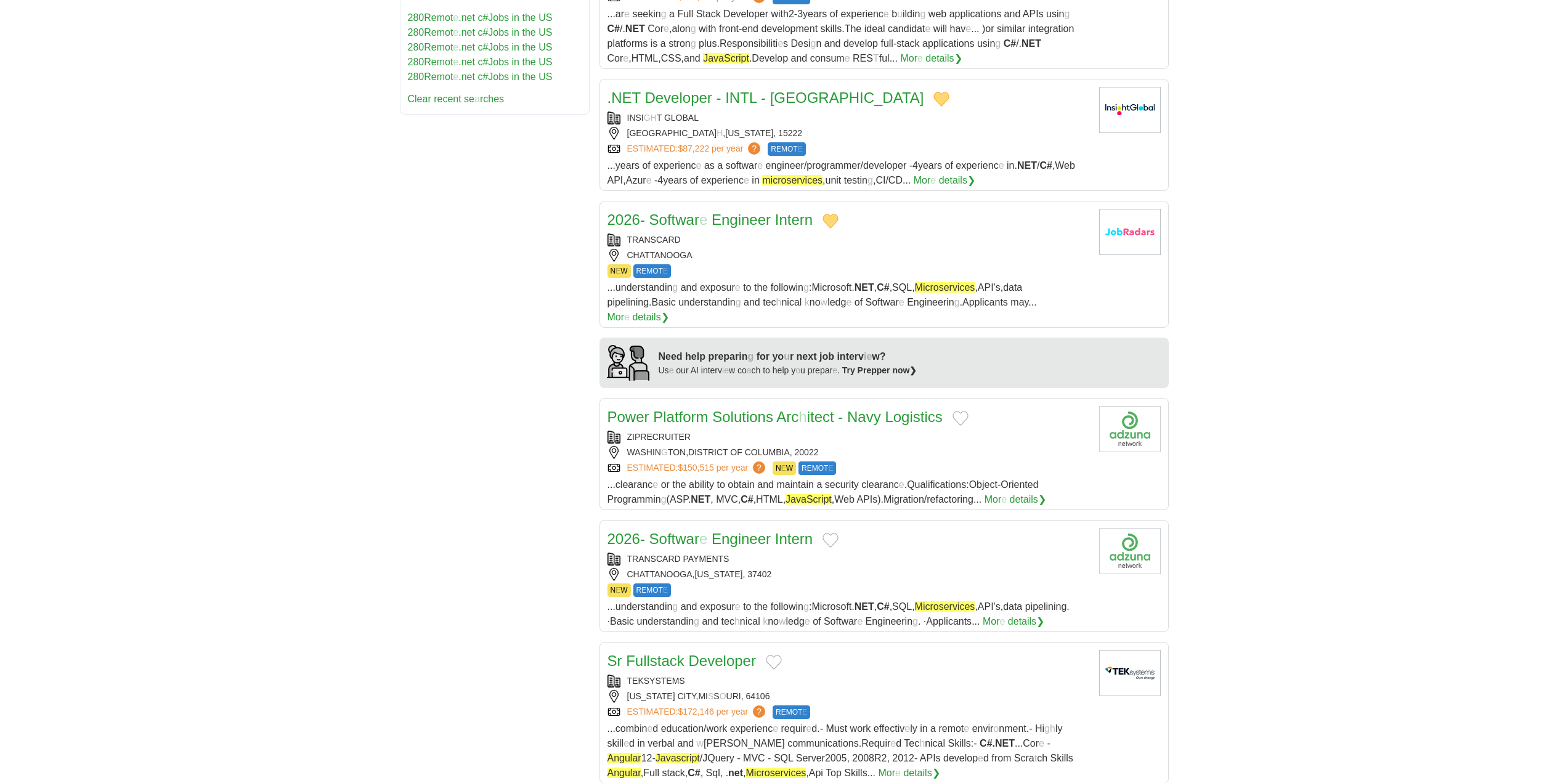
scroll to position [739, 0]
